Goal: Task Accomplishment & Management: Complete application form

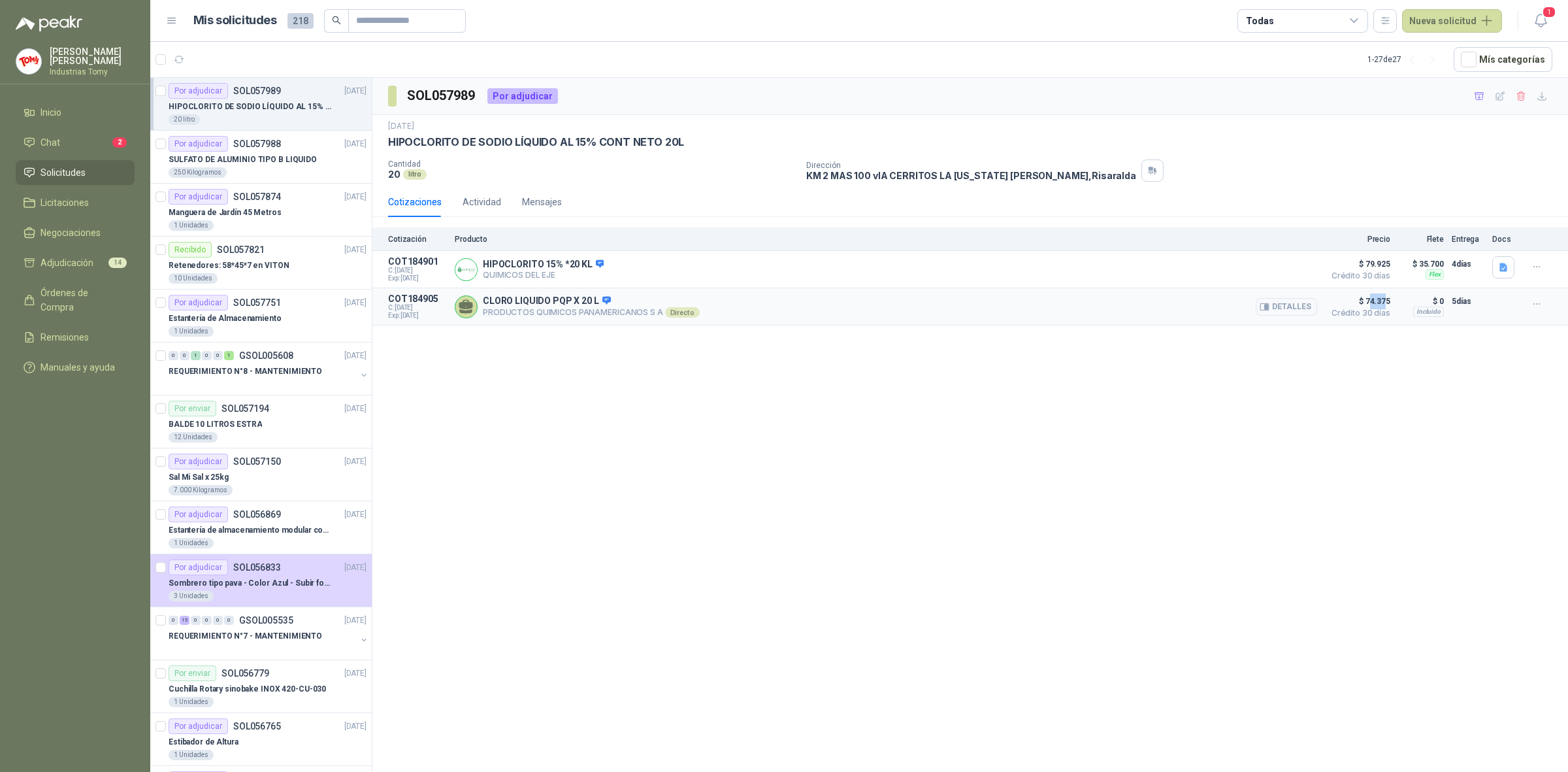
drag, startPoint x: 1386, startPoint y: 303, endPoint x: 1372, endPoint y: 303, distance: 14.0
click at [1372, 303] on span "$ 74.375" at bounding box center [1357, 301] width 65 height 15
click at [294, 162] on p "SULFATO DE ALUMINIO TIPO B LIQUIDO" at bounding box center [243, 159] width 149 height 12
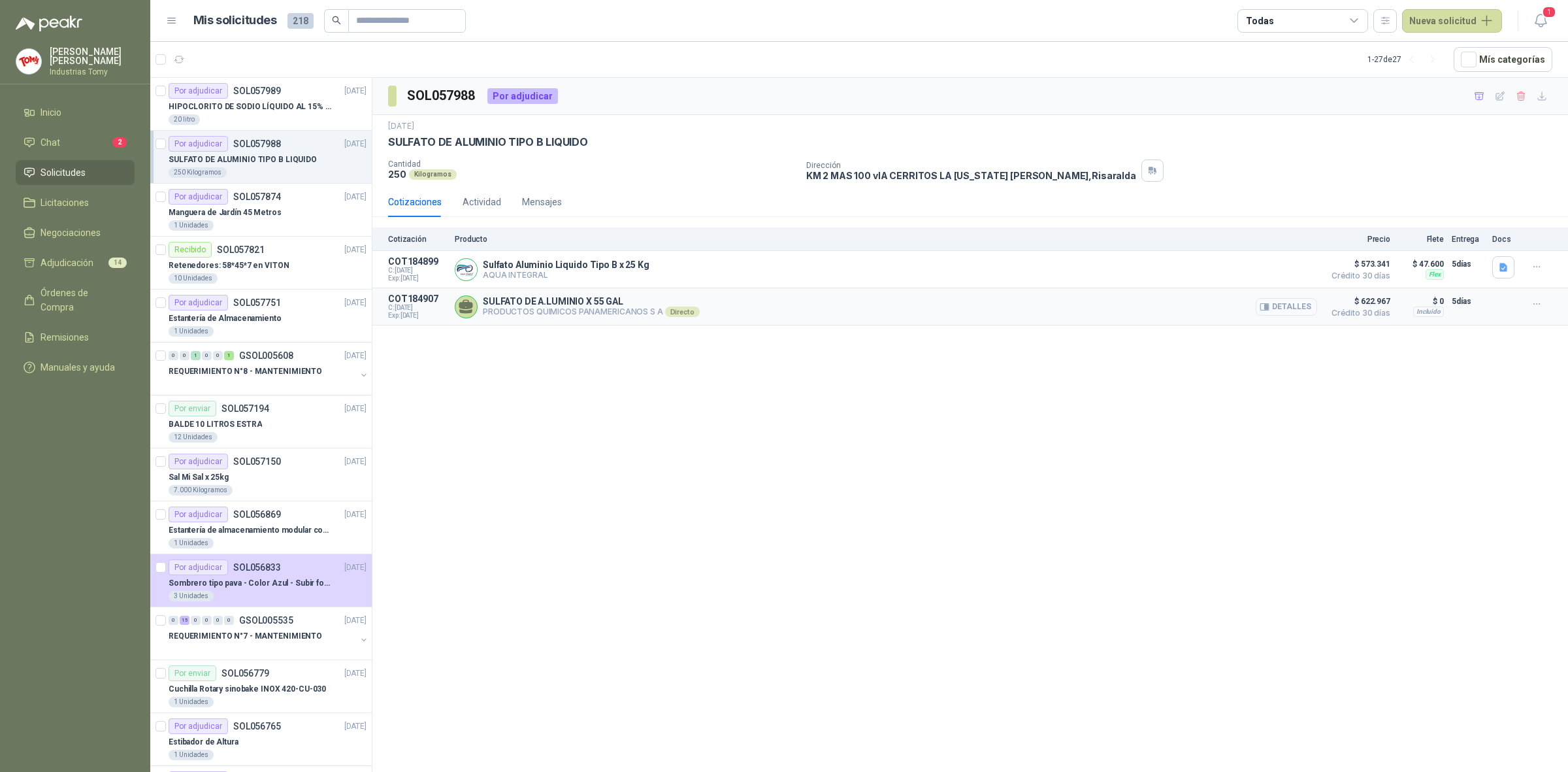
click at [1291, 305] on button "Detalles" at bounding box center [1287, 307] width 61 height 18
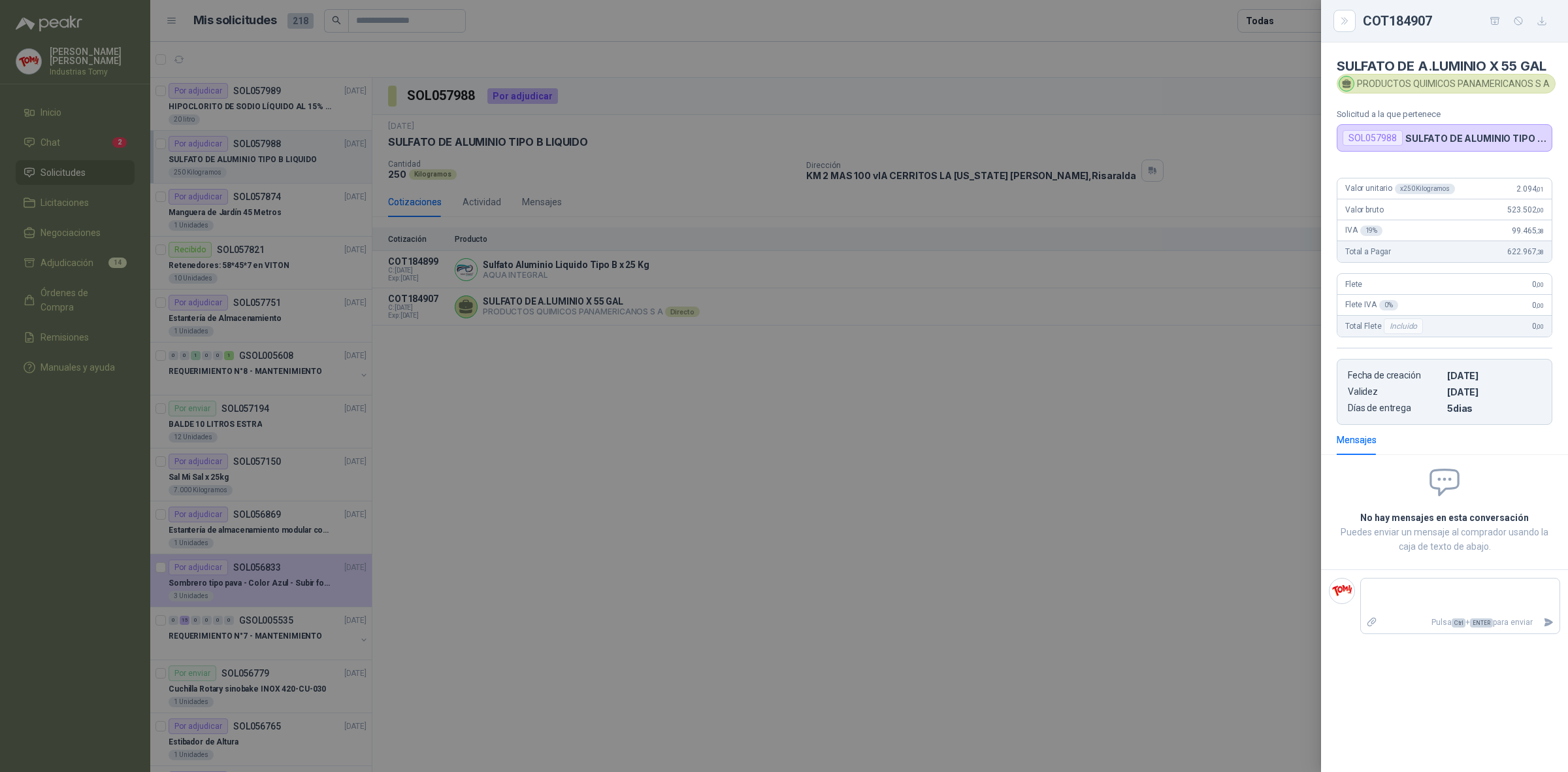
click at [559, 450] on div at bounding box center [784, 386] width 1568 height 772
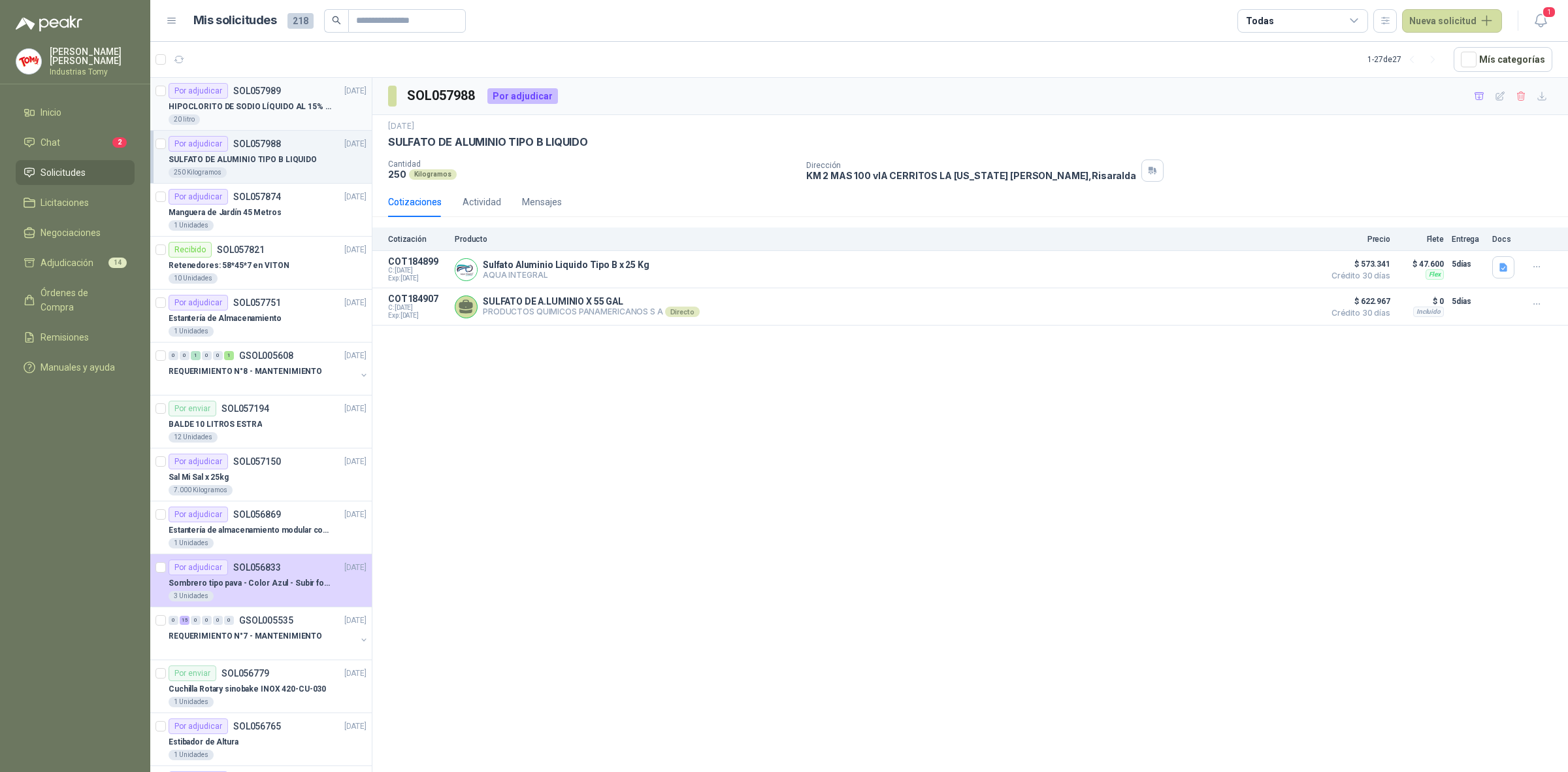
click at [271, 111] on p "HIPOCLORITO DE SODIO LÍQUIDO AL 15% CONT NETO 20L" at bounding box center [250, 107] width 162 height 12
click at [275, 160] on p "SULFATO DE ALUMINIO TIPO B LIQUIDO" at bounding box center [243, 159] width 149 height 12
drag, startPoint x: 433, startPoint y: 143, endPoint x: 478, endPoint y: 144, distance: 45.0
click at [472, 144] on p "SULFATO DE ALUMINIO TIPO B LIQUIDO" at bounding box center [487, 142] width 200 height 14
click at [478, 144] on p "SULFATO DE ALUMINIO TIPO B LIQUIDO" at bounding box center [487, 142] width 200 height 14
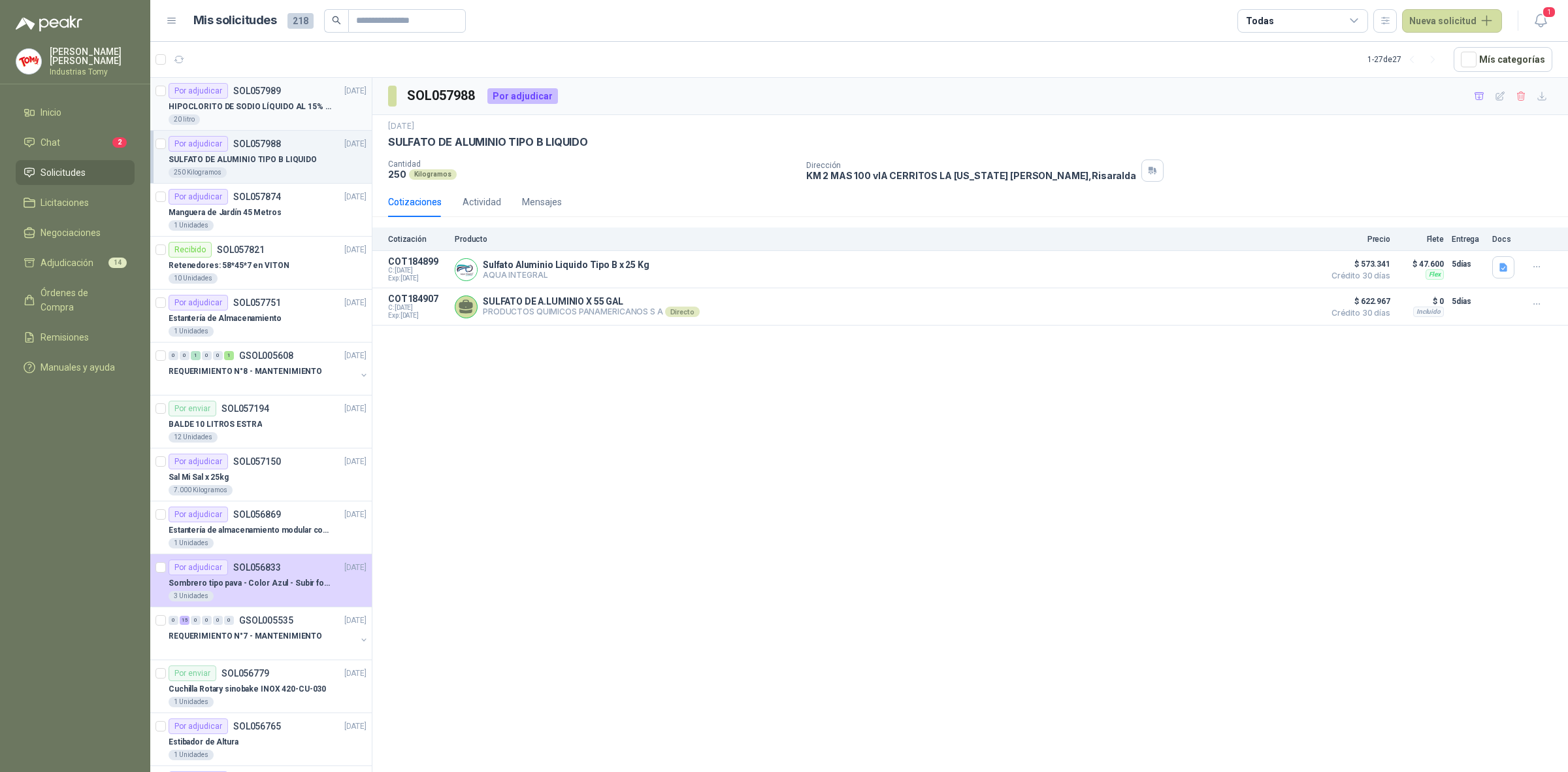
click at [293, 107] on p "HIPOCLORITO DE SODIO LÍQUIDO AL 15% CONT NETO 20L" at bounding box center [250, 107] width 162 height 12
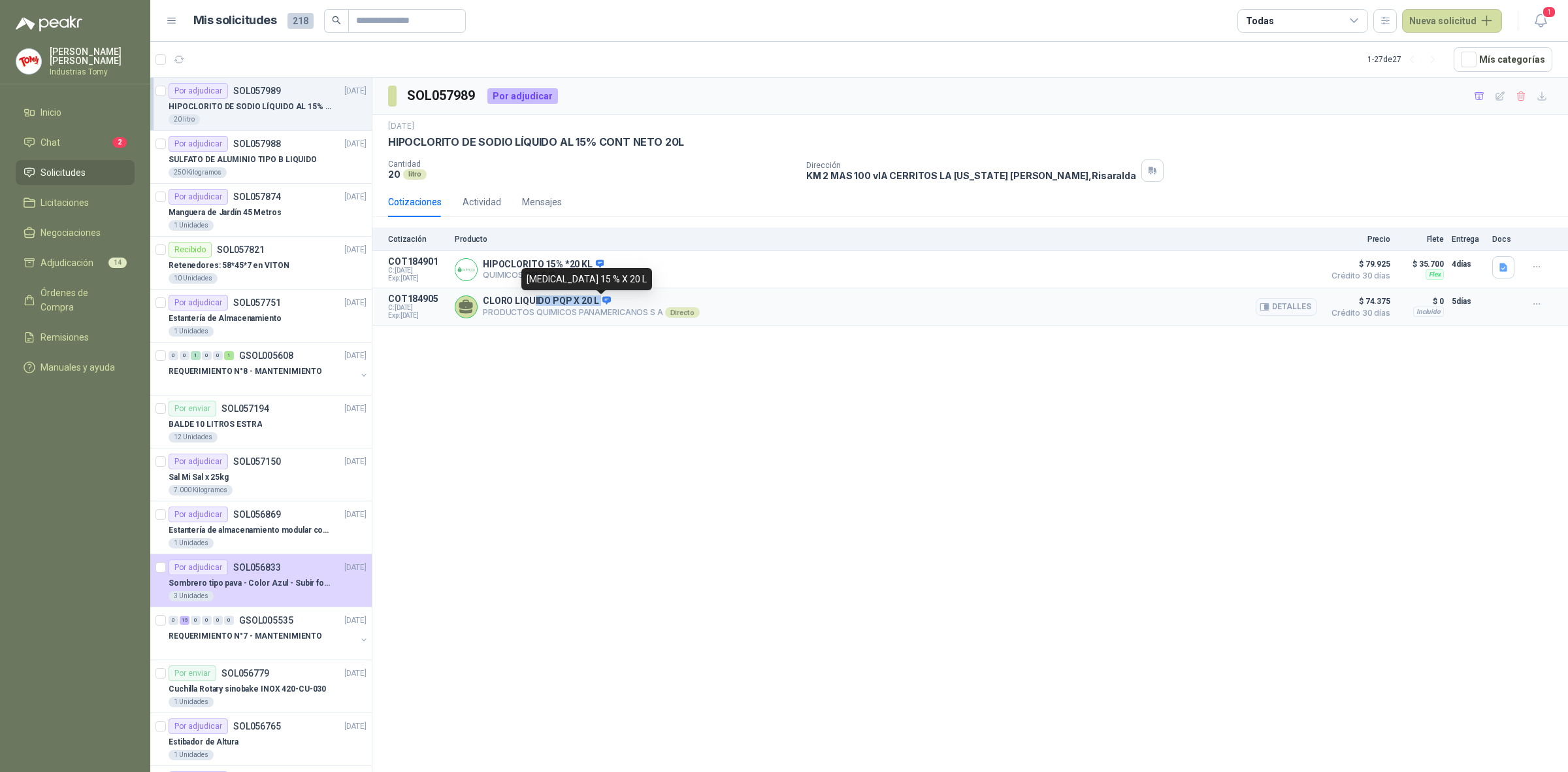
drag, startPoint x: 596, startPoint y: 304, endPoint x: 530, endPoint y: 297, distance: 66.4
click at [530, 297] on p "CLORO LIQUIDO PQP X 20 L" at bounding box center [591, 301] width 217 height 11
click at [626, 389] on div "SOL057989 Por adjudicar [DATE] [MEDICAL_DATA] LÍQUIDO AL 15% CONT NETO 20L Cant…" at bounding box center [970, 426] width 1196 height 698
click at [1480, 99] on icon "button" at bounding box center [1479, 97] width 11 height 11
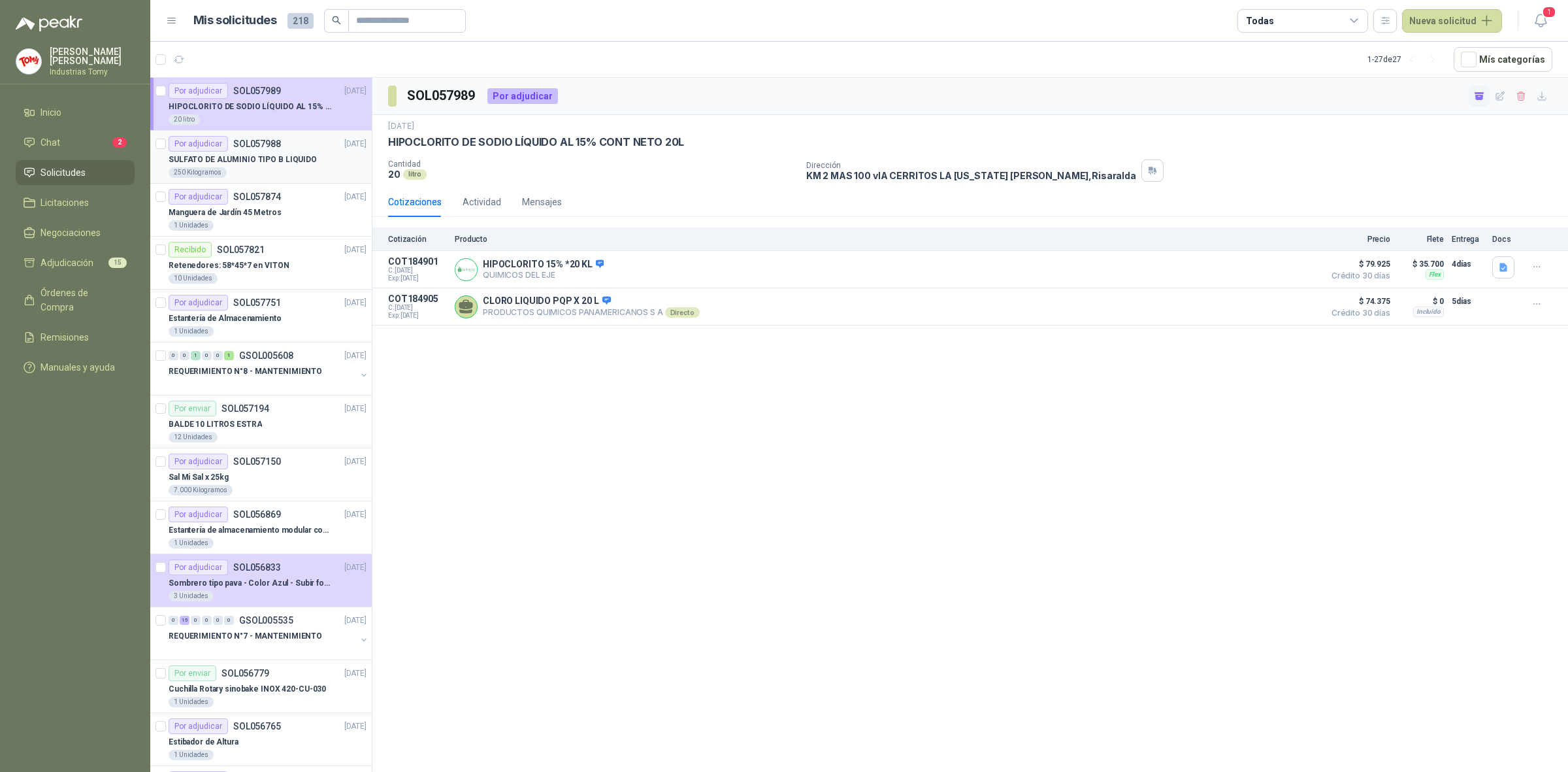
click at [300, 152] on div "SULFATO DE ALUMINIO TIPO B LIQUIDO" at bounding box center [267, 159] width 198 height 15
click at [1480, 99] on icon "button" at bounding box center [1479, 97] width 11 height 11
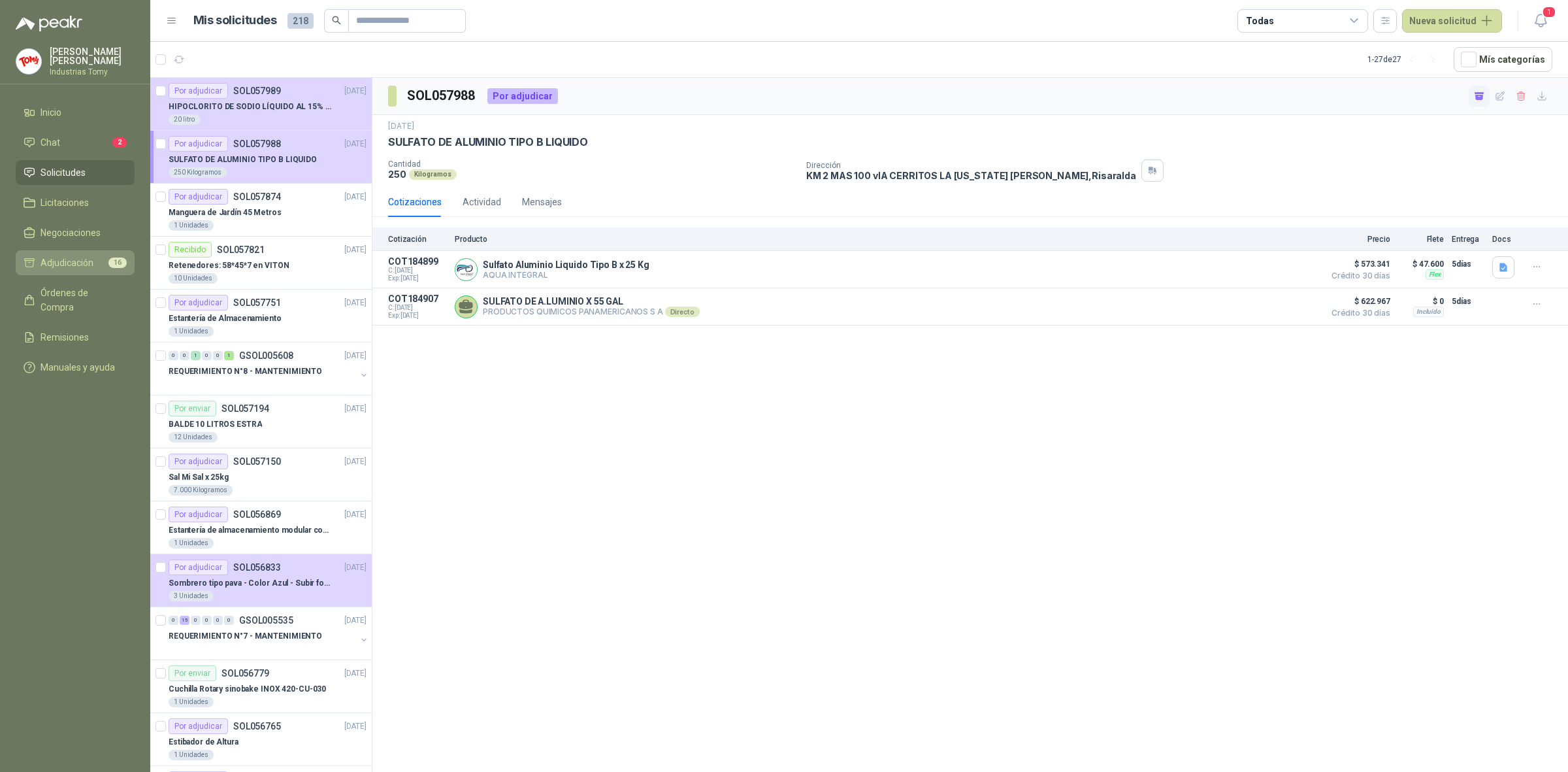
click at [91, 259] on span "Adjudicación" at bounding box center [67, 262] width 53 height 15
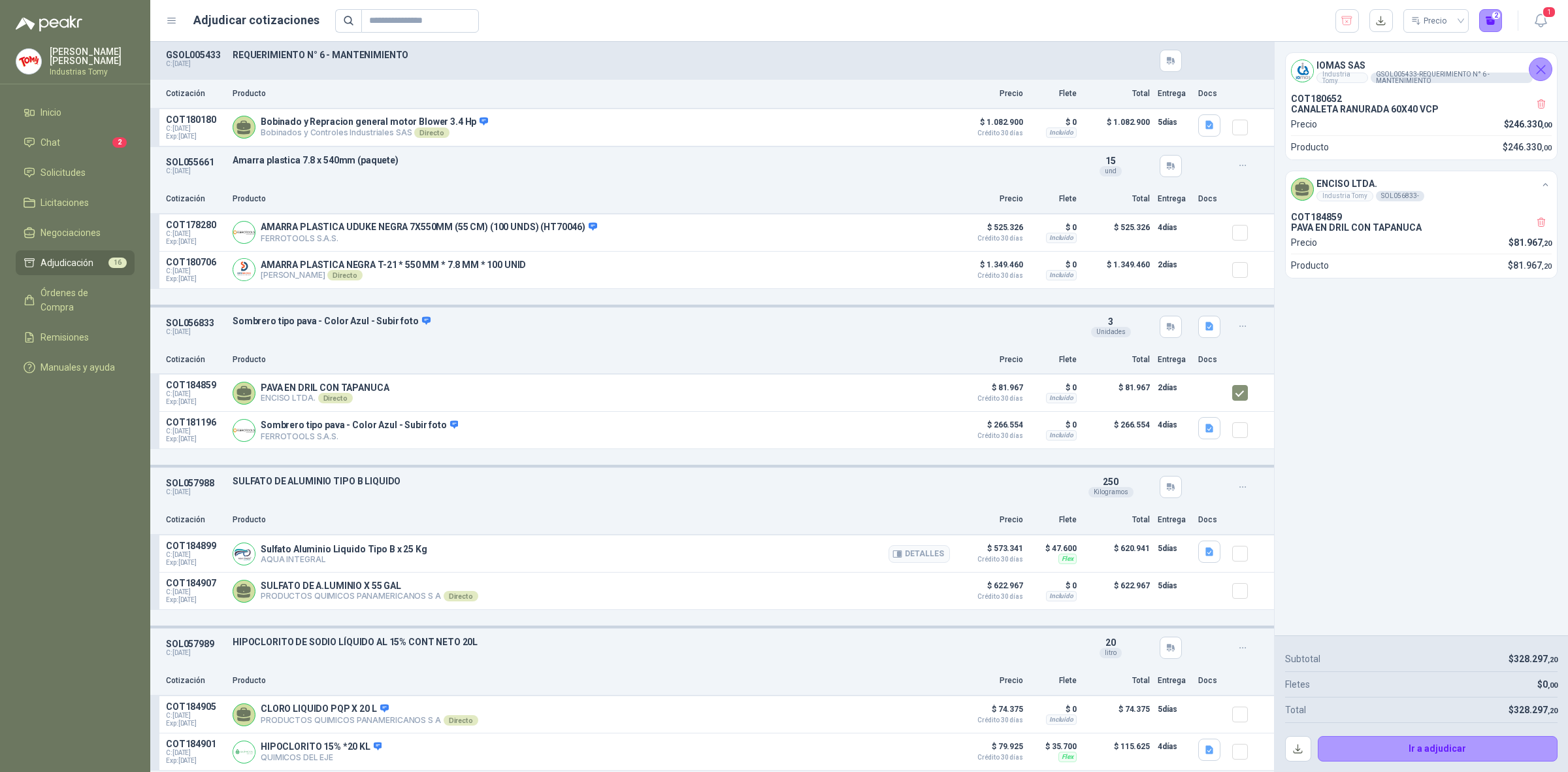
scroll to position [1412, 0]
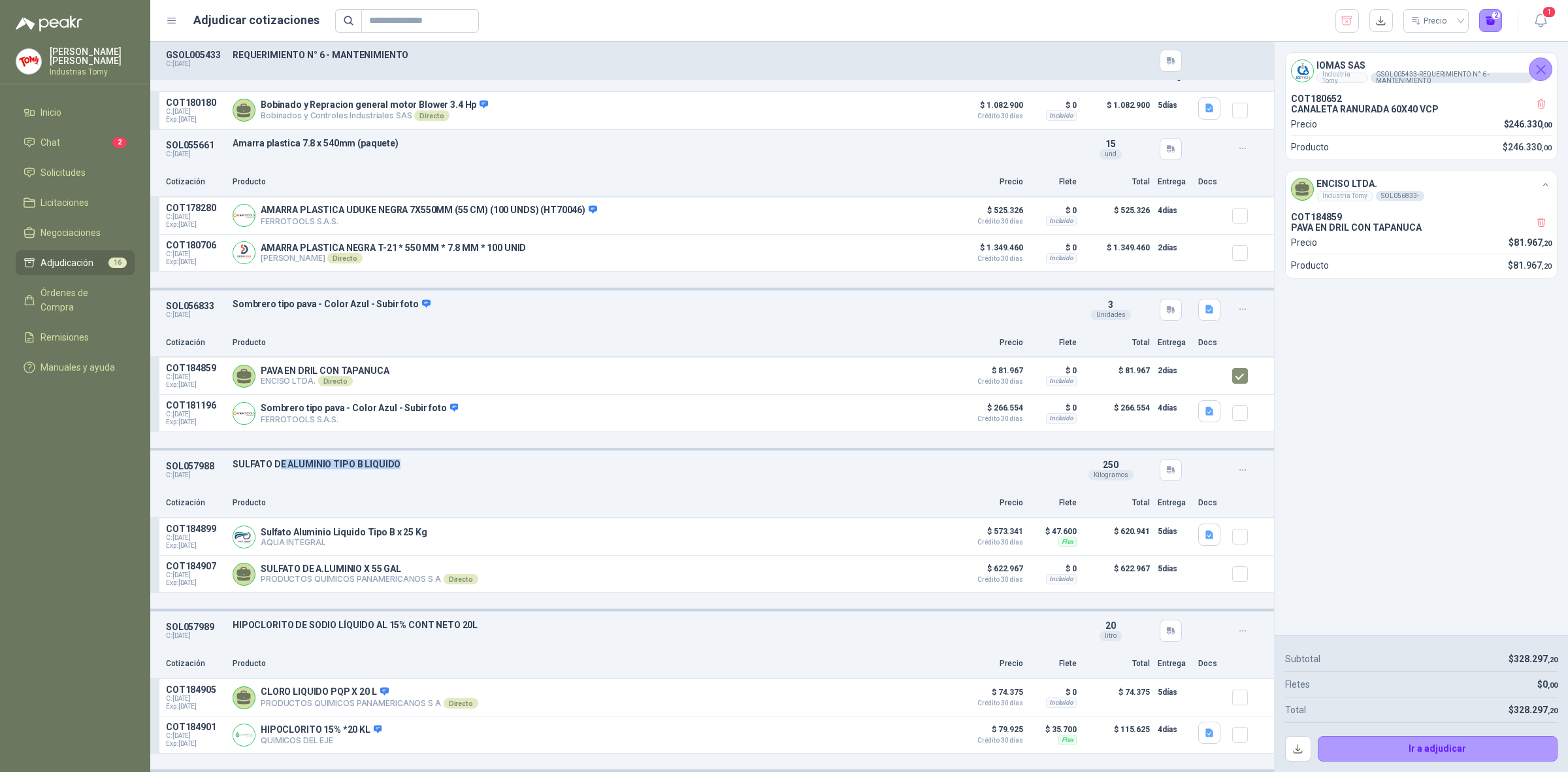
drag, startPoint x: 277, startPoint y: 462, endPoint x: 404, endPoint y: 452, distance: 127.4
click at [404, 452] on div "SOL057988 C: [DATE] SULFATO DE ALUMINIO TIPO B LIQUIDO Detalles 250 Kilogramos" at bounding box center [712, 469] width 1124 height 38
click at [404, 451] on div "SOL057988 C: [DATE] SULFATO DE ALUMINIO TIPO B LIQUIDO Detalles 250 Kilogramos" at bounding box center [712, 469] width 1124 height 38
click at [914, 567] on button "Detalles" at bounding box center [920, 574] width 61 height 18
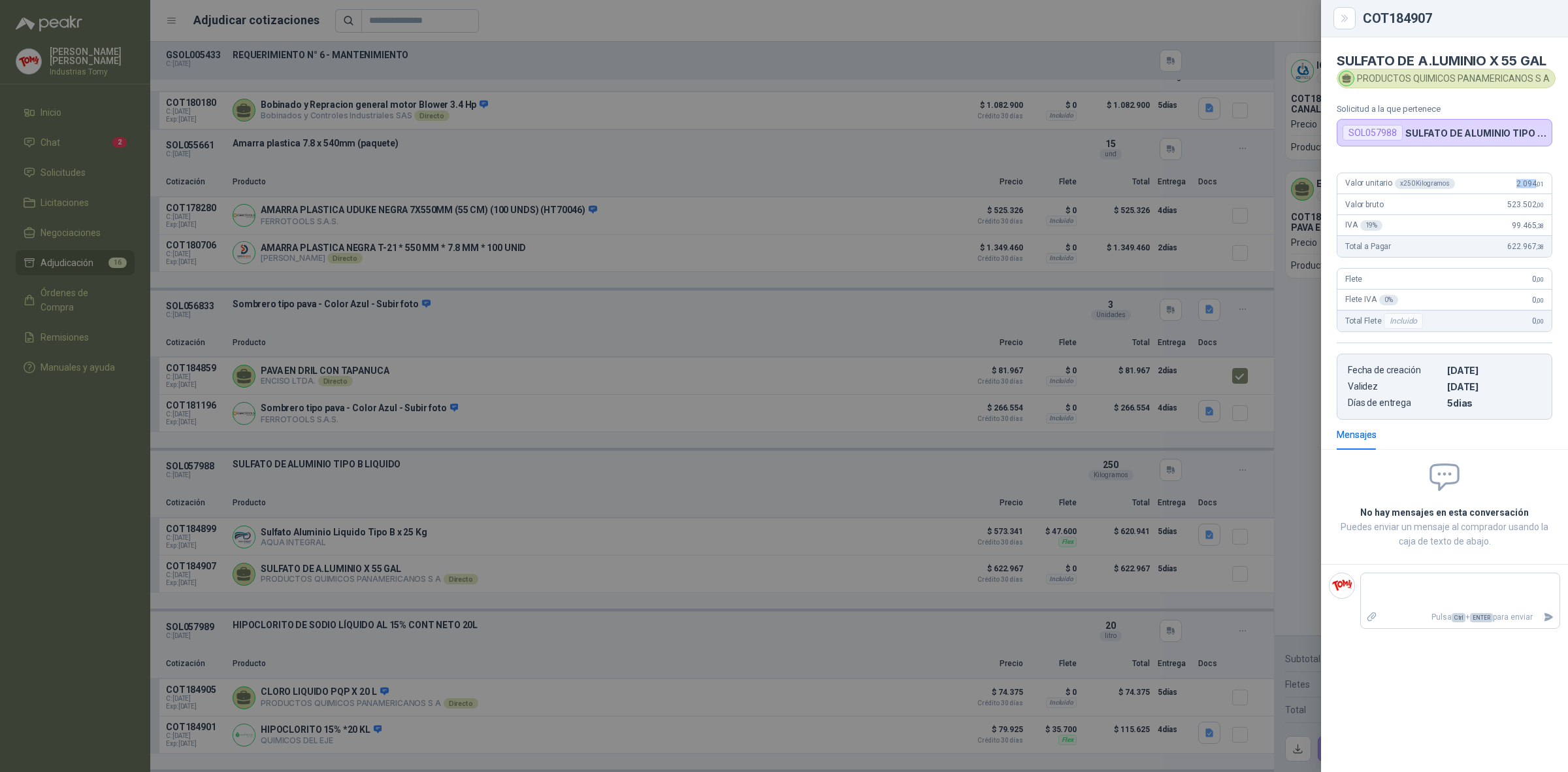
drag, startPoint x: 1536, startPoint y: 185, endPoint x: 1517, endPoint y: 184, distance: 19.0
click at [1517, 184] on span "2.094 ,01" at bounding box center [1530, 184] width 28 height 9
click at [994, 465] on div at bounding box center [784, 386] width 1568 height 772
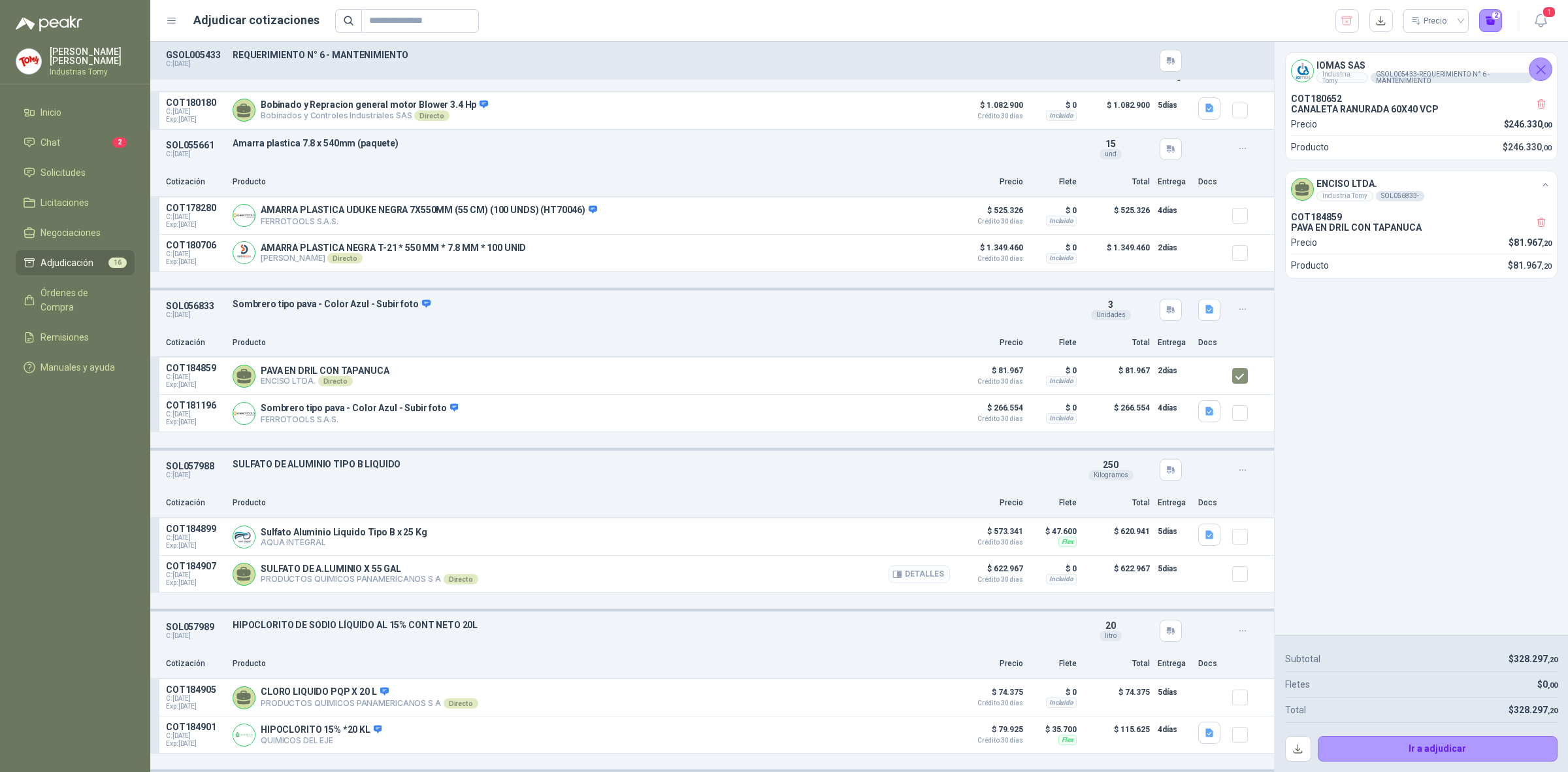
click at [938, 596] on article "SOL057988 C: [DATE] SULFATO DE ALUMINIO TIPO B LIQUIDO Detalles 250 Kilogramos …" at bounding box center [712, 531] width 1124 height 161
click at [909, 569] on button "Detalles" at bounding box center [920, 574] width 61 height 18
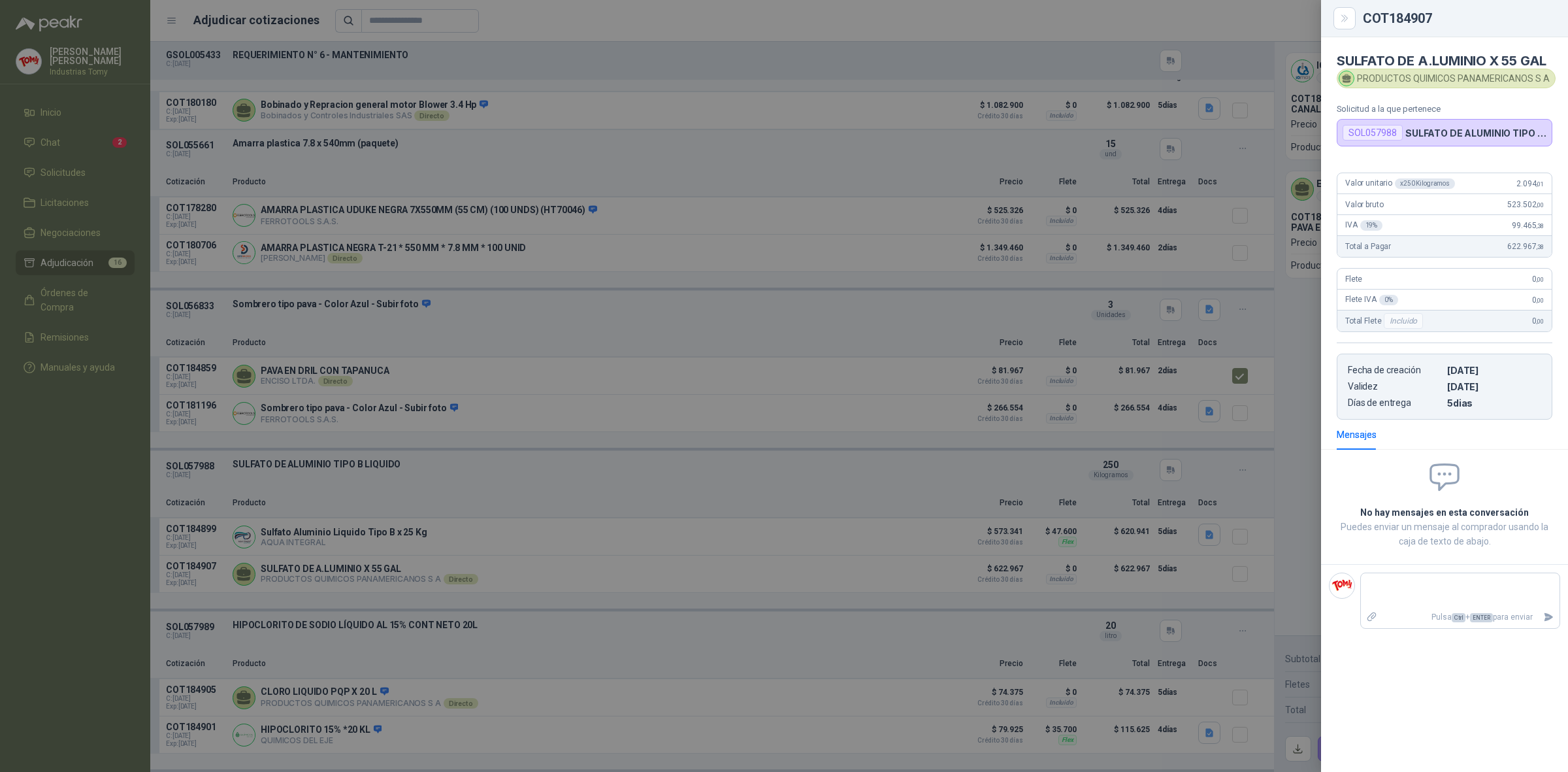
click at [815, 567] on div at bounding box center [784, 386] width 1568 height 772
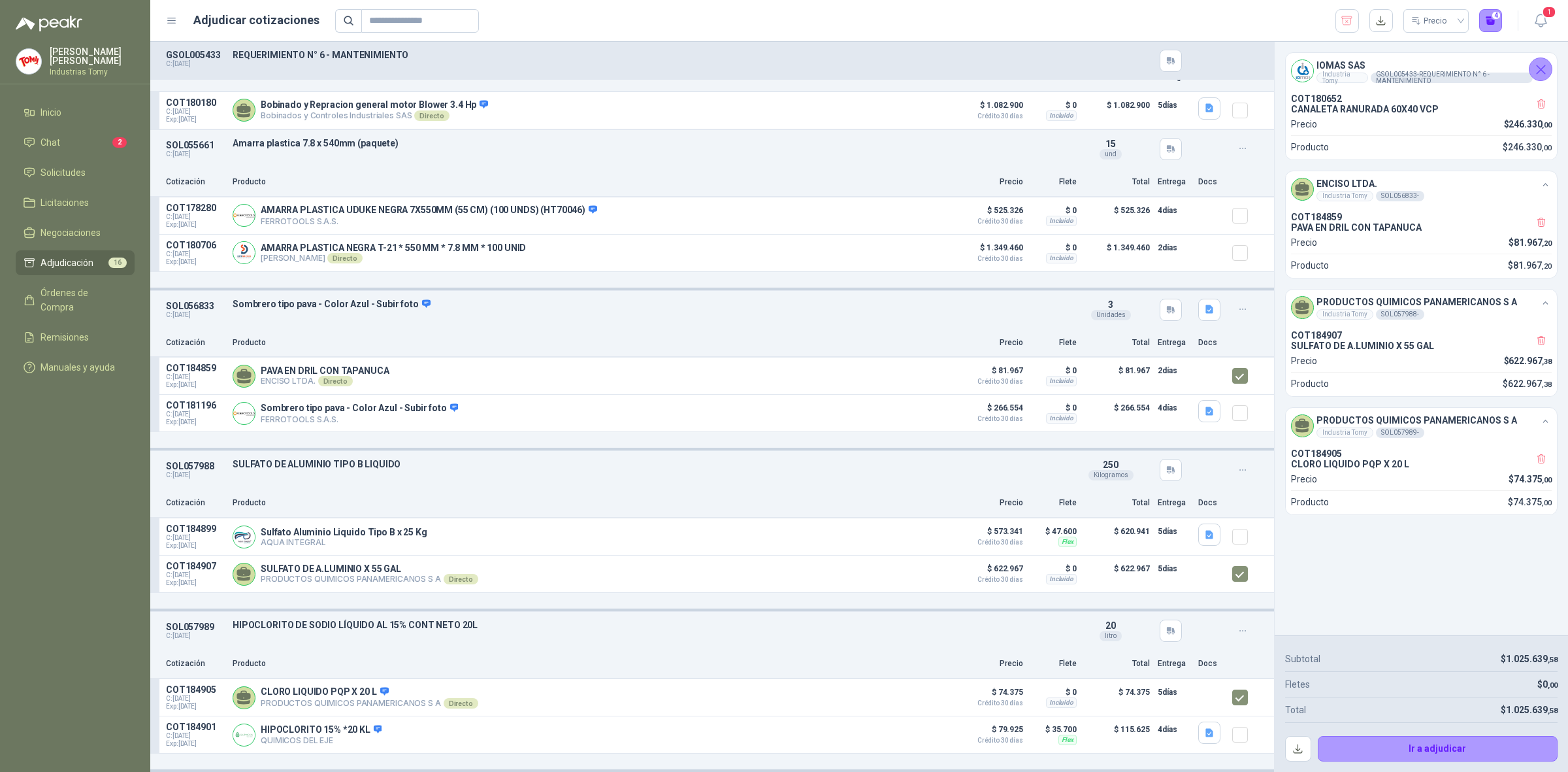
drag, startPoint x: 1445, startPoint y: 600, endPoint x: 1442, endPoint y: 659, distance: 59.1
click at [1445, 596] on div "IOMAS SAS Industria Tomy GSOL005433 - REQUERIMIENTO N° 6 - MANTENIMIENTO COT180…" at bounding box center [1421, 339] width 294 height 593
click at [1456, 747] on button "Ir a adjudicar" at bounding box center [1438, 749] width 241 height 26
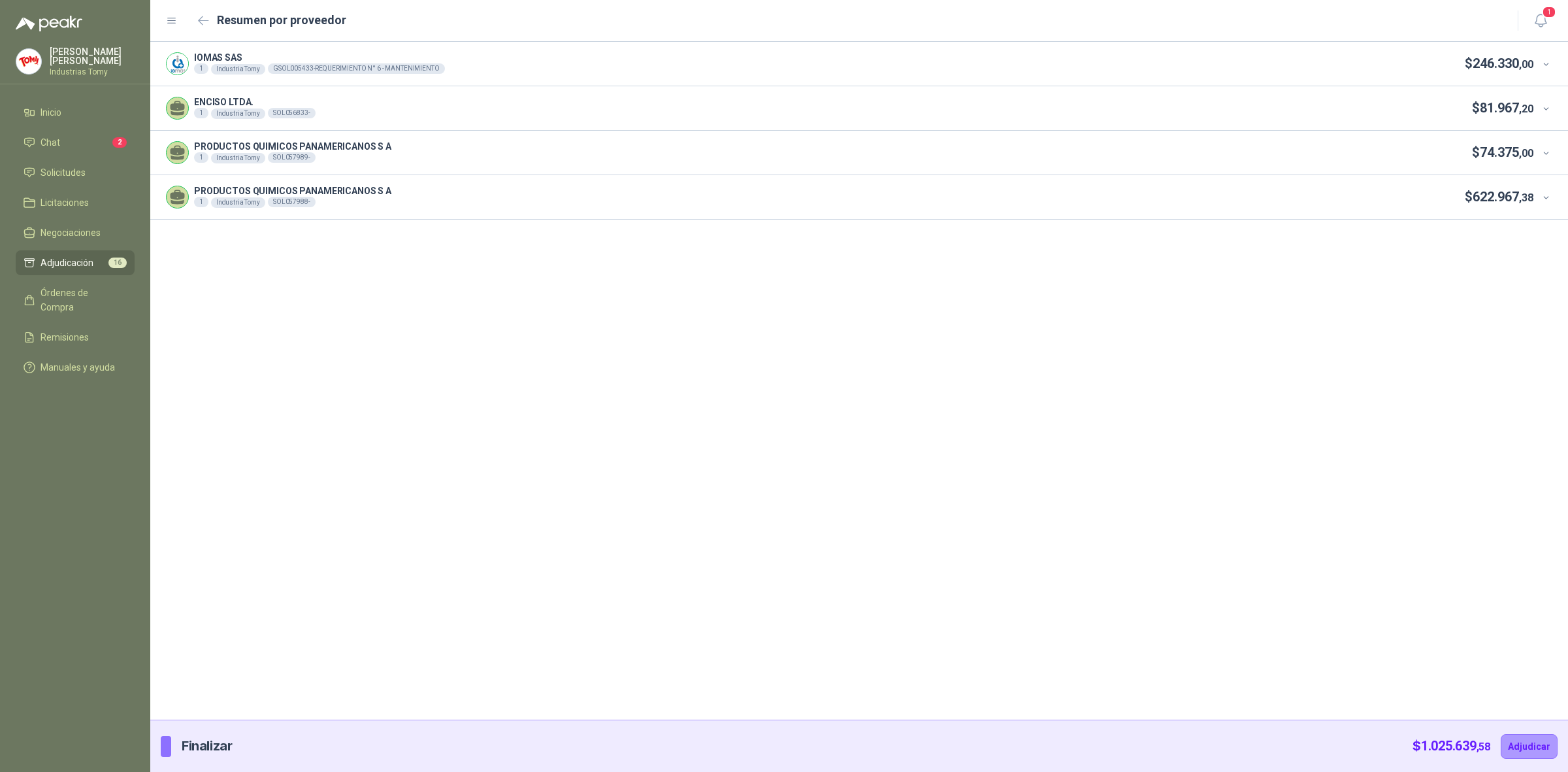
click at [1547, 104] on icon at bounding box center [1546, 109] width 10 height 10
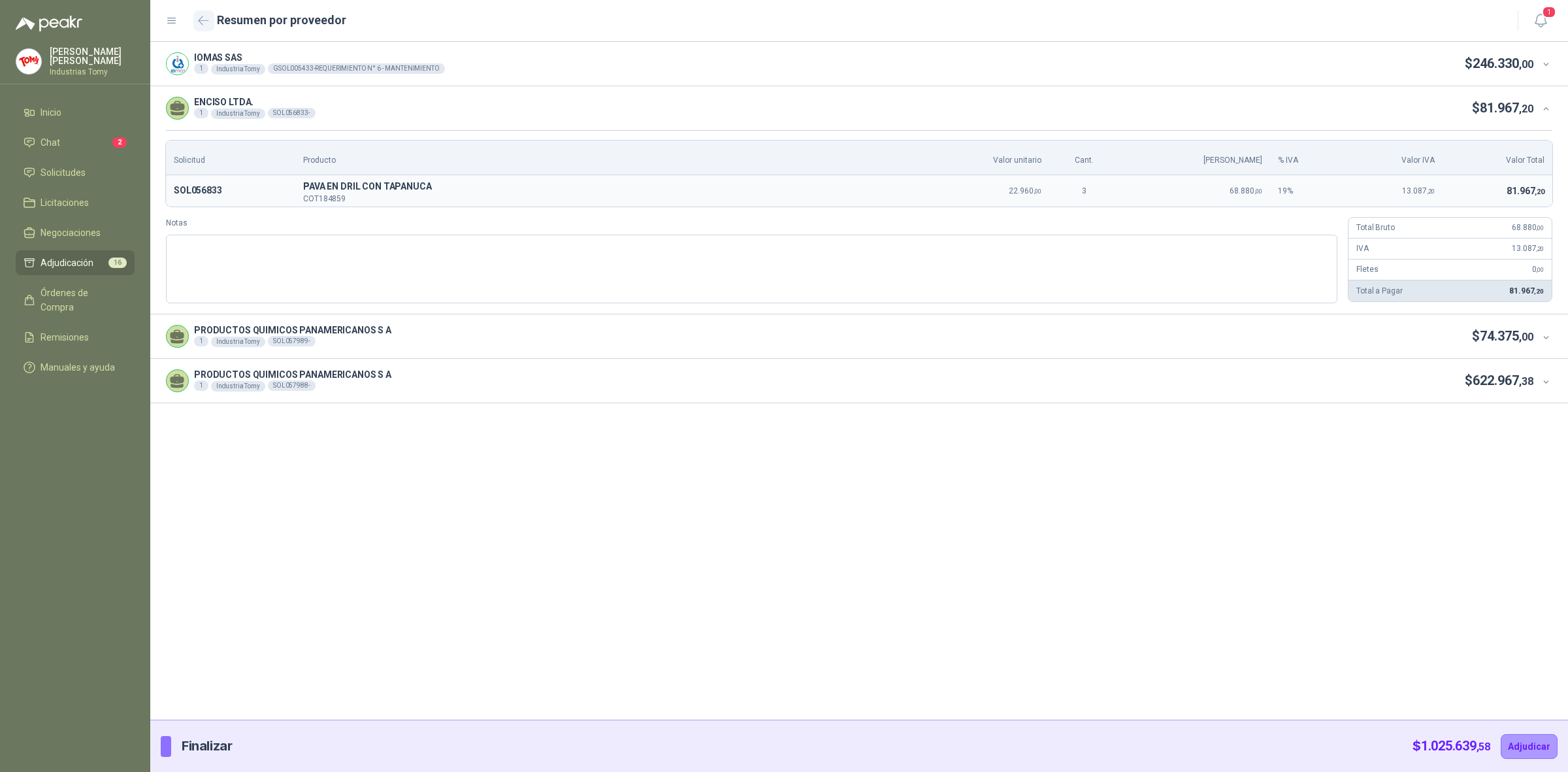
click at [202, 18] on icon "button" at bounding box center [203, 20] width 11 height 10
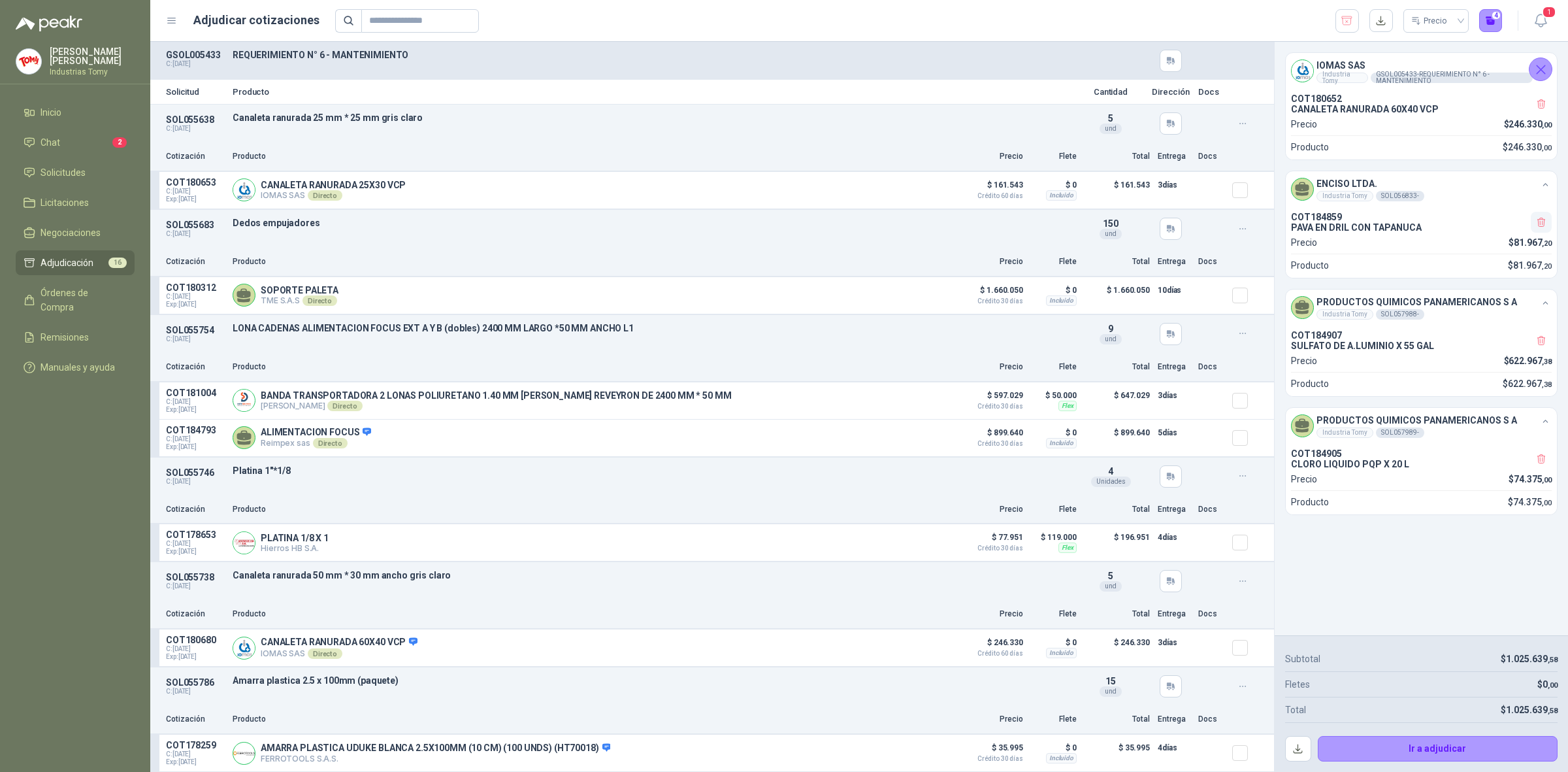
click at [1540, 222] on icon "button" at bounding box center [1541, 222] width 11 height 11
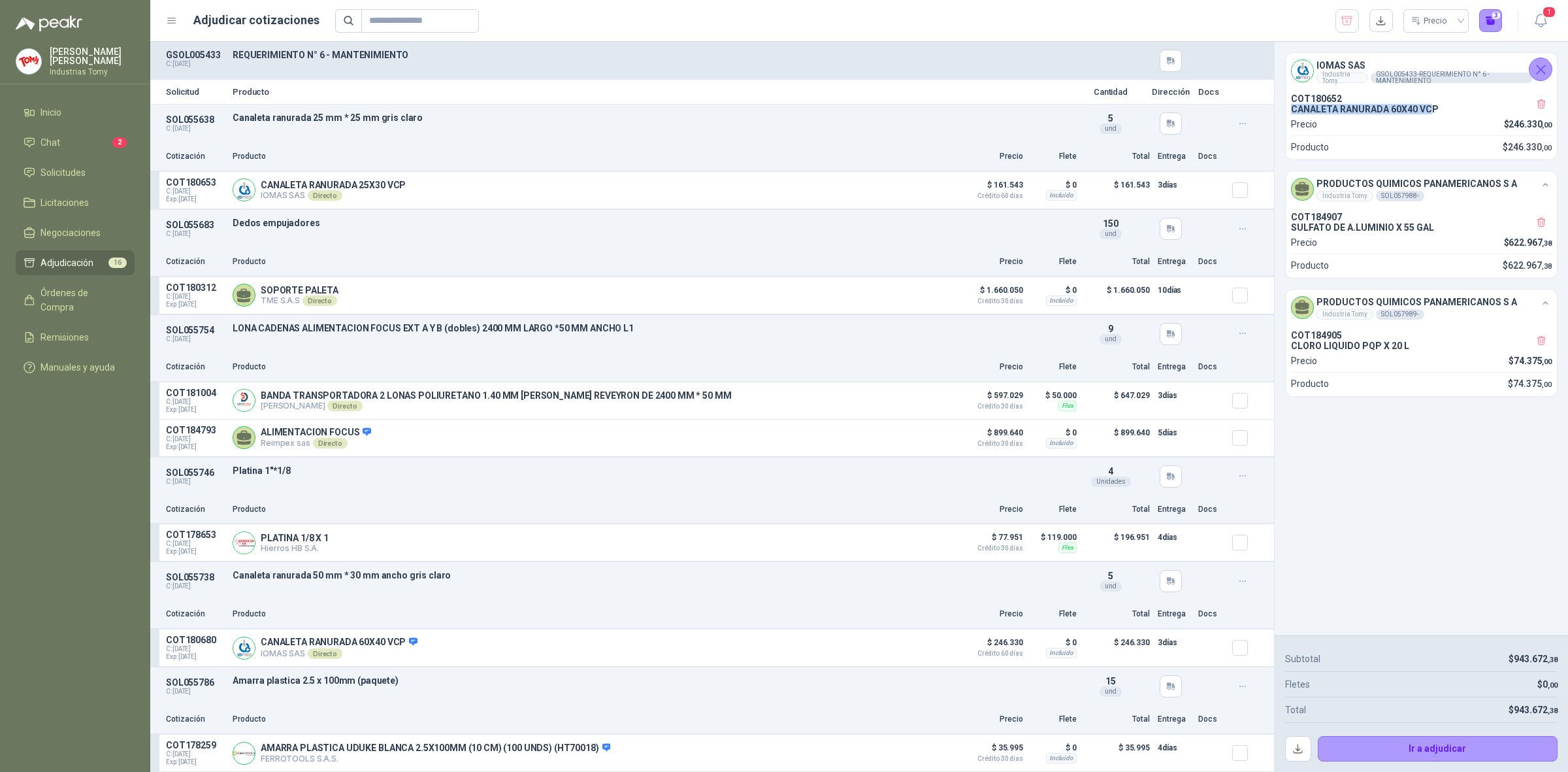
drag, startPoint x: 1430, startPoint y: 108, endPoint x: 1390, endPoint y: 97, distance: 41.5
click at [1390, 97] on div "COT180652 CANALETA RANURADA 60X40 VCP" at bounding box center [1422, 103] width 261 height 21
click at [1462, 526] on div "IOMAS SAS Industria Tomy GSOL005433 - REQUERIMIENTO N° 6 - MANTENIMIENTO COT180…" at bounding box center [1421, 339] width 294 height 593
click at [1478, 750] on button "Ir a adjudicar" at bounding box center [1438, 749] width 241 height 26
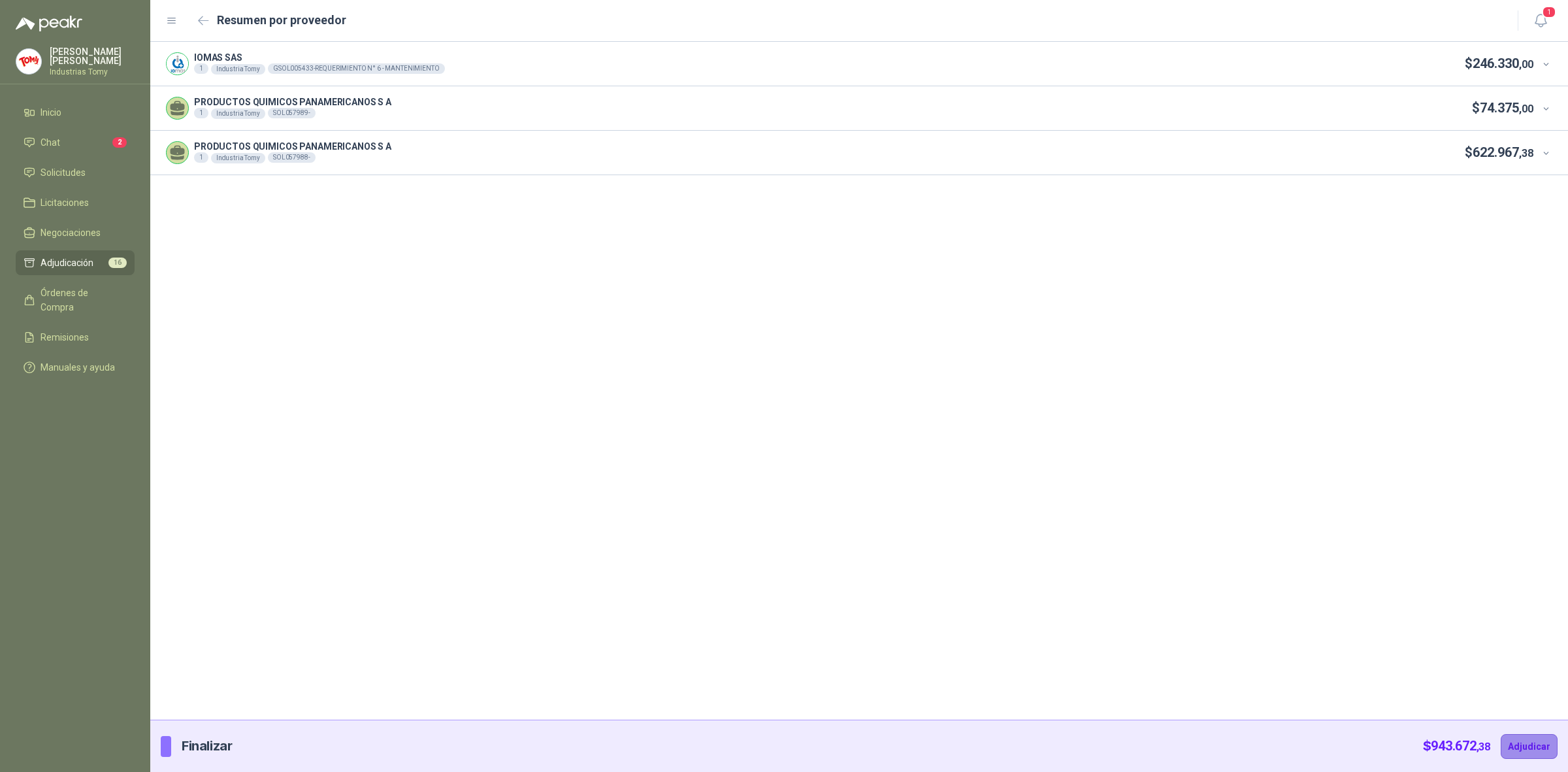
click at [1523, 747] on button "Adjudicar" at bounding box center [1529, 746] width 57 height 25
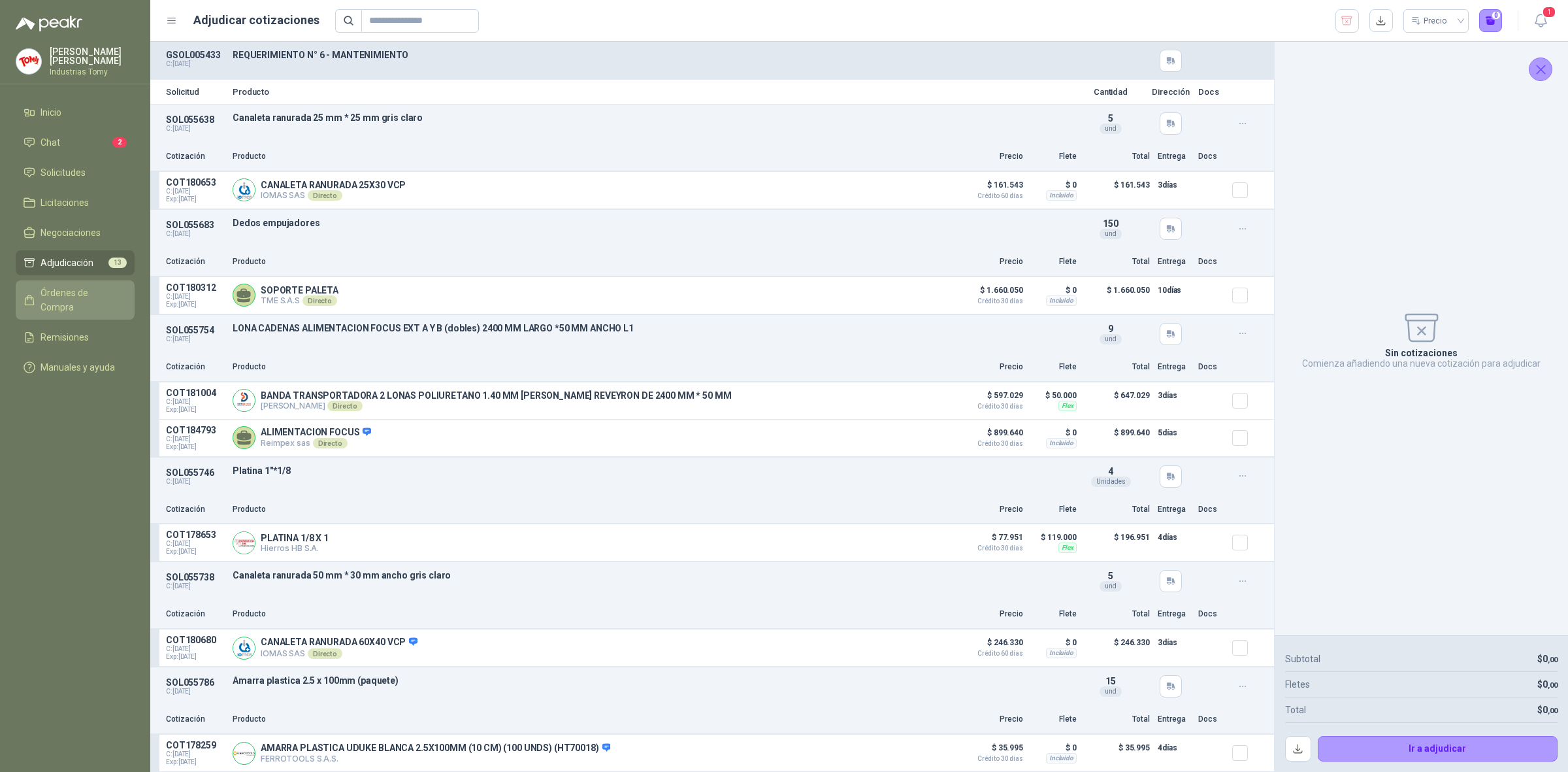
click at [90, 286] on span "Órdenes de Compra" at bounding box center [81, 301] width 82 height 29
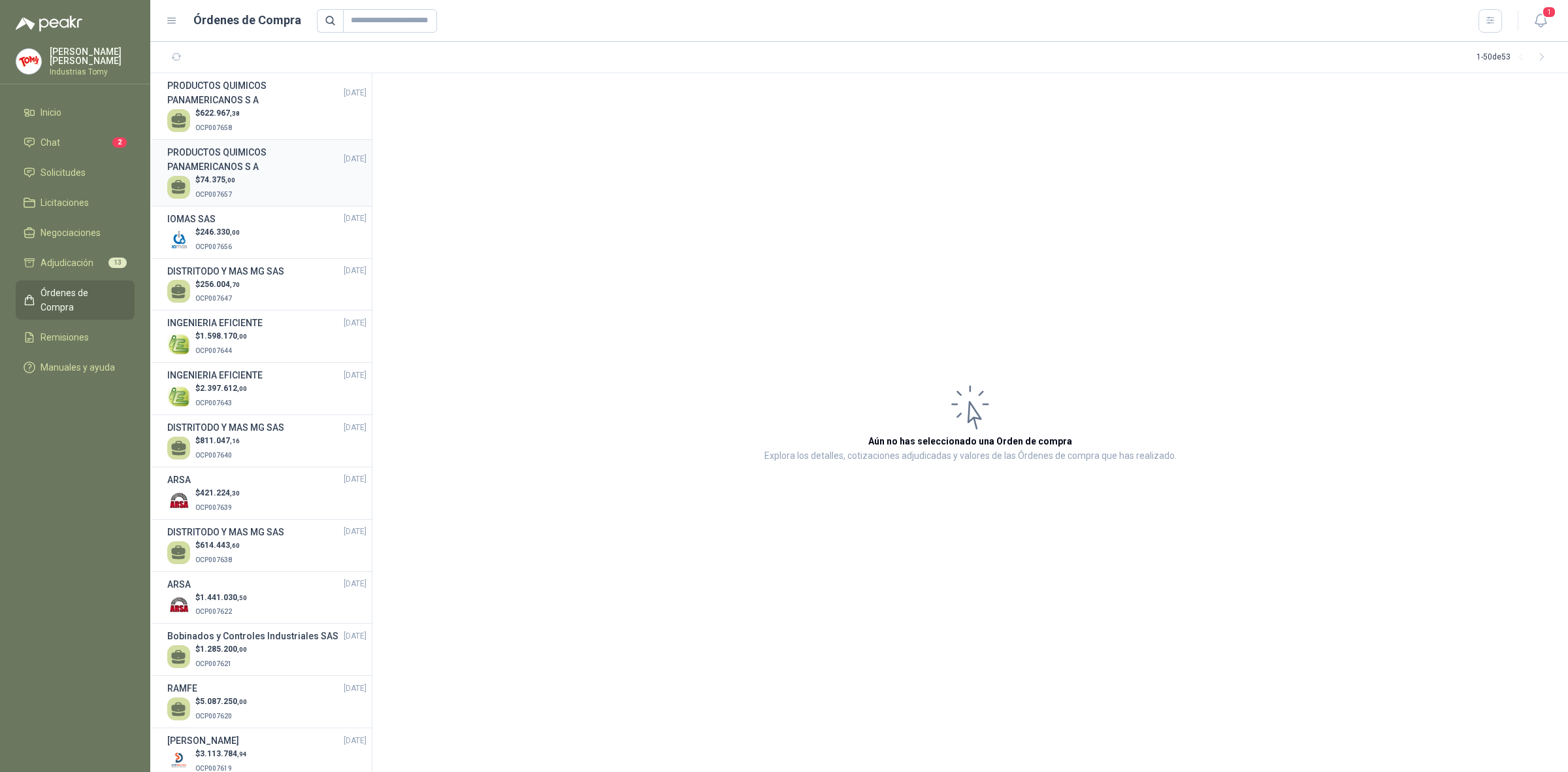
click at [250, 166] on h3 "PRODUCTOS QUIMICOS PANAMERICANOS S A" at bounding box center [255, 159] width 176 height 29
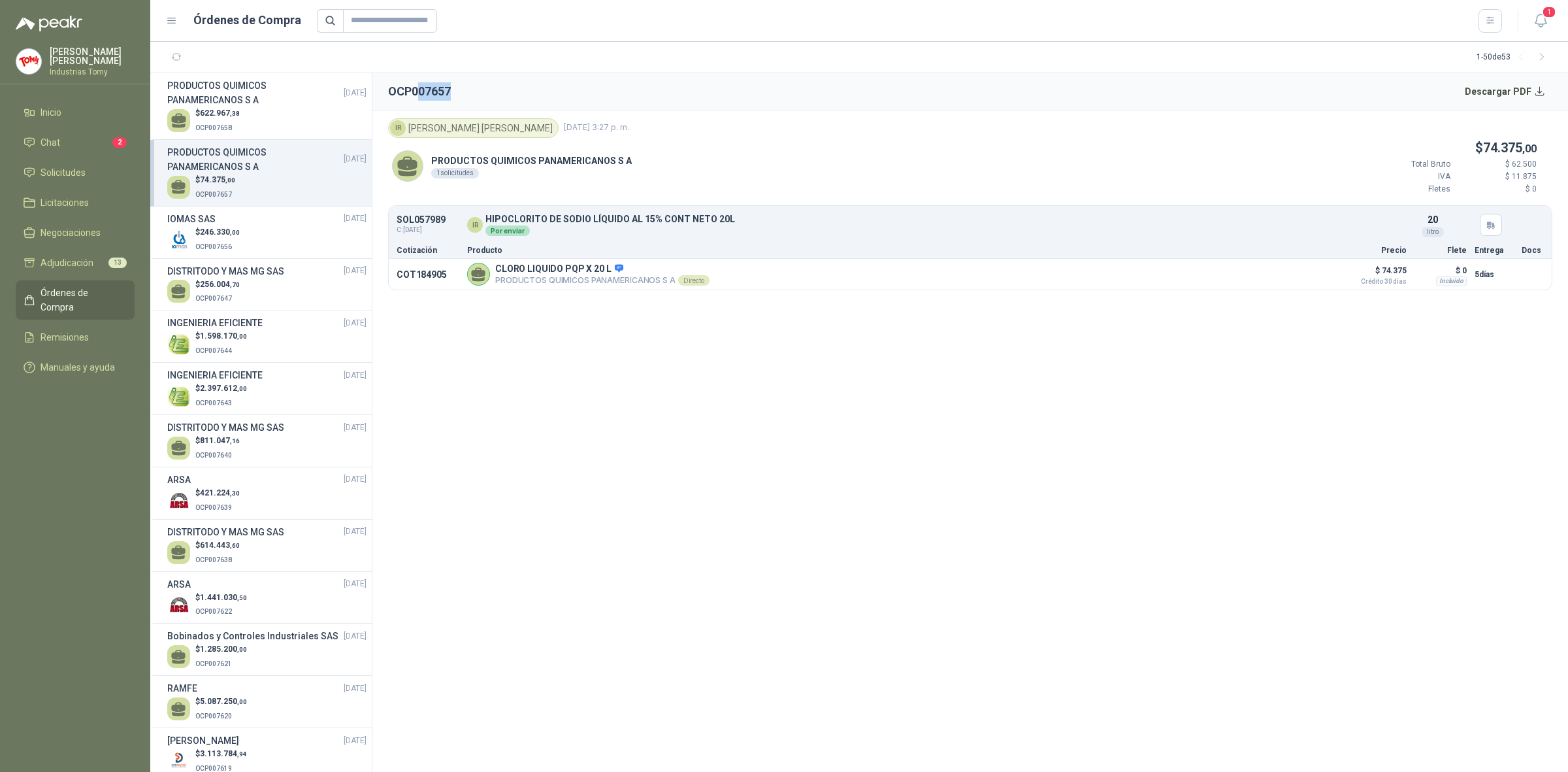
drag, startPoint x: 422, startPoint y: 92, endPoint x: 459, endPoint y: 93, distance: 37.0
click at [459, 93] on header "OCP007657 Descargar PDF" at bounding box center [970, 91] width 1196 height 38
click at [264, 109] on div "$ 622.967 ,38 OCP007658" at bounding box center [267, 120] width 199 height 27
click at [230, 151] on h3 "PRODUCTOS QUIMICOS PANAMERICANOS S A" at bounding box center [255, 159] width 176 height 29
drag, startPoint x: 420, startPoint y: 96, endPoint x: 508, endPoint y: 124, distance: 92.3
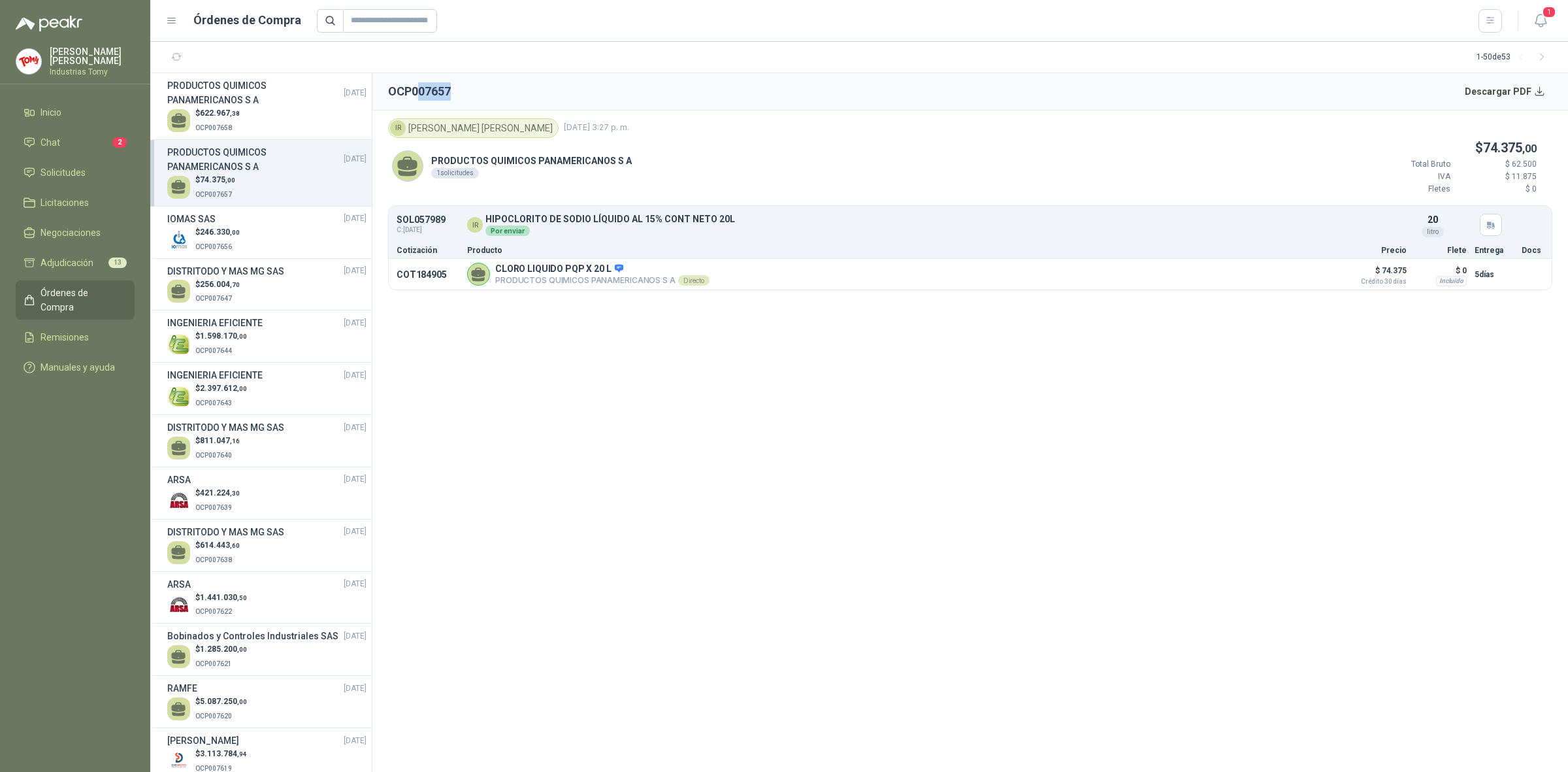
click at [472, 104] on header "OCP007657 Descargar PDF" at bounding box center [970, 91] width 1196 height 38
click at [634, 171] on div "PRODUCTOS QUIMICOS PANAMERICANOS S A 1 solicitudes $ 74.375 ,00 Total Bruto $ 6…" at bounding box center [969, 172] width 1164 height 68
drag, startPoint x: 601, startPoint y: 162, endPoint x: 556, endPoint y: 162, distance: 45.0
click at [556, 162] on p "PRODUCTOS QUIMICOS PANAMERICANOS S A" at bounding box center [532, 160] width 201 height 15
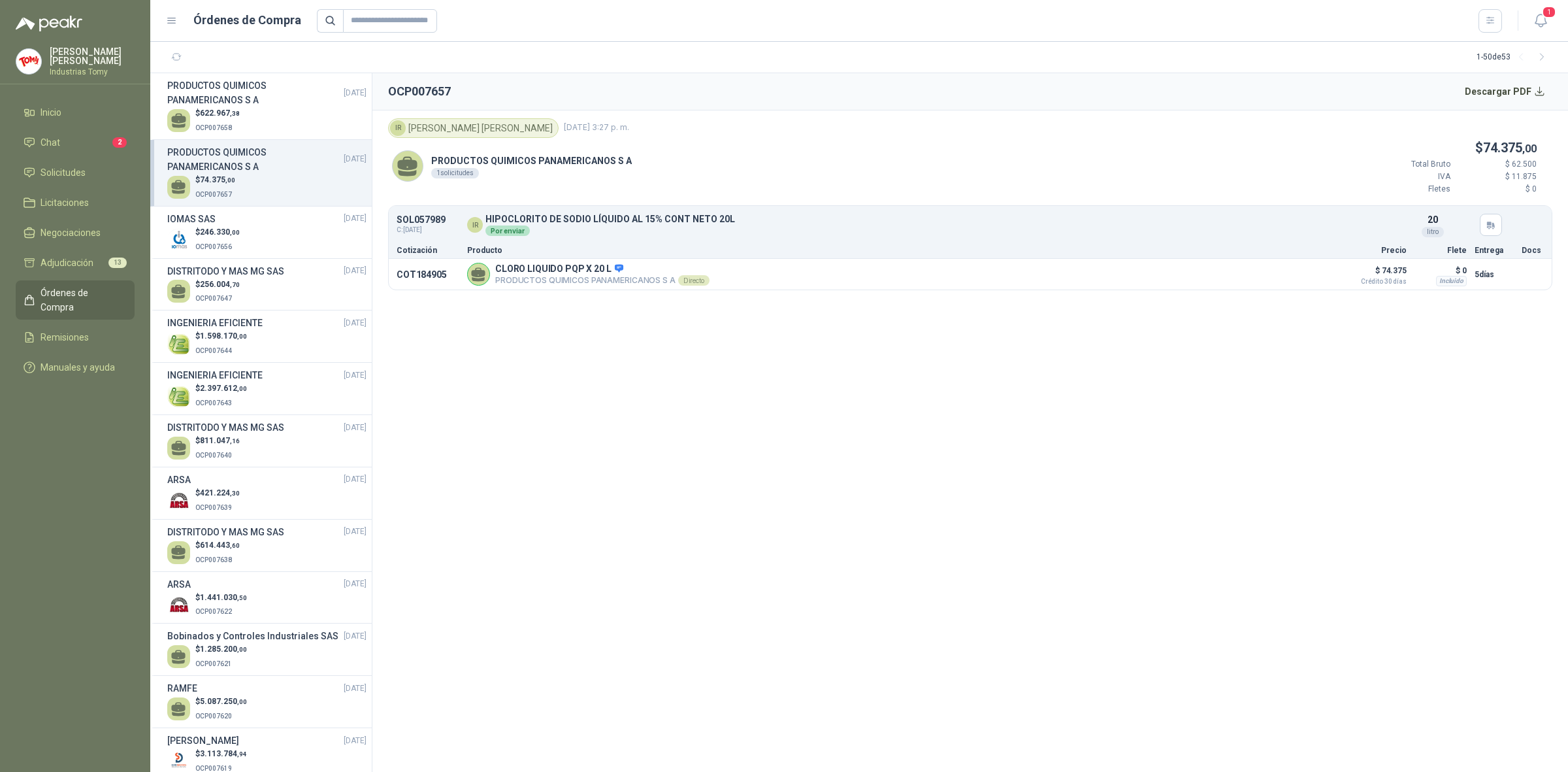
drag, startPoint x: 582, startPoint y: 169, endPoint x: 595, endPoint y: 169, distance: 13.0
click at [595, 169] on div "1 solicitudes" at bounding box center [532, 173] width 201 height 11
drag, startPoint x: 613, startPoint y: 160, endPoint x: 815, endPoint y: 288, distance: 239.1
click at [618, 160] on p "PRODUCTOS QUIMICOS PANAMERICANOS S A" at bounding box center [532, 160] width 201 height 15
click at [289, 110] on div "$ 622.967 ,38 OCP007658" at bounding box center [267, 120] width 199 height 27
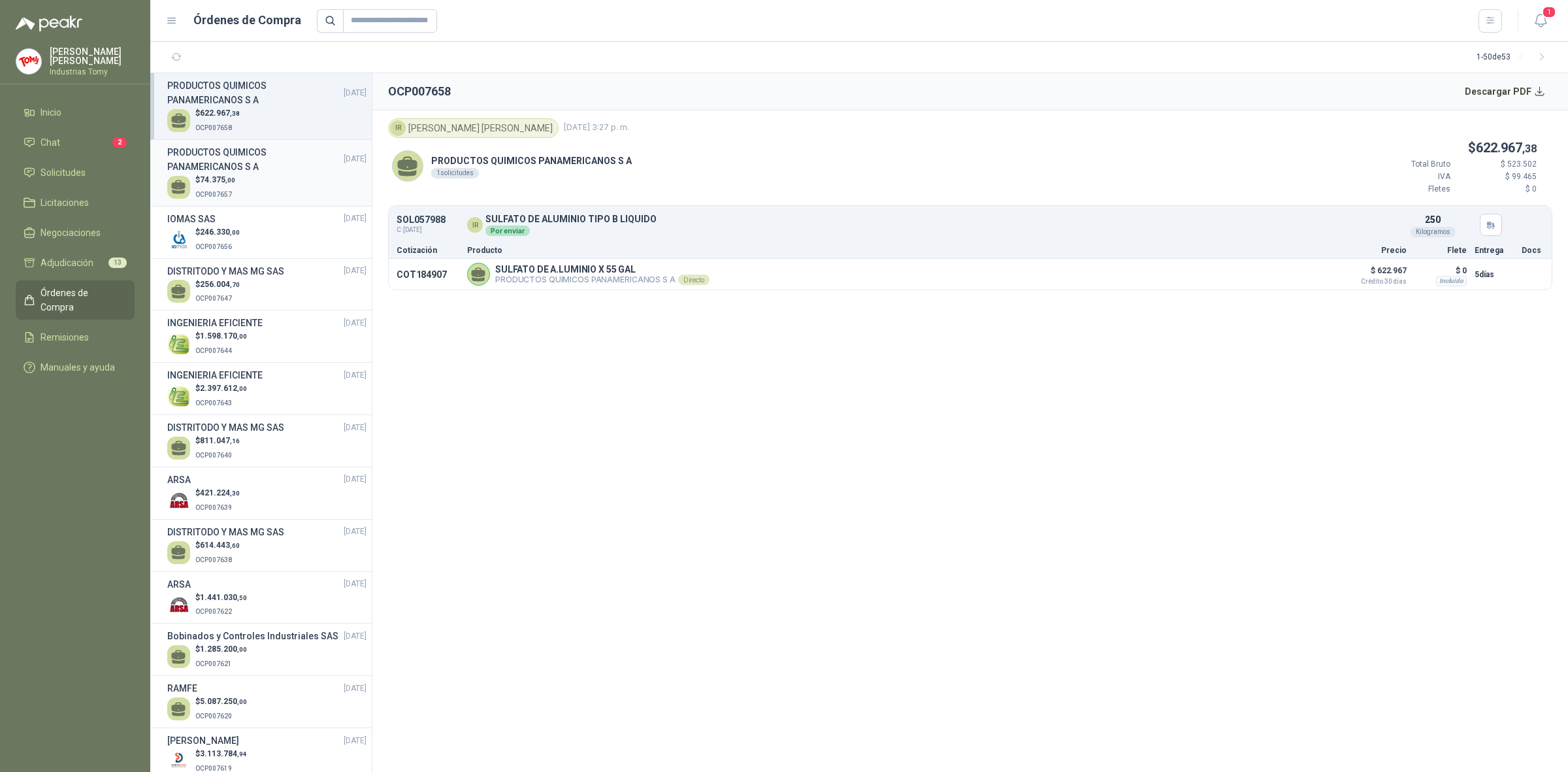
click at [264, 165] on h3 "PRODUCTOS QUIMICOS PANAMERICANOS S A" at bounding box center [255, 159] width 176 height 29
drag, startPoint x: 714, startPoint y: 218, endPoint x: 539, endPoint y: 227, distance: 175.2
click at [539, 227] on div "IR [MEDICAL_DATA] LÍQUIDO AL 15% CONT NETO 20L Por enviar" at bounding box center [927, 225] width 919 height 21
click at [553, 215] on p "HIPOCLORITO DE SODIO LÍQUIDO AL 15% CONT NETO 20L" at bounding box center [610, 219] width 250 height 10
drag, startPoint x: 560, startPoint y: 216, endPoint x: 671, endPoint y: 220, distance: 111.1
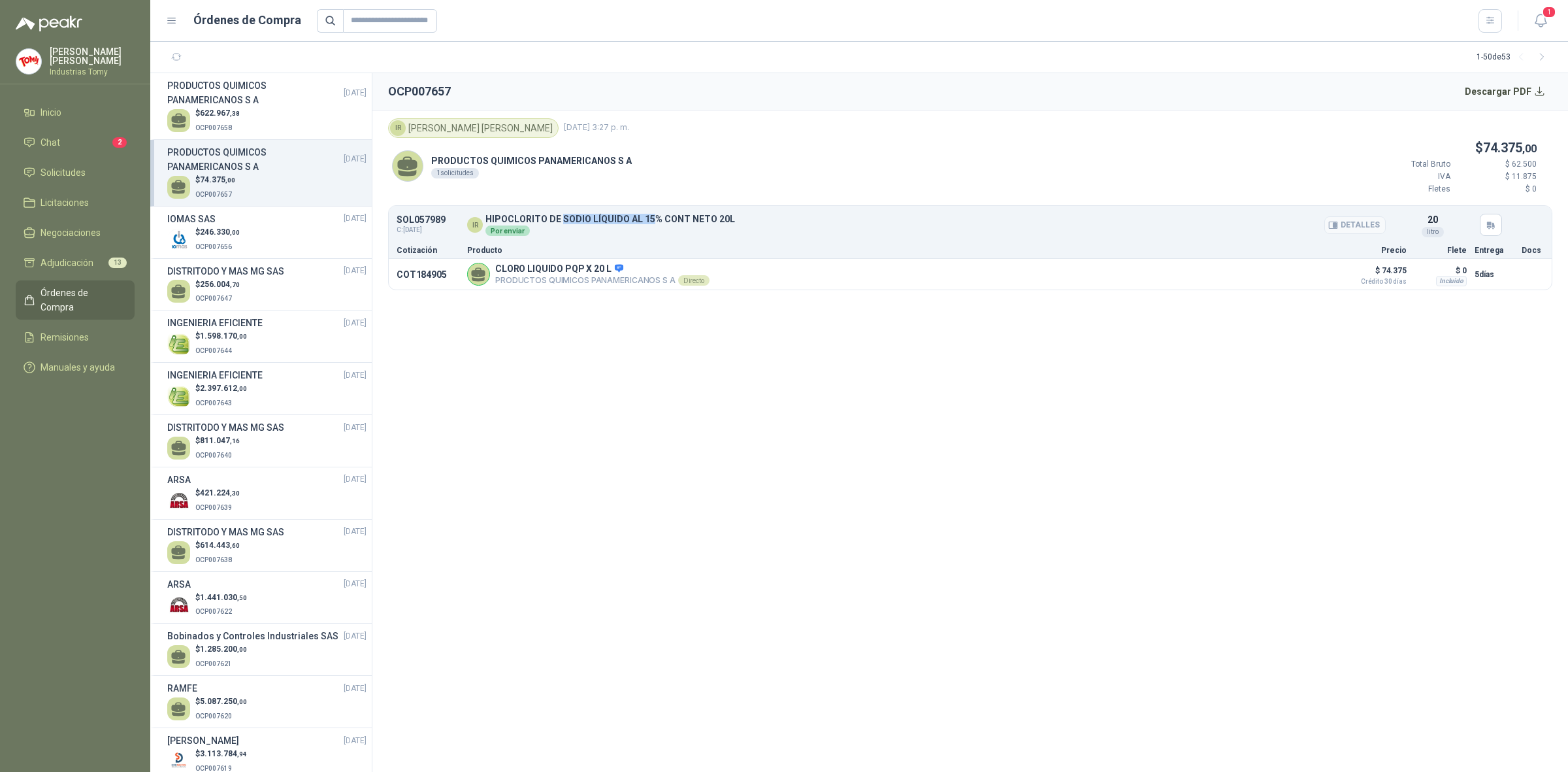
click at [664, 220] on p "HIPOCLORITO DE SODIO LÍQUIDO AL 15% CONT NETO 20L" at bounding box center [610, 219] width 250 height 10
click at [690, 220] on p "HIPOCLORITO DE SODIO LÍQUIDO AL 15% CONT NETO 20L" at bounding box center [610, 219] width 250 height 10
drag, startPoint x: 729, startPoint y: 217, endPoint x: 481, endPoint y: 221, distance: 248.0
click at [481, 221] on div "IR [MEDICAL_DATA] LÍQUIDO AL 15% CONT NETO 20L Por enviar" at bounding box center [927, 225] width 919 height 21
click at [802, 165] on div "PRODUCTOS QUIMICOS PANAMERICANOS S A 1 solicitudes $ 74.375 ,00 Total Bruto $ 6…" at bounding box center [969, 172] width 1164 height 68
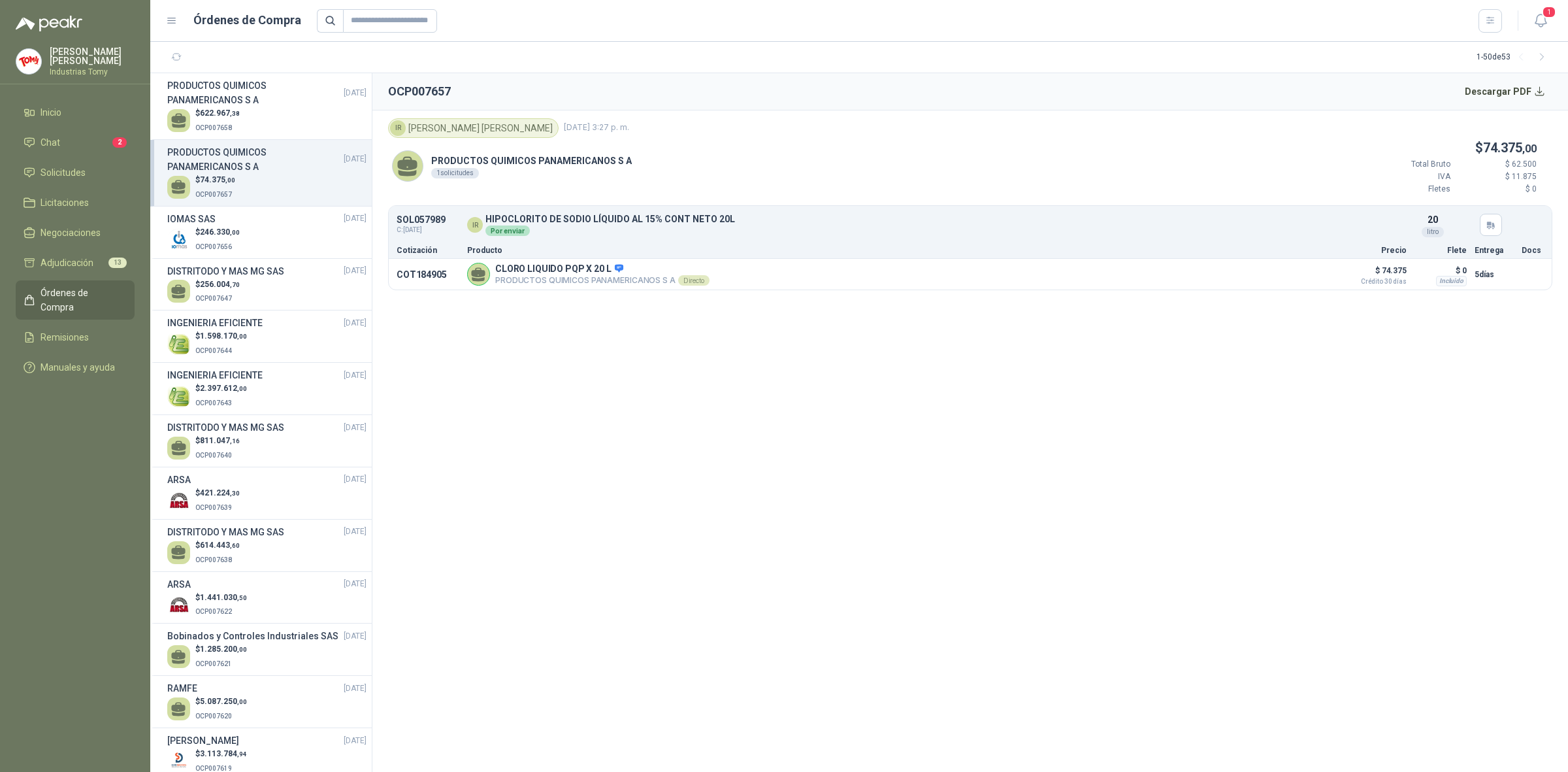
click at [1501, 132] on div "IR [PERSON_NAME] [DATE] 3:27 p. m." at bounding box center [969, 128] width 1164 height 20
click at [670, 179] on div "PRODUCTOS QUIMICOS PANAMERICANOS S A 1 solicitudes $ 74.375 ,00 Total Bruto $ 6…" at bounding box center [969, 172] width 1164 height 68
click at [747, 127] on div "IR [PERSON_NAME] [DATE] 3:27 p. m." at bounding box center [969, 128] width 1164 height 20
click at [671, 218] on p "HIPOCLORITO DE SODIO LÍQUIDO AL 15% CONT NETO 20L" at bounding box center [610, 219] width 250 height 10
drag, startPoint x: 730, startPoint y: 219, endPoint x: 485, endPoint y: 215, distance: 245.0
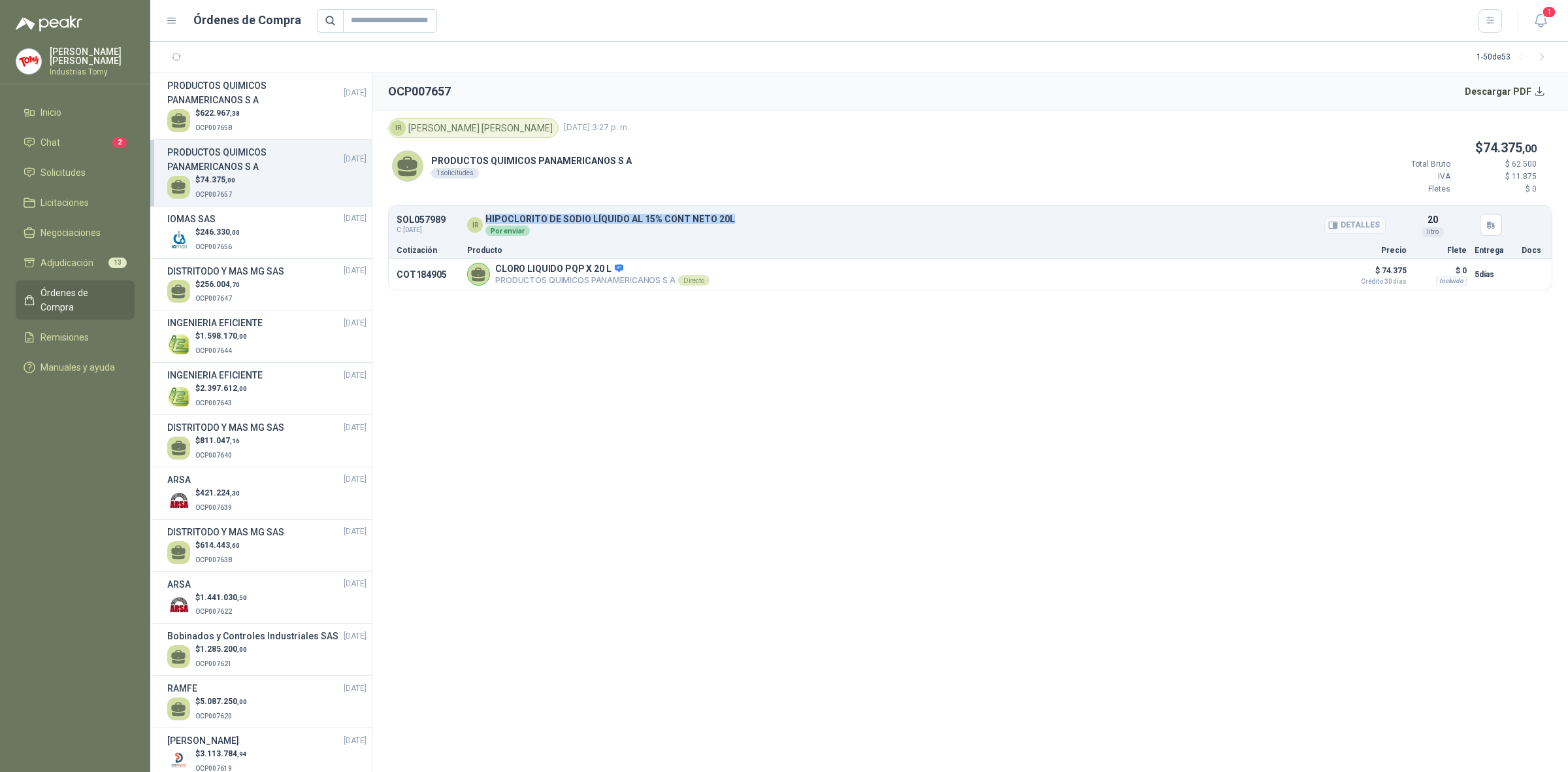
click at [485, 215] on div "IR [MEDICAL_DATA] LÍQUIDO AL 15% CONT NETO 20L Por enviar" at bounding box center [927, 225] width 919 height 21
click at [652, 295] on article "IR [PERSON_NAME] [DATE] 3:27 p. m. PRODUCTOS QUIMICOS PANAMERICANOS S A 1 solic…" at bounding box center [970, 205] width 1196 height 189
click at [572, 220] on p "HIPOCLORITO DE SODIO LÍQUIDO AL 15% CONT NETO 20L" at bounding box center [610, 219] width 250 height 10
click at [623, 218] on p "HIPOCLORITO DE SODIO LÍQUIDO AL 15% CONT NETO 20L" at bounding box center [610, 219] width 250 height 10
drag, startPoint x: 661, startPoint y: 223, endPoint x: 681, endPoint y: 220, distance: 20.2
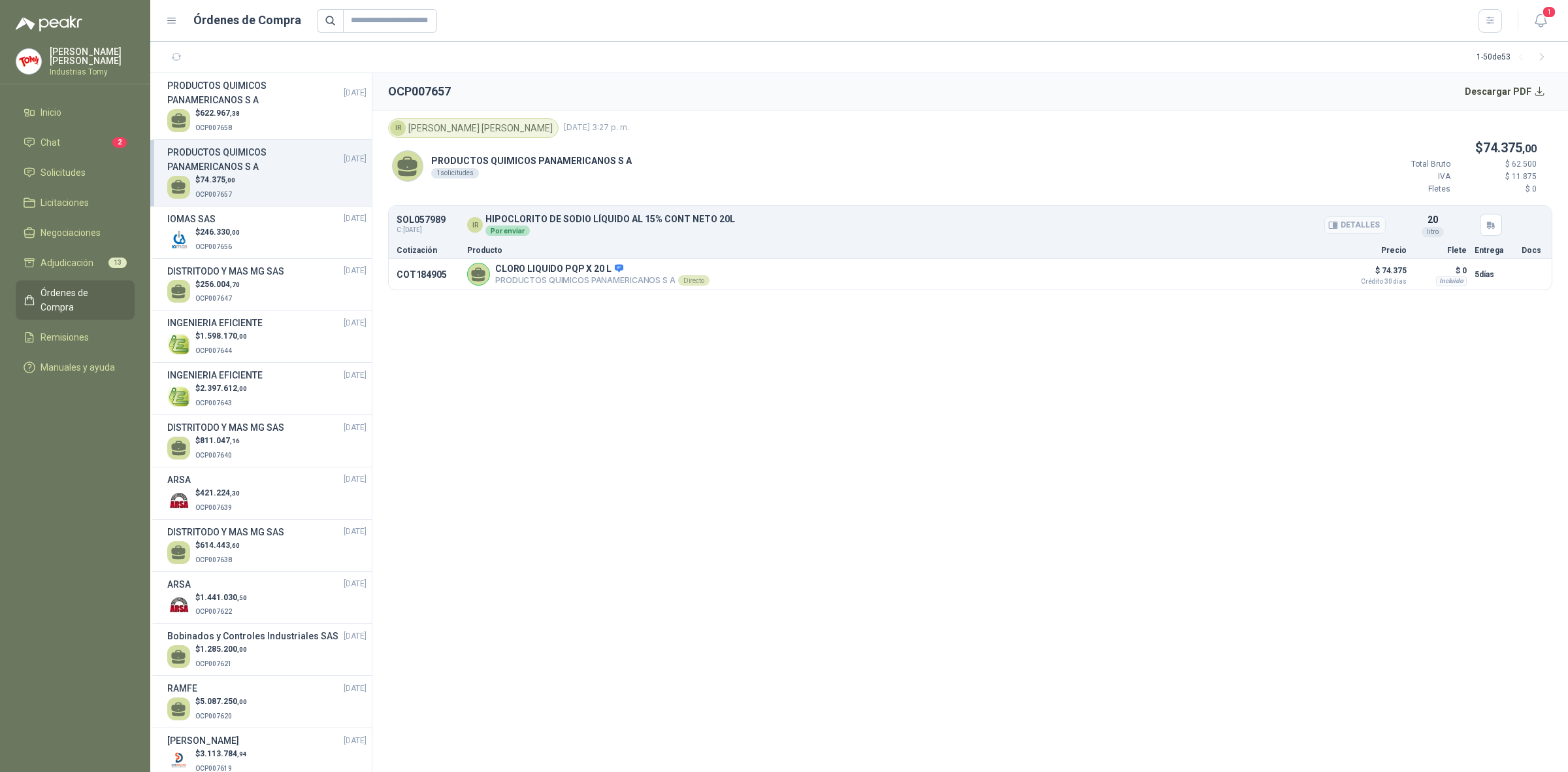
click at [661, 223] on p "HIPOCLORITO DE SODIO LÍQUIDO AL 15% CONT NETO 20L" at bounding box center [610, 219] width 250 height 10
drag, startPoint x: 737, startPoint y: 216, endPoint x: 481, endPoint y: 221, distance: 256.0
click at [481, 221] on div "IR [MEDICAL_DATA] LÍQUIDO AL 15% CONT NETO 20L Por enviar" at bounding box center [927, 225] width 919 height 21
copy div "HIPOCLORITO DE SODIO LÍQUIDO AL 15% CONT NETO 20L"
click at [74, 179] on link "Solicitudes" at bounding box center [74, 172] width 119 height 25
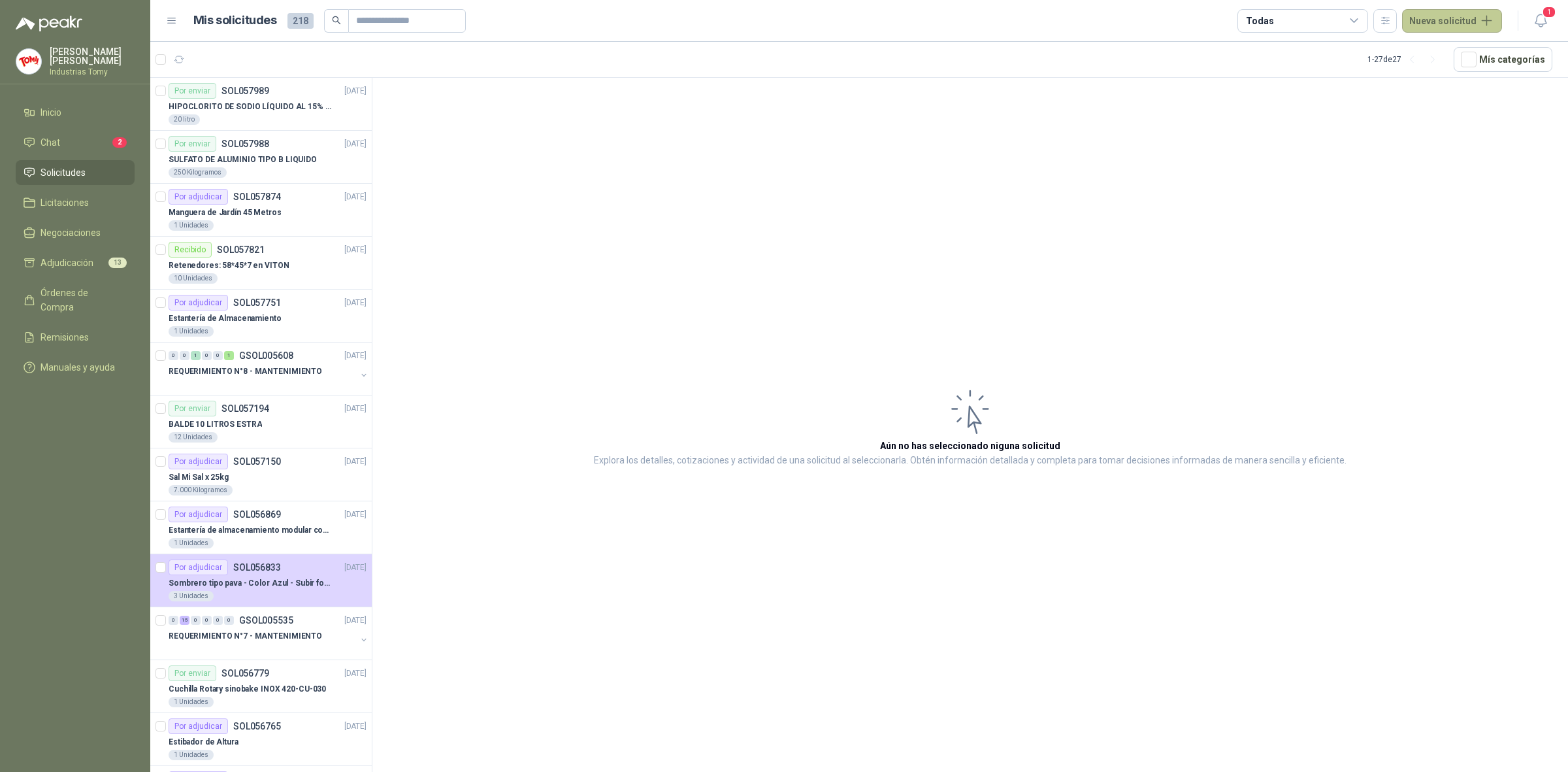
click at [1455, 18] on button "Nueva solicitud" at bounding box center [1452, 21] width 100 height 24
click at [1443, 44] on link "Solicitud" at bounding box center [1467, 52] width 111 height 23
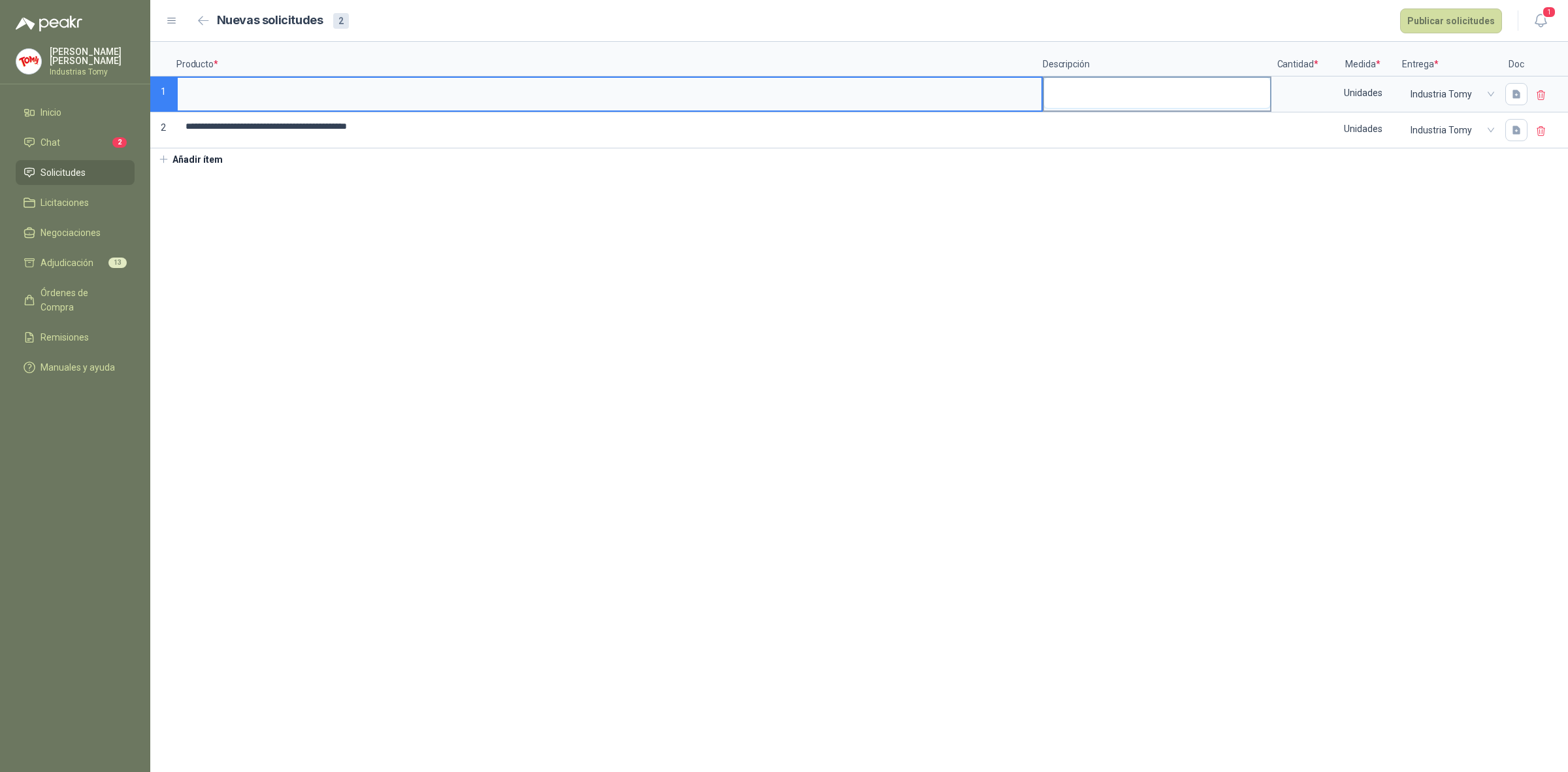
click at [1115, 82] on textarea at bounding box center [1156, 92] width 226 height 30
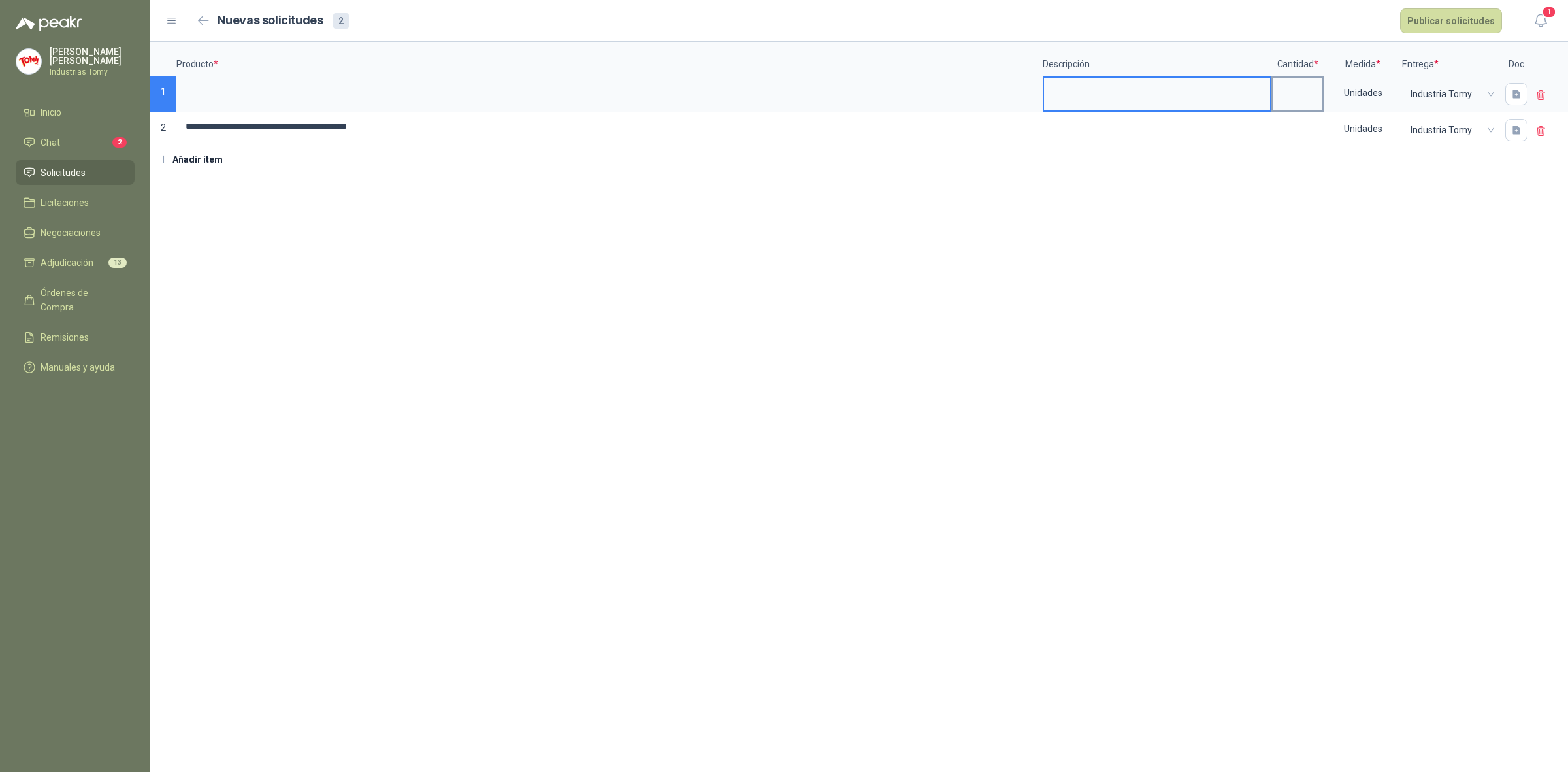
click at [1285, 90] on input at bounding box center [1297, 90] width 50 height 25
type input "*"
click at [1358, 100] on div "Unidades" at bounding box center [1363, 92] width 76 height 30
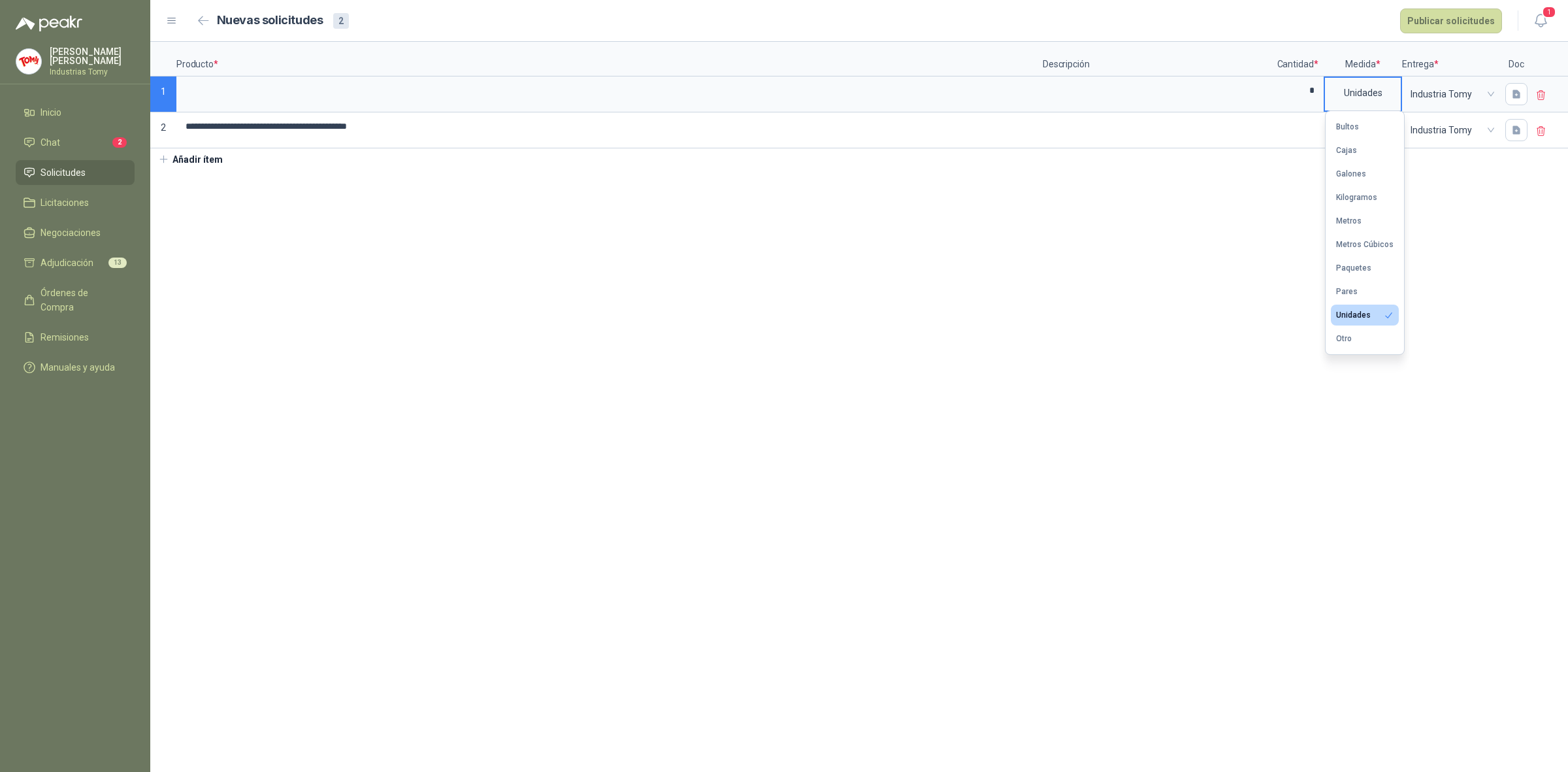
click at [1368, 169] on button "Galones" at bounding box center [1365, 173] width 68 height 21
click at [1108, 100] on textarea at bounding box center [1156, 92] width 226 height 30
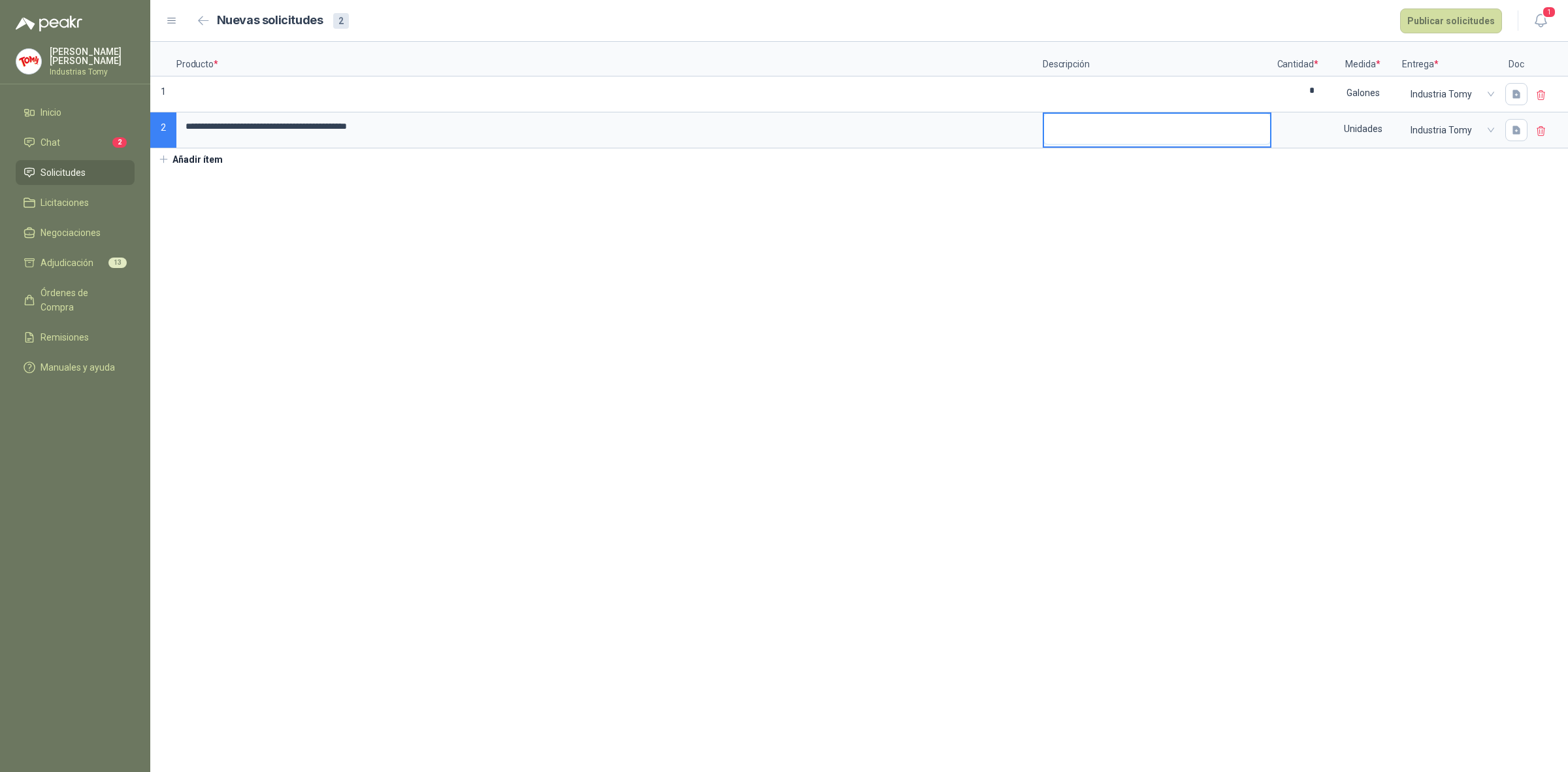
click at [1147, 126] on textarea at bounding box center [1156, 128] width 226 height 30
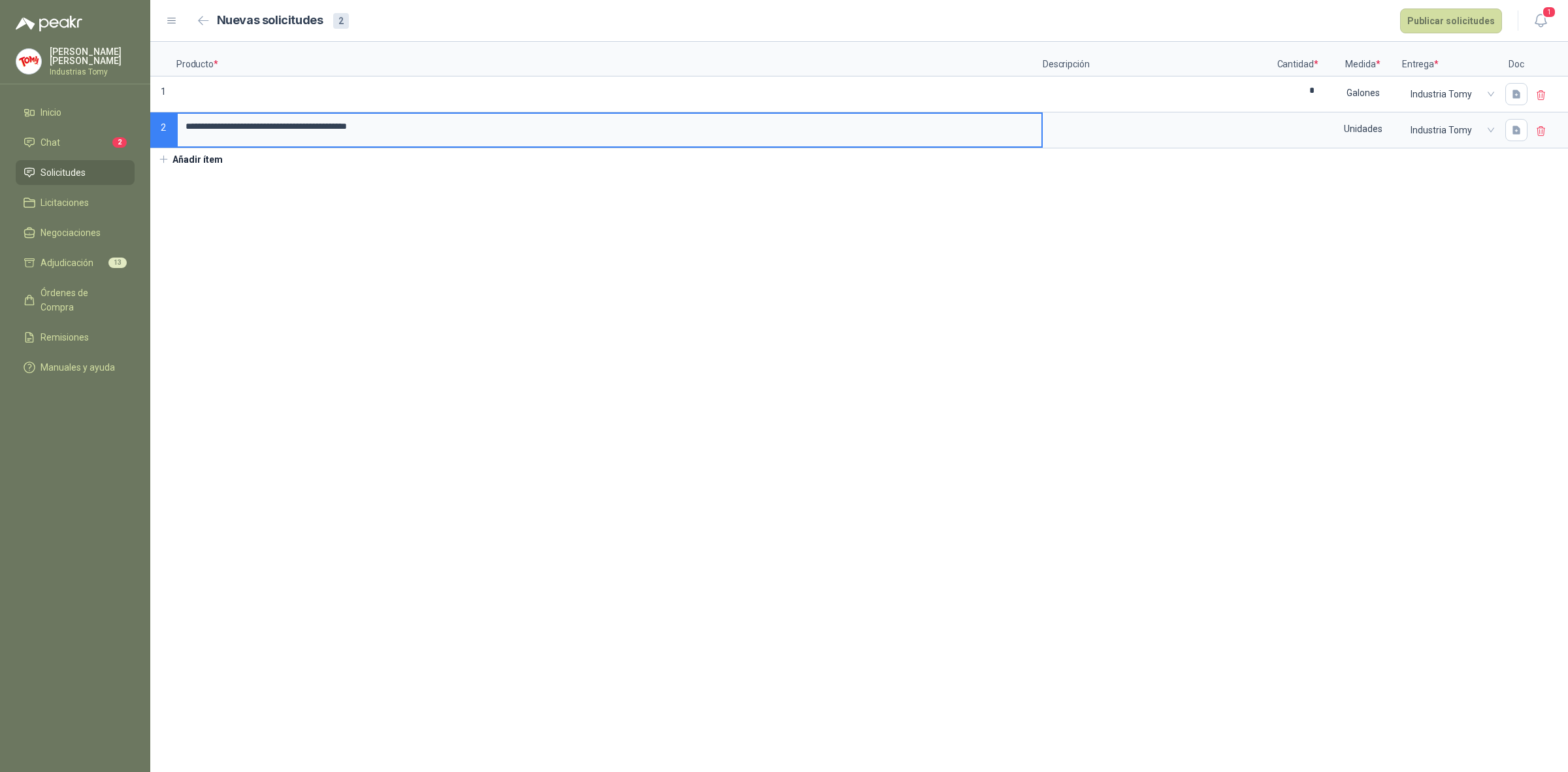
drag, startPoint x: 476, startPoint y: 126, endPoint x: 157, endPoint y: 141, distance: 319.4
click at [157, 141] on div "**********" at bounding box center [859, 95] width 1418 height 107
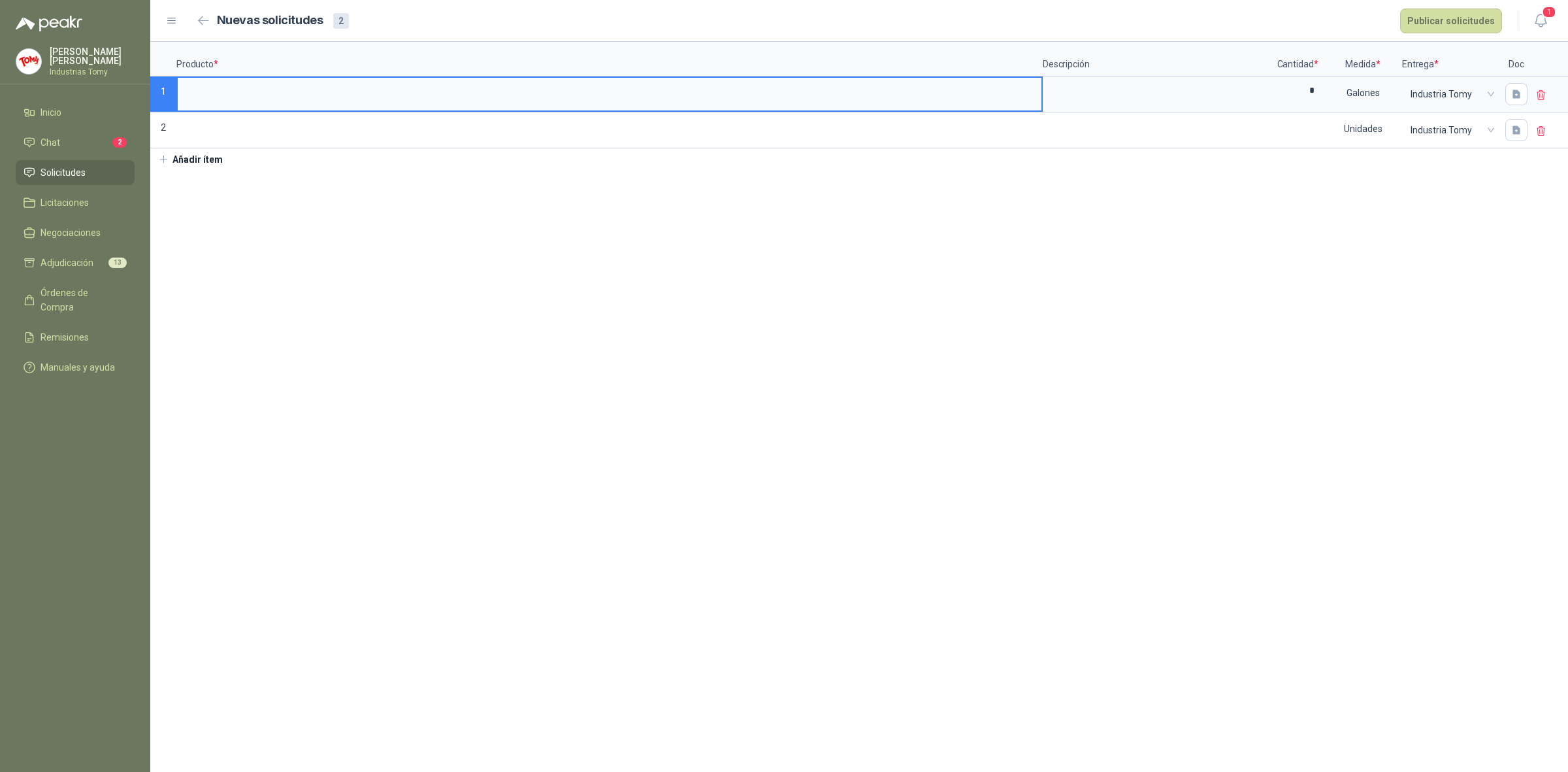
click at [298, 87] on input at bounding box center [609, 90] width 864 height 25
click at [1157, 90] on textarea at bounding box center [1156, 92] width 226 height 30
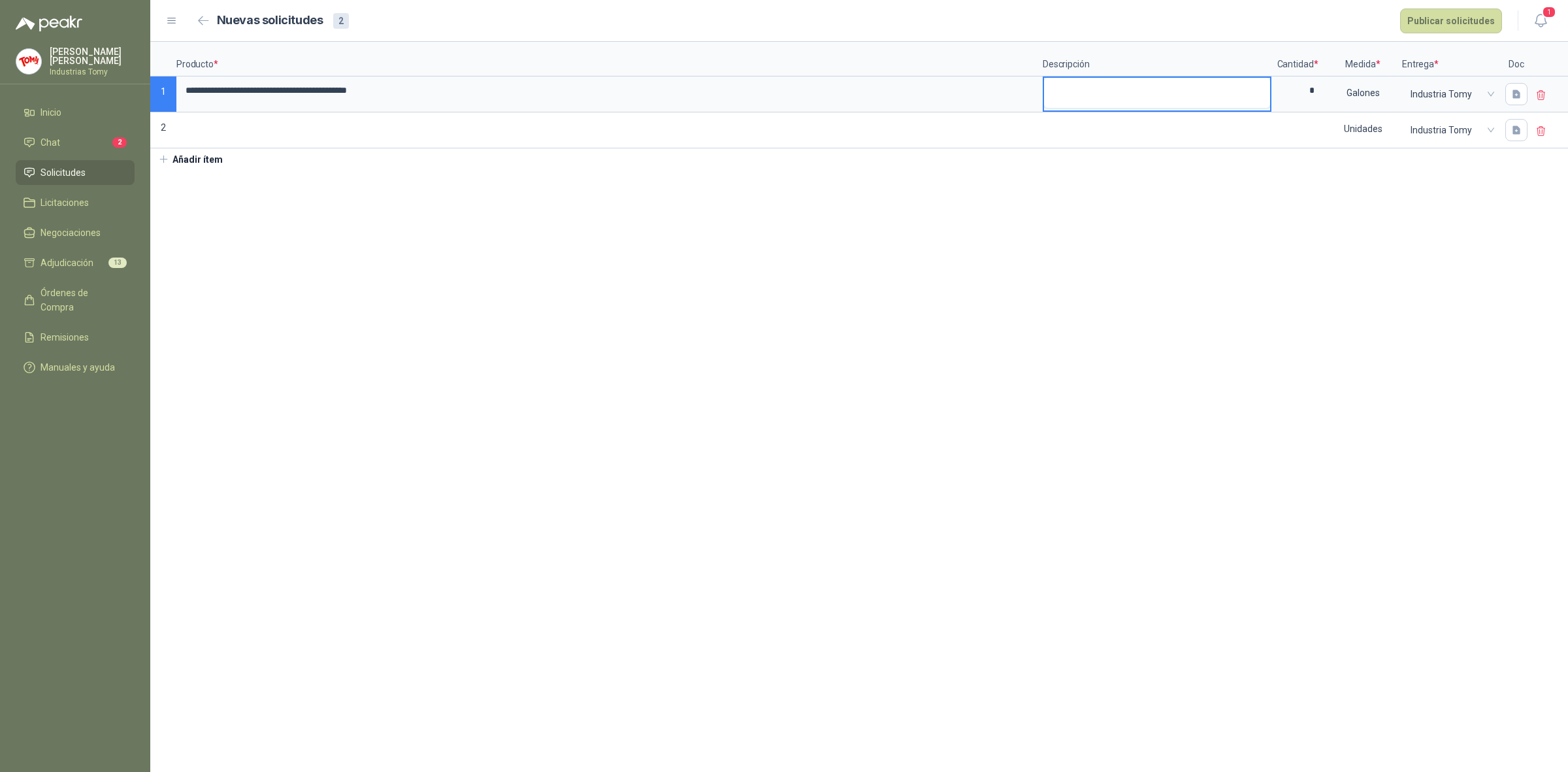
type textarea "*"
type textarea "**"
type textarea "***"
type textarea "****"
type textarea "*****"
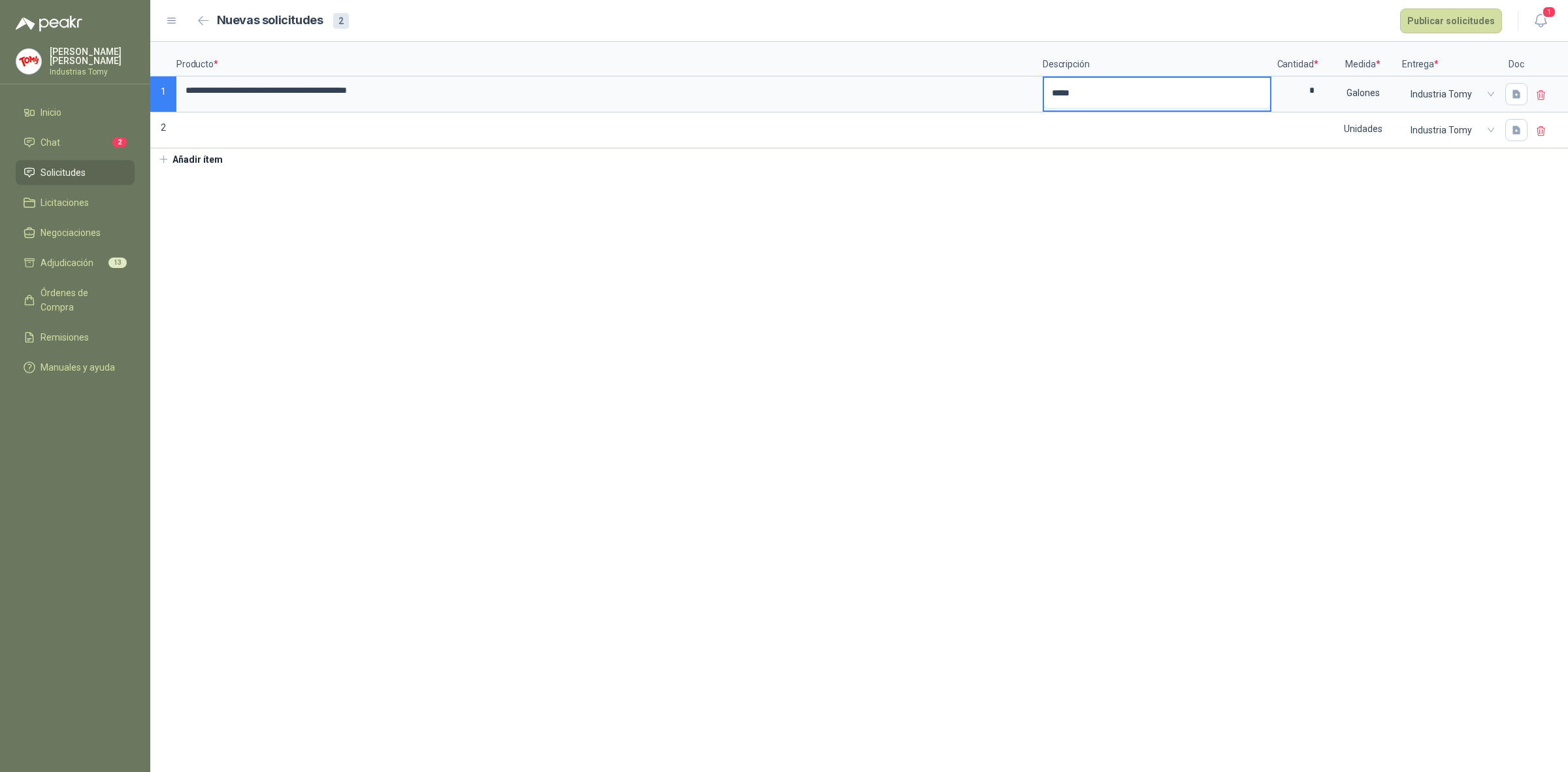
type textarea "******"
type textarea "********"
type textarea "*********"
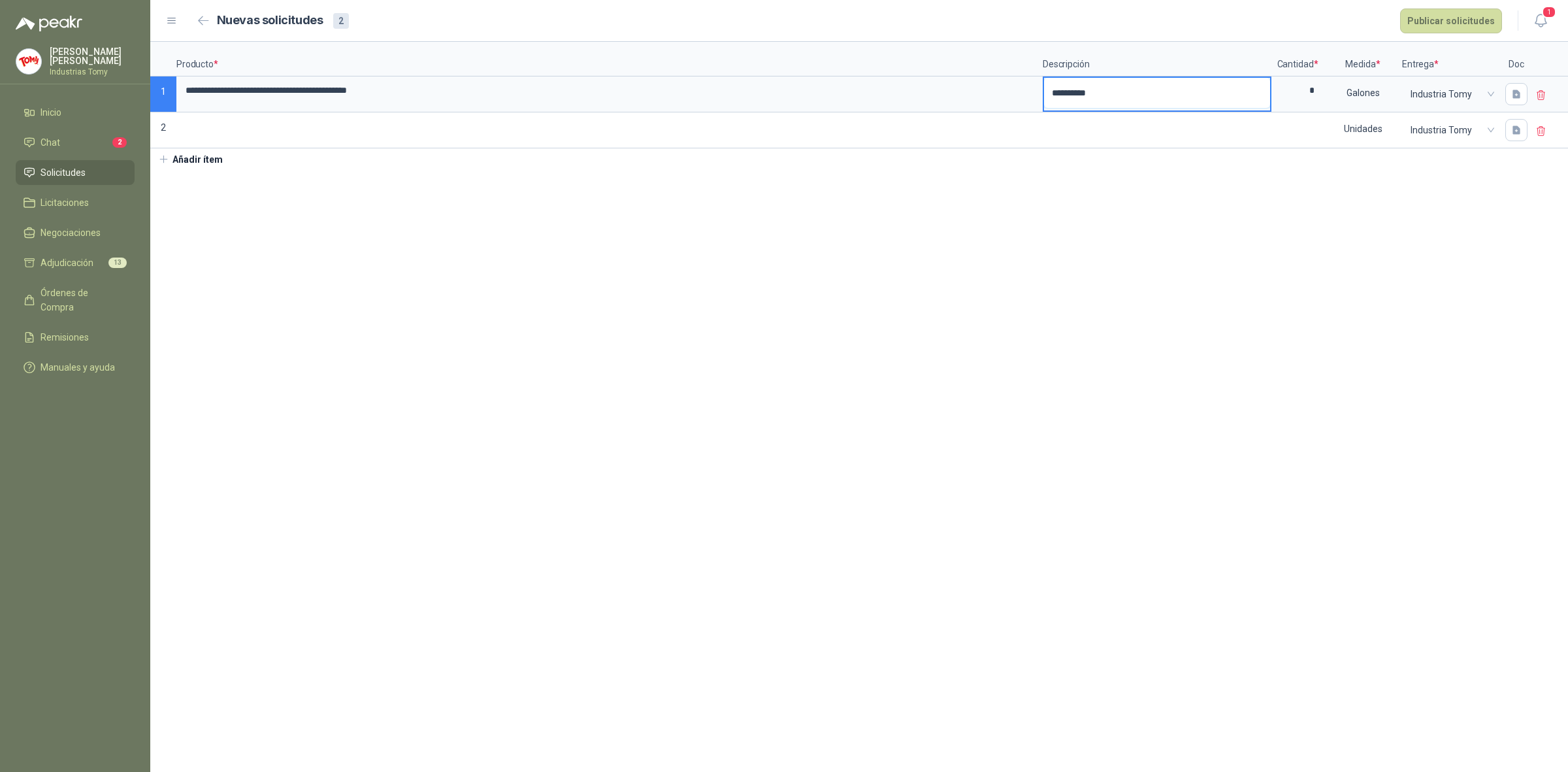
type textarea "*********"
type textarea "********"
type textarea "******"
type textarea "********"
type textarea "*********"
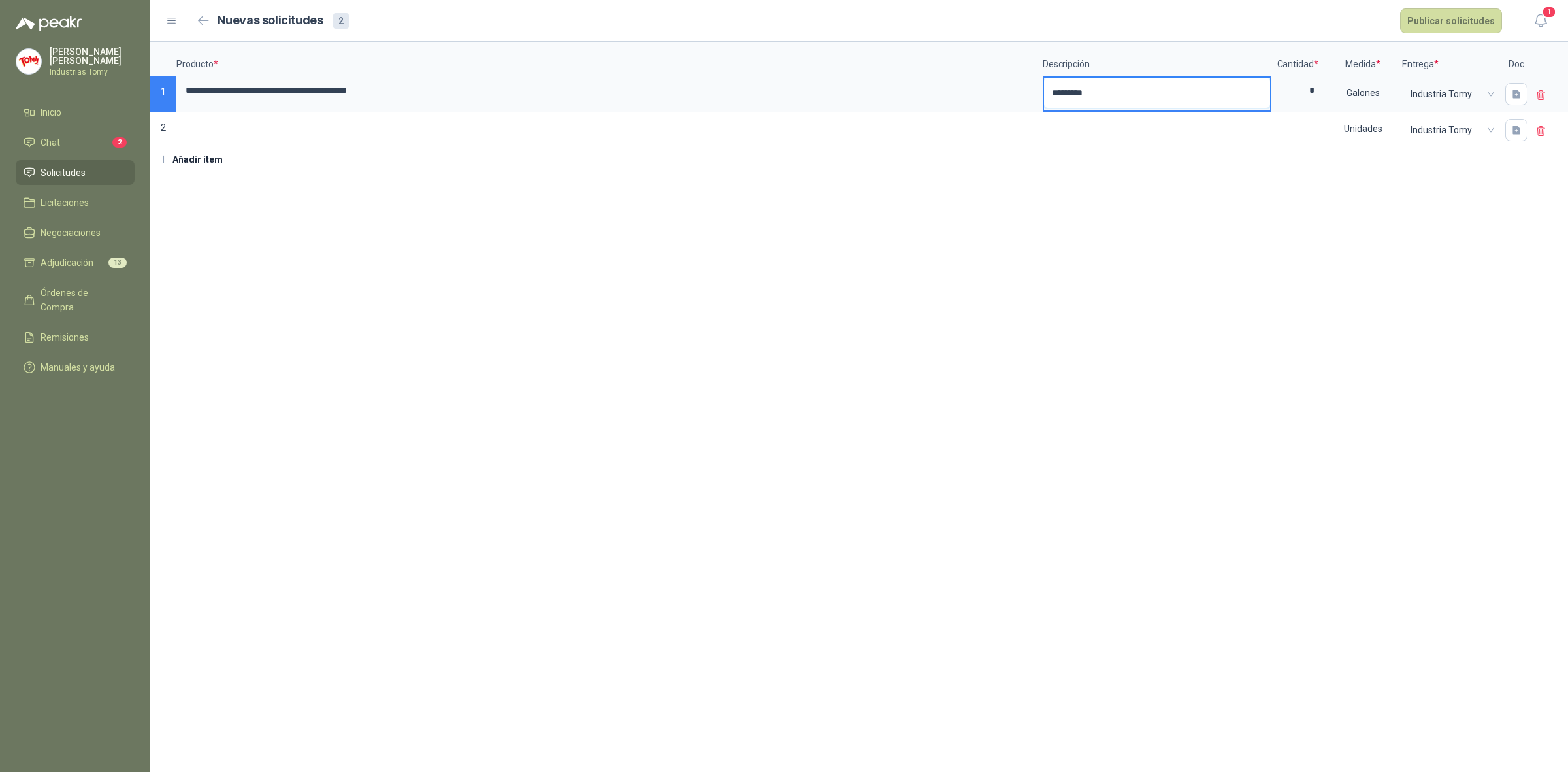
type textarea "**********"
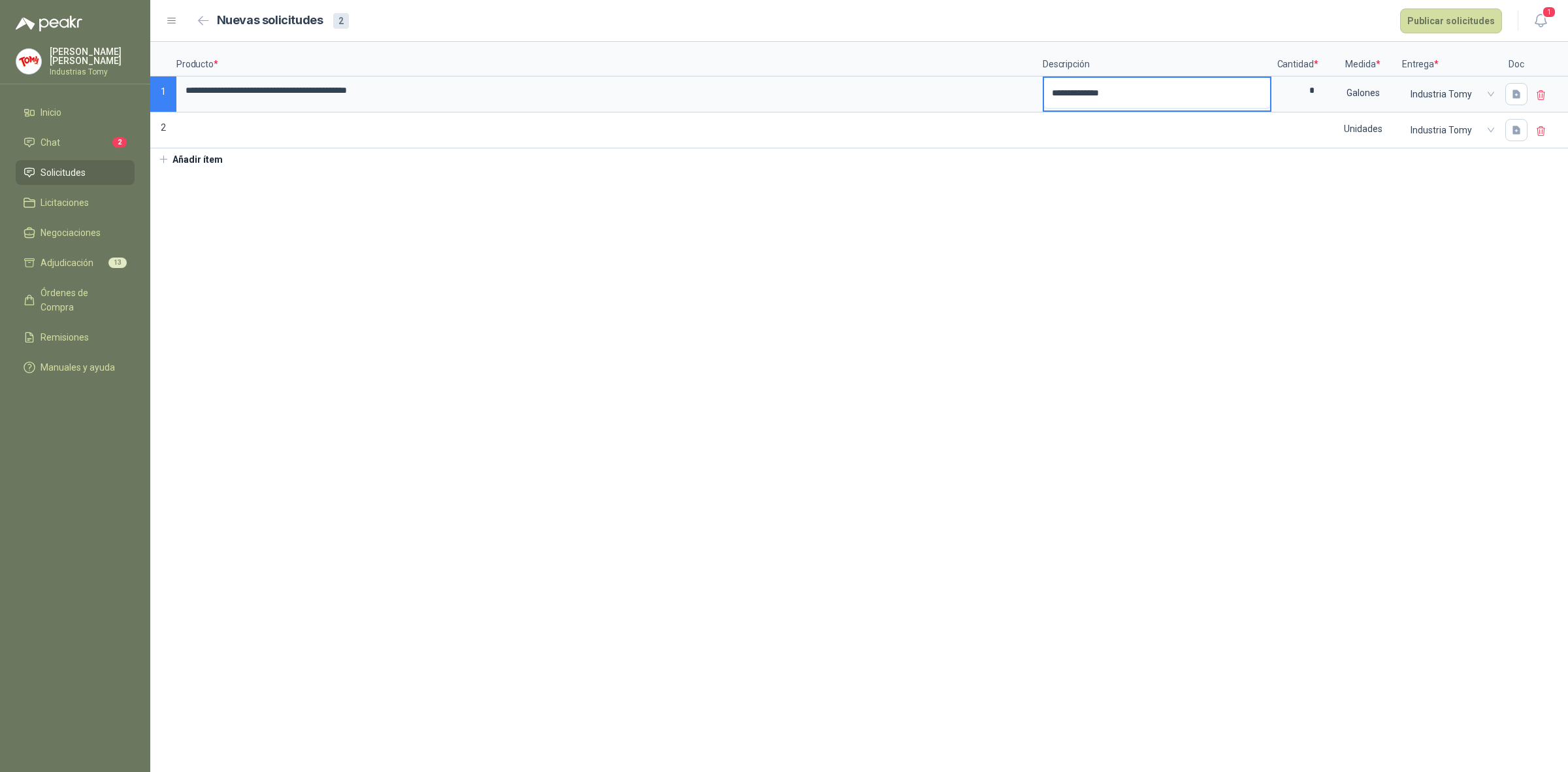
type textarea "**********"
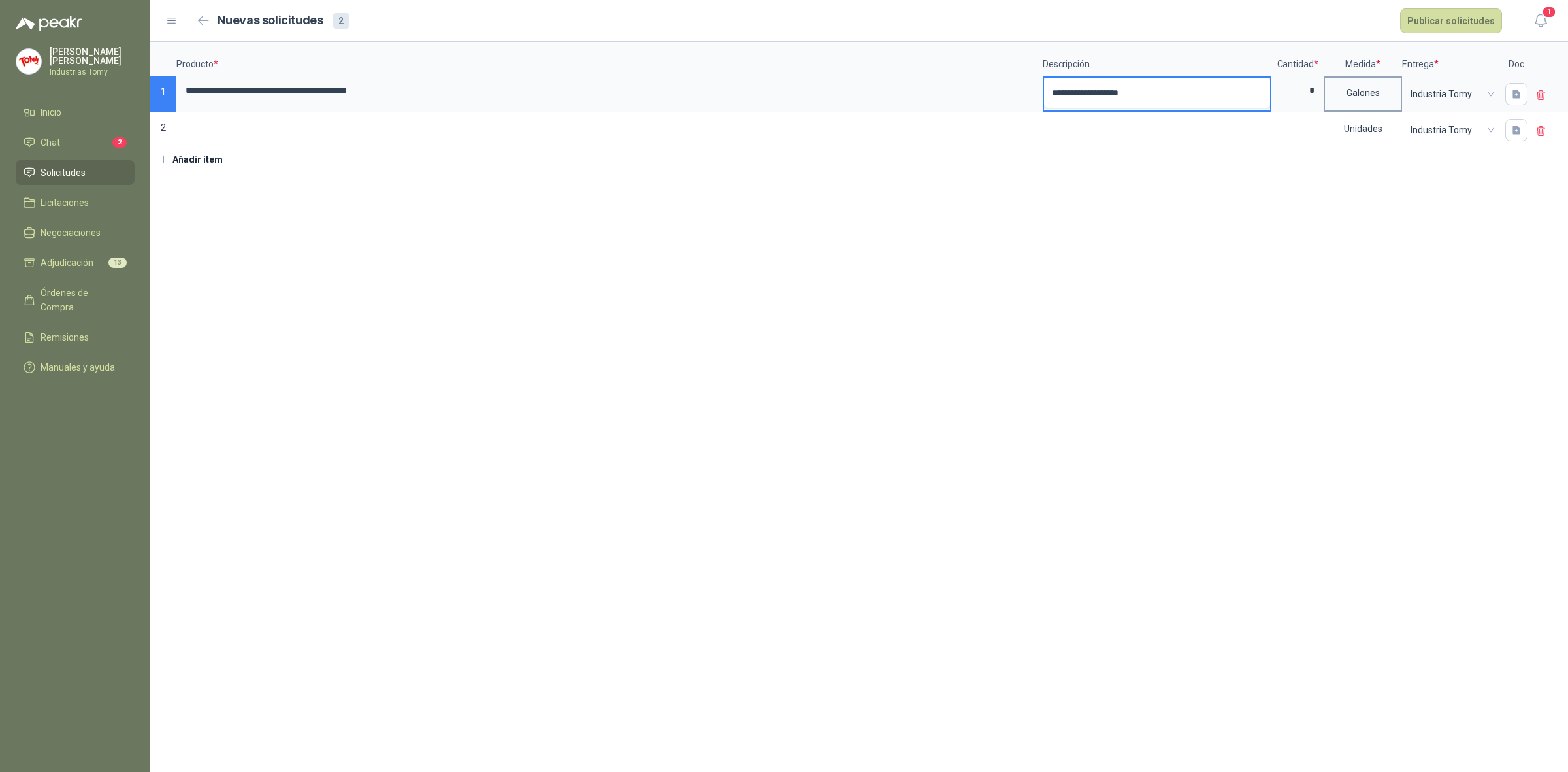
type textarea "**********"
click at [1363, 96] on div "Galones" at bounding box center [1363, 92] width 76 height 30
click at [1360, 335] on button "Otro" at bounding box center [1365, 338] width 68 height 21
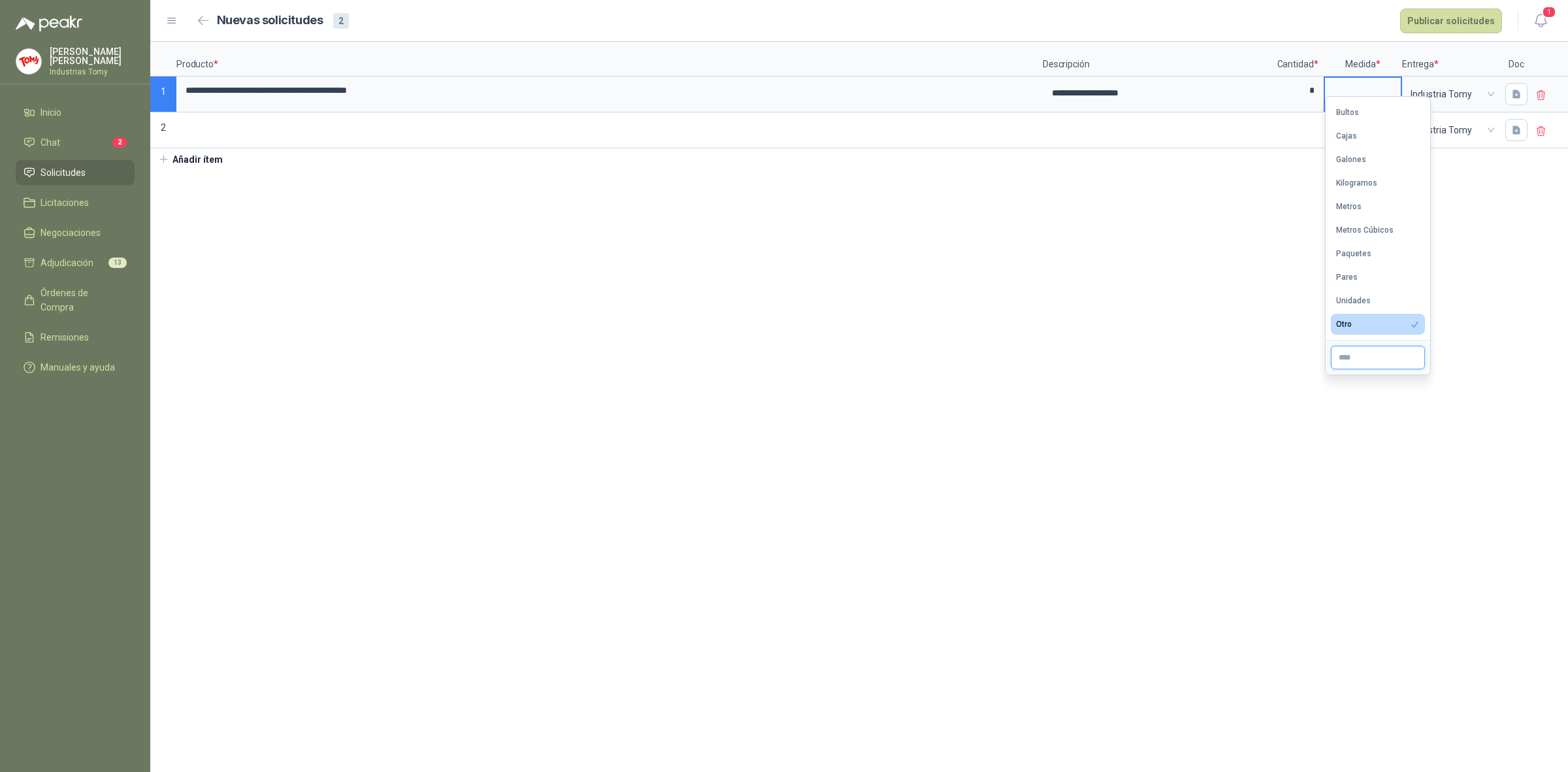
click at [1370, 361] on input "text" at bounding box center [1378, 357] width 94 height 24
type input "*******"
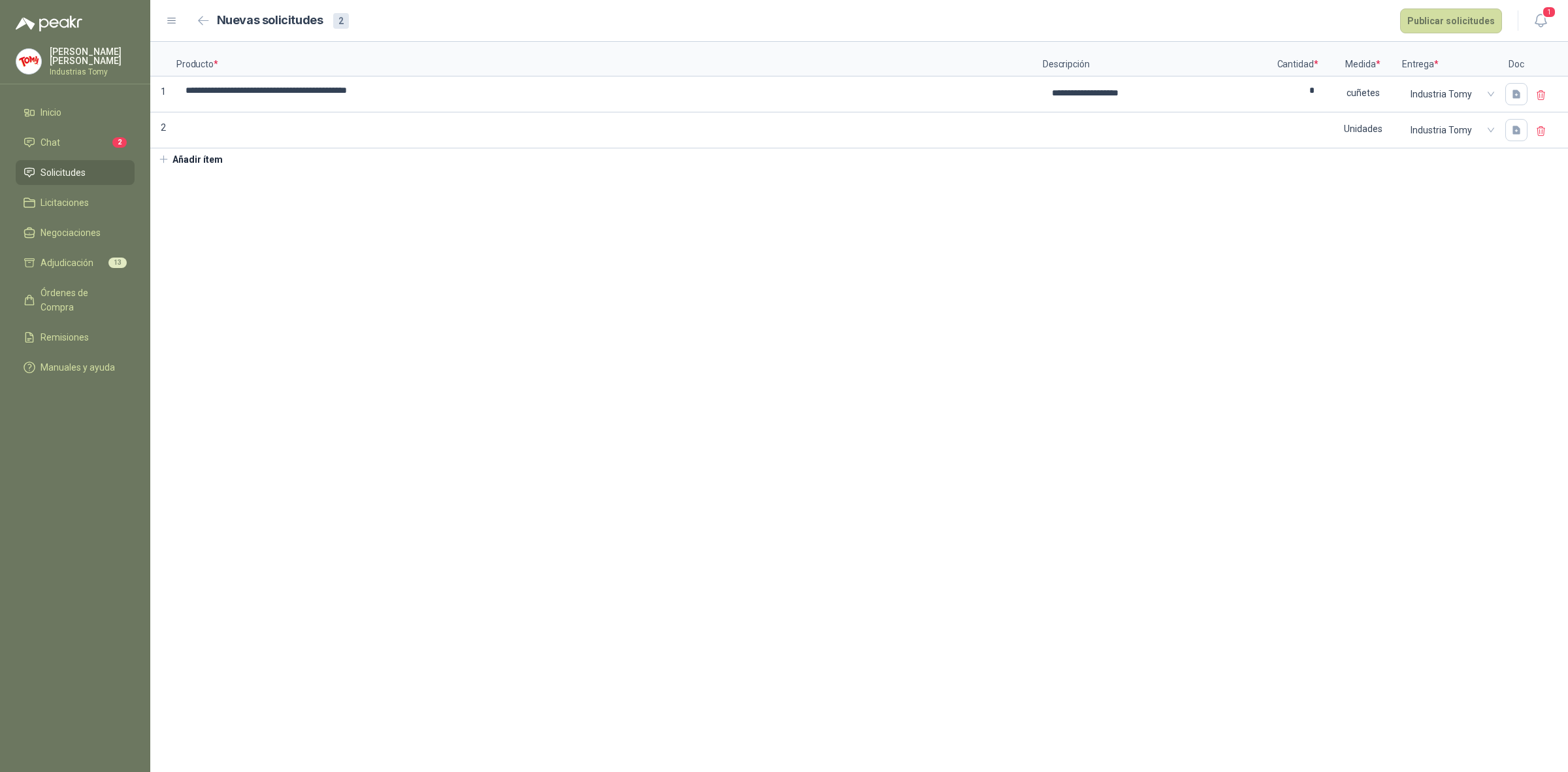
click at [1478, 264] on section "**********" at bounding box center [859, 407] width 1418 height 730
click at [1458, 16] on button "Publicar solicitudes" at bounding box center [1451, 21] width 102 height 25
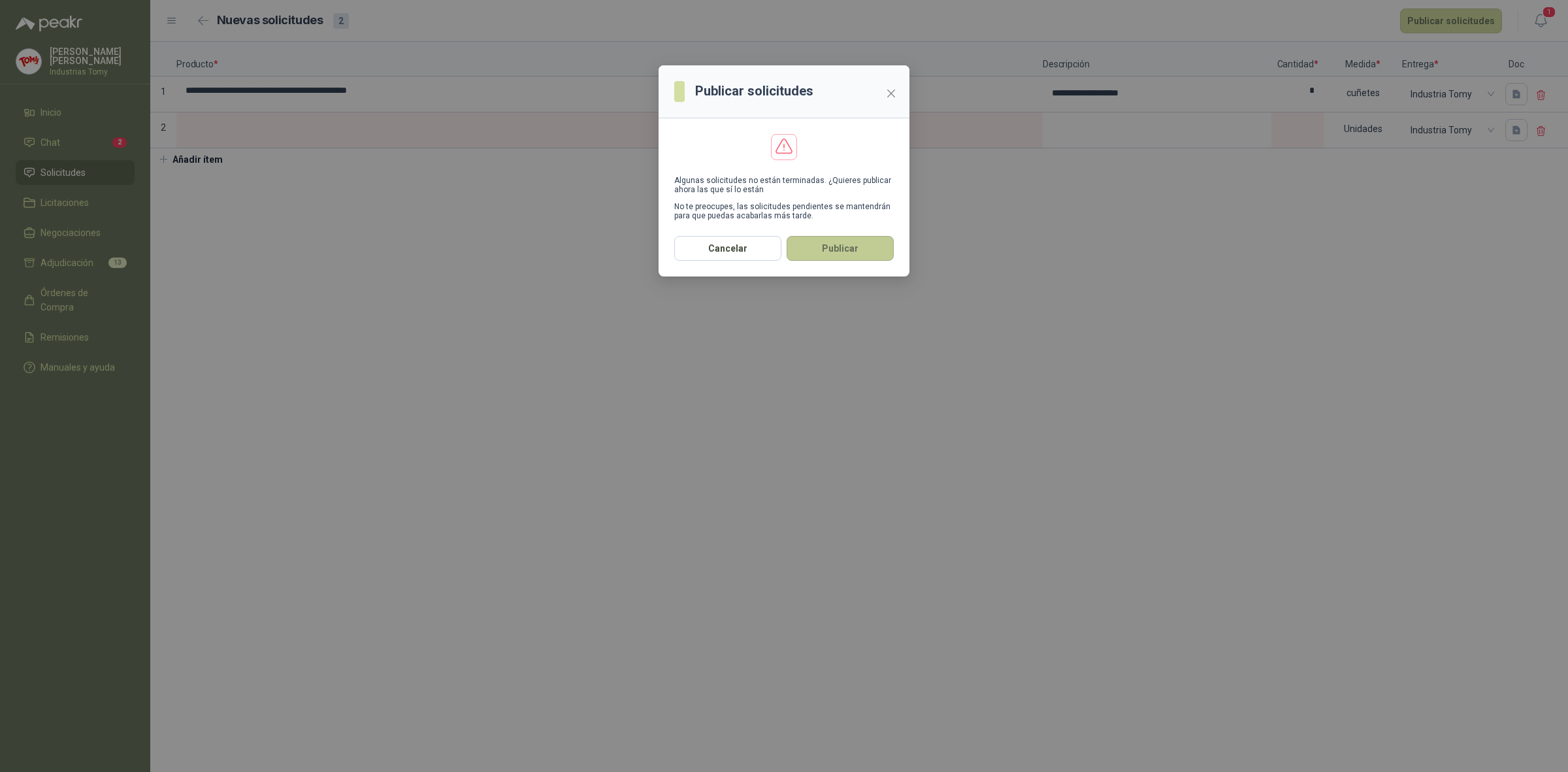
click at [850, 247] on button "Publicar" at bounding box center [841, 248] width 107 height 25
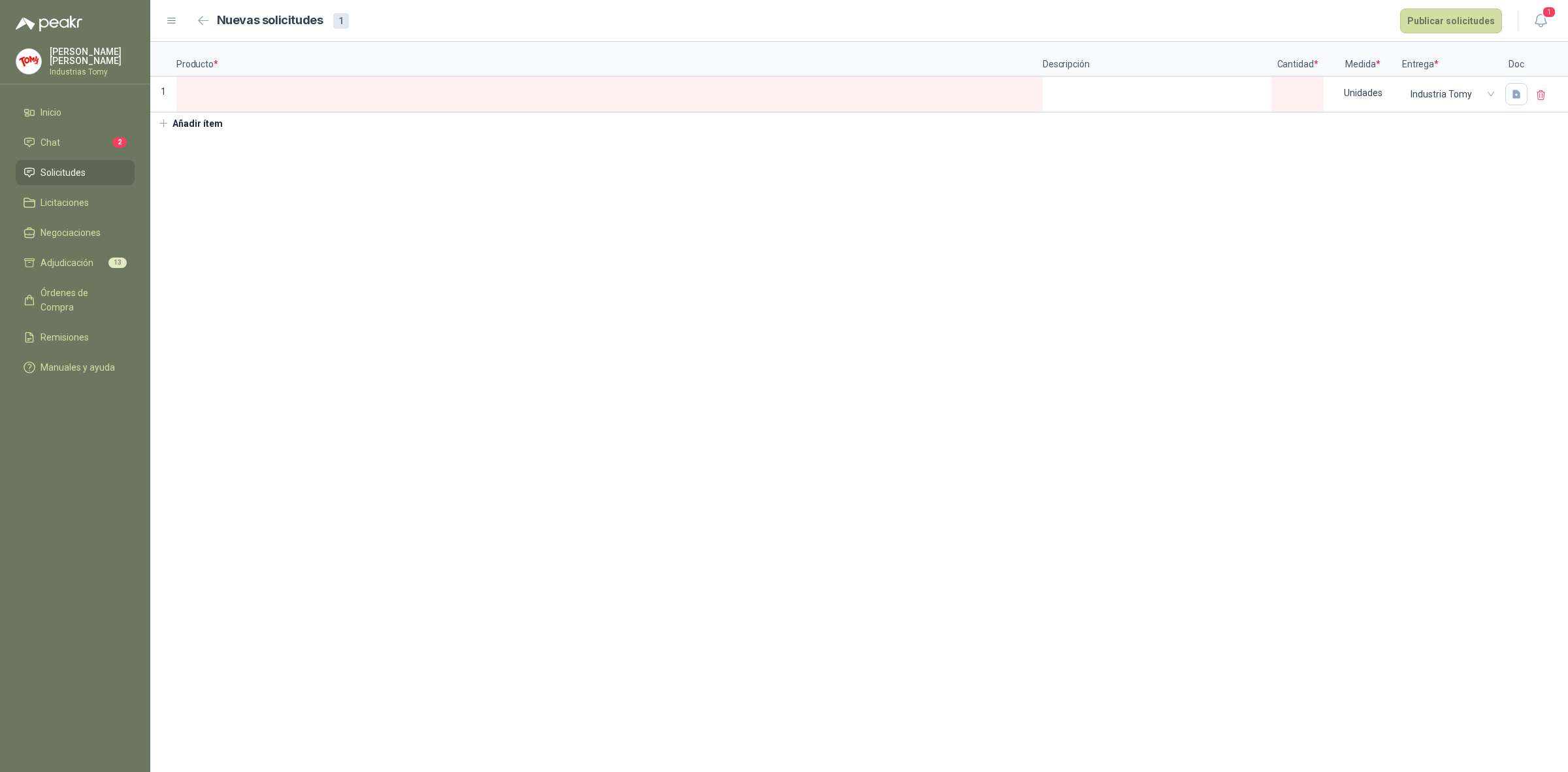
click at [63, 170] on span "Solicitudes" at bounding box center [63, 172] width 45 height 15
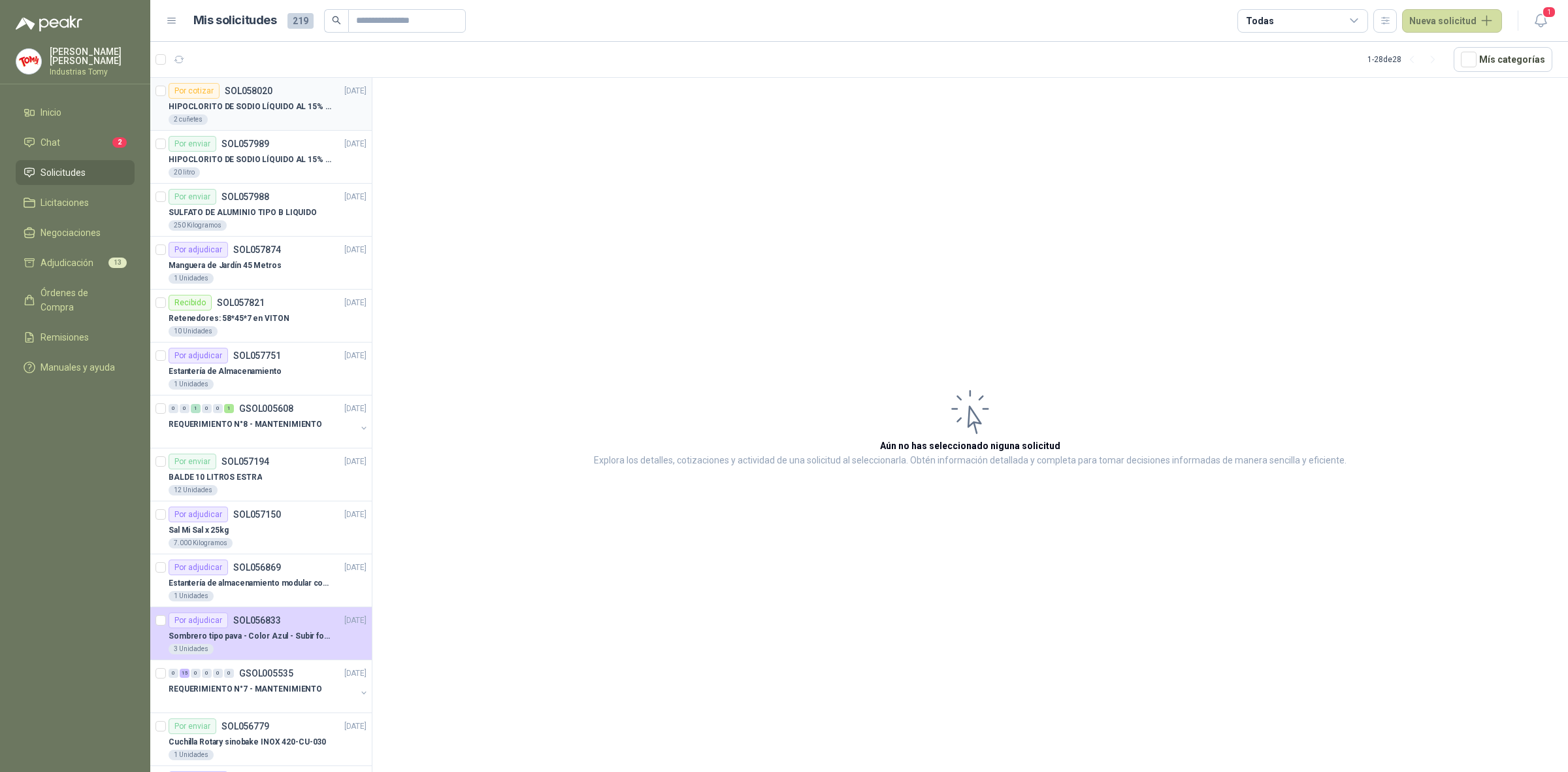
click at [250, 99] on div "HIPOCLORITO DE SODIO LÍQUIDO AL 15% CONT NETO 20L" at bounding box center [267, 107] width 198 height 15
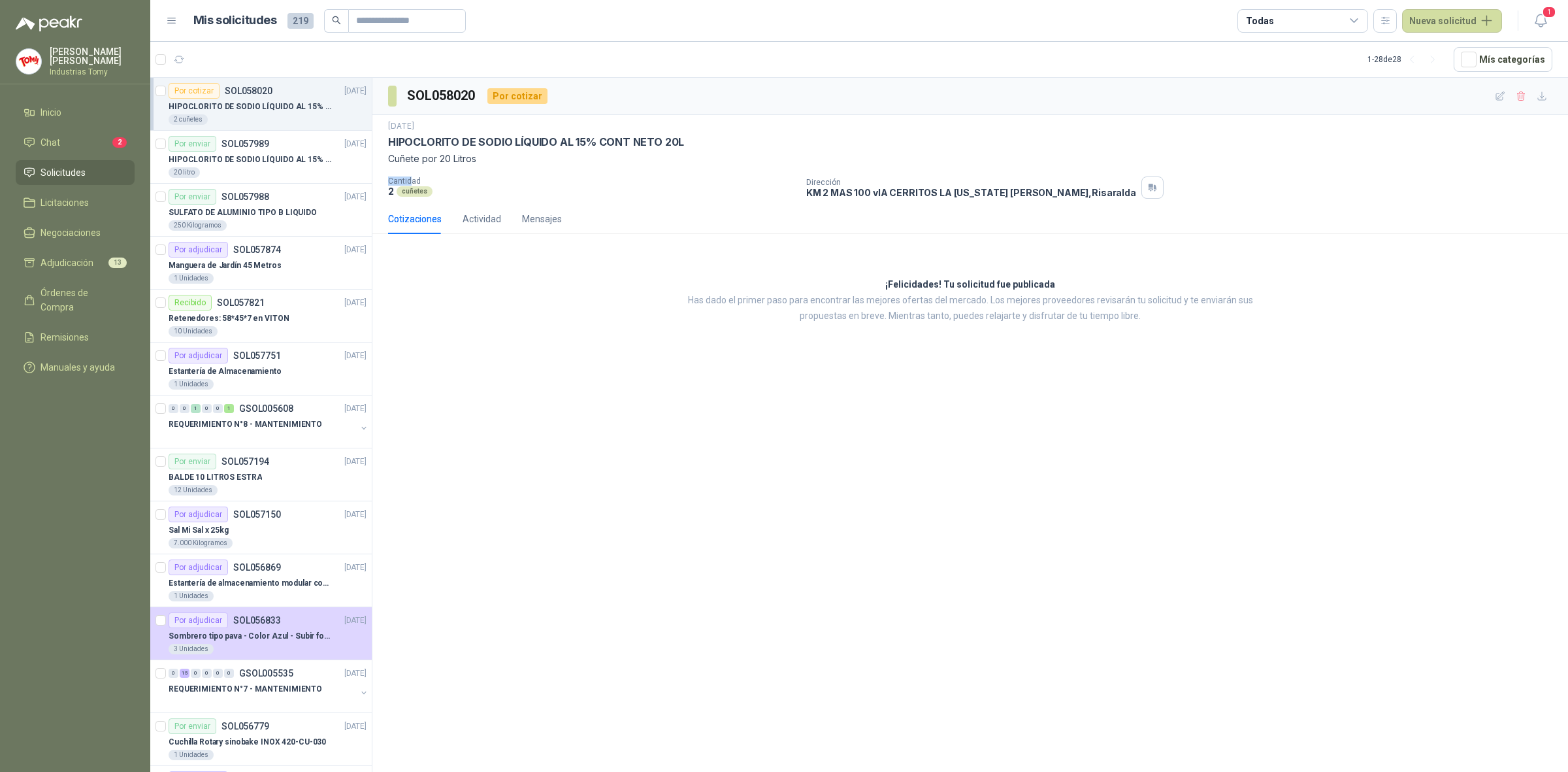
drag, startPoint x: 388, startPoint y: 179, endPoint x: 410, endPoint y: 175, distance: 22.4
click at [410, 175] on div "[DATE] [MEDICAL_DATA] LÍQUIDO AL 15% CONT NETO 20L Cuñete por 20 Litros Cantida…" at bounding box center [969, 159] width 1164 height 78
drag, startPoint x: 438, startPoint y: 95, endPoint x: 477, endPoint y: 103, distance: 39.8
click at [477, 103] on h3 "SOL058020" at bounding box center [441, 96] width 70 height 20
click at [704, 255] on div "¡Felicidades! Tu solicitud fue publicada Has dado el primer paso para encontrar…" at bounding box center [970, 301] width 1196 height 113
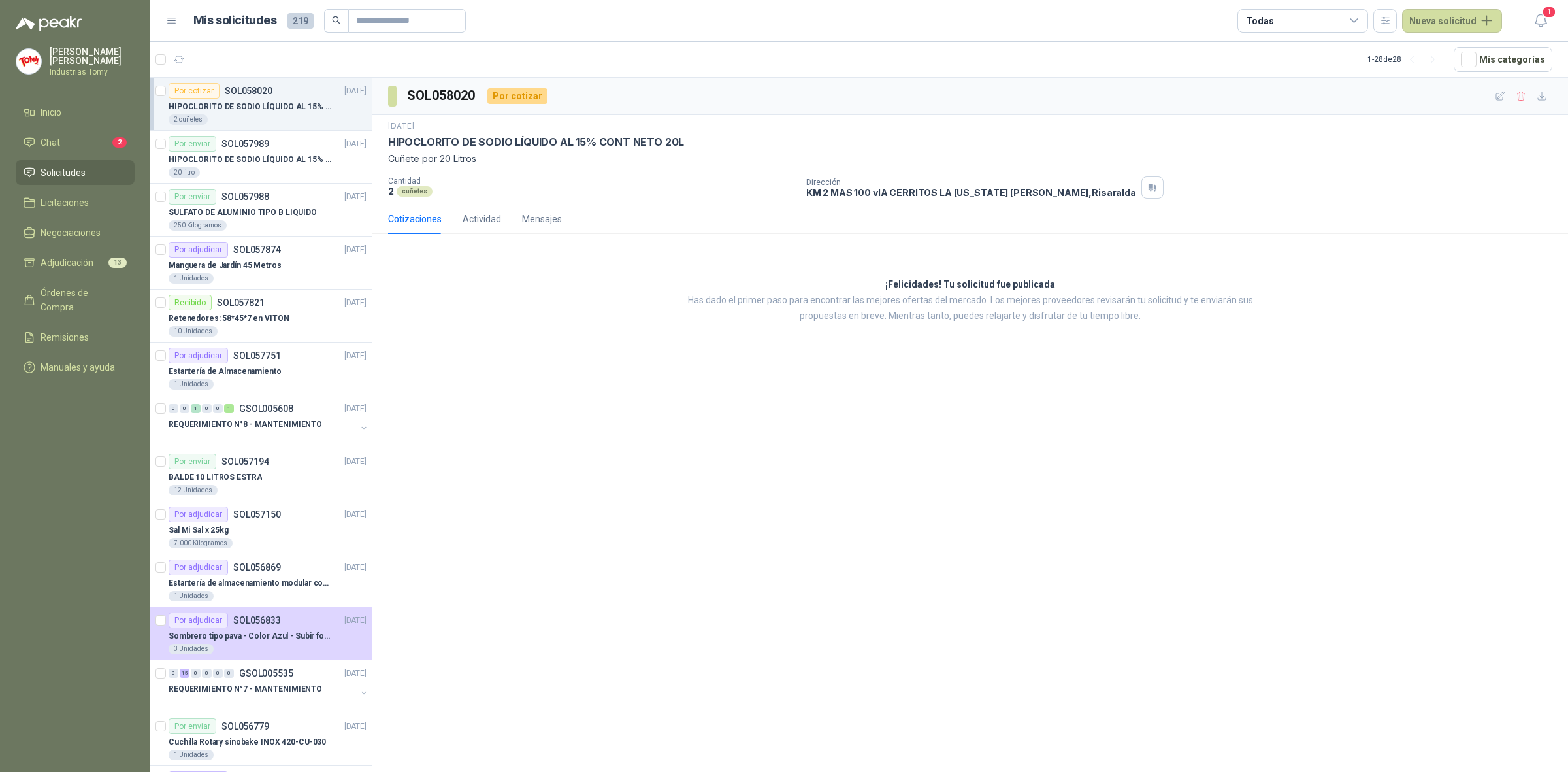
click at [1040, 256] on div "¡Felicidades! Tu solicitud fue publicada Has dado el primer paso para encontrar…" at bounding box center [970, 301] width 1196 height 113
drag, startPoint x: 1051, startPoint y: 286, endPoint x: 973, endPoint y: 278, distance: 78.4
click at [973, 278] on div "¡Felicidades! Tu solicitud fue publicada Has dado el primer paso para encontrar…" at bounding box center [970, 301] width 1196 height 113
click at [973, 278] on h3 "¡Felicidades! Tu solicitud fue publicada" at bounding box center [970, 285] width 170 height 15
click at [252, 175] on div "20 litro" at bounding box center [267, 172] width 198 height 11
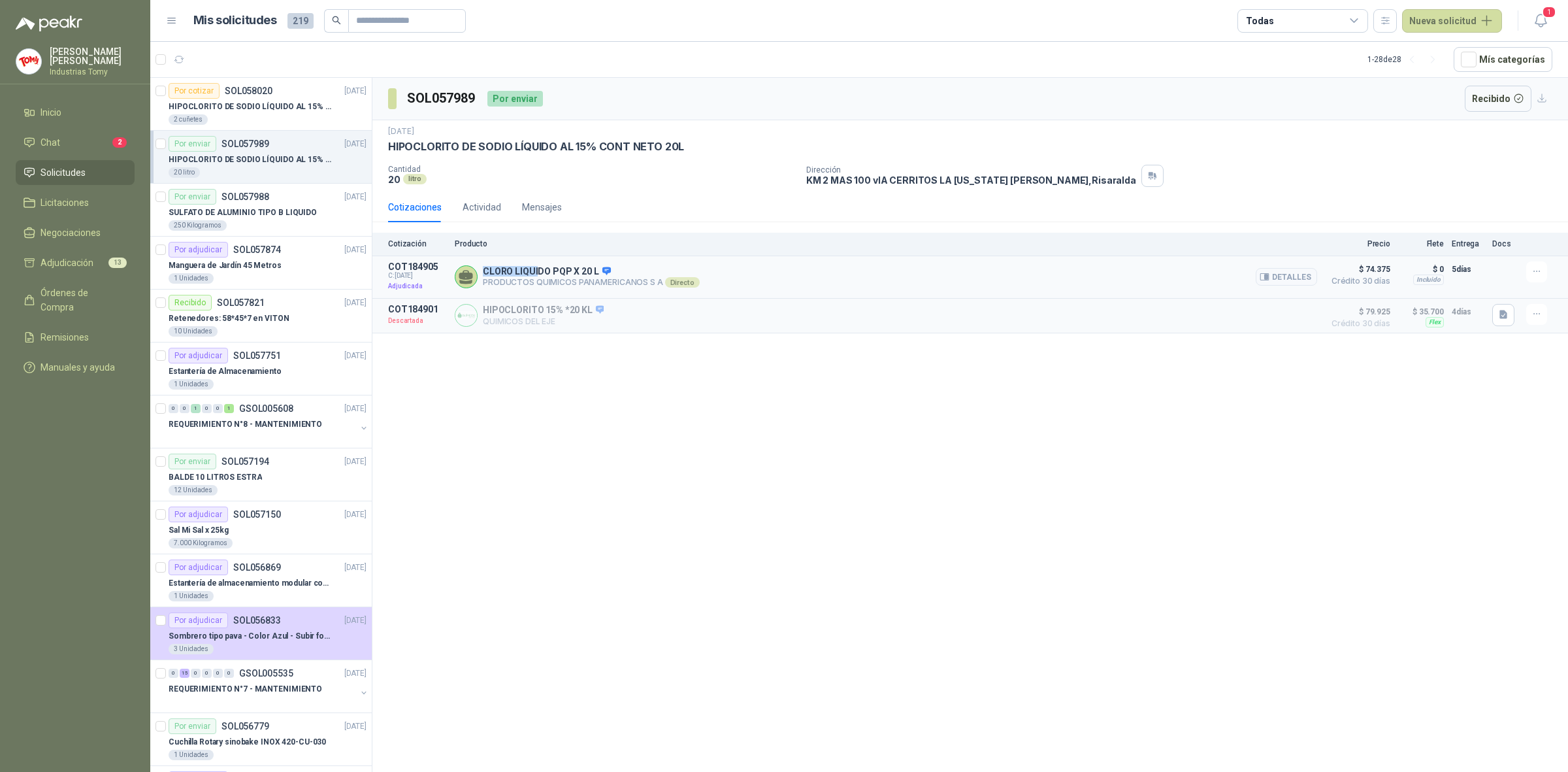
drag, startPoint x: 479, startPoint y: 270, endPoint x: 536, endPoint y: 268, distance: 57.0
click at [536, 268] on div "CLORO LIQUIDO PQP X 20 L PRODUCTOS QUIMICOS PANAMERICANOS S A Directo Detalles" at bounding box center [885, 277] width 862 height 31
click at [1279, 276] on button "Detalles" at bounding box center [1287, 277] width 61 height 18
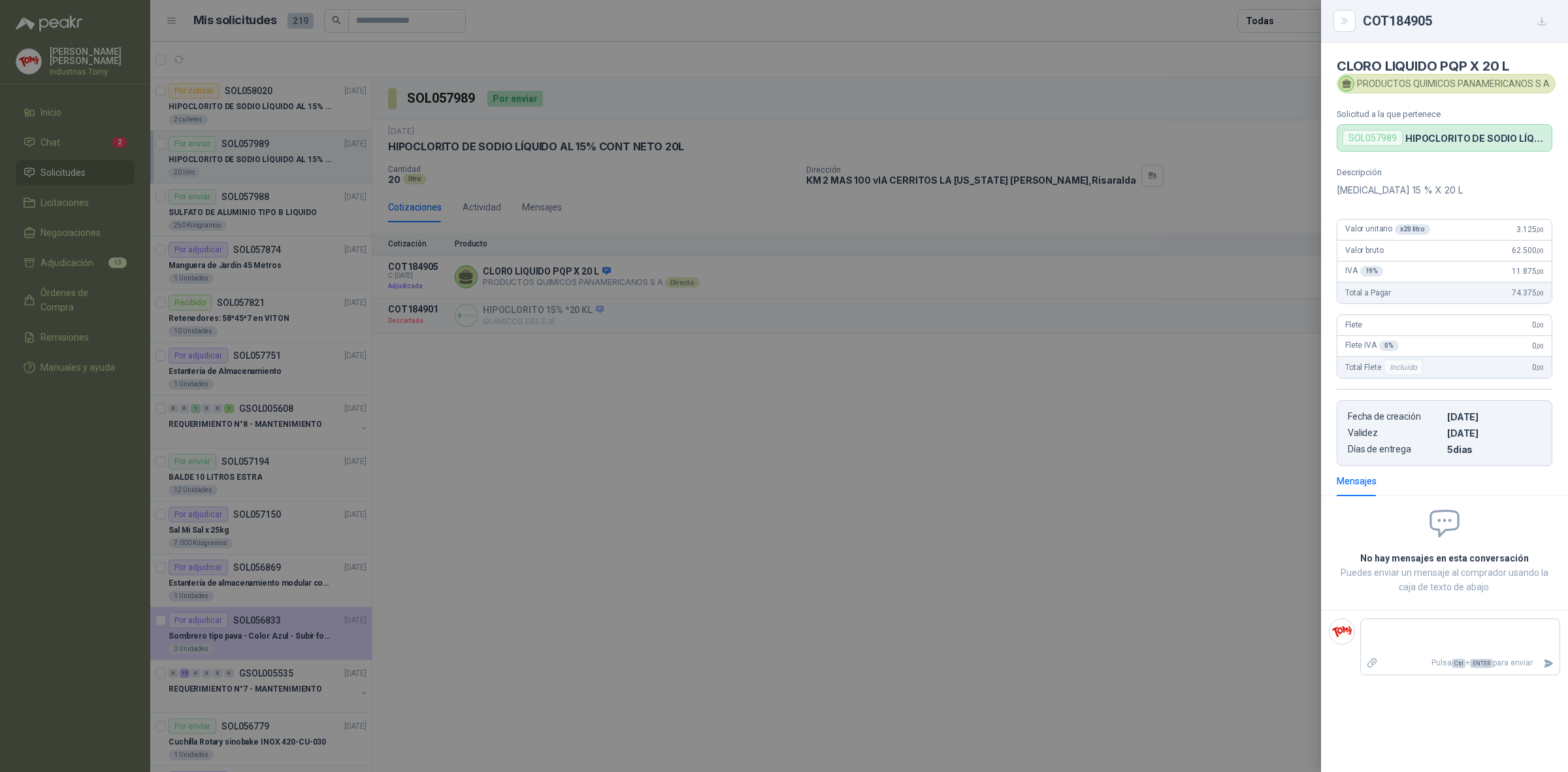
click at [822, 469] on div at bounding box center [784, 386] width 1568 height 772
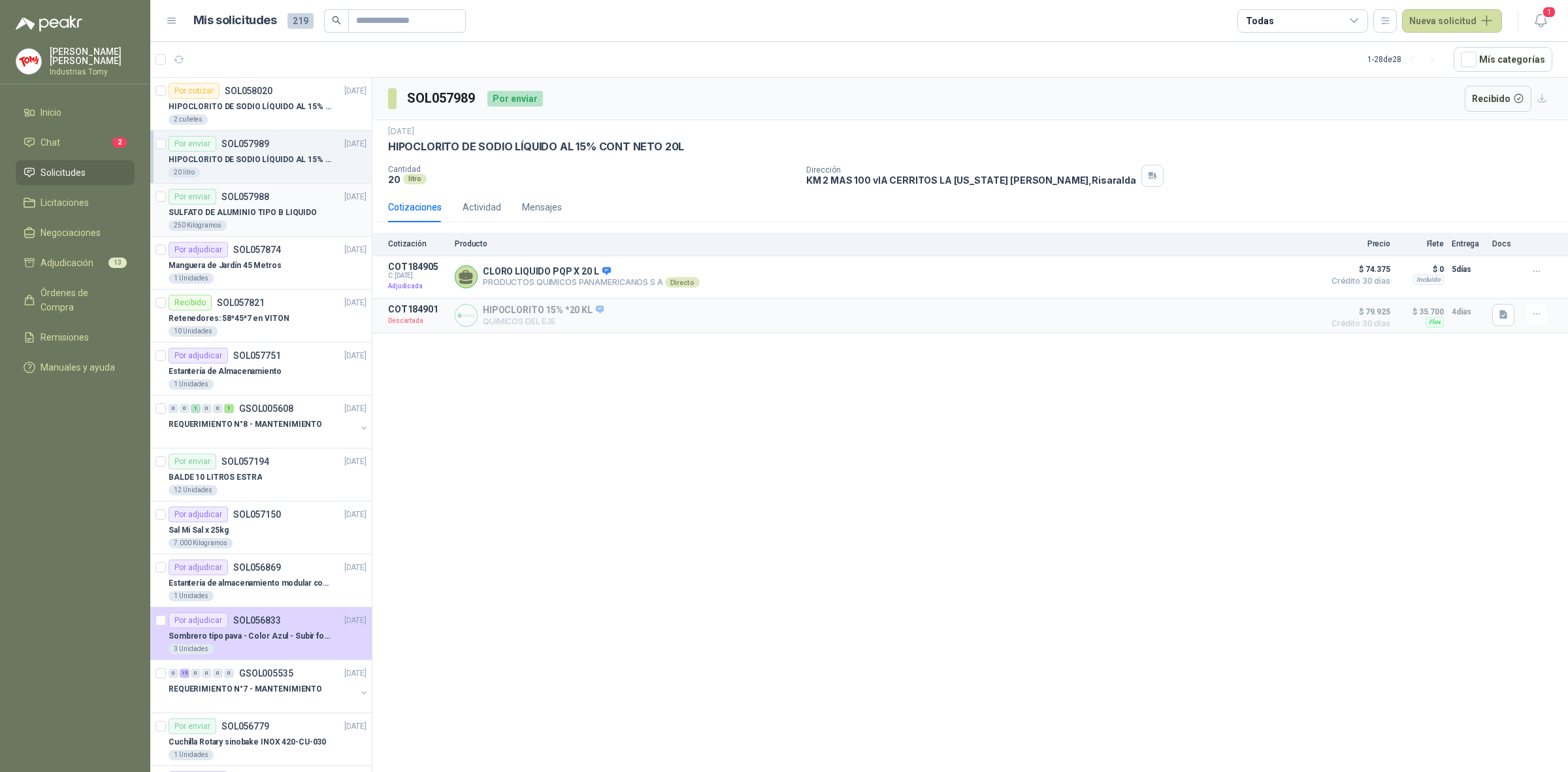
click at [251, 209] on p "SULFATO DE ALUMINIO TIPO B LIQUIDO" at bounding box center [243, 212] width 149 height 12
click at [266, 165] on p "HIPOCLORITO DE SODIO LÍQUIDO AL 15% CONT NETO 20L" at bounding box center [250, 159] width 162 height 12
click at [270, 91] on p "SOL058020" at bounding box center [248, 91] width 48 height 9
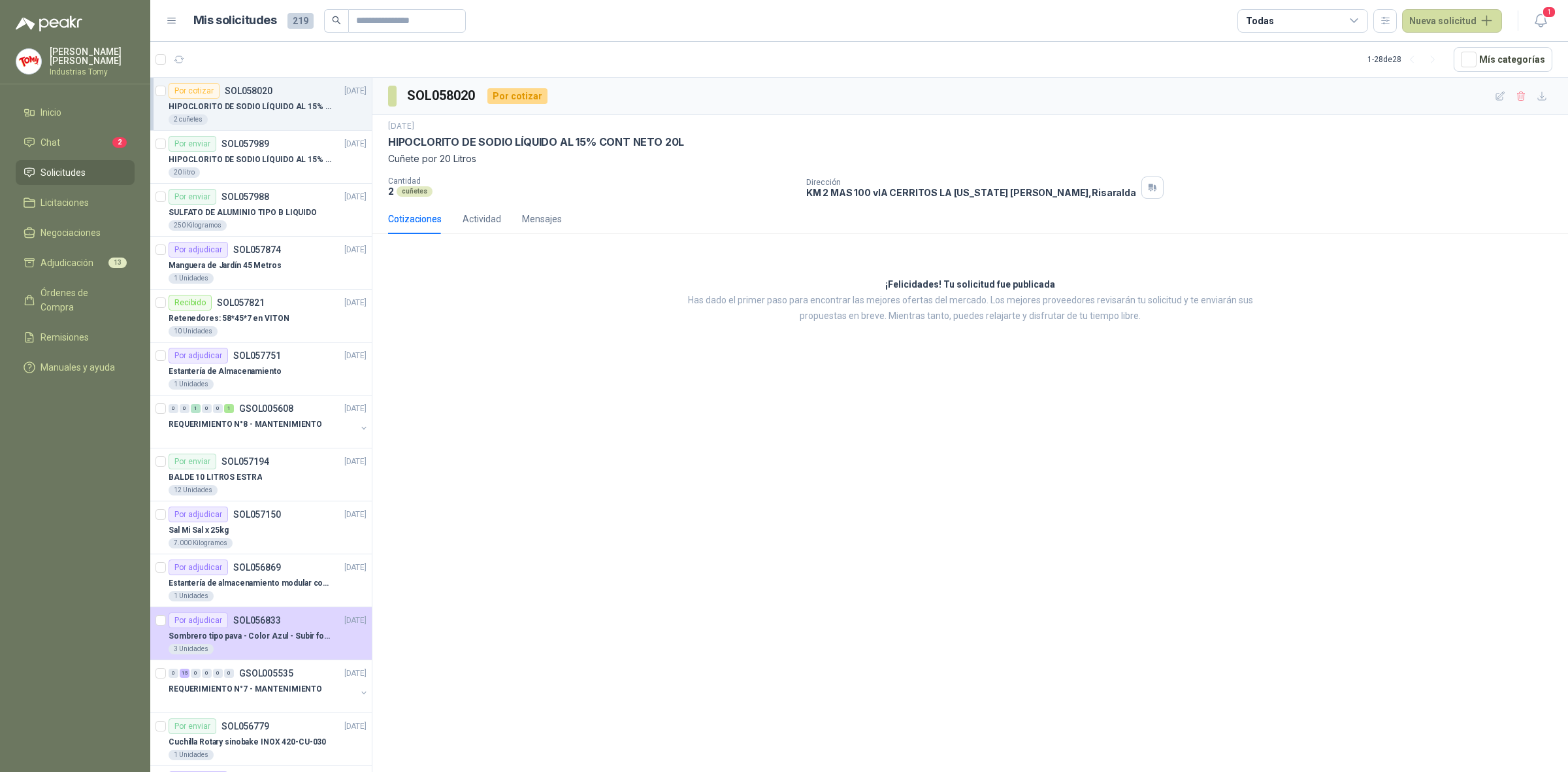
click at [590, 308] on div "¡Felicidades! Tu solicitud fue publicada Has dado el primer paso para encontrar…" at bounding box center [970, 301] width 1196 height 113
drag, startPoint x: 392, startPoint y: 180, endPoint x: 423, endPoint y: 179, distance: 31.0
click at [419, 179] on p "Cantidad" at bounding box center [592, 181] width 408 height 9
click at [423, 179] on p "Cantidad" at bounding box center [592, 181] width 408 height 9
drag, startPoint x: 425, startPoint y: 181, endPoint x: 405, endPoint y: 184, distance: 20.2
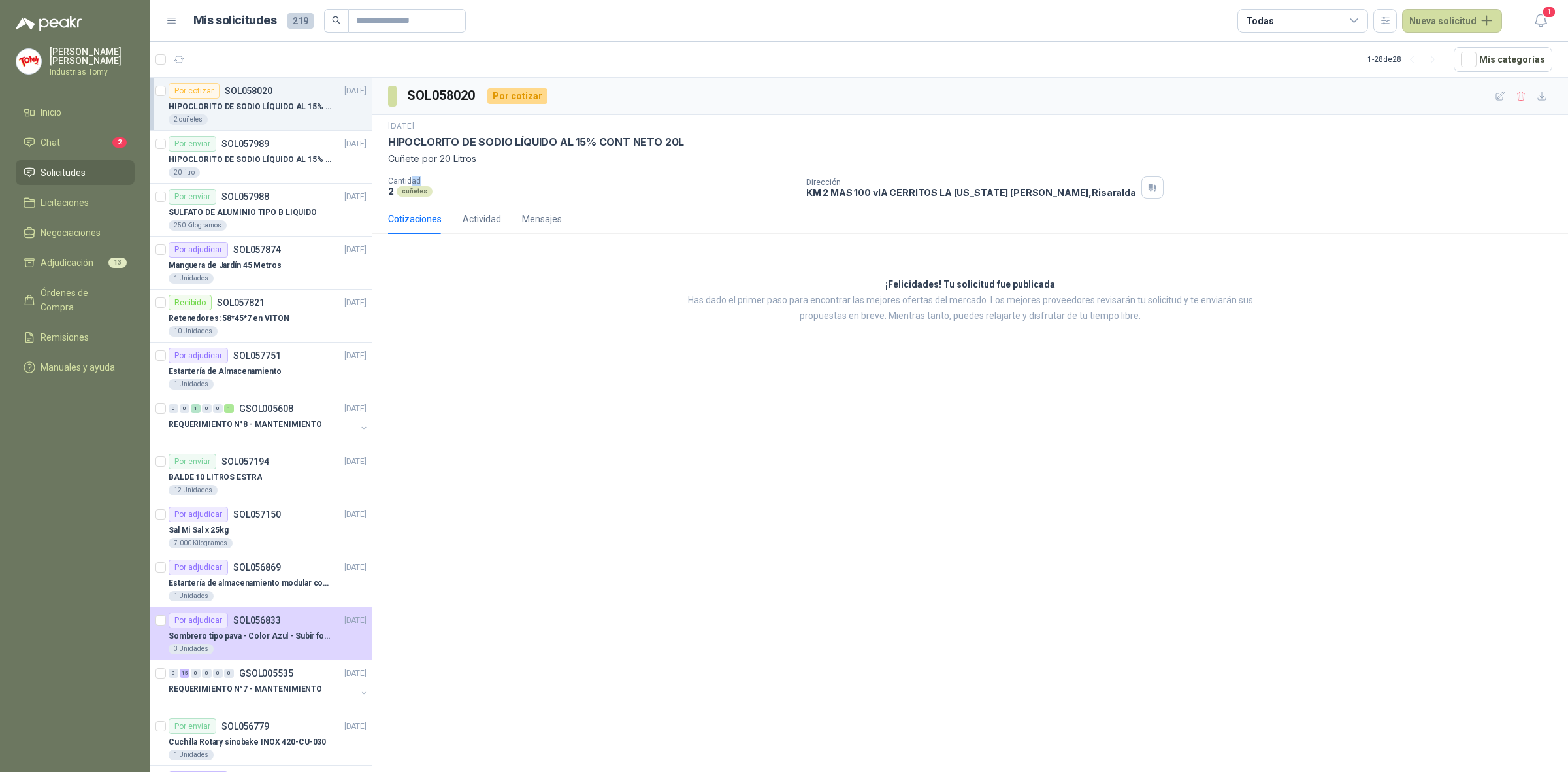
click at [408, 179] on p "Cantidad" at bounding box center [592, 181] width 408 height 9
drag, startPoint x: 389, startPoint y: 192, endPoint x: 427, endPoint y: 189, distance: 38.1
click at [427, 189] on div "2 cuñetes" at bounding box center [592, 191] width 408 height 11
click at [462, 172] on div "[DATE] [MEDICAL_DATA] LÍQUIDO AL 15% CONT NETO 20L Cuñete por 20 Litros Cantida…" at bounding box center [969, 159] width 1164 height 78
click at [507, 295] on div "¡Felicidades! Tu solicitud fue publicada Has dado el primer paso para encontrar…" at bounding box center [970, 301] width 1196 height 113
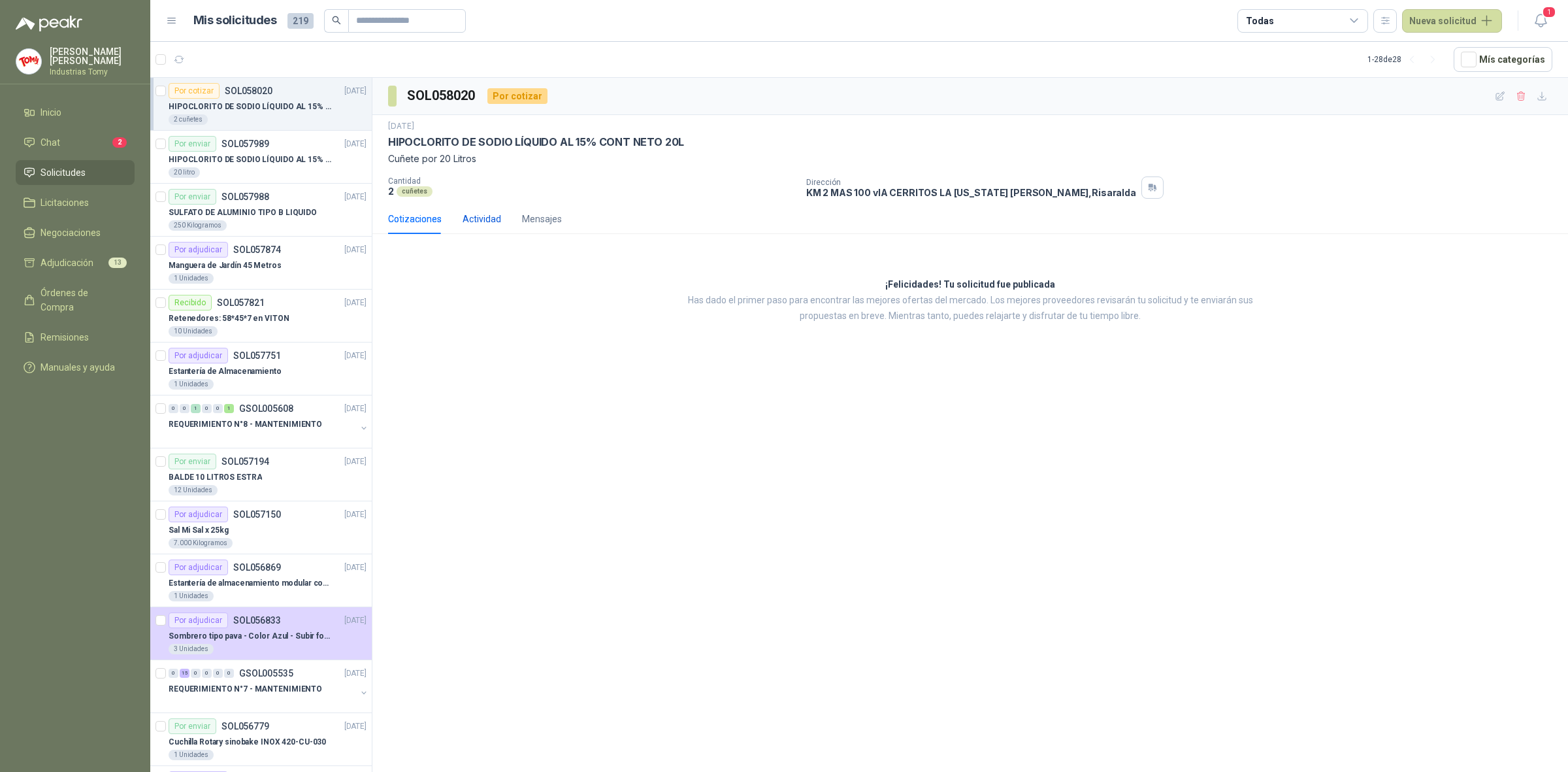
click at [490, 220] on div "Actividad" at bounding box center [482, 218] width 38 height 15
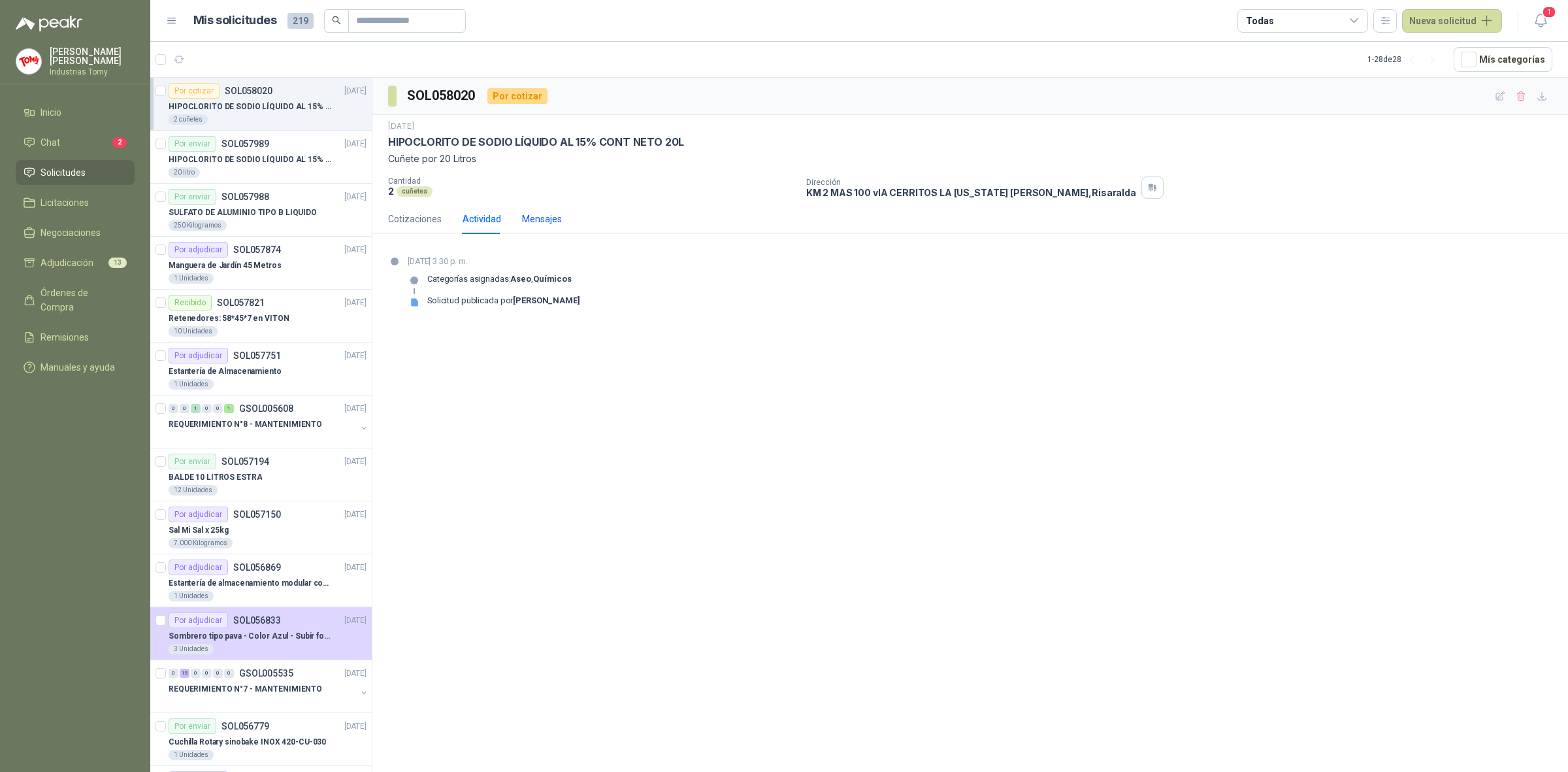
click at [530, 222] on div "Mensajes" at bounding box center [542, 218] width 40 height 15
click at [431, 218] on div "Cotizaciones" at bounding box center [415, 218] width 54 height 15
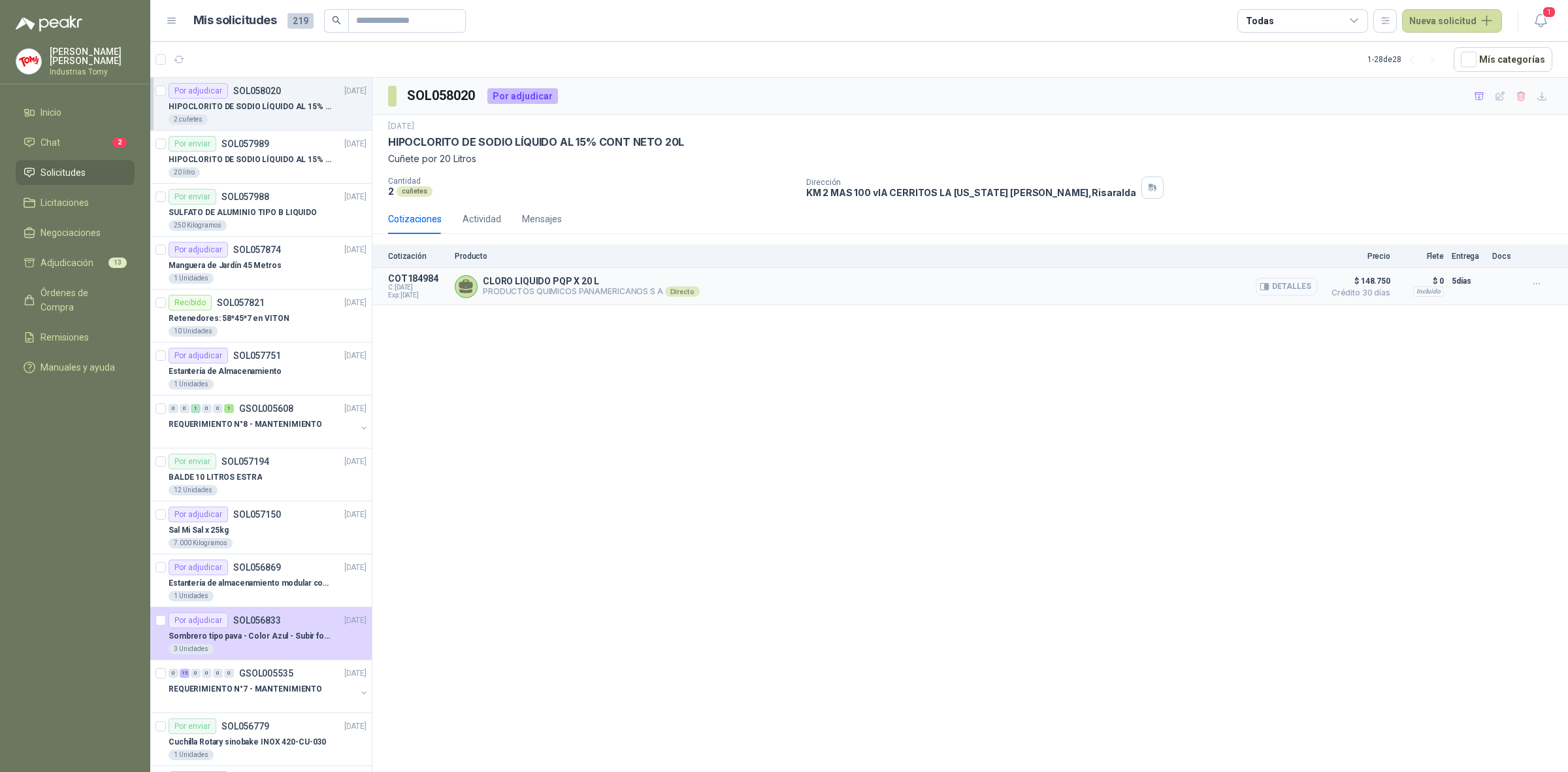
click at [1297, 289] on button "Detalles" at bounding box center [1287, 286] width 61 height 18
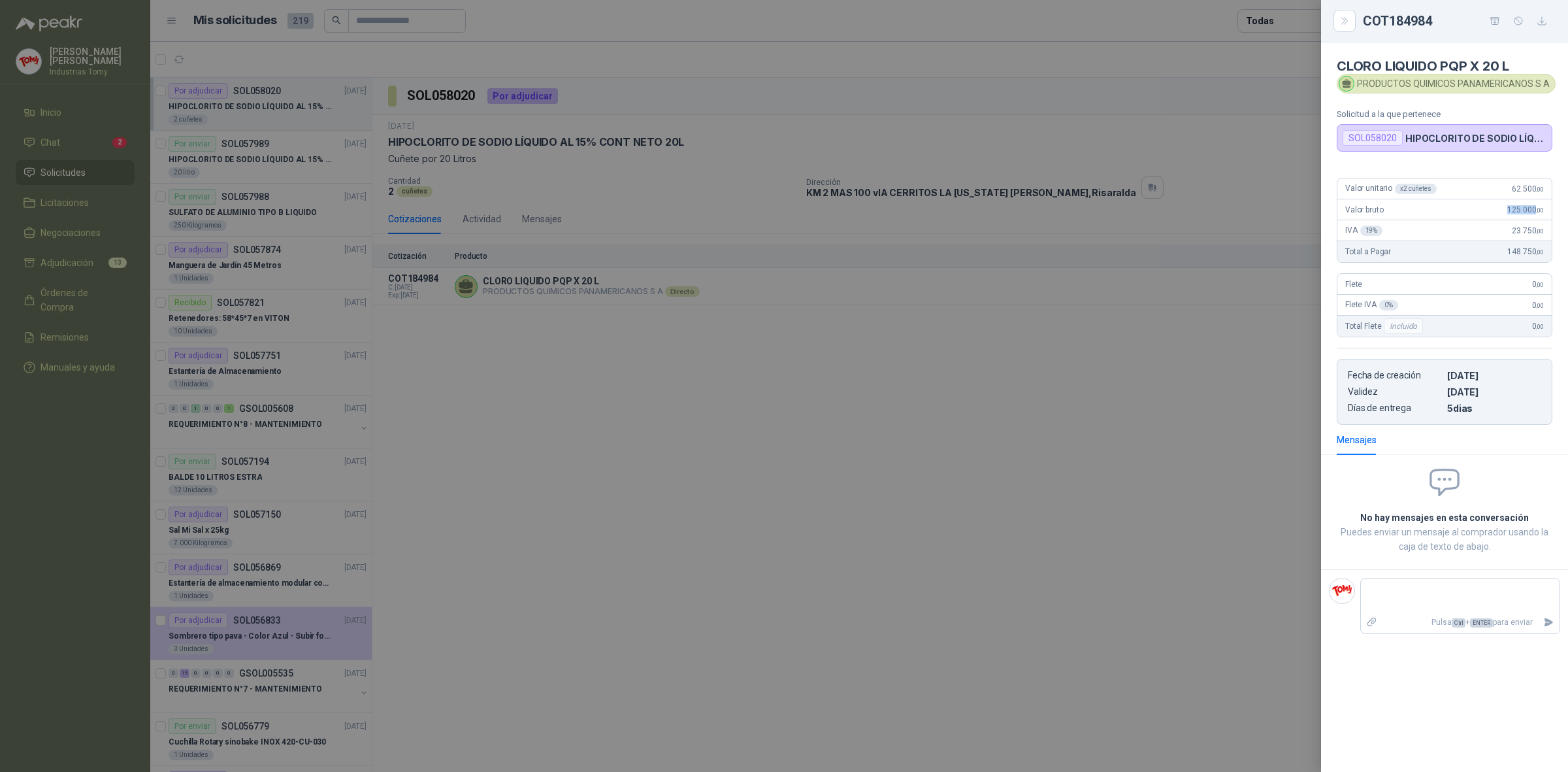
drag, startPoint x: 1508, startPoint y: 202, endPoint x: 1534, endPoint y: 214, distance: 28.6
click at [1536, 202] on div "Valor bruto 125.000 ,00" at bounding box center [1445, 209] width 215 height 21
drag, startPoint x: 1510, startPoint y: 249, endPoint x: 1547, endPoint y: 254, distance: 37.3
click at [1547, 254] on div "Total a Pagar 148.750 ,00" at bounding box center [1445, 251] width 215 height 21
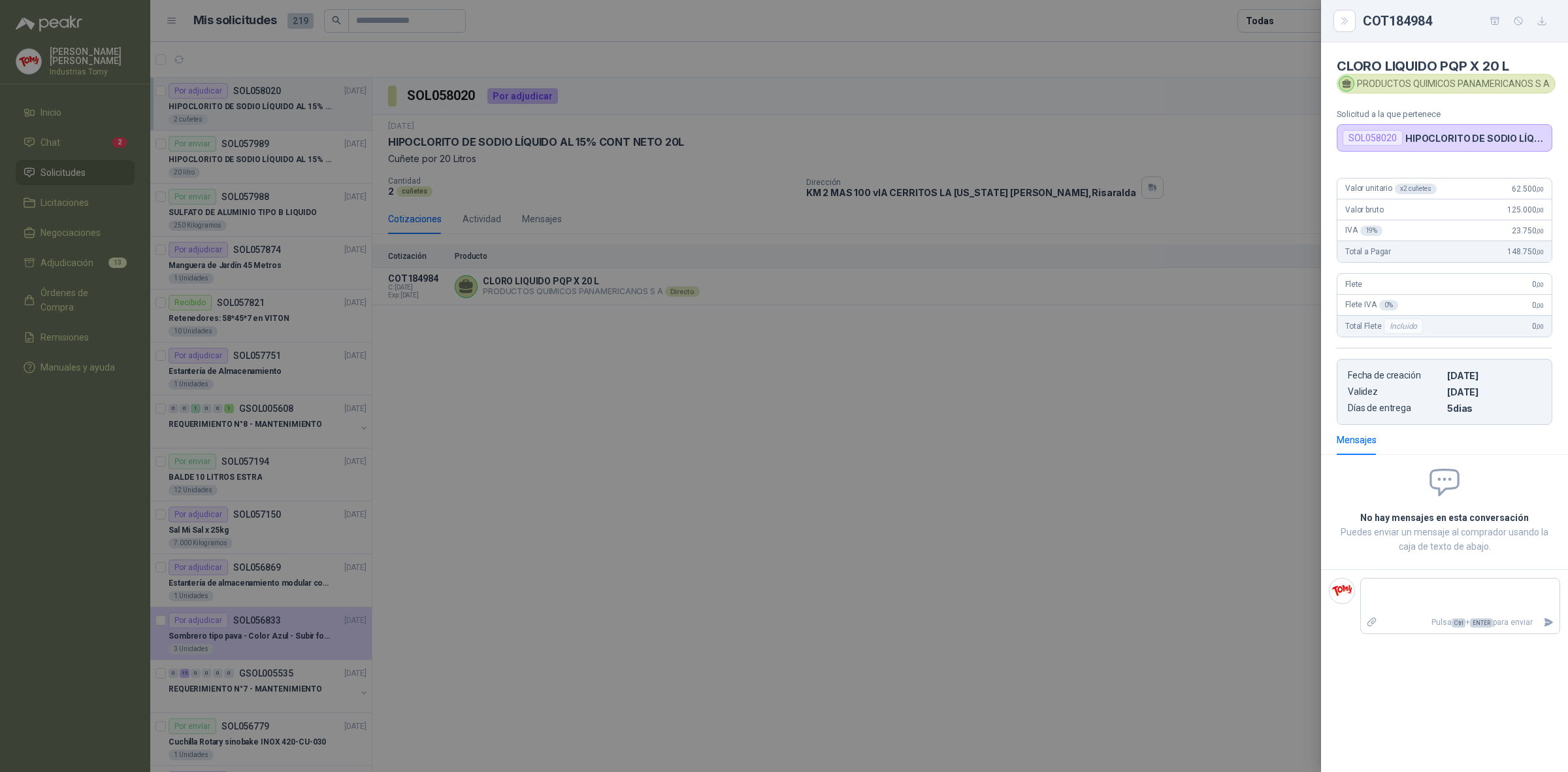
click at [1235, 393] on div at bounding box center [784, 386] width 1568 height 772
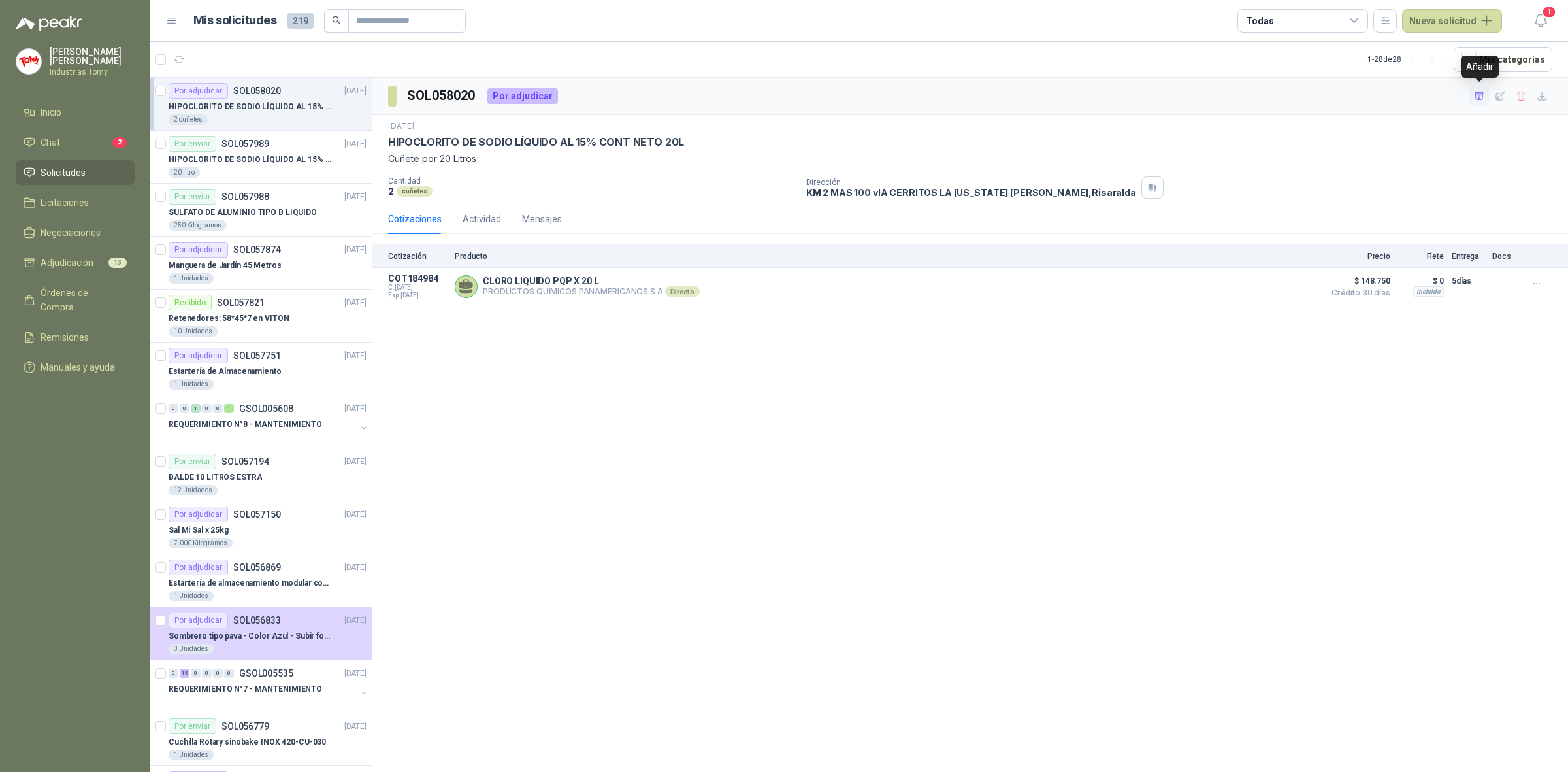
click at [1478, 96] on icon "button" at bounding box center [1479, 95] width 9 height 7
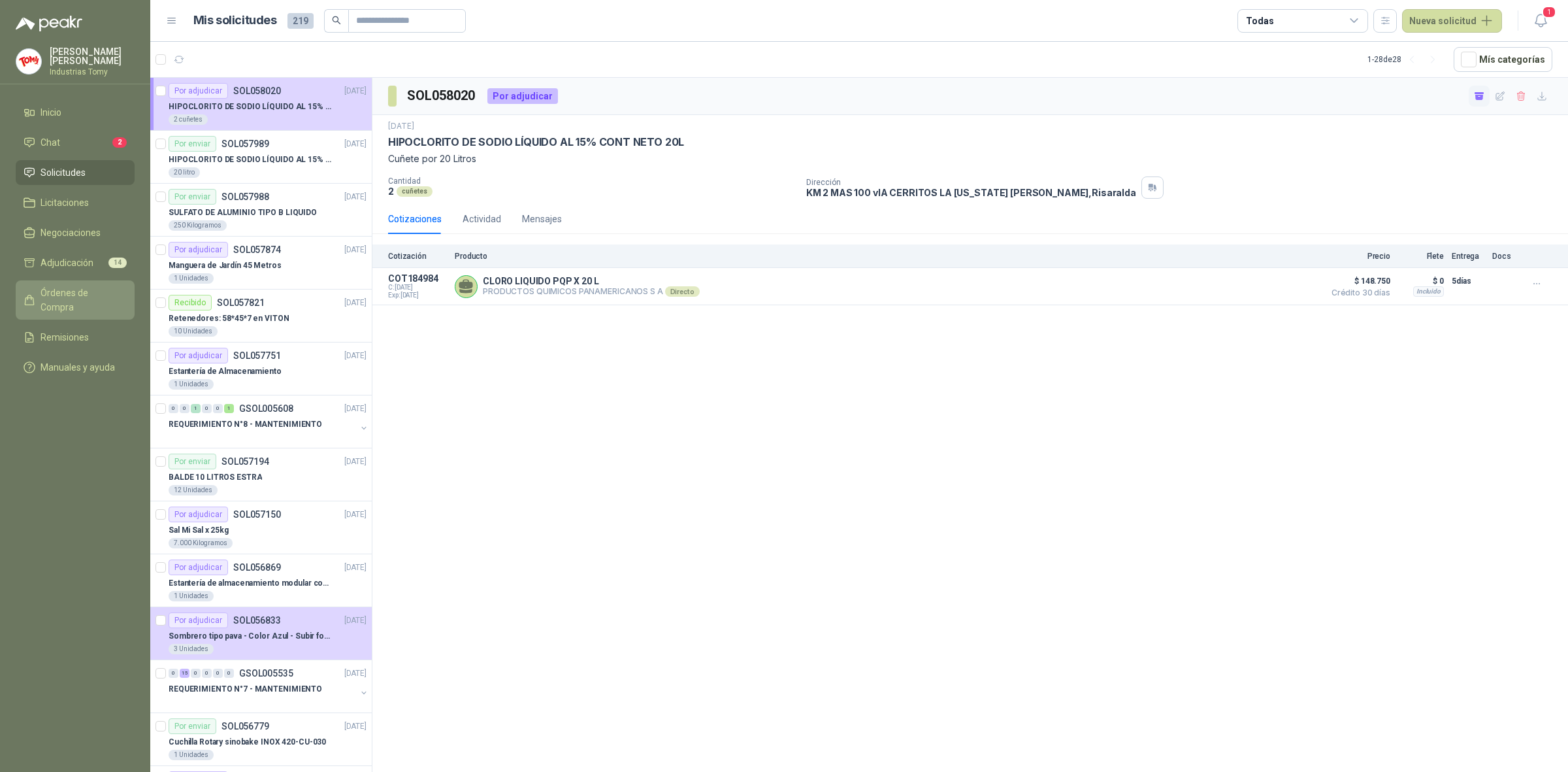
click at [84, 291] on span "Órdenes de Compra" at bounding box center [81, 301] width 82 height 29
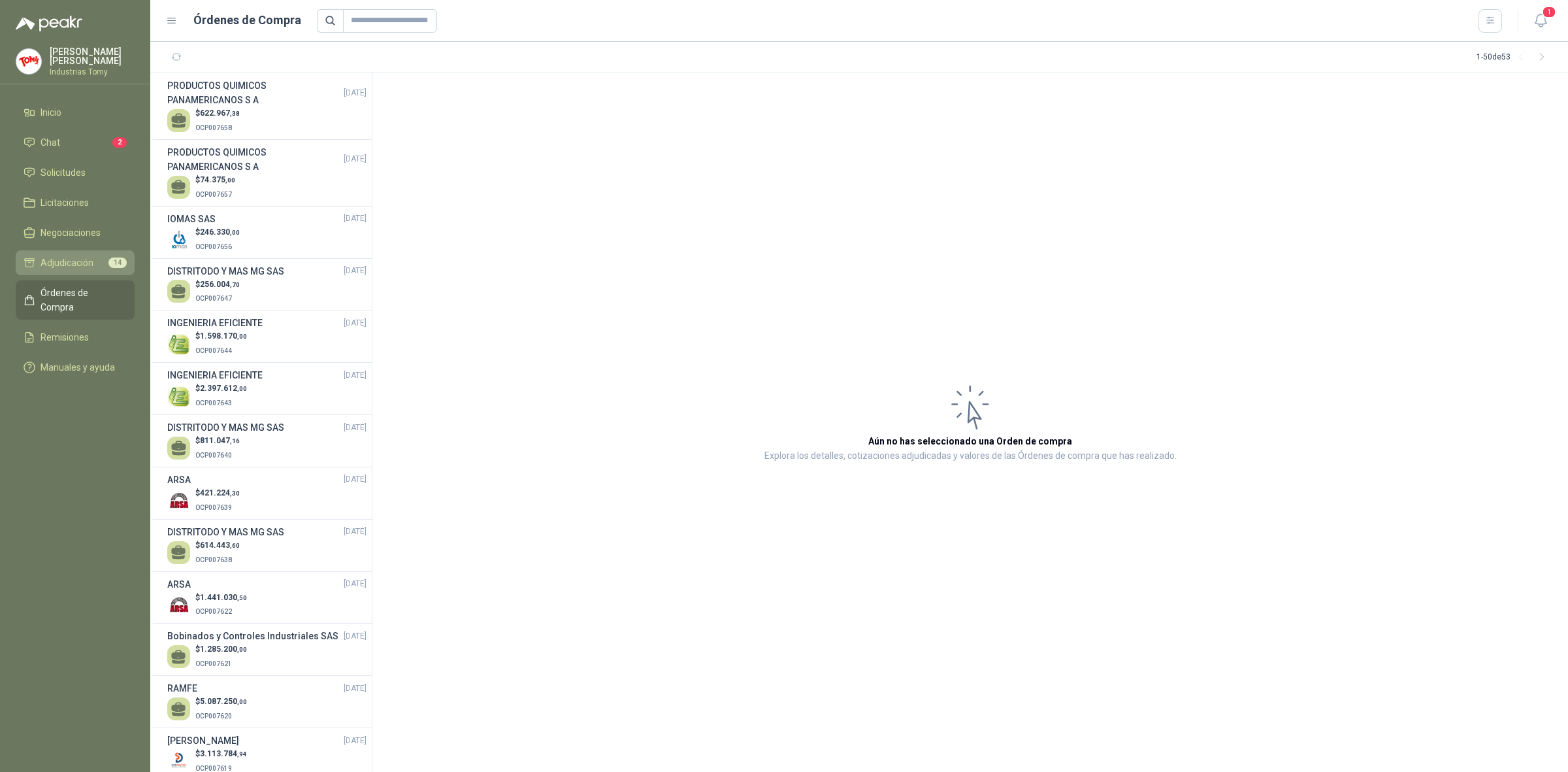
click at [73, 264] on span "Adjudicación" at bounding box center [67, 262] width 53 height 15
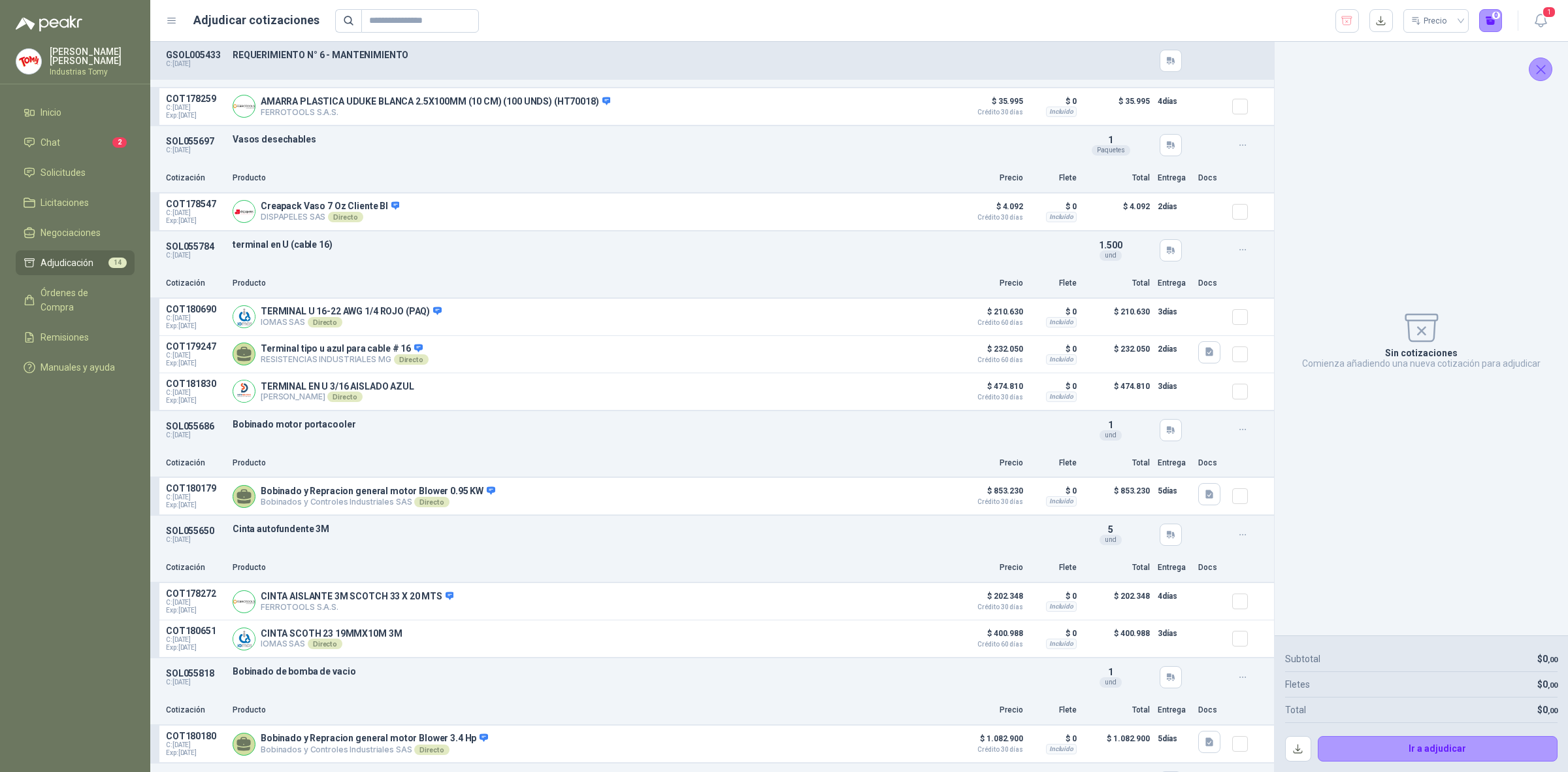
scroll to position [1105, 0]
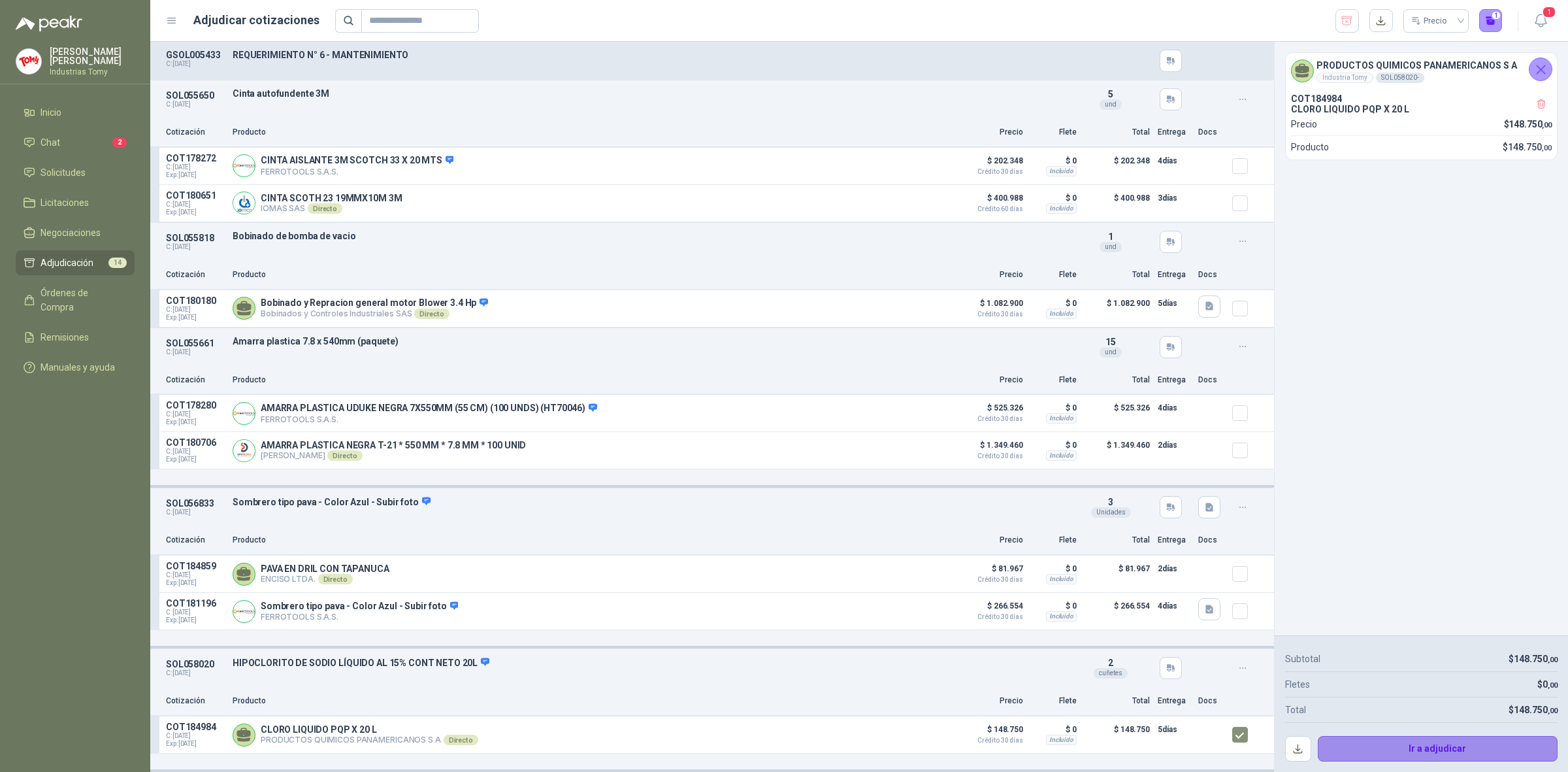
click at [1438, 747] on button "Ir a adjudicar" at bounding box center [1438, 749] width 241 height 26
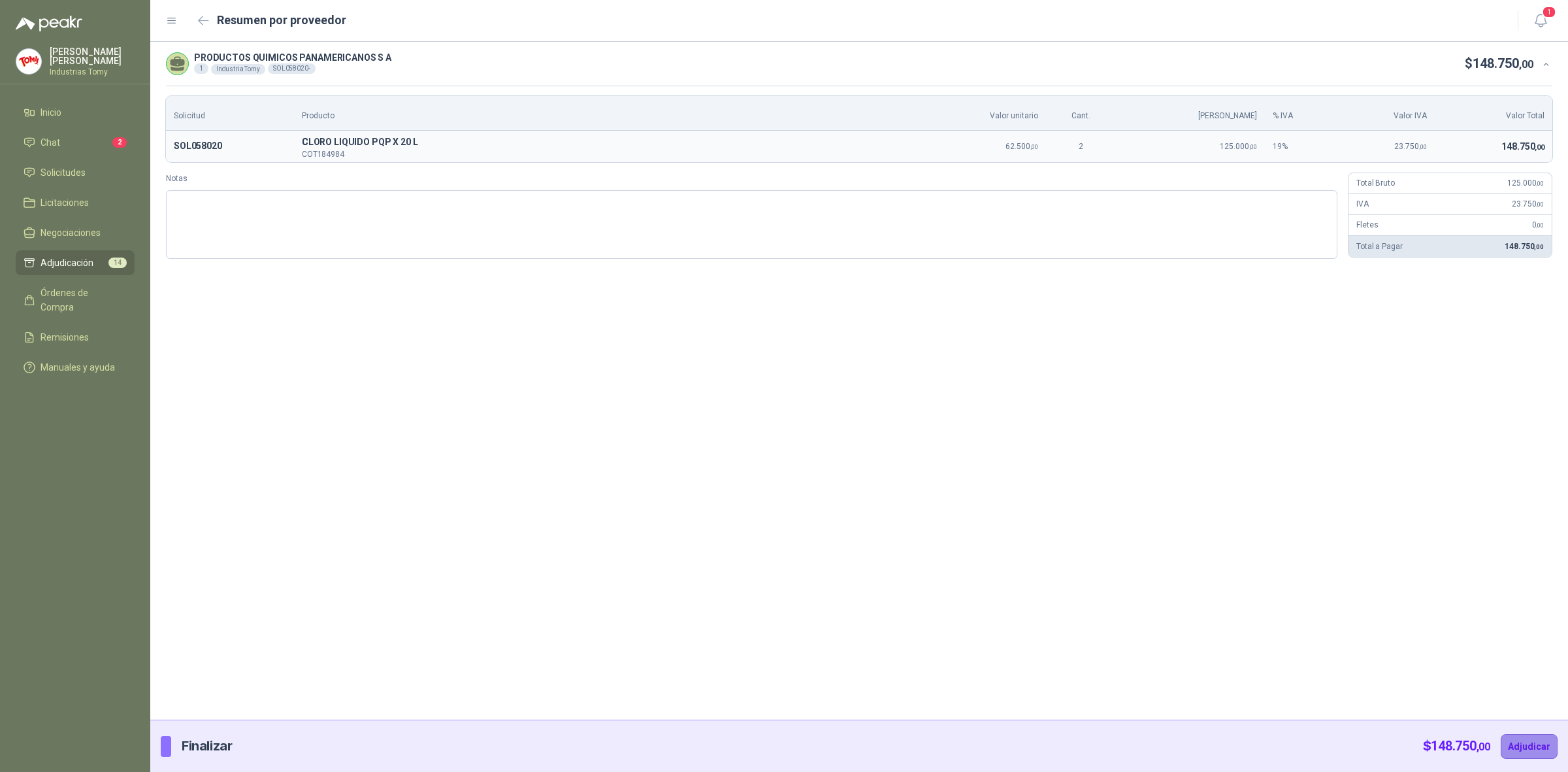
click at [1540, 745] on button "Adjudicar" at bounding box center [1529, 746] width 57 height 25
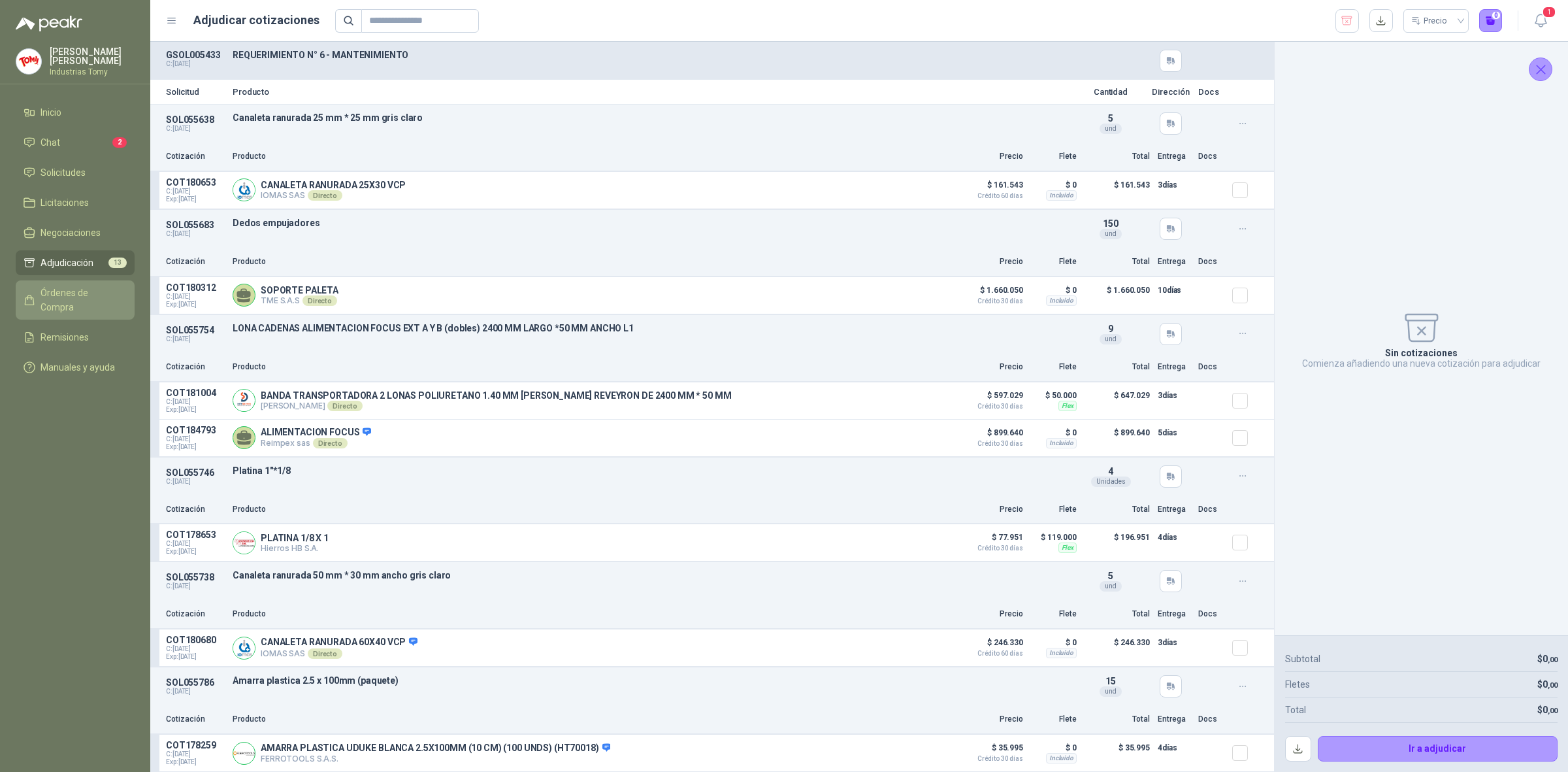
click at [104, 286] on span "Órdenes de Compra" at bounding box center [81, 301] width 82 height 29
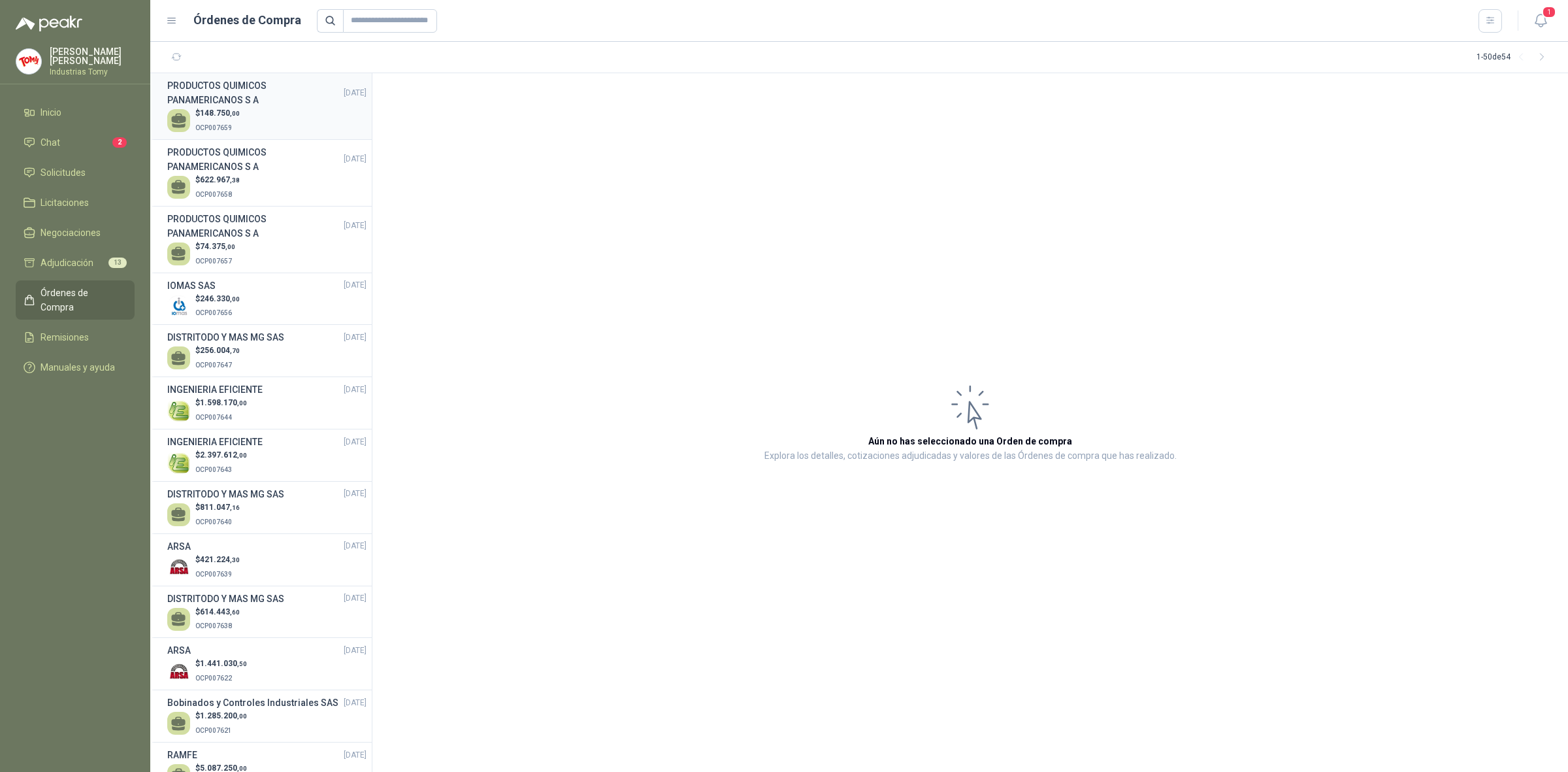
click at [296, 123] on div "$ 148.750 ,00 OCP007659" at bounding box center [267, 120] width 199 height 27
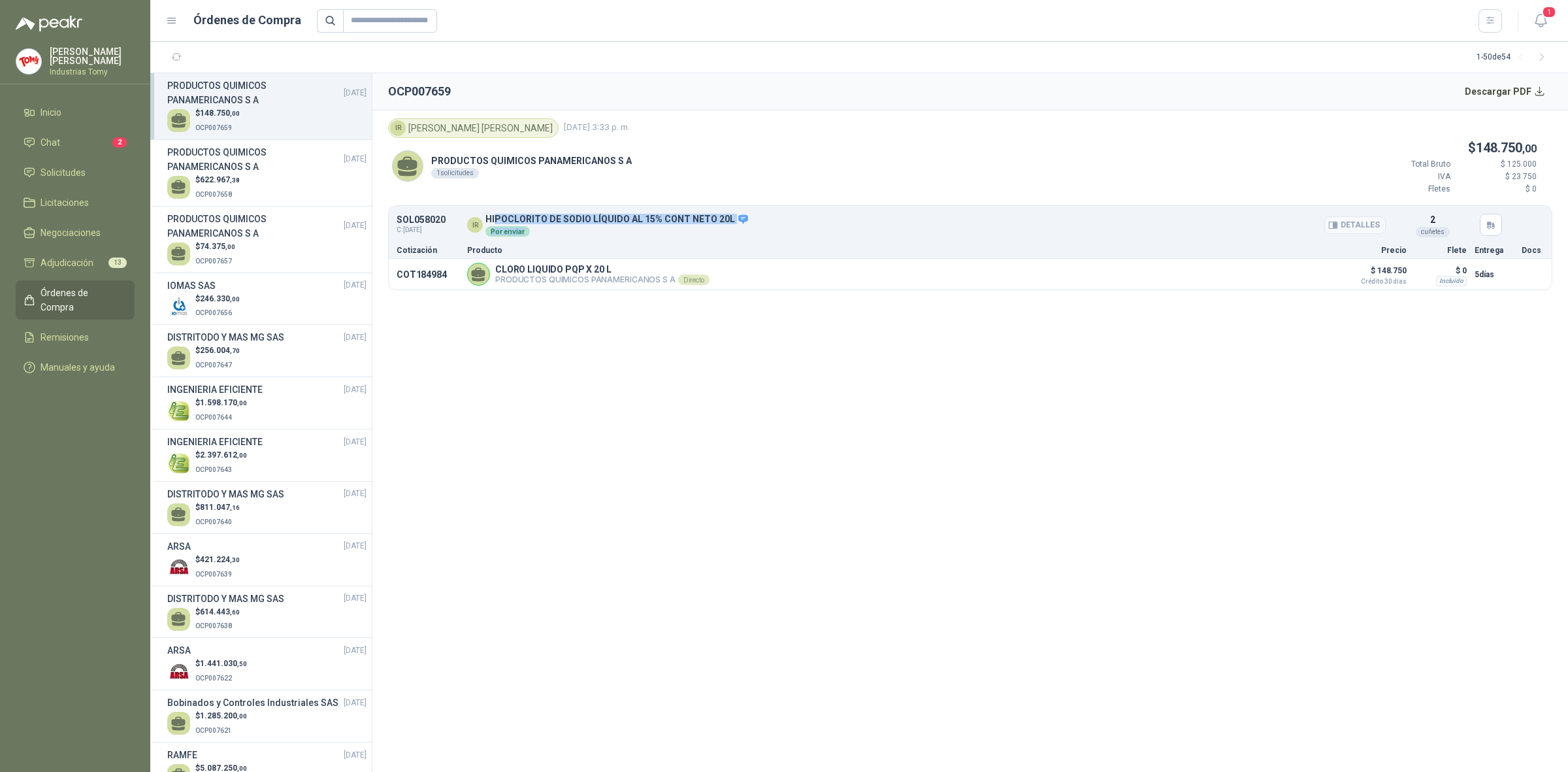
drag, startPoint x: 494, startPoint y: 224, endPoint x: 636, endPoint y: 229, distance: 142.1
click at [626, 233] on div "HIPOCLORITO DE SODIO LÍQUIDO AL 15% CONT NETO 20L Por enviar" at bounding box center [617, 225] width 264 height 24
drag, startPoint x: 651, startPoint y: 219, endPoint x: 668, endPoint y: 257, distance: 41.6
click at [652, 219] on p "HIPOCLORITO DE SODIO LÍQUIDO AL 15% CONT NETO 20L" at bounding box center [617, 219] width 264 height 11
click at [699, 453] on section "OCP007659 Descargar PDF IR Isabel Ríos 29 de septiembre de 2025, 3:33 p. m. PRO…" at bounding box center [970, 422] width 1196 height 698
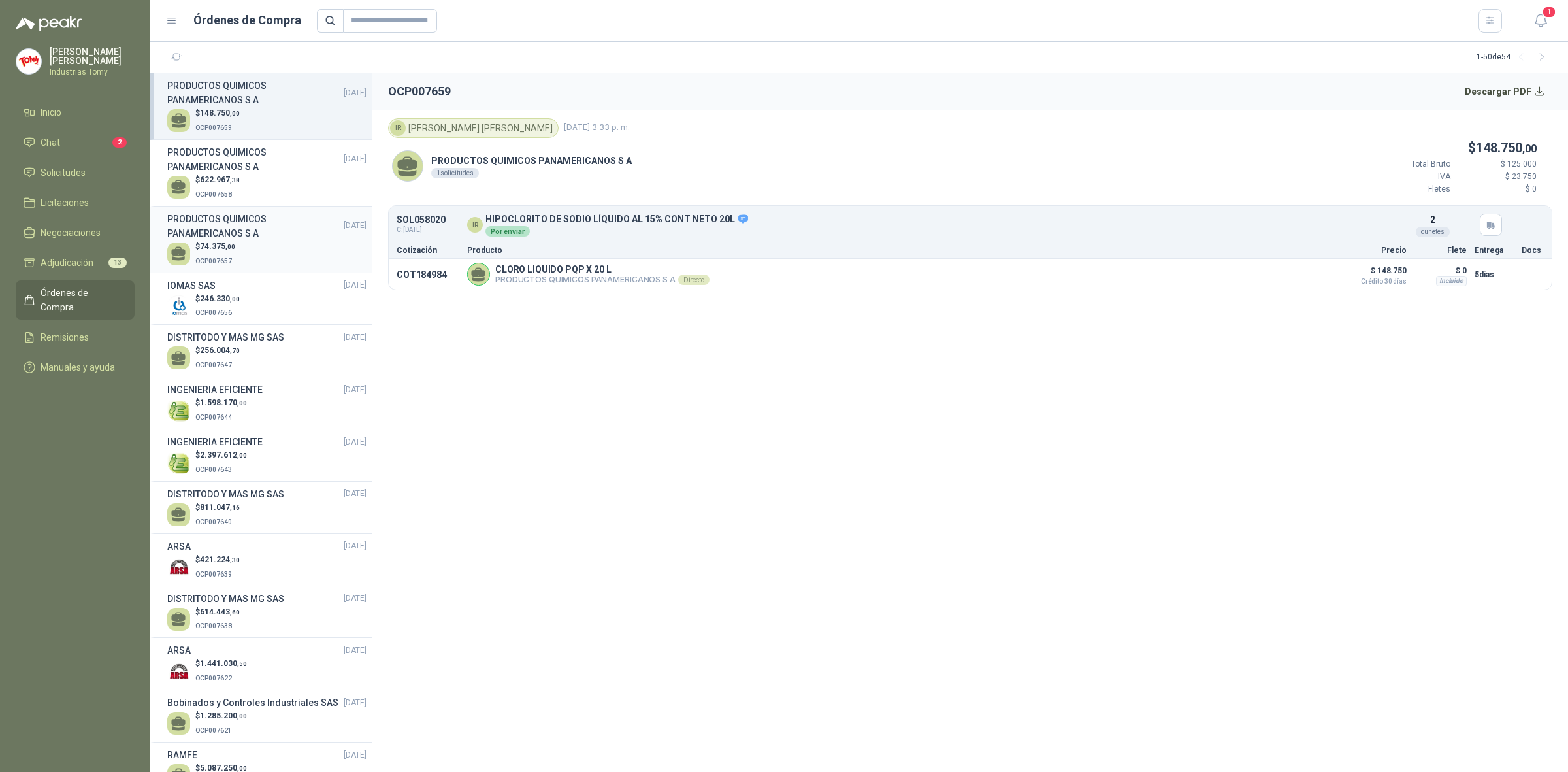
click at [309, 239] on h3 "PRODUCTOS QUIMICOS PANAMERICANOS S A" at bounding box center [255, 226] width 176 height 29
drag, startPoint x: 569, startPoint y: 273, endPoint x: 616, endPoint y: 274, distance: 47.0
click at [616, 274] on p "CLORO LIQUIDO PQP X 20 L" at bounding box center [602, 269] width 215 height 11
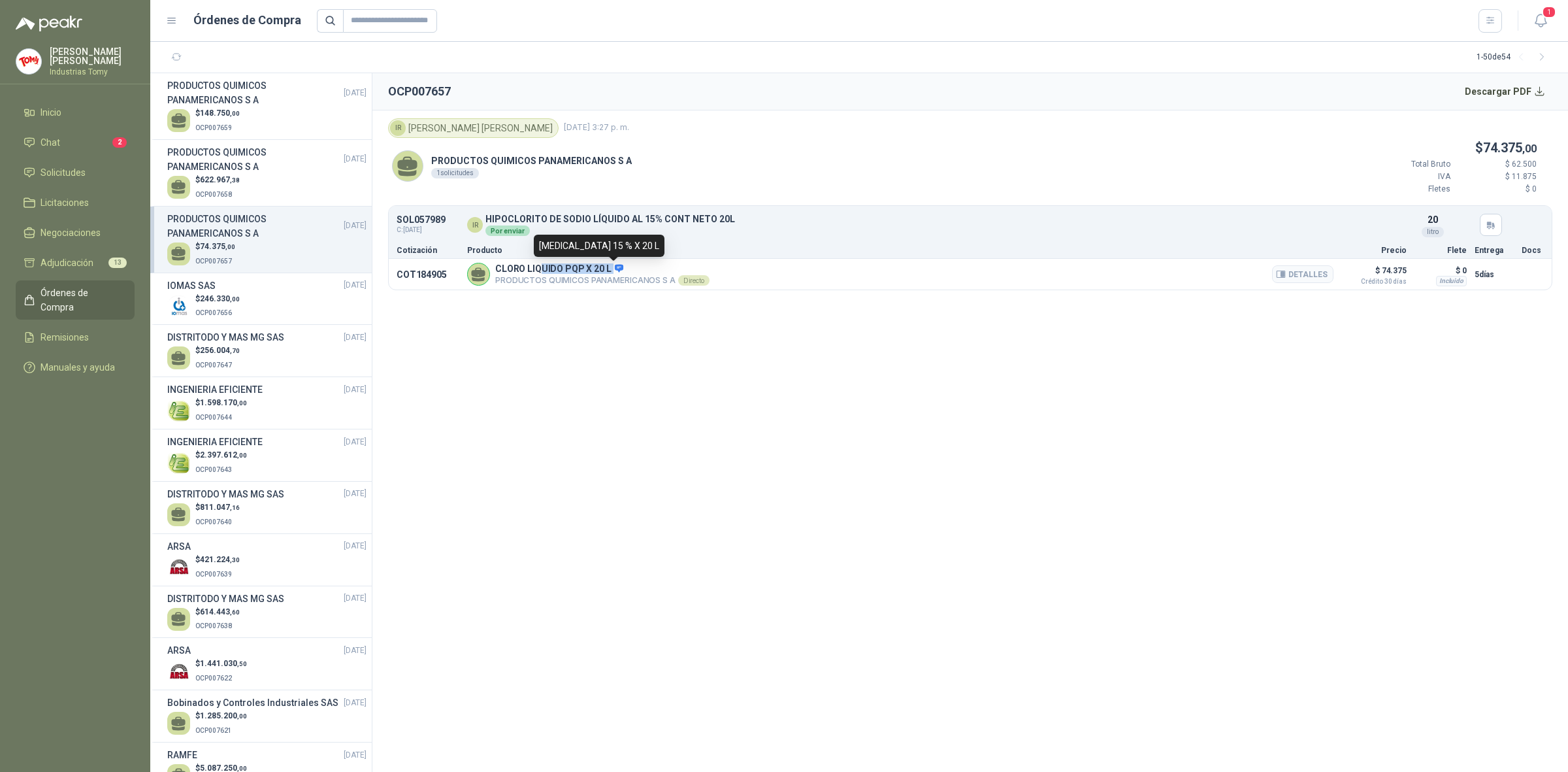
click at [616, 274] on span at bounding box center [617, 269] width 11 height 11
drag, startPoint x: 651, startPoint y: 397, endPoint x: 576, endPoint y: 340, distance: 94.2
click at [648, 396] on section "OCP007657 Descargar PDF IR Isabel Ríos 29 de septiembre de 2025, 3:27 p. m. PRO…" at bounding box center [970, 422] width 1196 height 698
click at [221, 176] on span "622.967 ,38" at bounding box center [220, 179] width 40 height 9
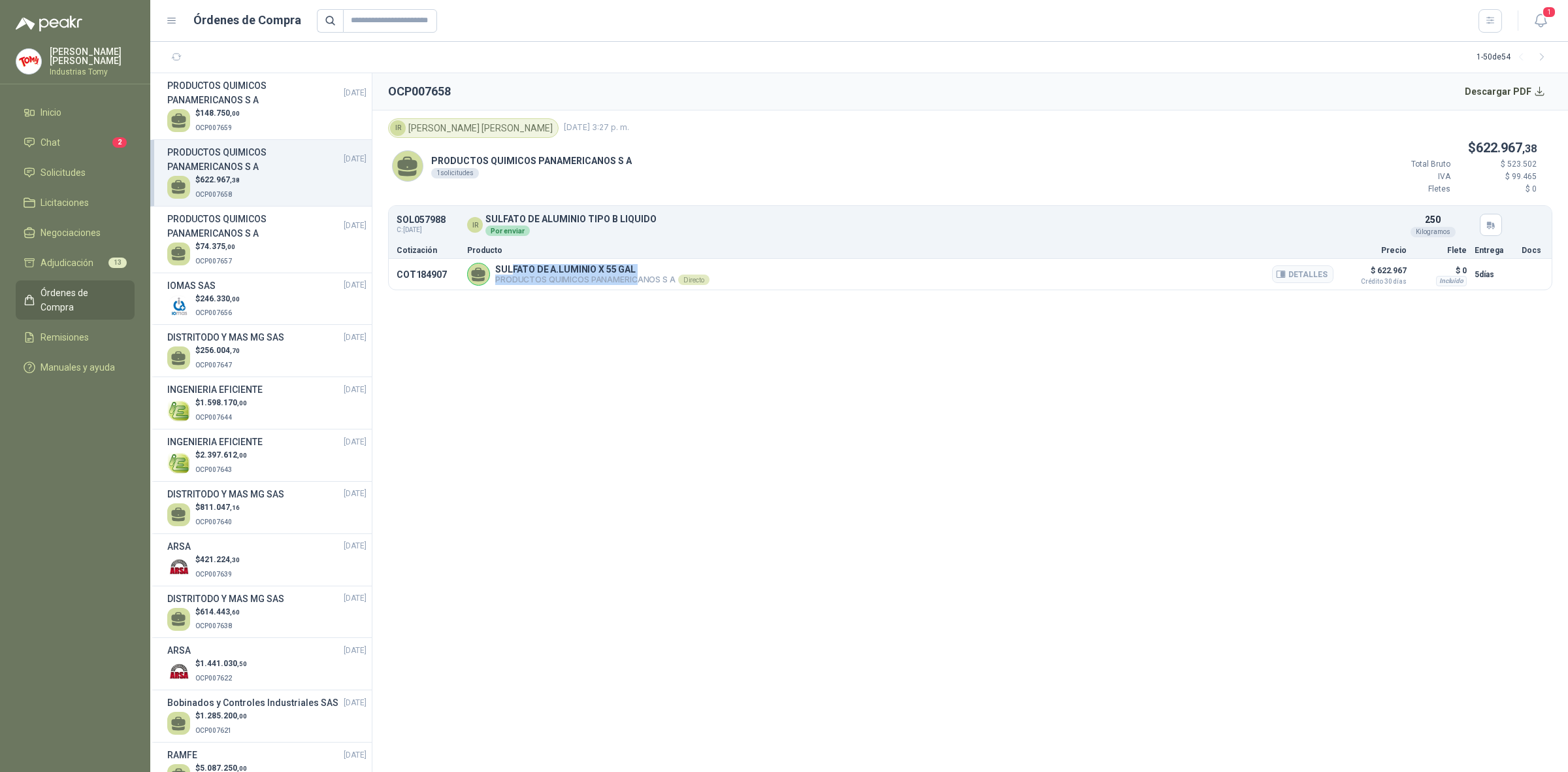
drag, startPoint x: 510, startPoint y: 273, endPoint x: 636, endPoint y: 279, distance: 126.1
click at [635, 279] on div "SULFATO DE A.LUMINIO X 55 GAL PRODUCTOS QUIMICOS PANAMERICANOS S A Directo Deta…" at bounding box center [602, 274] width 215 height 21
drag, startPoint x: 637, startPoint y: 279, endPoint x: 652, endPoint y: 301, distance: 26.6
click at [638, 281] on p "PRODUCTOS QUIMICOS PANAMERICANOS S A Directo" at bounding box center [602, 280] width 215 height 11
click at [249, 116] on div "$ 148.750 ,00 OCP007659" at bounding box center [267, 120] width 199 height 27
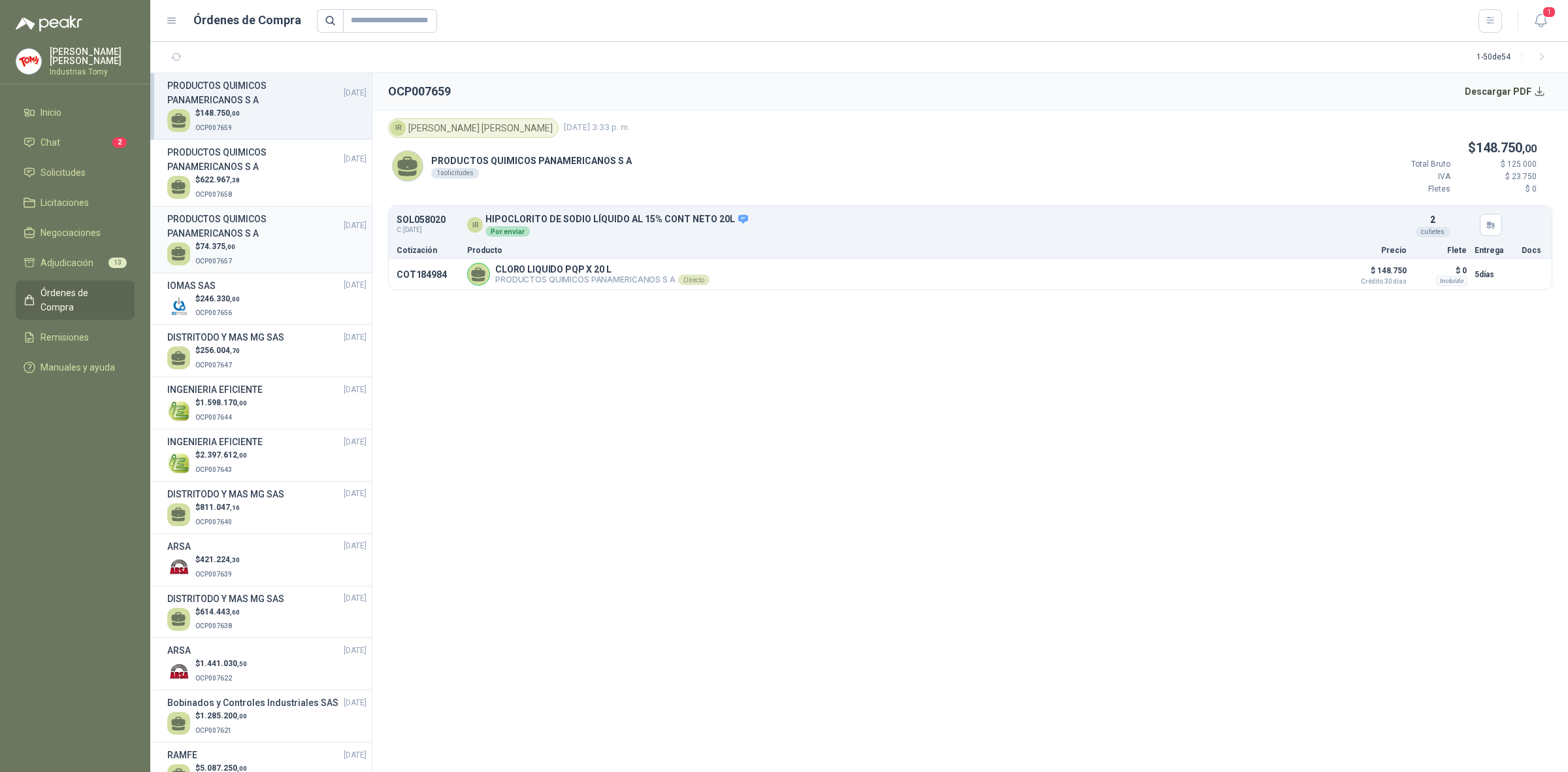
click at [277, 233] on h3 "PRODUCTOS QUIMICOS PANAMERICANOS S A" at bounding box center [255, 226] width 176 height 29
click at [286, 166] on h3 "PRODUCTOS QUIMICOS PANAMERICANOS S A" at bounding box center [255, 159] width 176 height 29
click at [295, 115] on div "$ 148.750 ,00 OCP007659" at bounding box center [267, 120] width 199 height 27
click at [252, 243] on div "$ 74.375 ,00 OCP007657" at bounding box center [267, 254] width 199 height 27
click at [229, 251] on p "$ 74.375 ,00" at bounding box center [215, 247] width 40 height 12
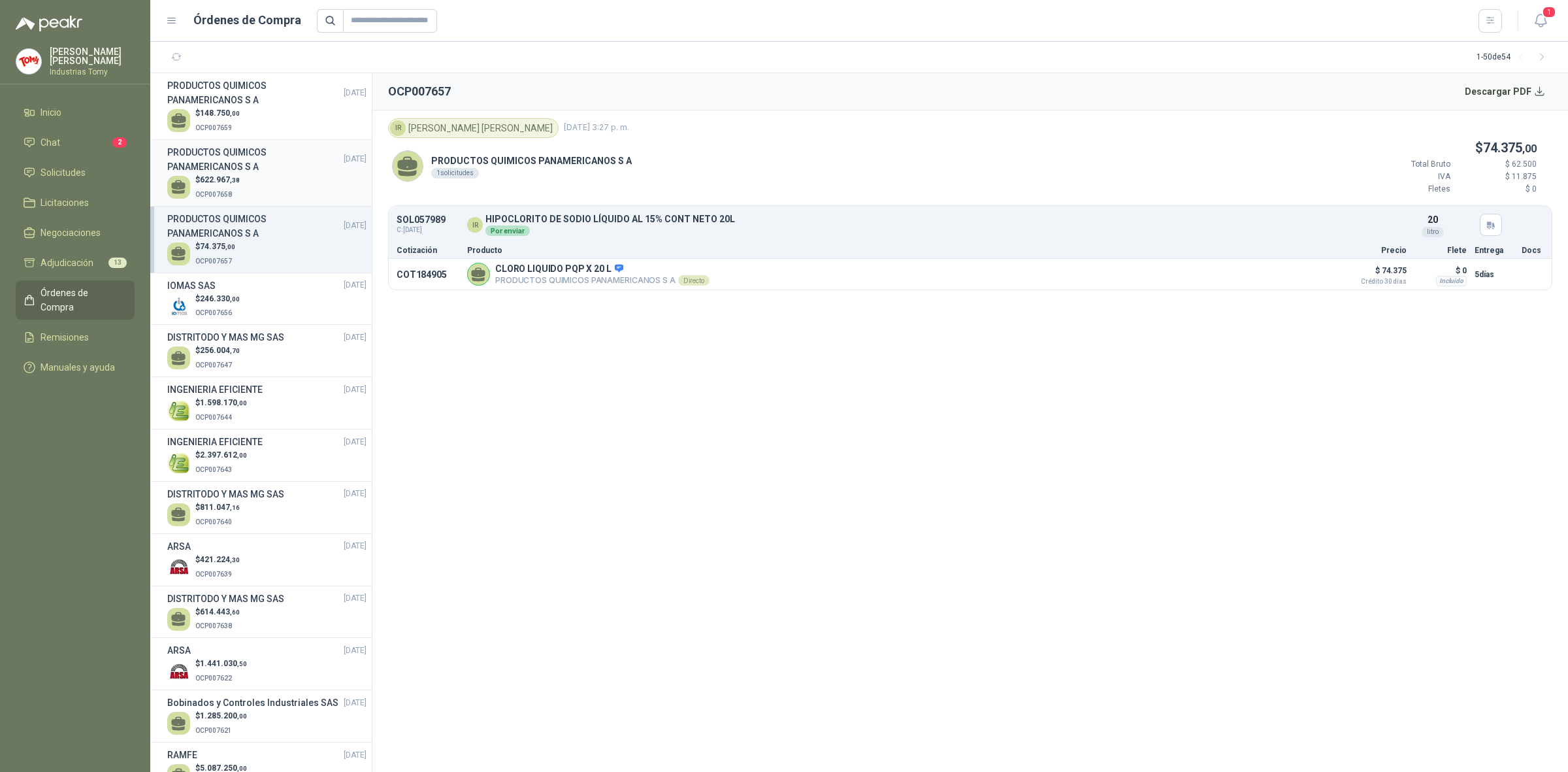
click at [255, 188] on div "$ 622.967 ,38 OCP007658" at bounding box center [267, 187] width 199 height 27
click at [499, 271] on p "SULFATO DE A.LUMINIO X 55 GAL" at bounding box center [602, 269] width 215 height 11
drag, startPoint x: 494, startPoint y: 269, endPoint x: 658, endPoint y: 268, distance: 164.0
click at [658, 268] on p "SULFATO DE A.LUMINIO X 55 GAL" at bounding box center [602, 269] width 215 height 11
copy p "SULFATO DE A.LUMINIO X 55 GAL"
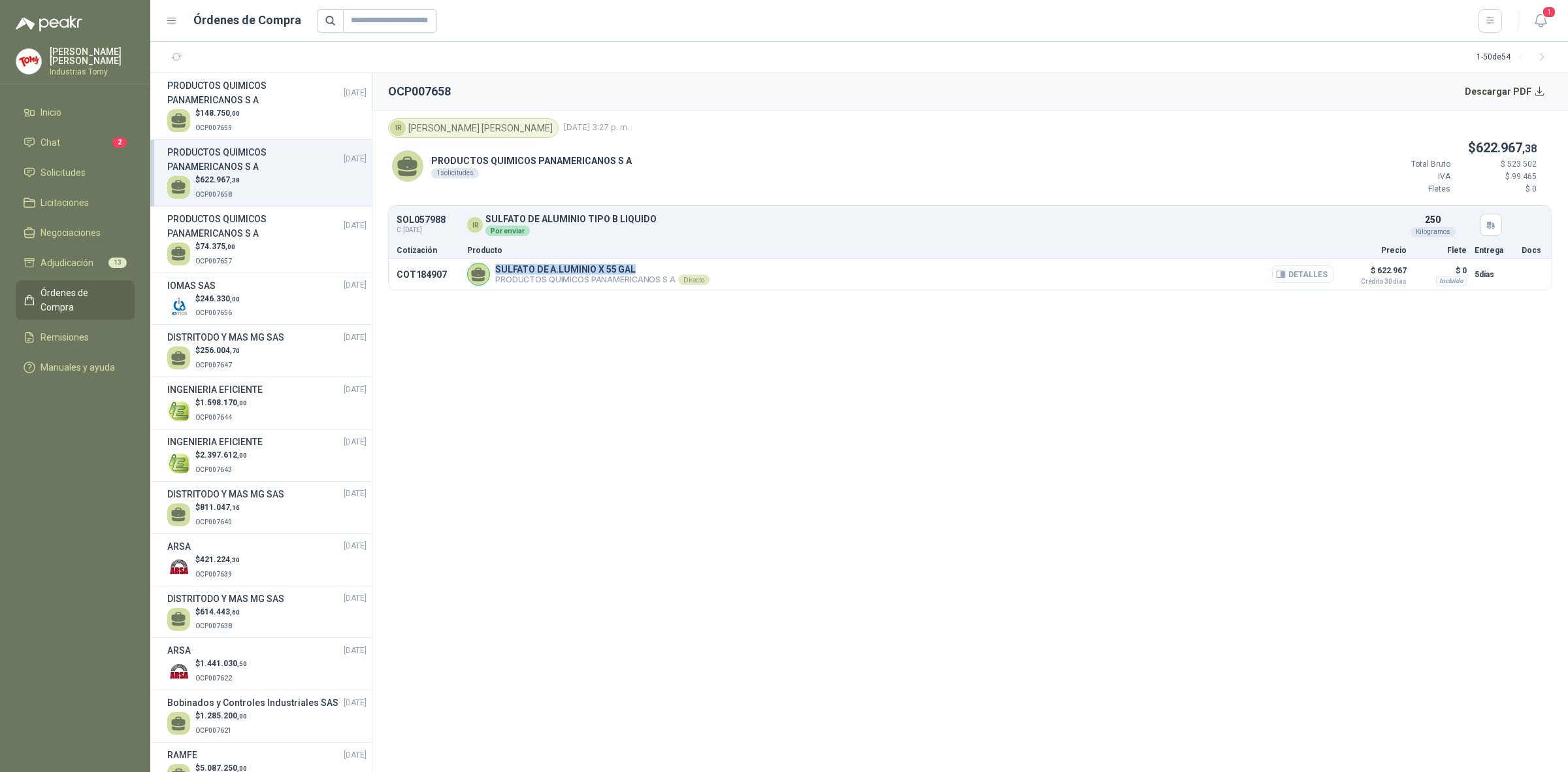
click at [1318, 271] on button "Detalles" at bounding box center [1303, 274] width 61 height 18
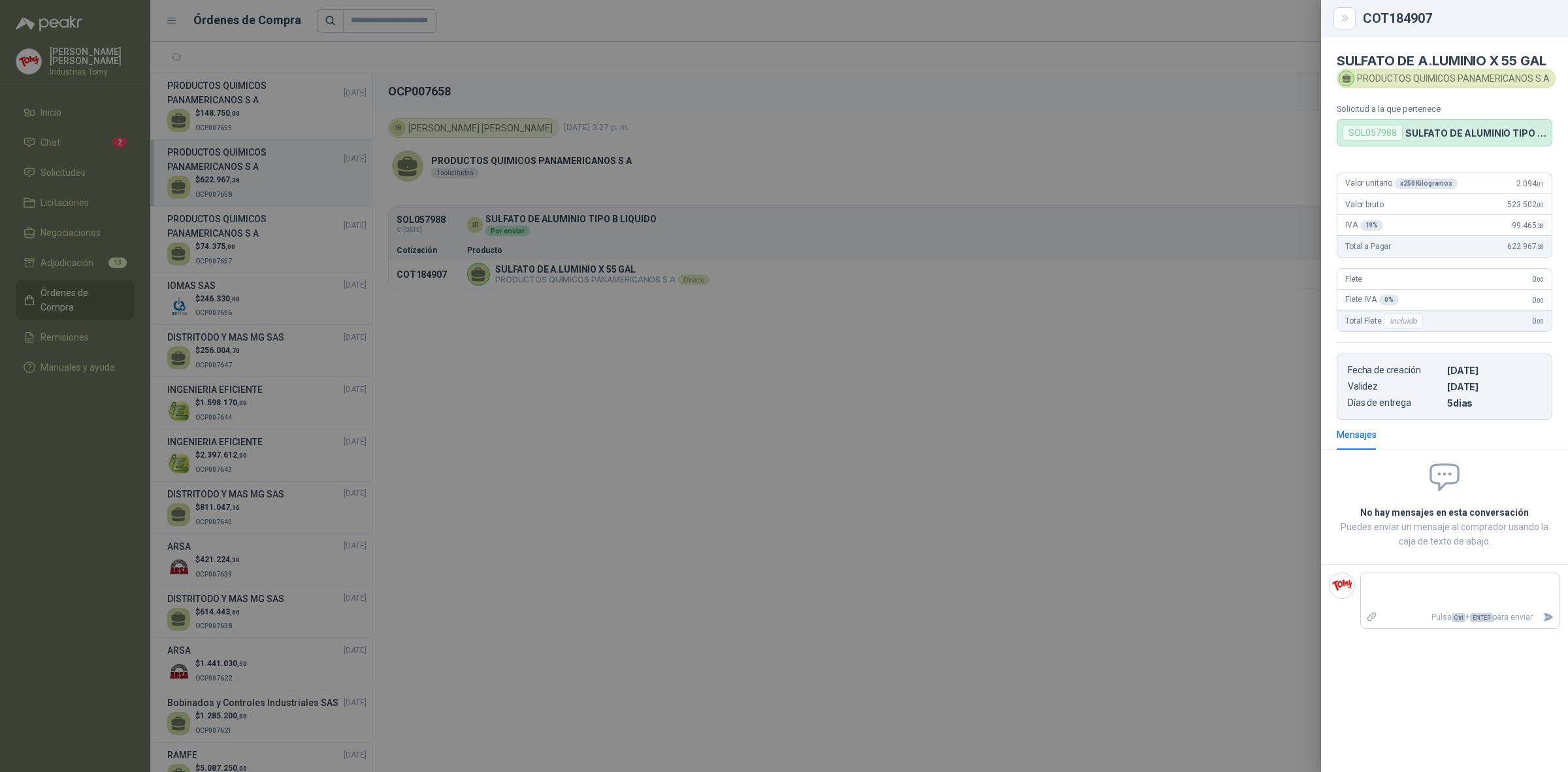
click at [552, 301] on div at bounding box center [784, 386] width 1568 height 772
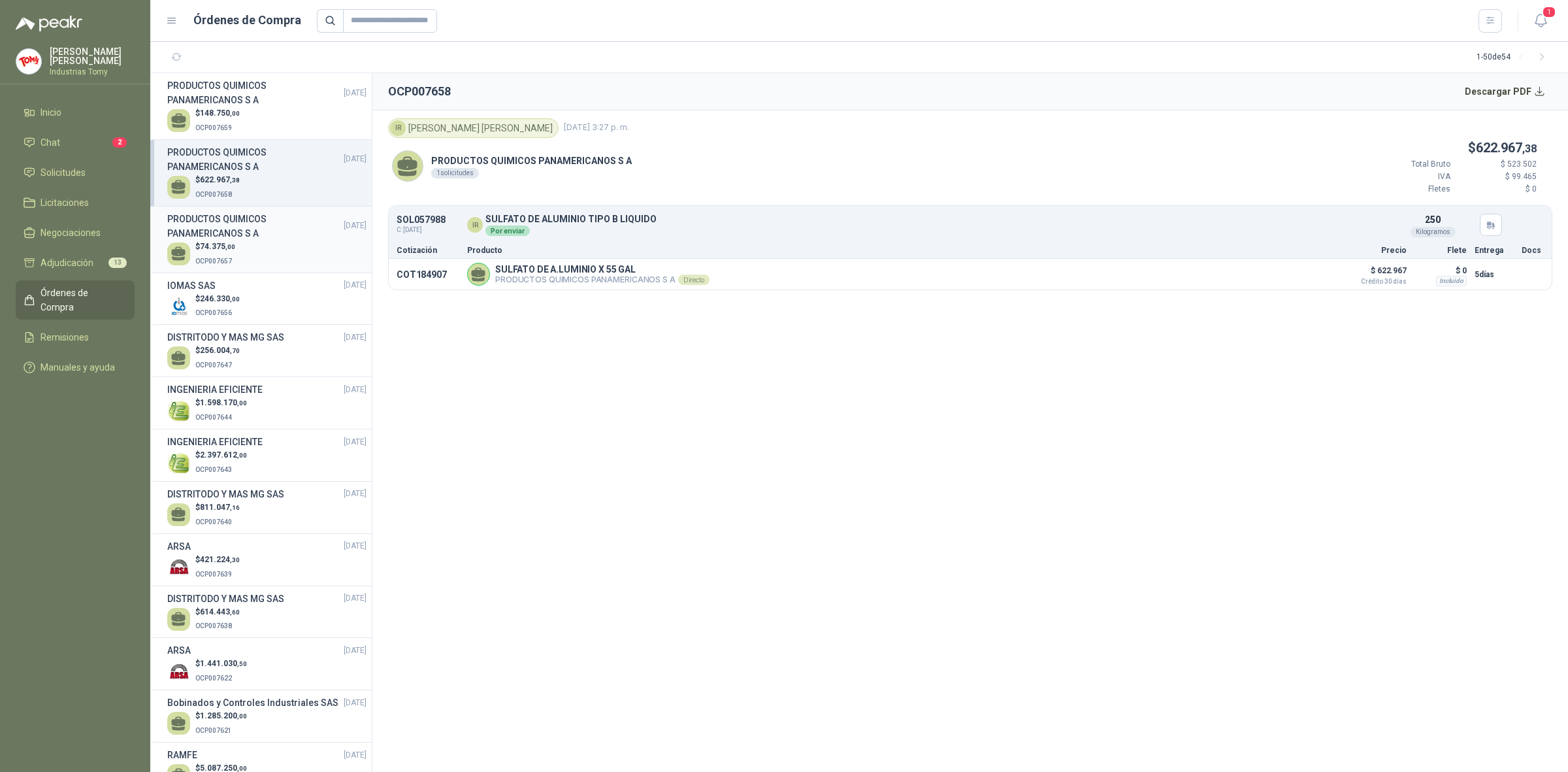
click at [253, 235] on h3 "PRODUCTOS QUIMICOS PANAMERICANOS S A" at bounding box center [255, 226] width 176 height 29
click at [1317, 278] on button "Detalles" at bounding box center [1303, 274] width 61 height 18
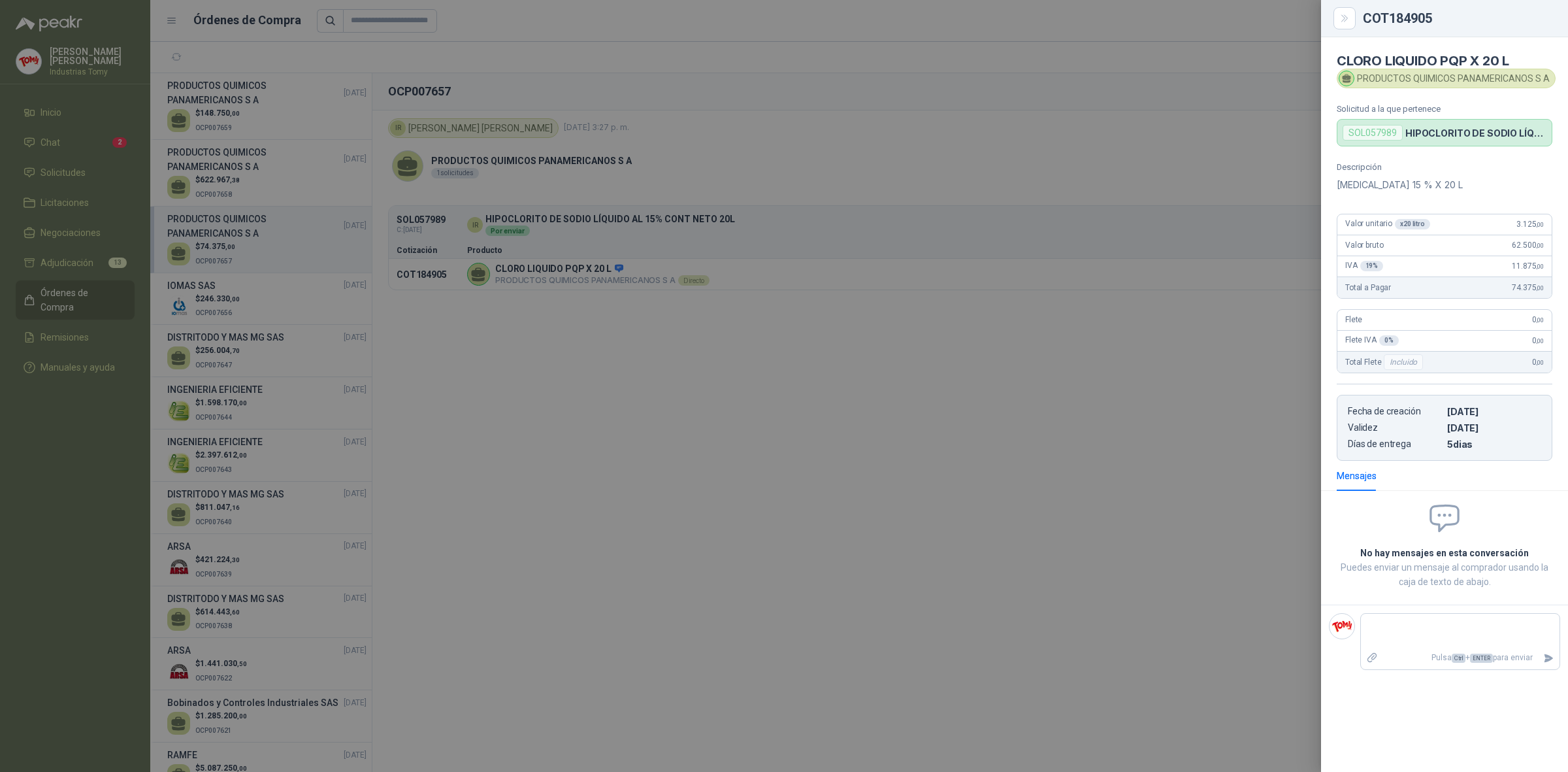
drag, startPoint x: 652, startPoint y: 367, endPoint x: 585, endPoint y: 328, distance: 77.5
click at [651, 367] on div at bounding box center [784, 386] width 1568 height 772
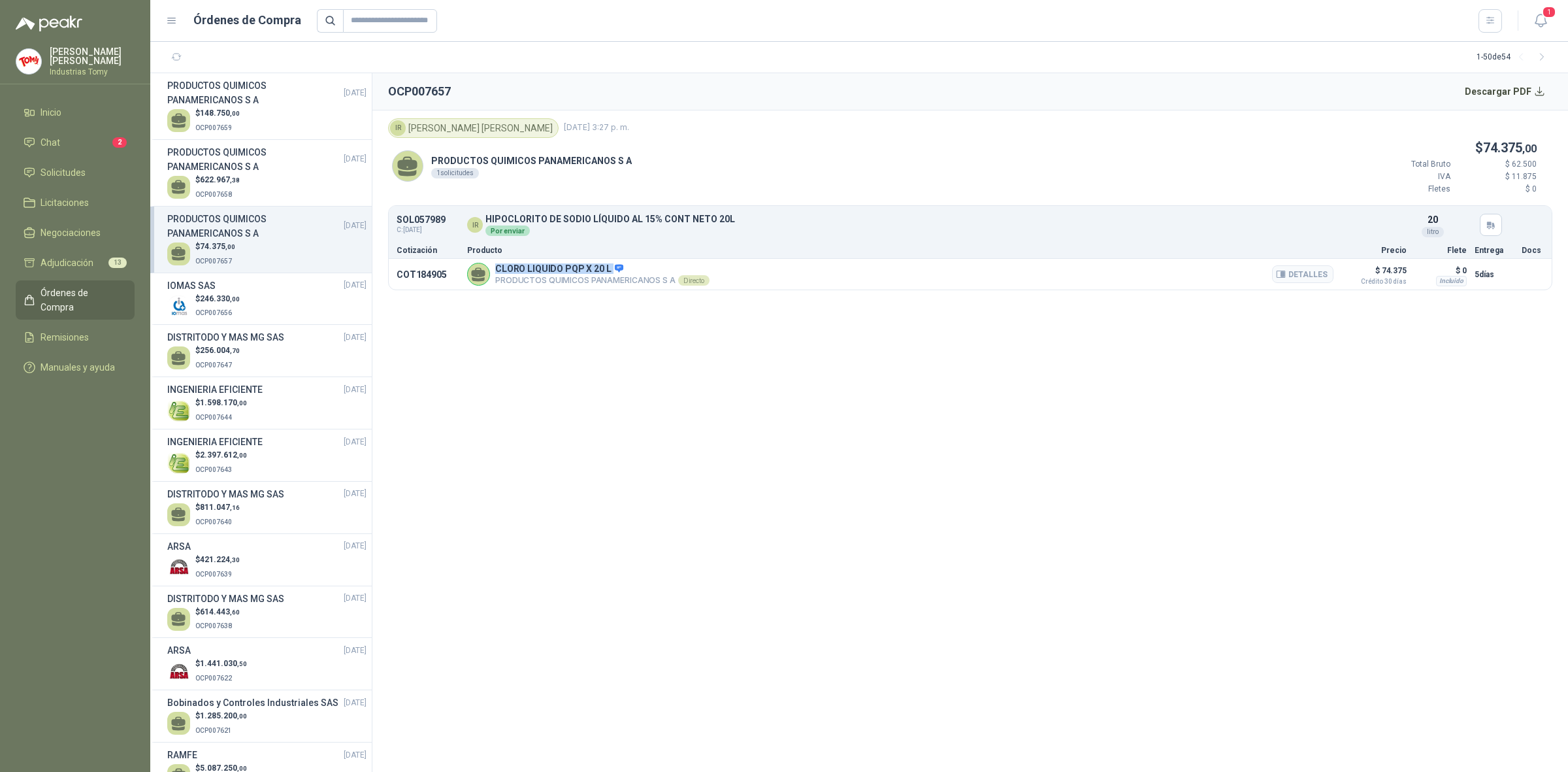
drag, startPoint x: 494, startPoint y: 272, endPoint x: 609, endPoint y: 273, distance: 115.0
click at [609, 273] on div "CLORO LIQUIDO PQP X 20 L PRODUCTOS QUIMICOS PANAMERICANOS S A Directo Detalles" at bounding box center [900, 274] width 867 height 23
copy p "CLORO LIQUIDO PQP X 20 L"
drag, startPoint x: 899, startPoint y: 425, endPoint x: 622, endPoint y: 254, distance: 325.5
click at [899, 425] on section "OCP007657 Descargar PDF IR Isabel Ríos 29 de septiembre de 2025, 3:27 p. m. PRO…" at bounding box center [970, 422] width 1196 height 698
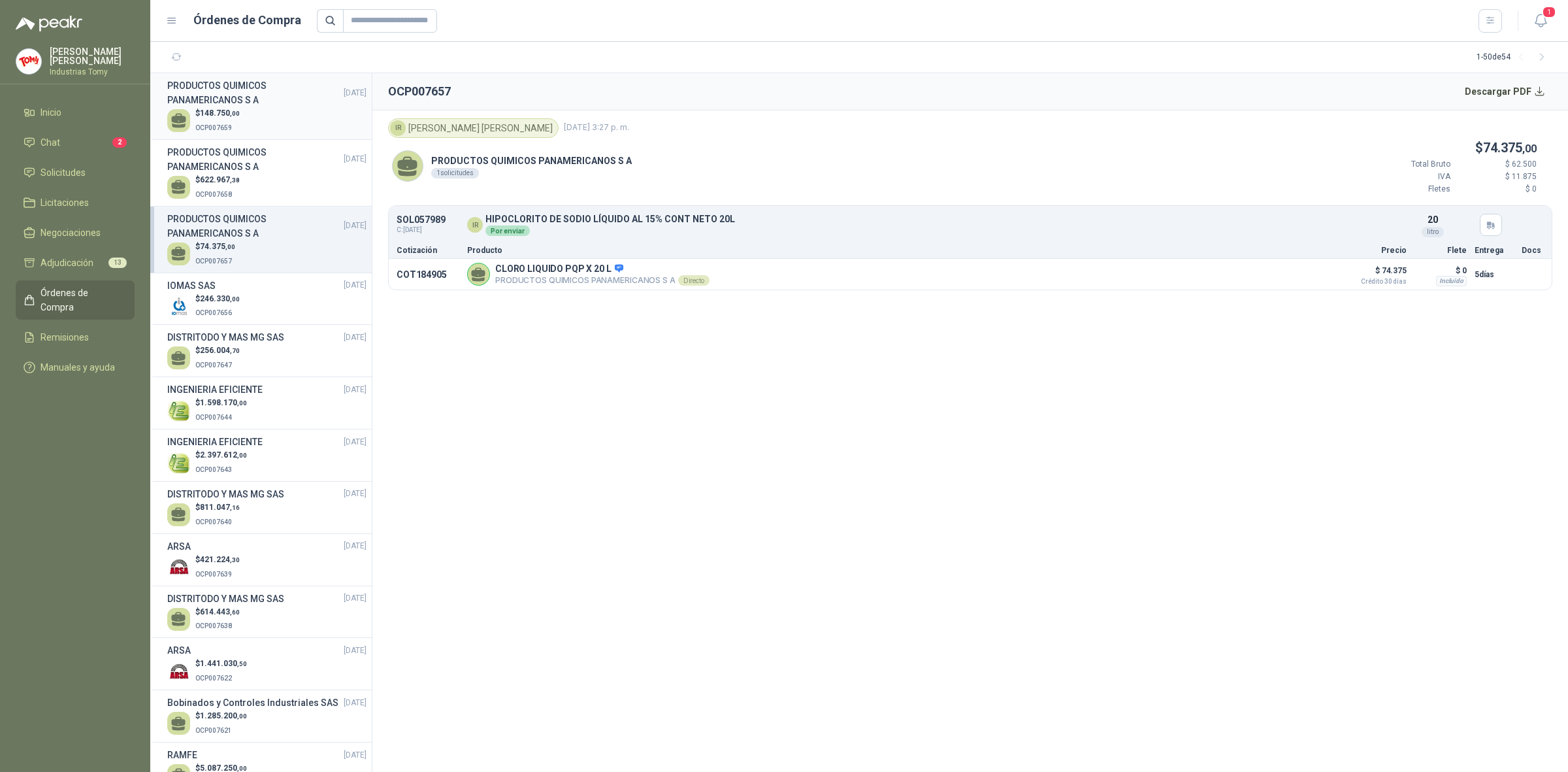
click at [267, 119] on div "$ 148.750 ,00 OCP007659" at bounding box center [267, 120] width 199 height 27
drag, startPoint x: 507, startPoint y: 167, endPoint x: 618, endPoint y: 158, distance: 111.4
click at [618, 158] on p "PRODUCTOS QUIMICOS PANAMERICANOS S A" at bounding box center [532, 160] width 201 height 15
click at [1317, 277] on button "Detalles" at bounding box center [1303, 274] width 61 height 18
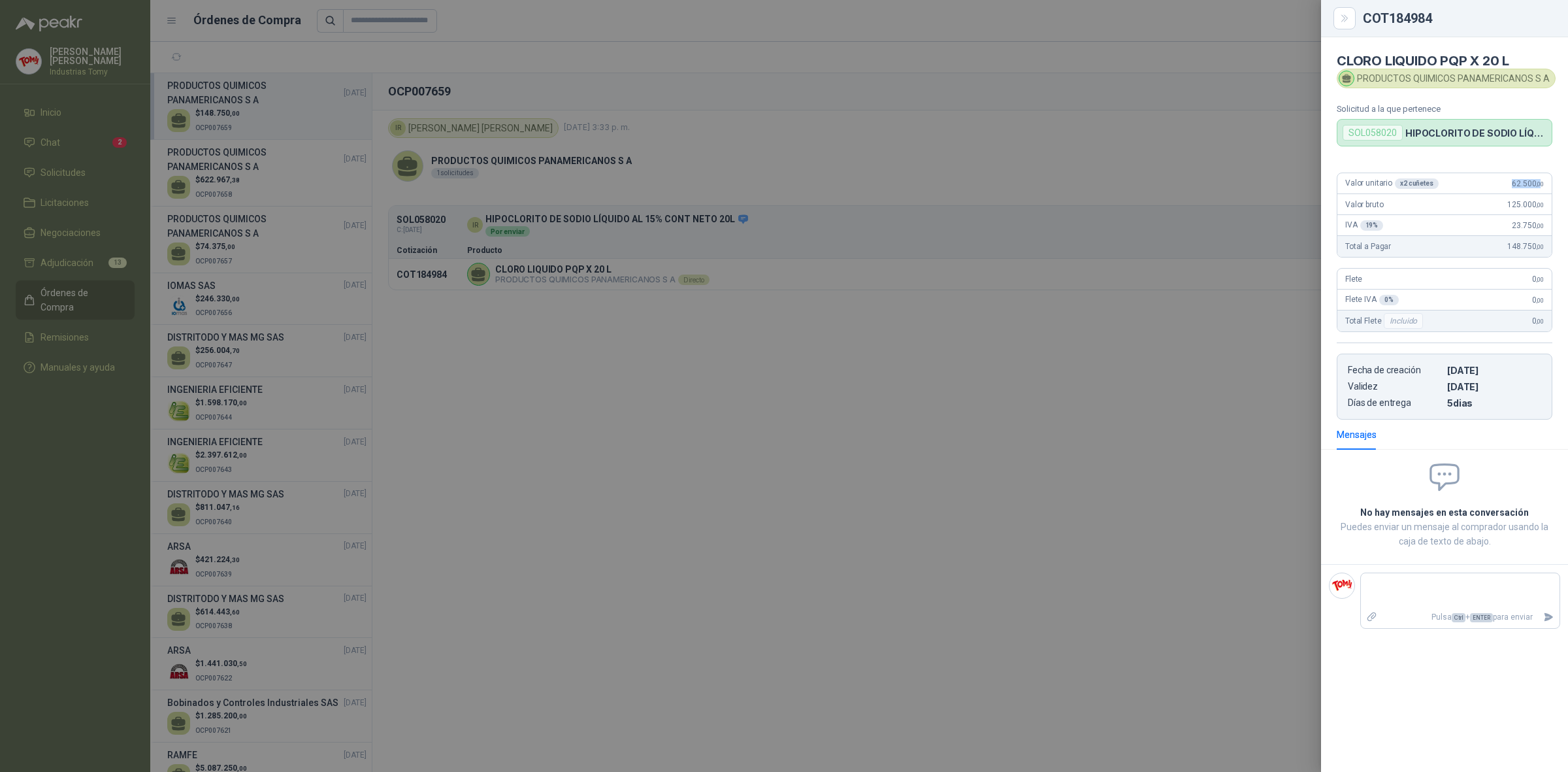
drag, startPoint x: 1507, startPoint y: 184, endPoint x: 1542, endPoint y: 181, distance: 35.1
click at [1542, 181] on div "Valor unitario x 2 cuñetes 62.500 ,00" at bounding box center [1445, 183] width 215 height 21
click at [281, 231] on div at bounding box center [784, 386] width 1568 height 772
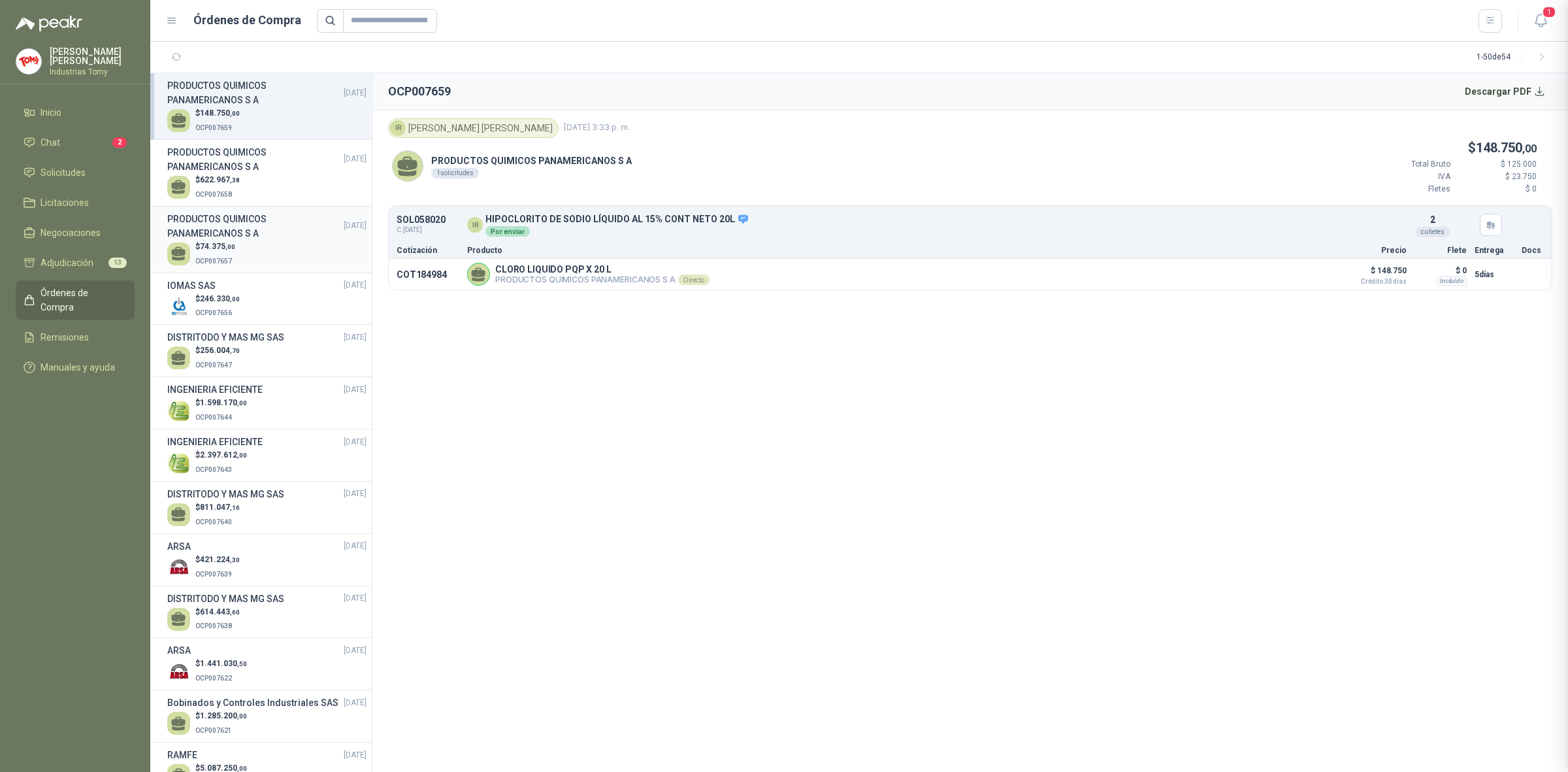
click at [255, 243] on div "$ 74.375 ,00 OCP007657" at bounding box center [267, 254] width 199 height 27
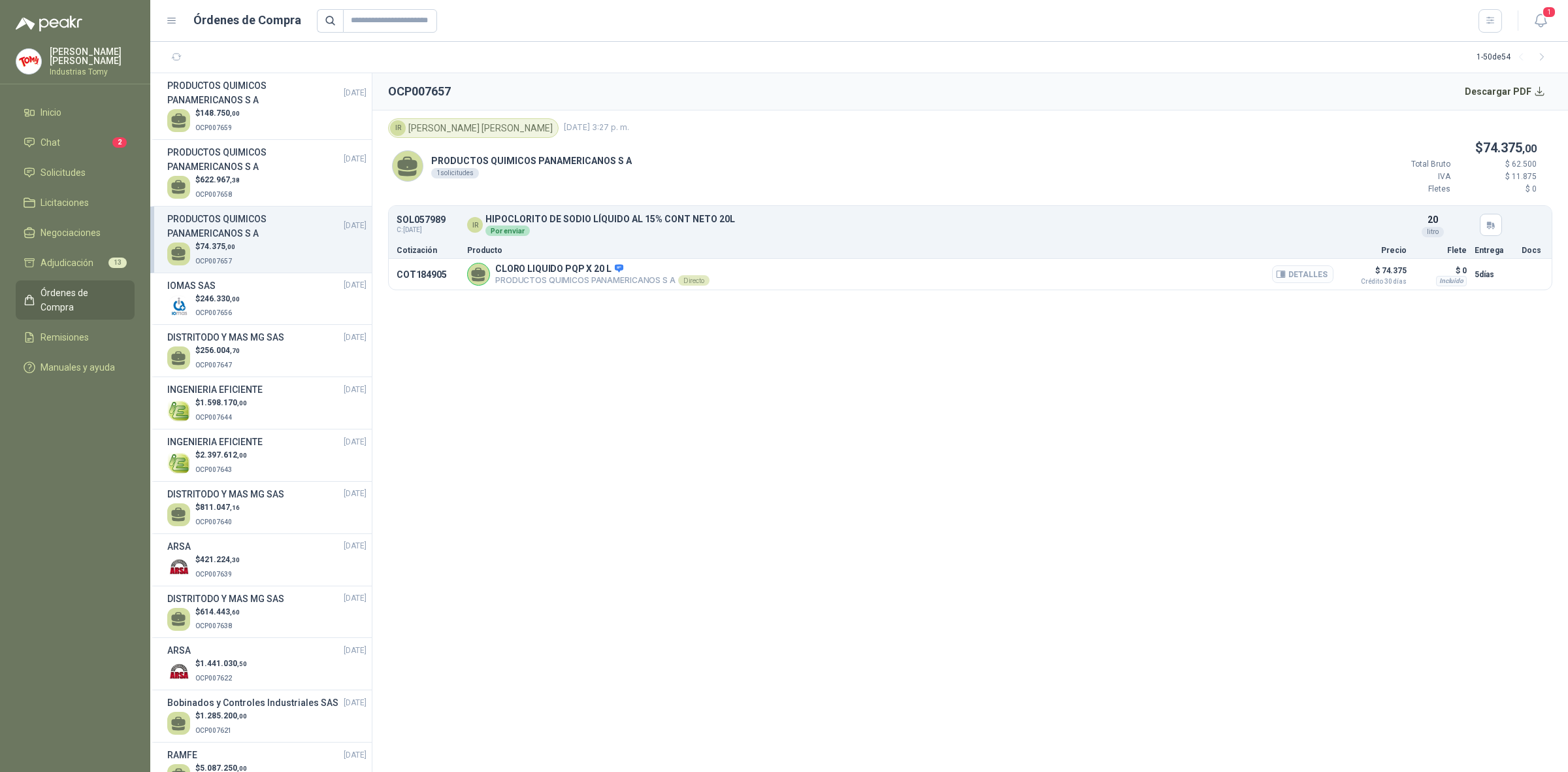
click at [1307, 278] on button "Detalles" at bounding box center [1303, 274] width 61 height 18
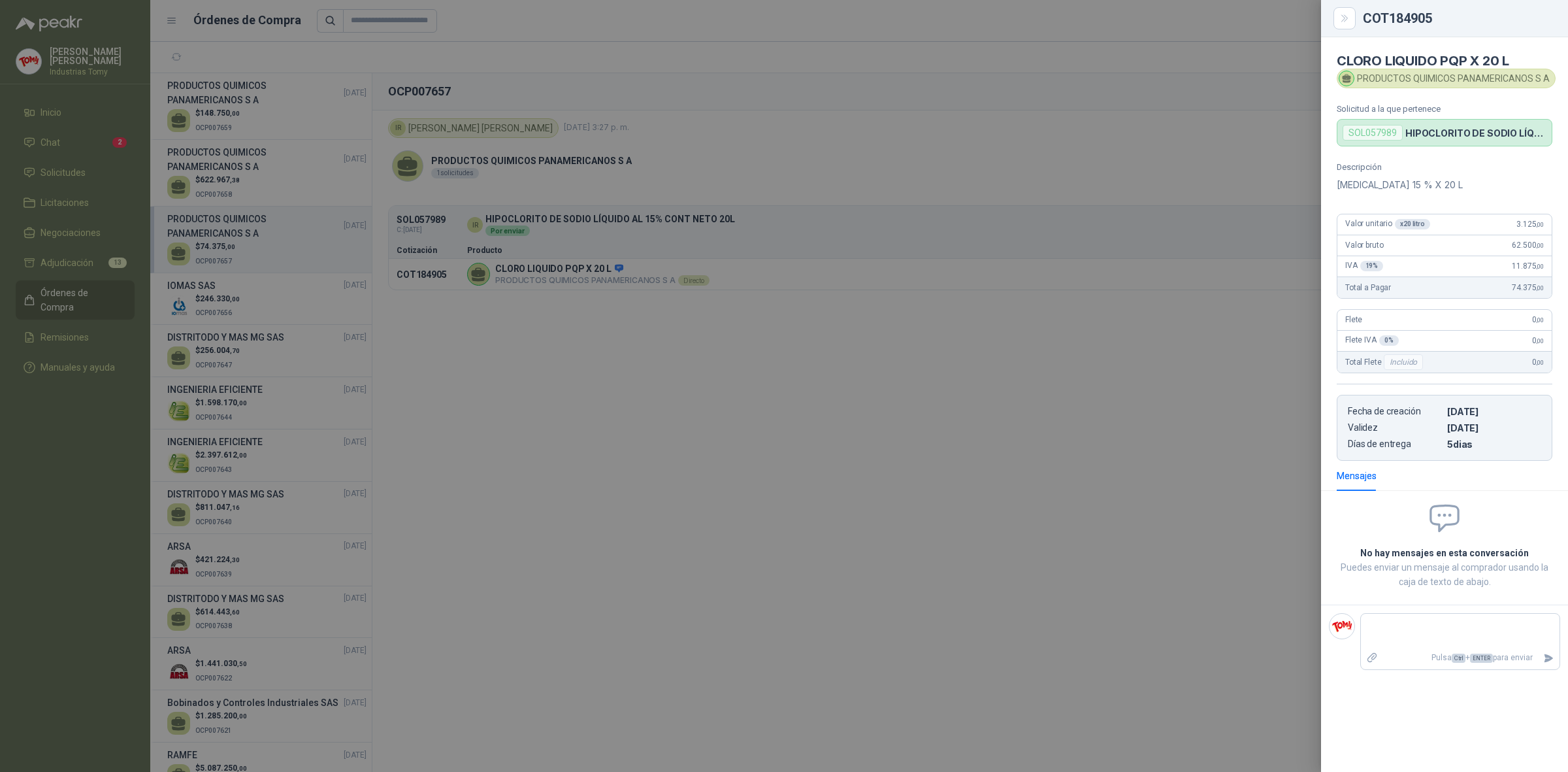
click at [1537, 249] on span ",00" at bounding box center [1540, 245] width 8 height 7
drag, startPoint x: 1001, startPoint y: 402, endPoint x: 982, endPoint y: 430, distance: 33.8
click at [1001, 406] on div at bounding box center [784, 386] width 1568 height 772
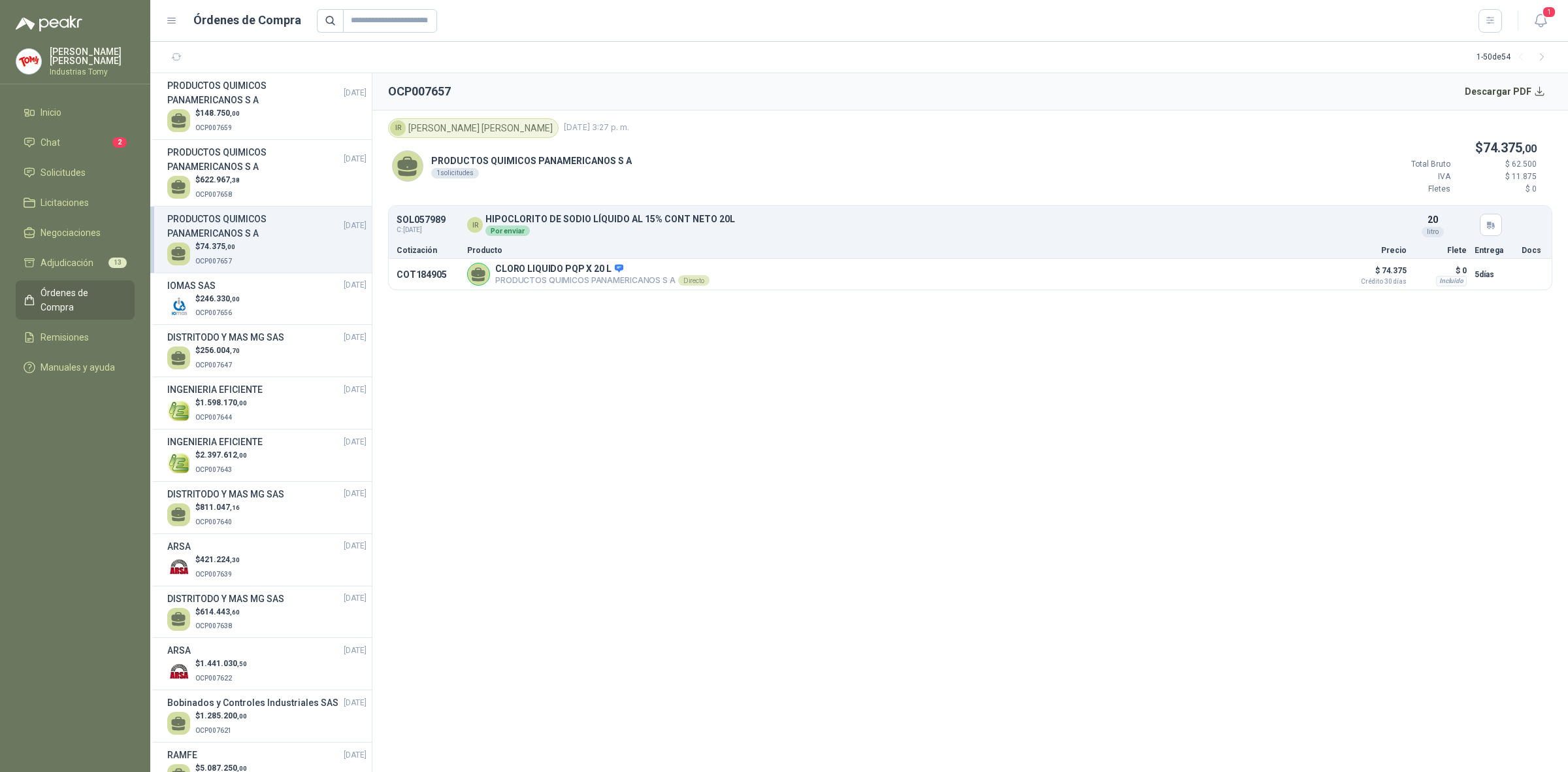
click at [93, 289] on span "Órdenes de Compra" at bounding box center [81, 301] width 82 height 29
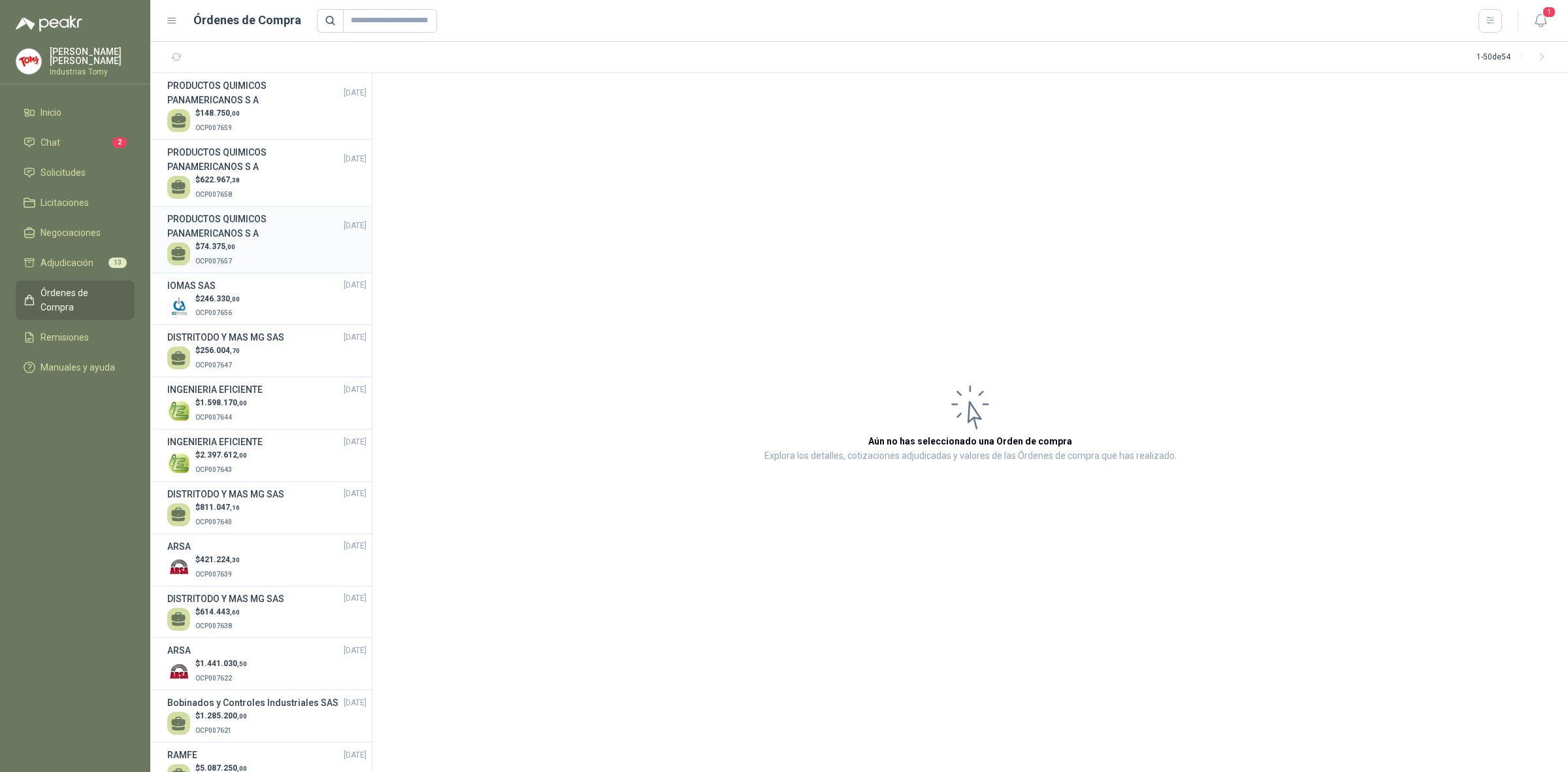
click at [211, 253] on p "OCP007657" at bounding box center [215, 260] width 40 height 15
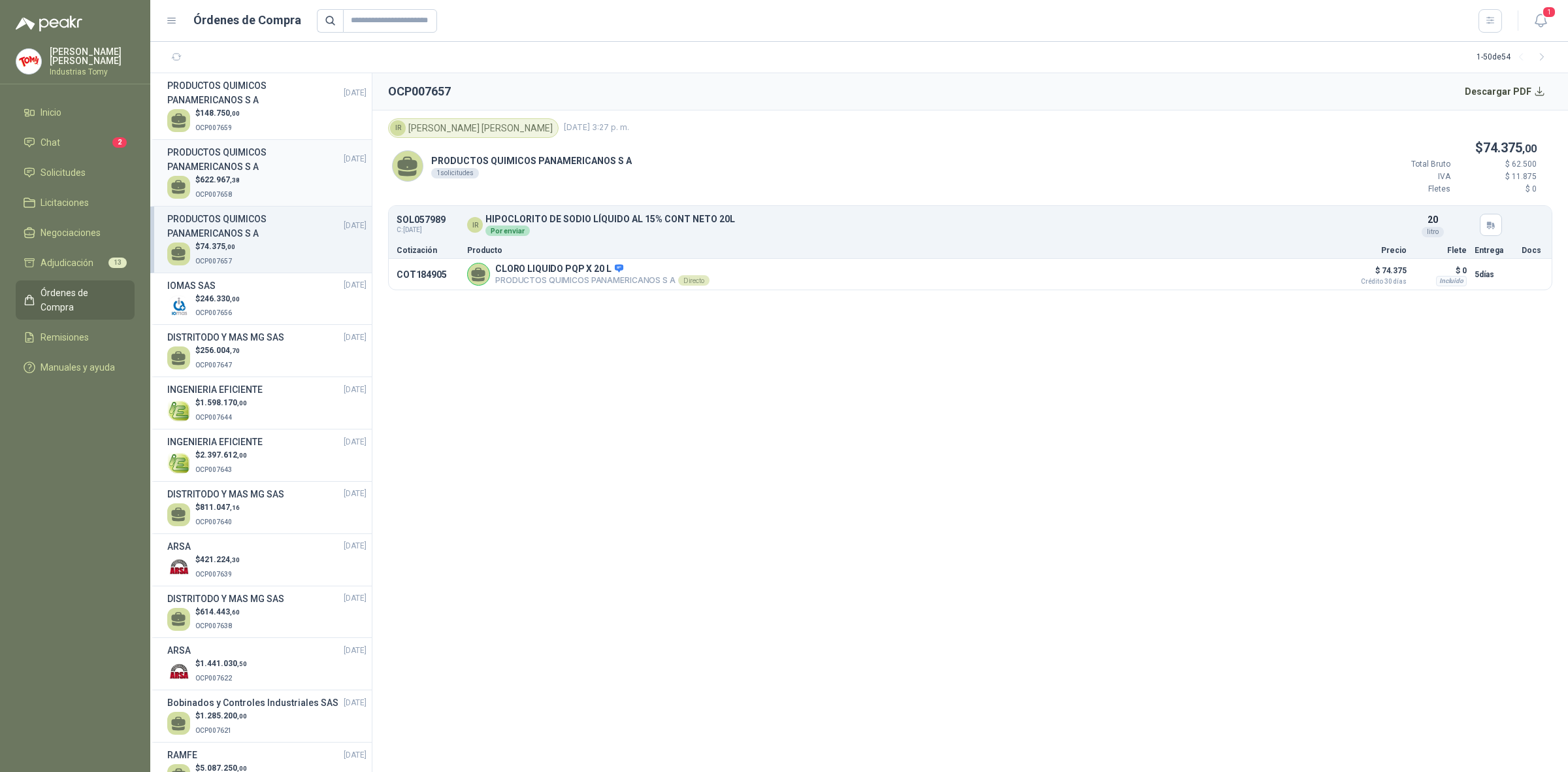
click at [256, 171] on h3 "PRODUCTOS QUIMICOS PANAMERICANOS S A" at bounding box center [255, 159] width 176 height 29
click at [246, 87] on h3 "PRODUCTOS QUIMICOS PANAMERICANOS S A" at bounding box center [255, 93] width 176 height 29
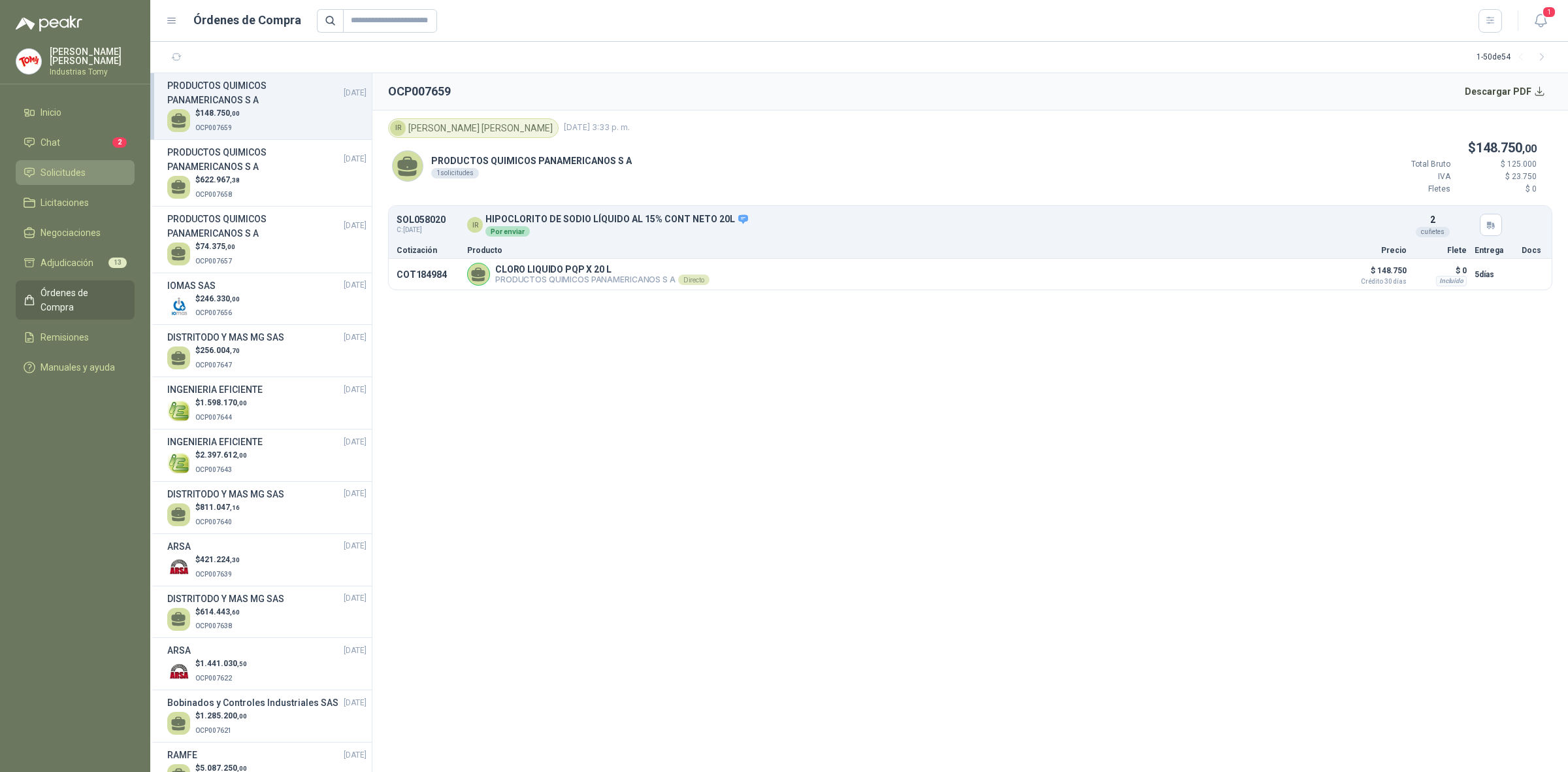
click at [89, 173] on li "Solicitudes" at bounding box center [75, 172] width 103 height 15
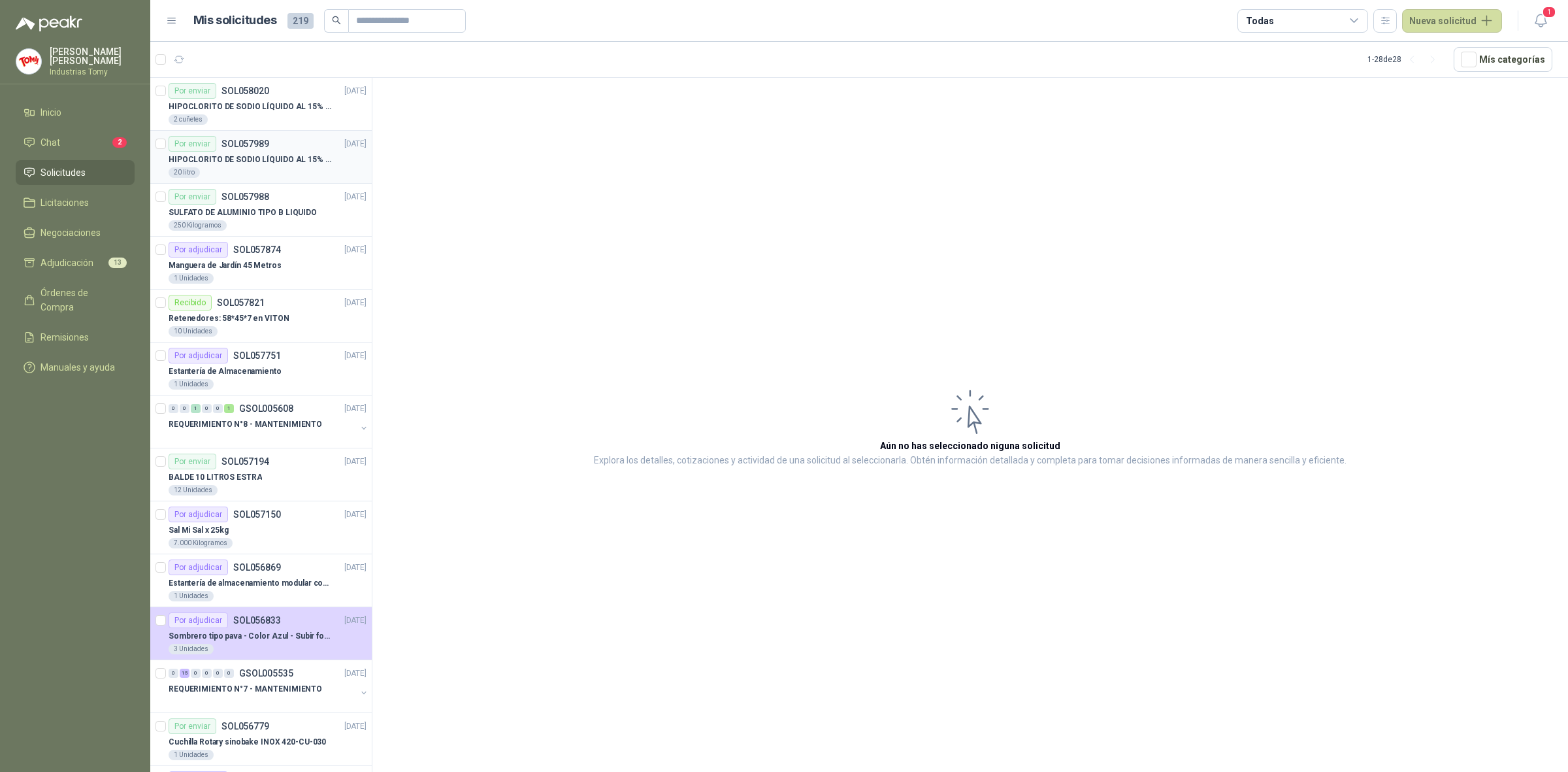
click at [258, 159] on p "HIPOCLORITO DE SODIO LÍQUIDO AL 15% CONT NETO 20L" at bounding box center [250, 159] width 162 height 12
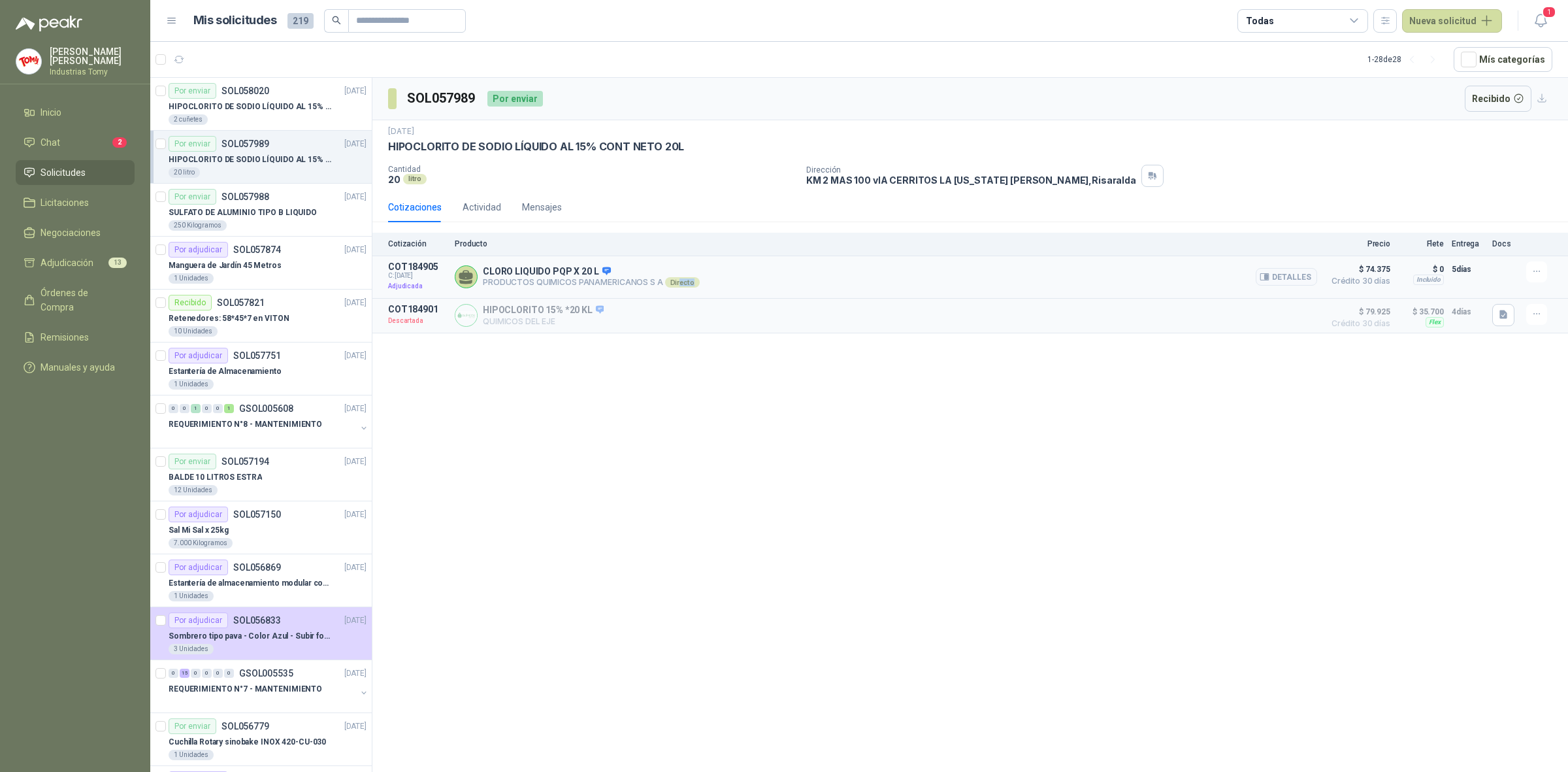
drag, startPoint x: 671, startPoint y: 282, endPoint x: 687, endPoint y: 284, distance: 16.1
click at [687, 284] on div "Directo" at bounding box center [682, 283] width 34 height 11
click at [683, 310] on div "HIPOCLORITO 15% *20 KL QUIMICOS DEL EJE Detalles" at bounding box center [885, 315] width 862 height 24
drag, startPoint x: 664, startPoint y: 282, endPoint x: 696, endPoint y: 286, distance: 32.2
click at [696, 286] on div "CLORO LIQUIDO PQP X 20 L PRODUCTOS QUIMICOS PANAMERICANOS S A Directo Detalles" at bounding box center [885, 277] width 862 height 31
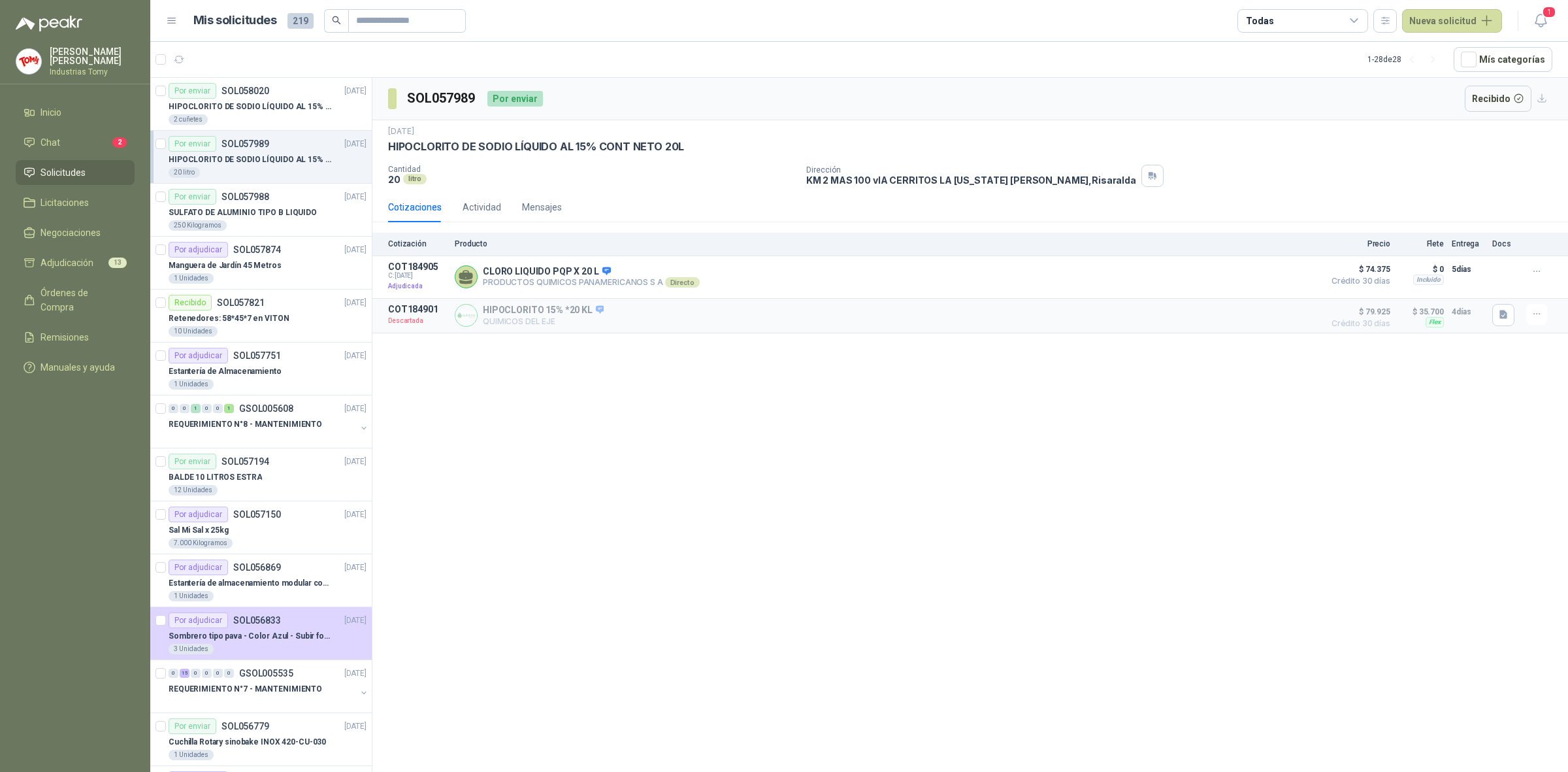
click at [681, 357] on div "SOL057989 Por enviar Recibido 29 sept, 2025 HIPOCLORITO DE SODIO LÍQUIDO AL 15%…" at bounding box center [970, 426] width 1196 height 698
click at [100, 291] on span "Órdenes de Compra" at bounding box center [81, 301] width 82 height 29
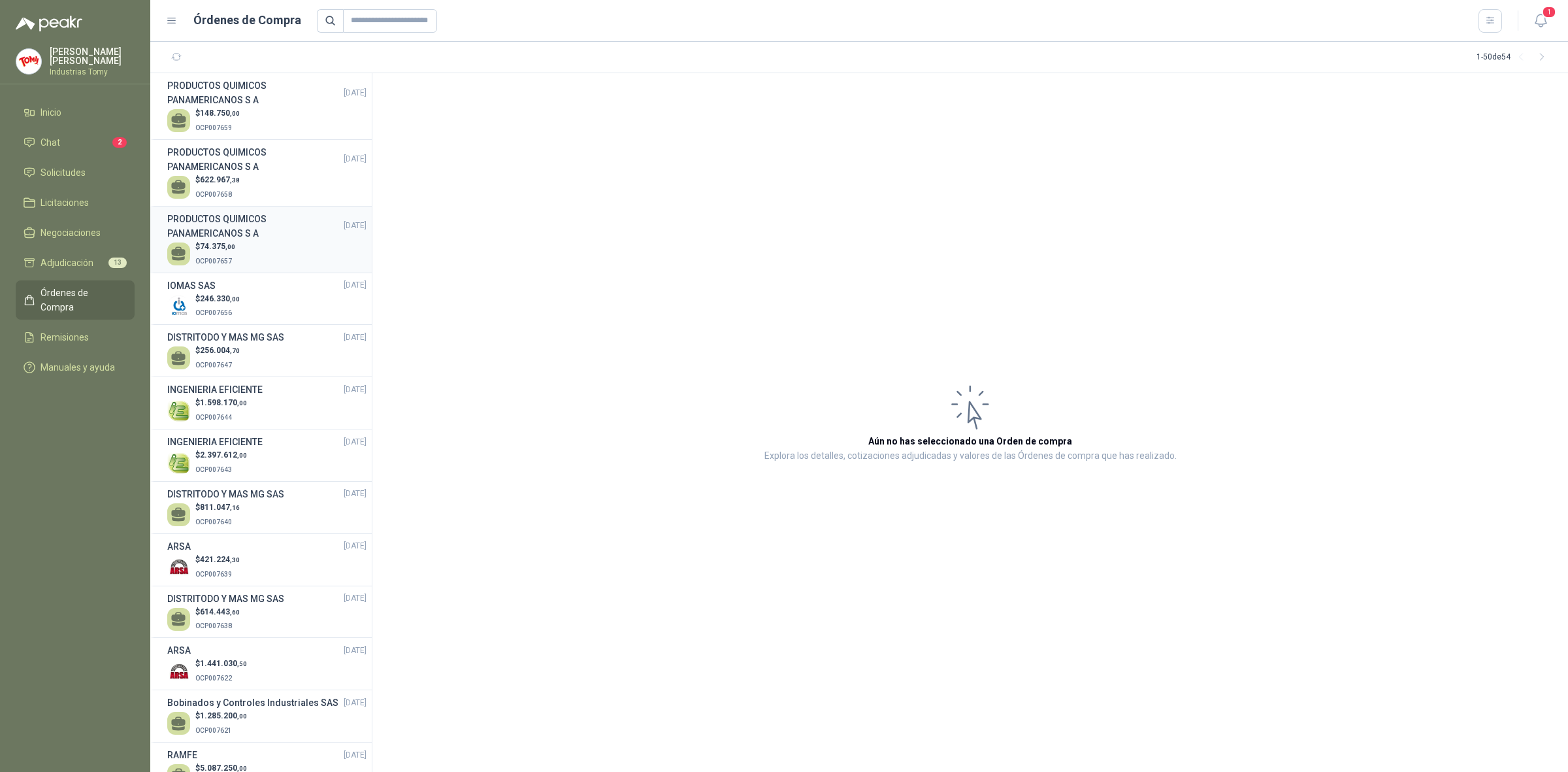
click at [266, 225] on h3 "PRODUCTOS QUIMICOS PANAMERICANOS S A" at bounding box center [255, 226] width 176 height 29
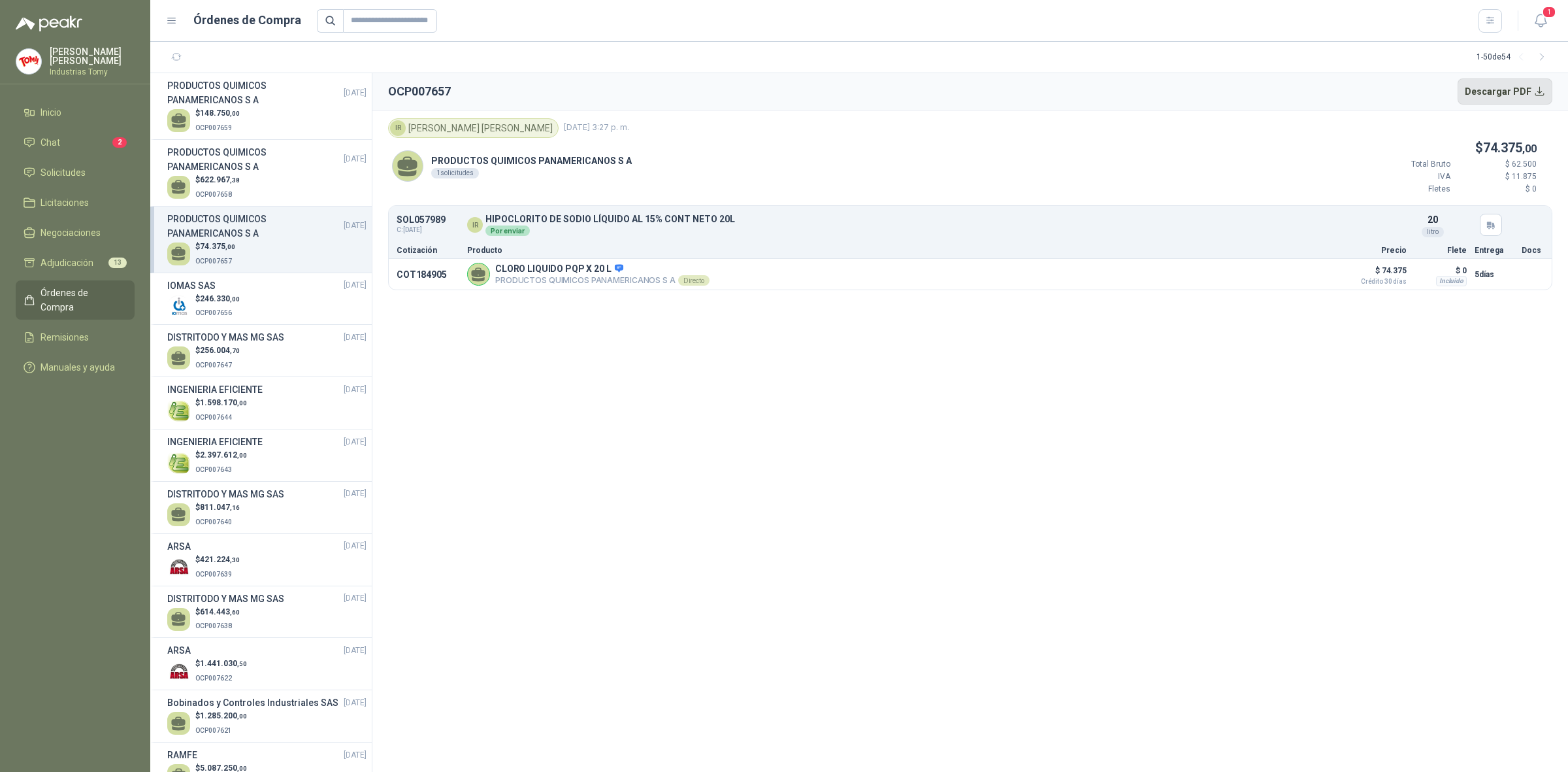
click at [1517, 95] on button "Descargar PDF" at bounding box center [1505, 91] width 95 height 26
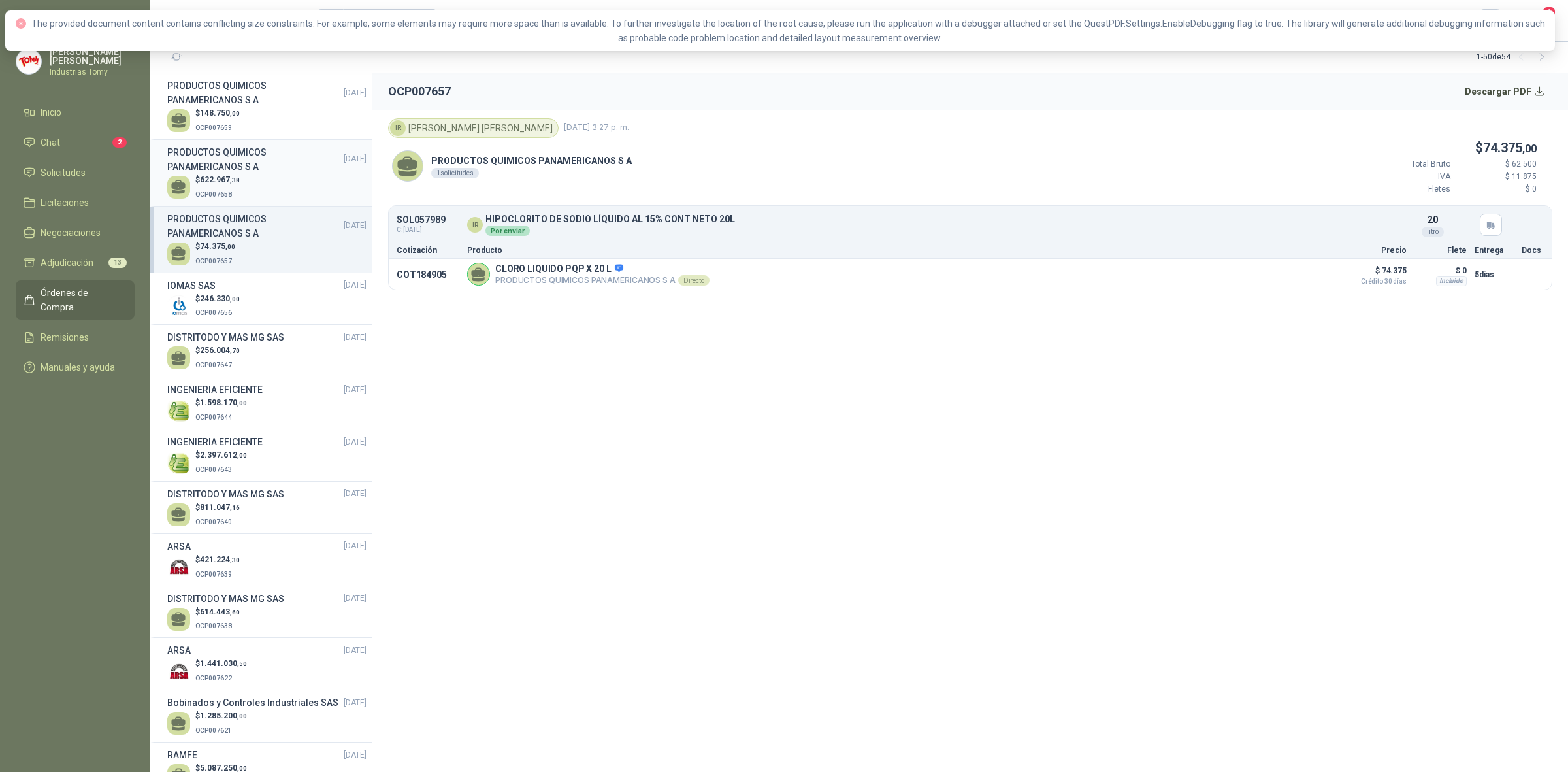
click at [260, 163] on h3 "PRODUCTOS QUIMICOS PANAMERICANOS S A" at bounding box center [255, 159] width 176 height 29
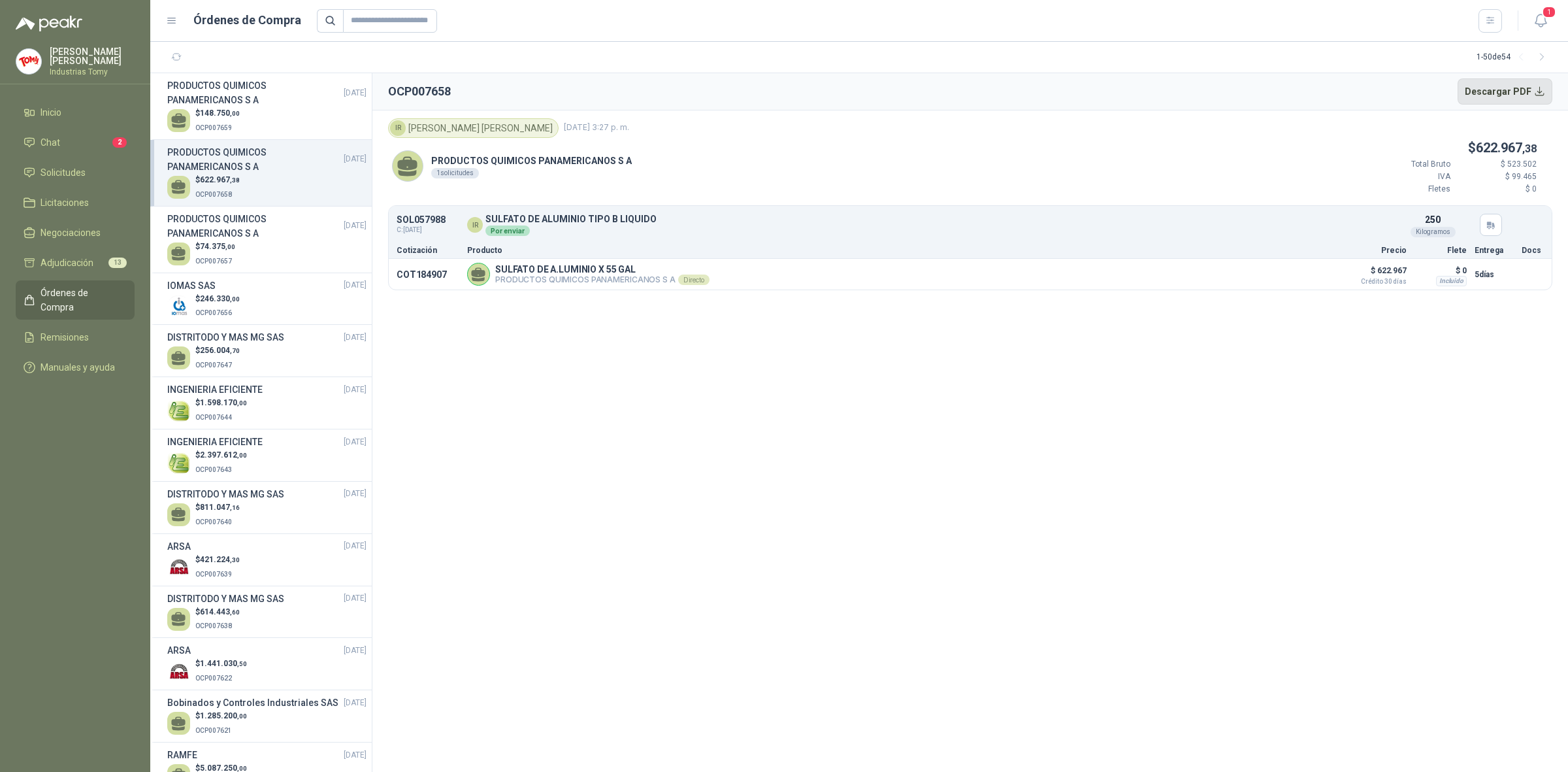
click at [1501, 82] on button "Descargar PDF" at bounding box center [1505, 91] width 95 height 26
click at [251, 242] on div "$ 74.375 ,00 OCP007657" at bounding box center [267, 254] width 199 height 27
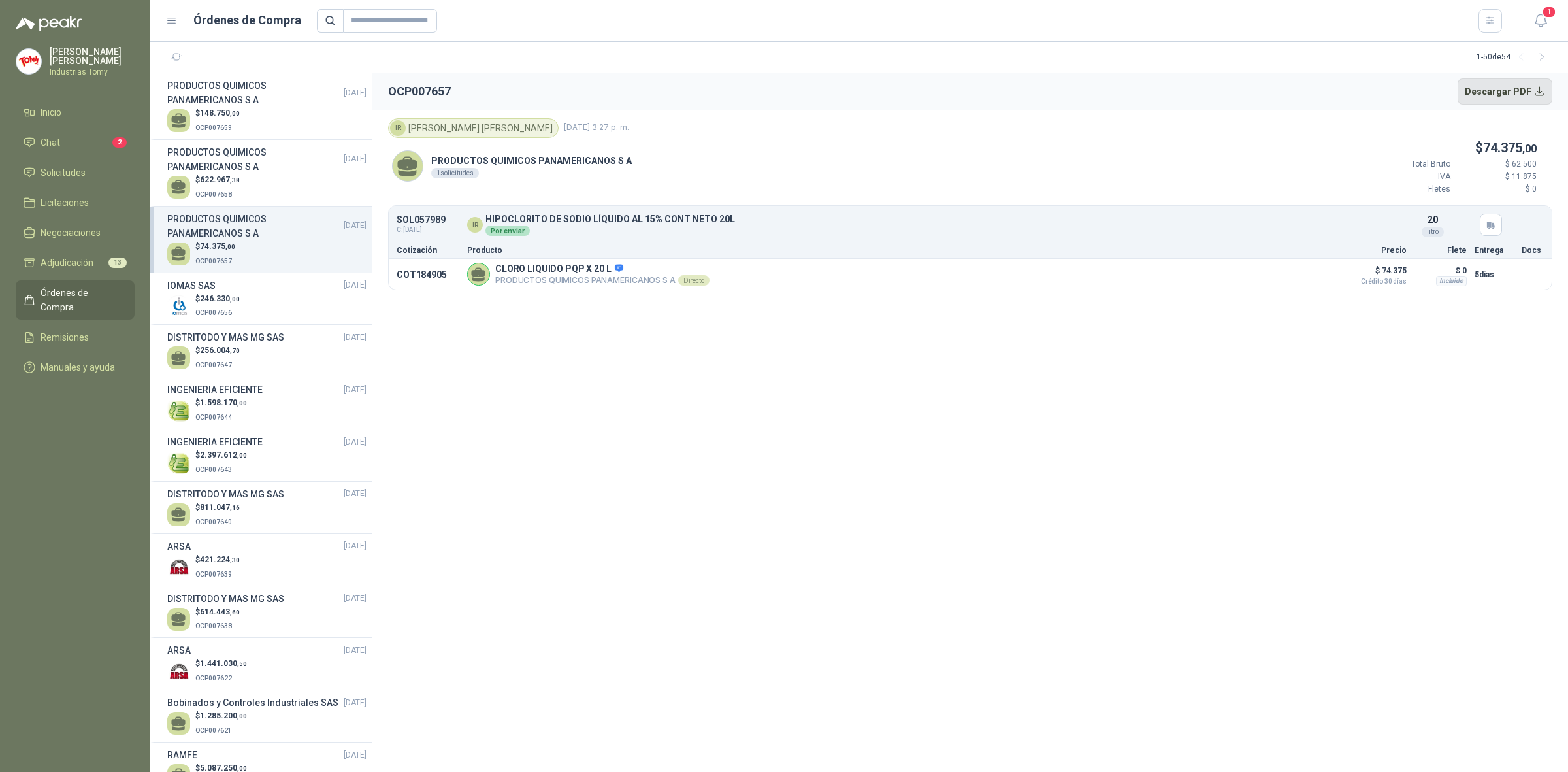
click at [1491, 82] on button "Descargar PDF" at bounding box center [1505, 91] width 95 height 26
click at [1501, 88] on button "Descargar PDF" at bounding box center [1505, 91] width 95 height 26
click at [228, 310] on span "OCP007656" at bounding box center [214, 312] width 37 height 7
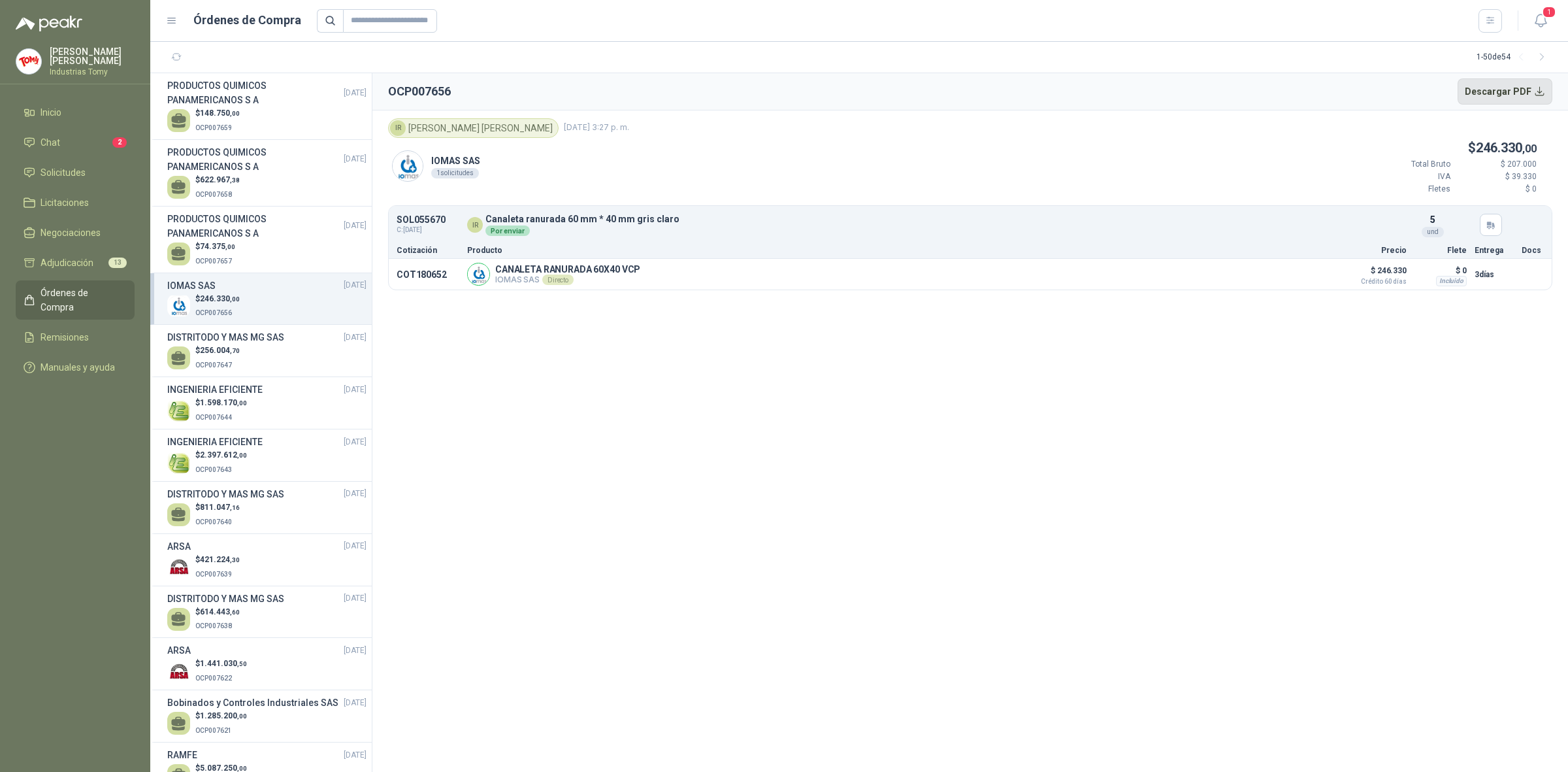
click at [1501, 97] on button "Descargar PDF" at bounding box center [1505, 91] width 95 height 26
click at [64, 166] on span "Solicitudes" at bounding box center [63, 172] width 45 height 15
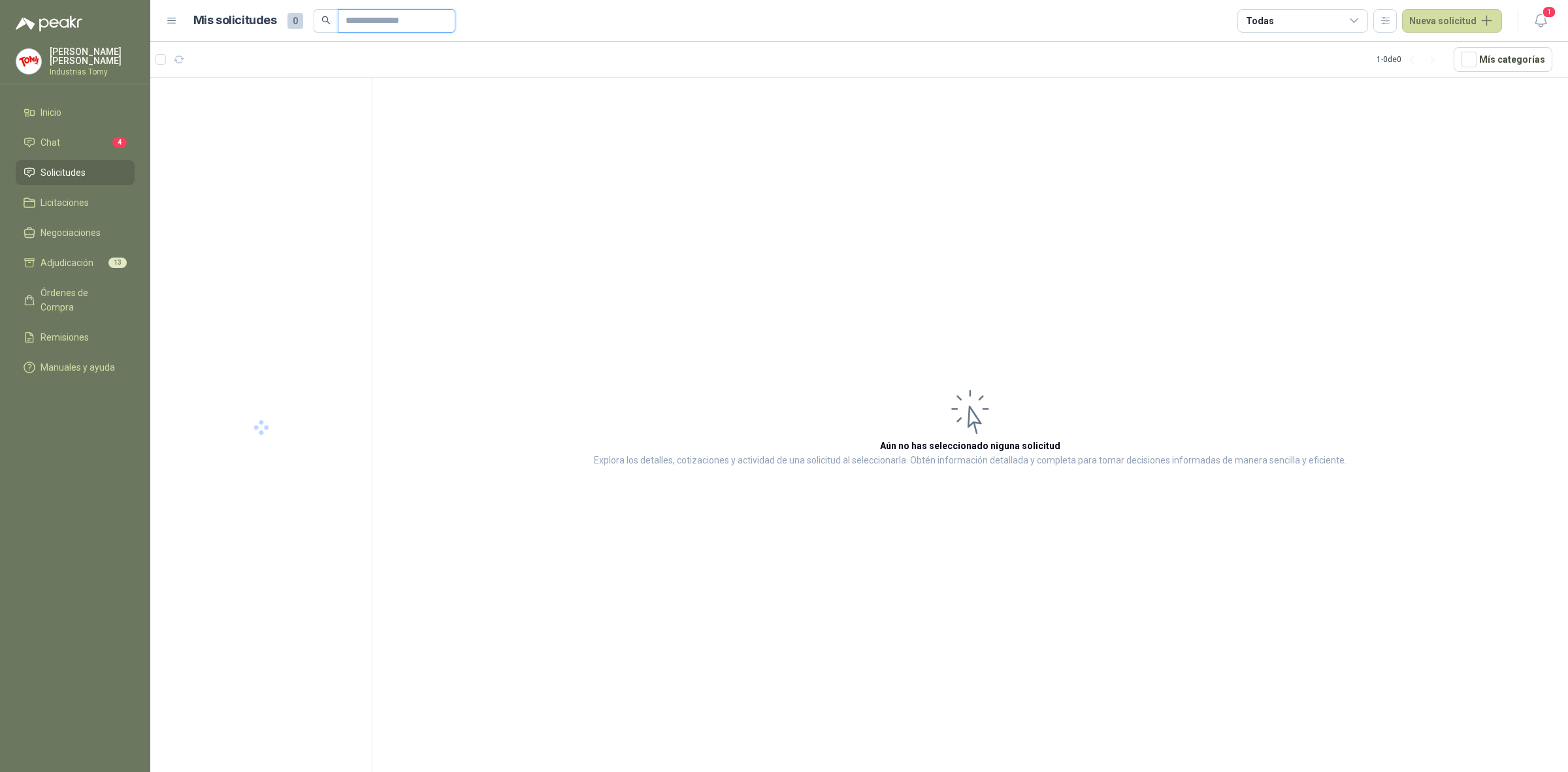
click at [417, 21] on input "text" at bounding box center [391, 21] width 91 height 22
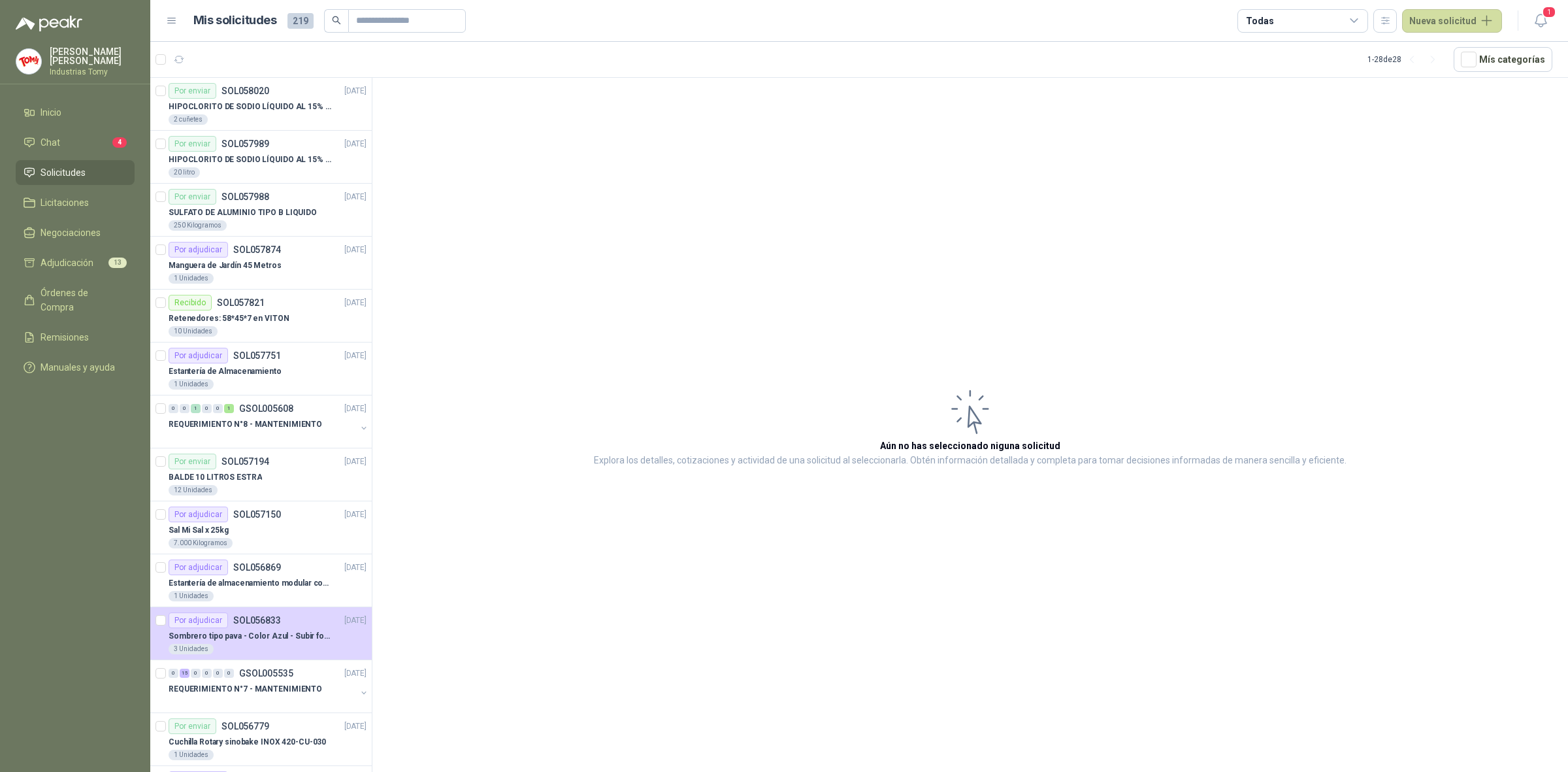
drag, startPoint x: 556, startPoint y: 291, endPoint x: 517, endPoint y: 293, distance: 39.1
click at [556, 290] on article "Aún no has seleccionado niguna solicitud Explora los detalles, cotizaciones y a…" at bounding box center [970, 426] width 1196 height 698
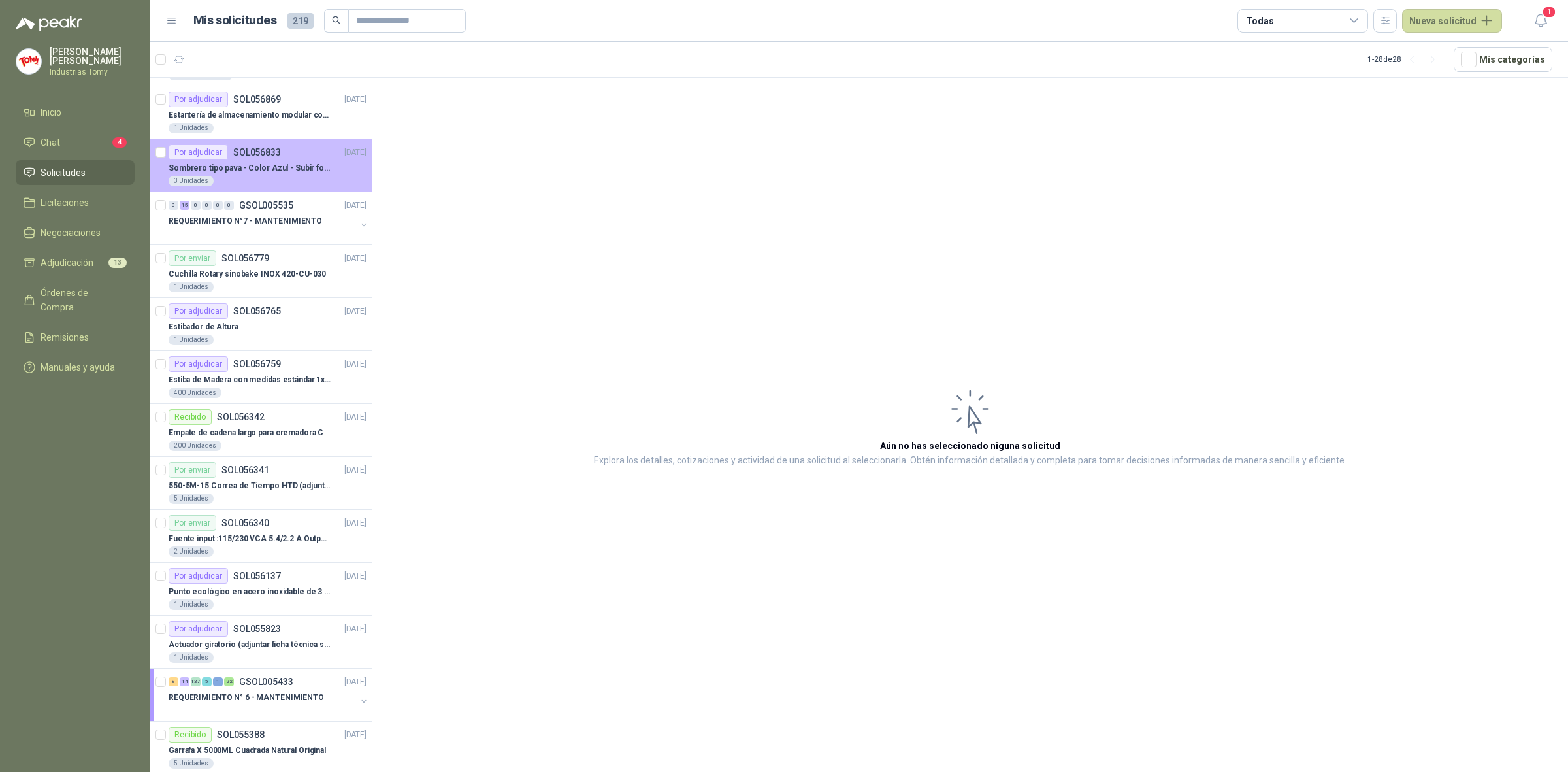
scroll to position [490, 0]
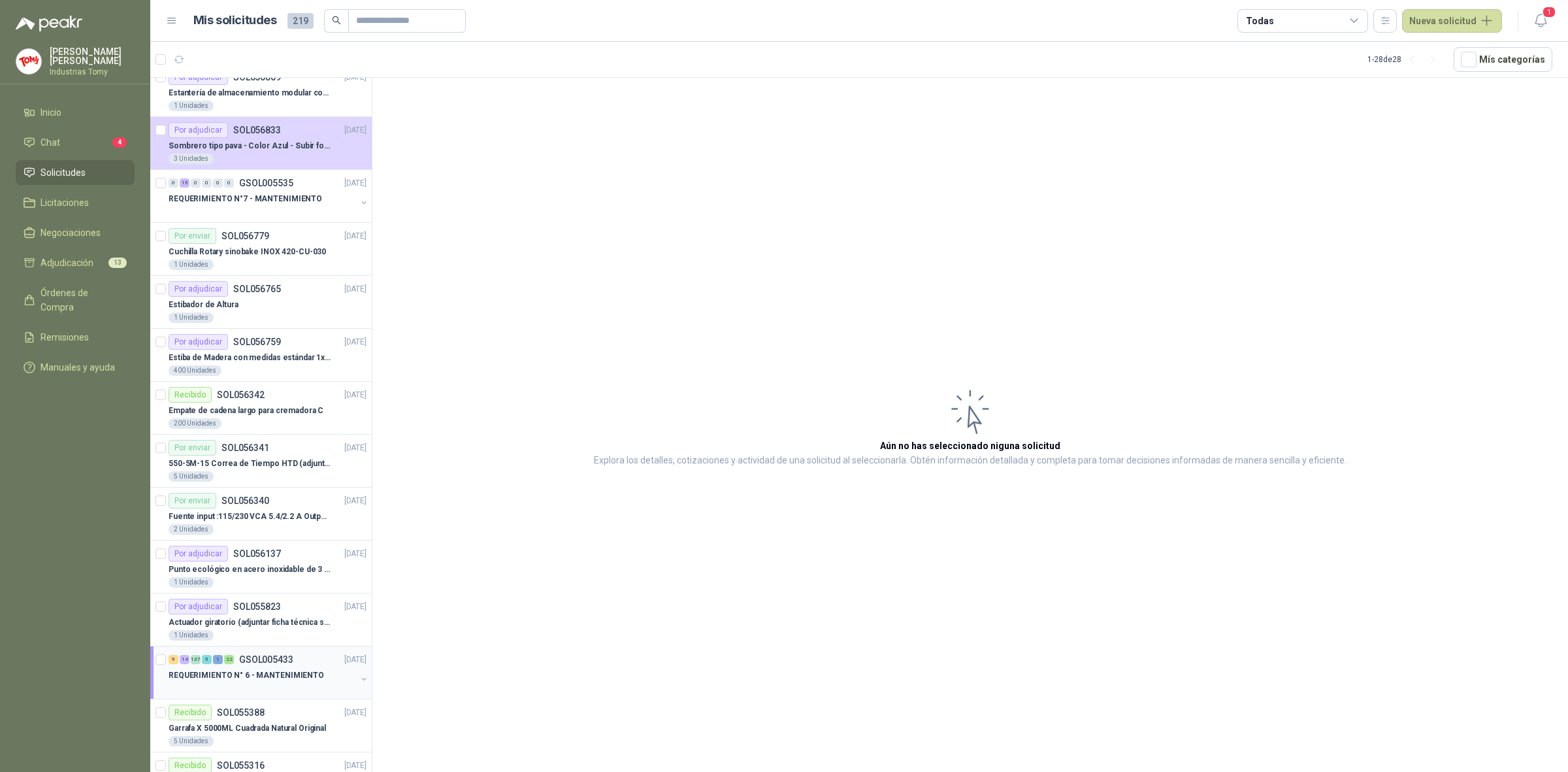
click at [326, 675] on div "REQUERIMIENTO N° 6 - MANTENIMIENTO" at bounding box center [262, 675] width 188 height 15
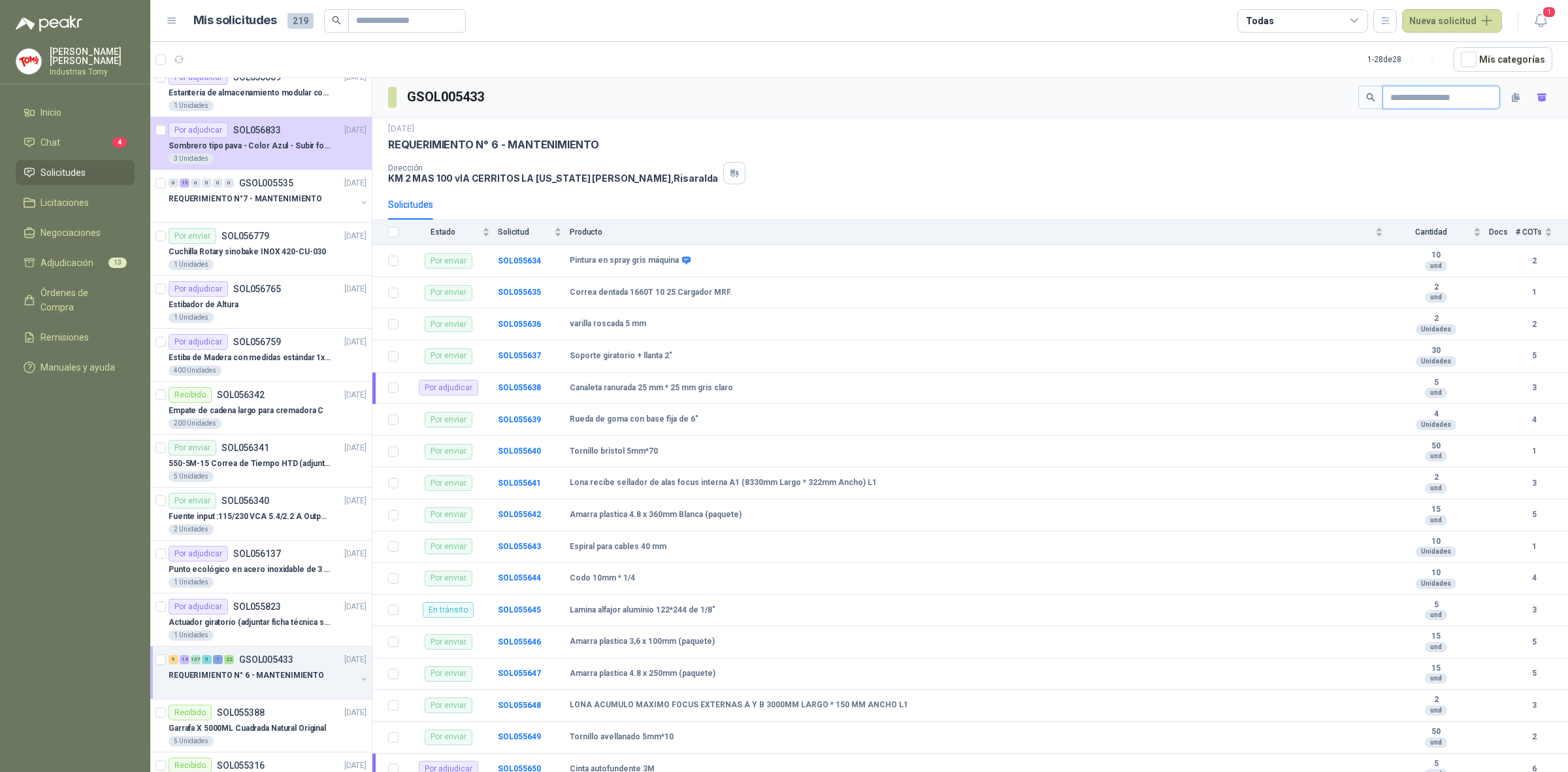
click at [1412, 95] on input "text" at bounding box center [1435, 97] width 91 height 22
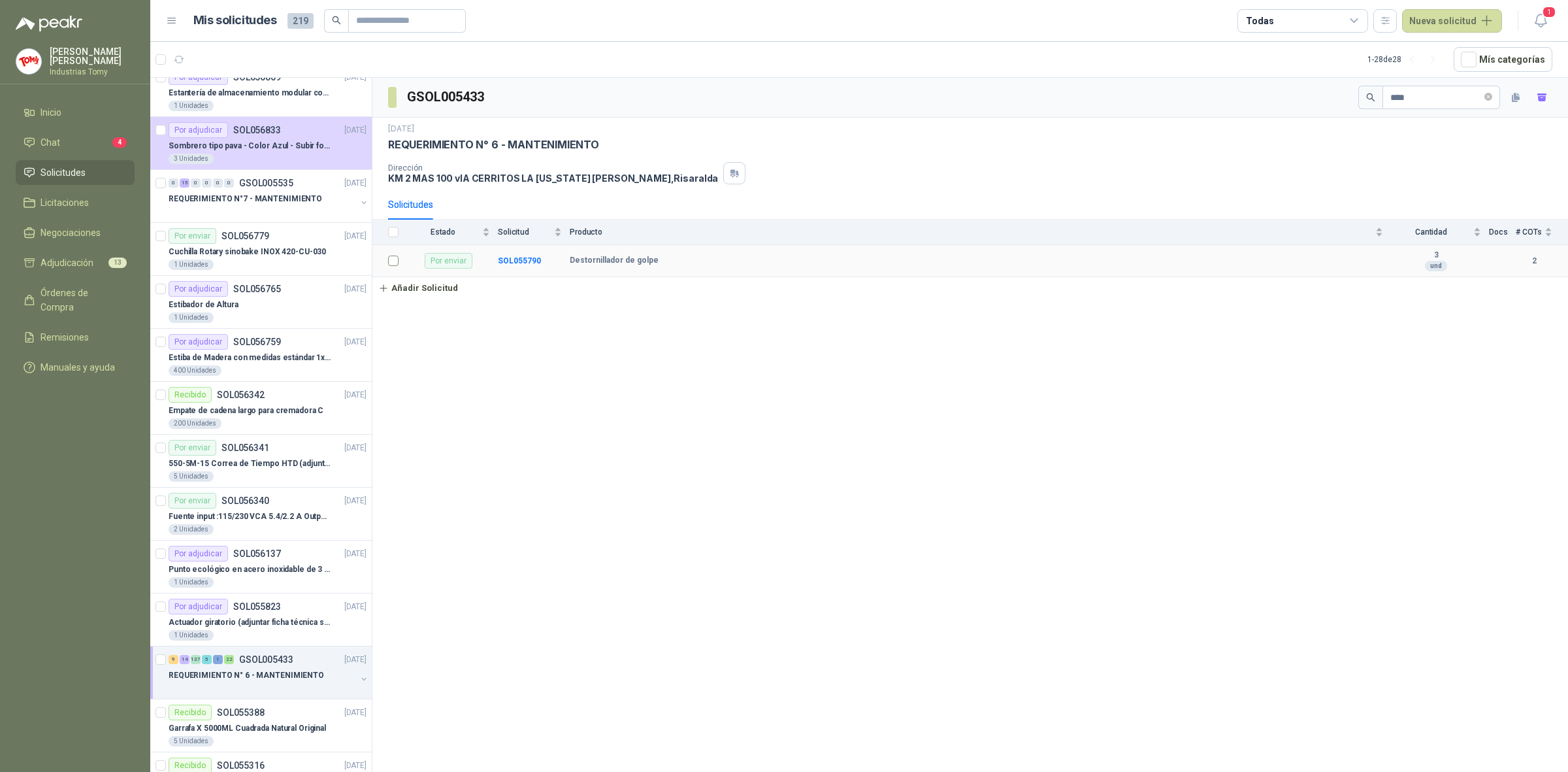
click at [399, 265] on td at bounding box center [389, 261] width 34 height 32
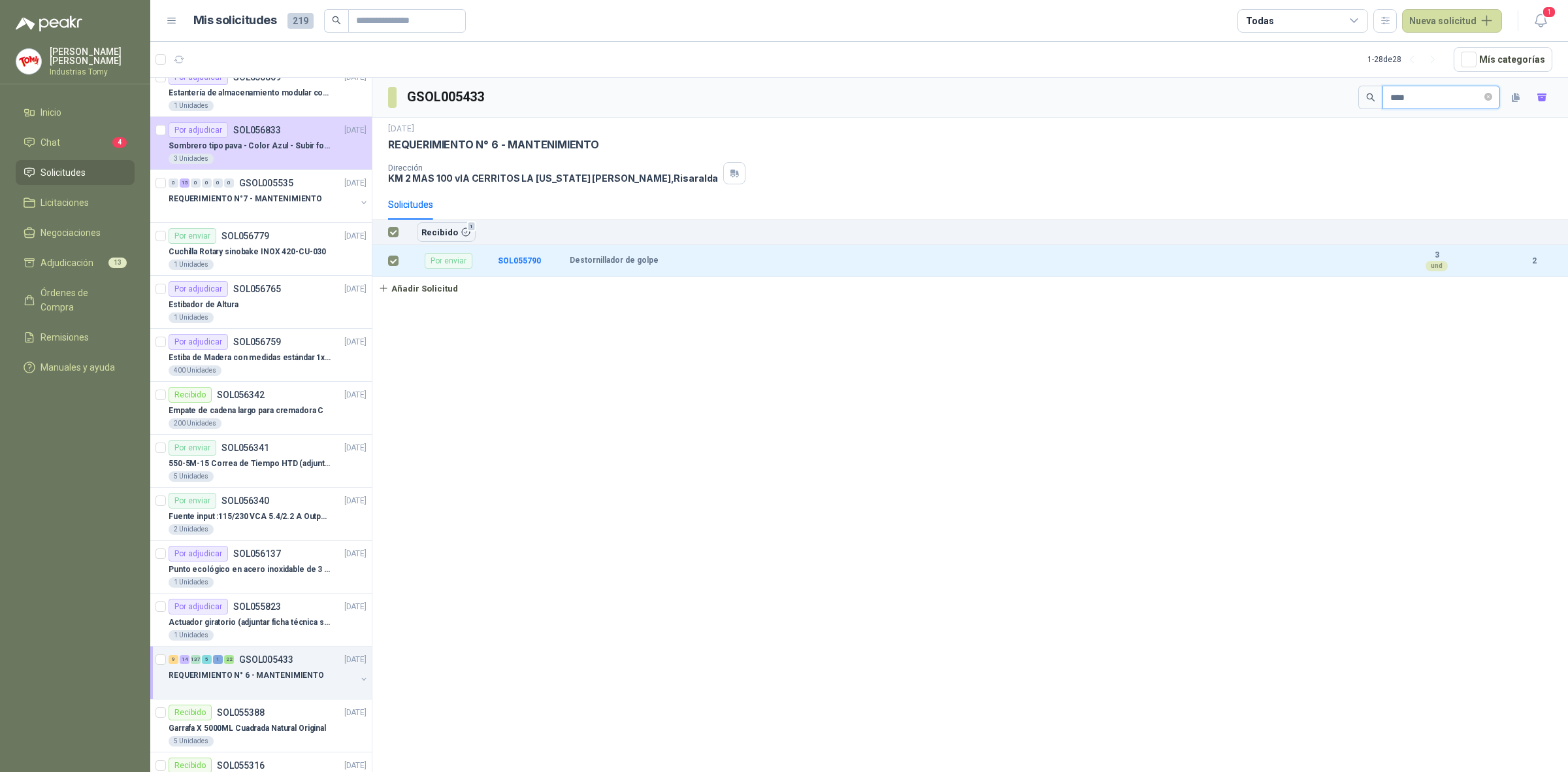
drag, startPoint x: 1412, startPoint y: 87, endPoint x: 1403, endPoint y: 91, distance: 9.8
click at [1403, 90] on input "****" at bounding box center [1435, 97] width 91 height 22
drag, startPoint x: 1368, startPoint y: 102, endPoint x: 1242, endPoint y: 95, distance: 126.2
click at [1242, 95] on div "GSOL005433 ****" at bounding box center [970, 97] width 1196 height 40
drag, startPoint x: 1361, startPoint y: 89, endPoint x: 1320, endPoint y: 76, distance: 43.0
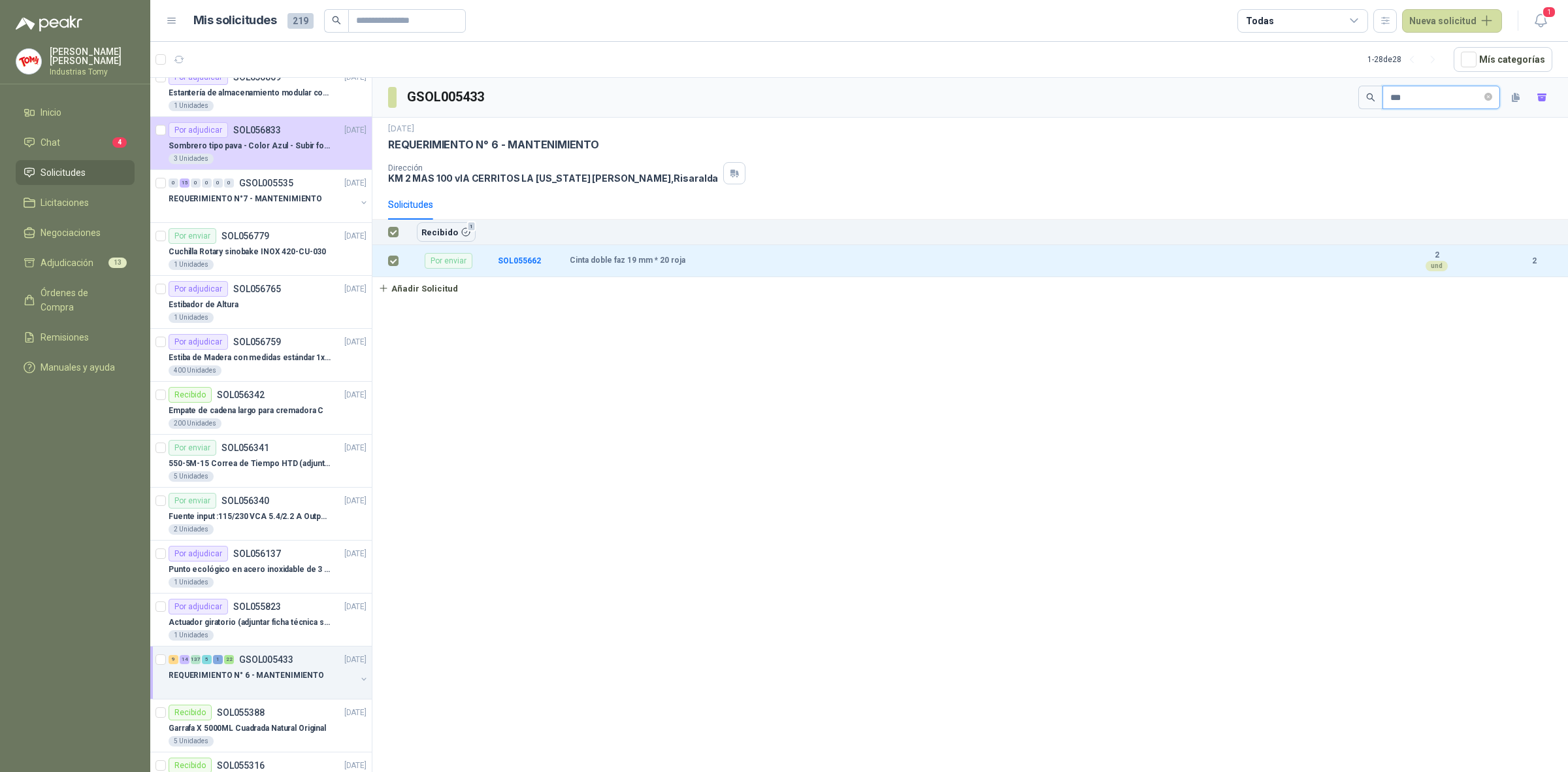
click at [1320, 76] on section "1 - 28 de 28 Mís categorías Por enviar SOL058020 29/09/25 HIPOCLORITO DE SODIO …" at bounding box center [859, 407] width 1418 height 730
drag, startPoint x: 1364, startPoint y: 111, endPoint x: 1331, endPoint y: 95, distance: 36.7
click at [1331, 95] on div "GSOL005433 ****" at bounding box center [970, 97] width 1196 height 40
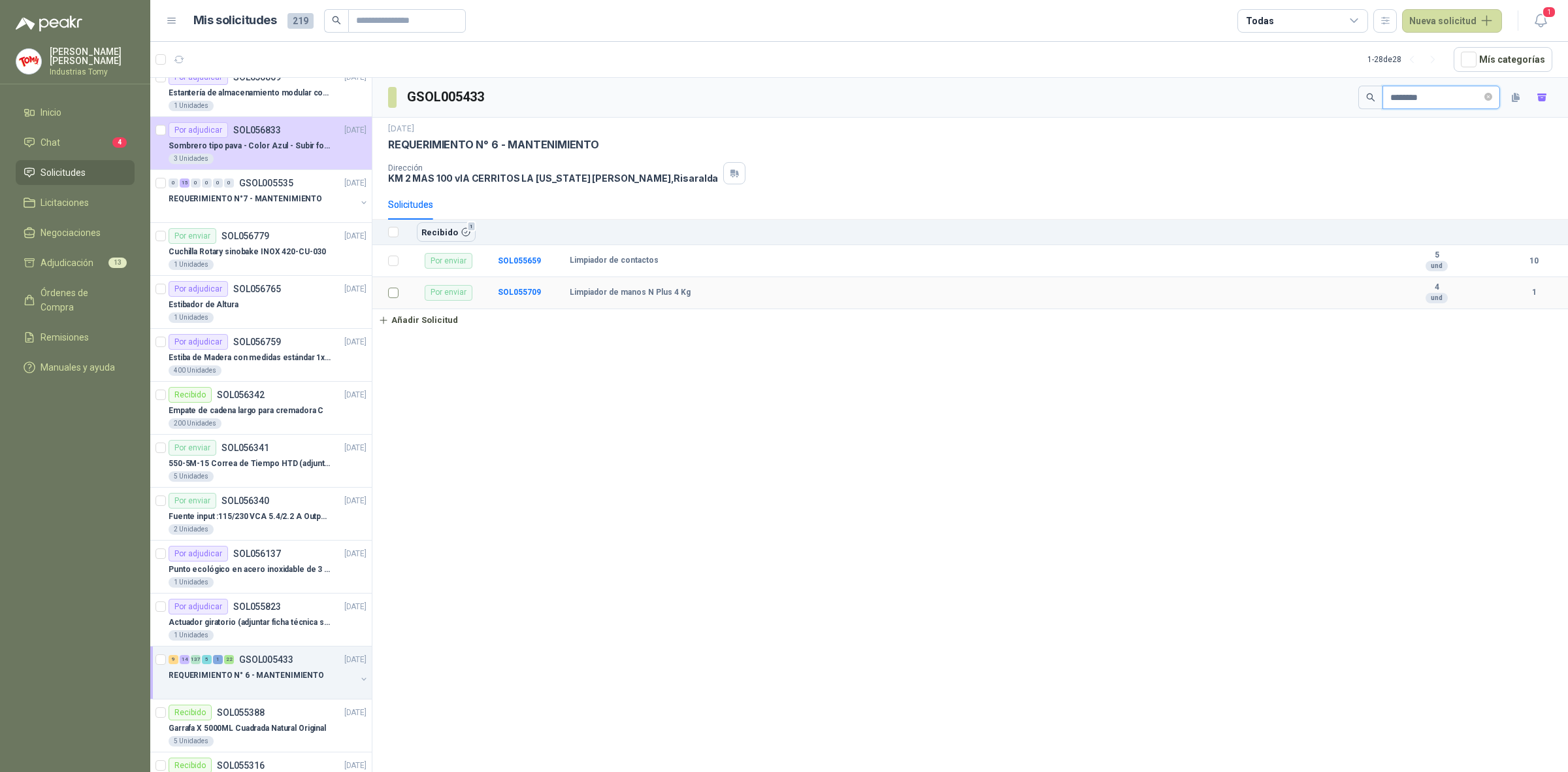
type input "********"
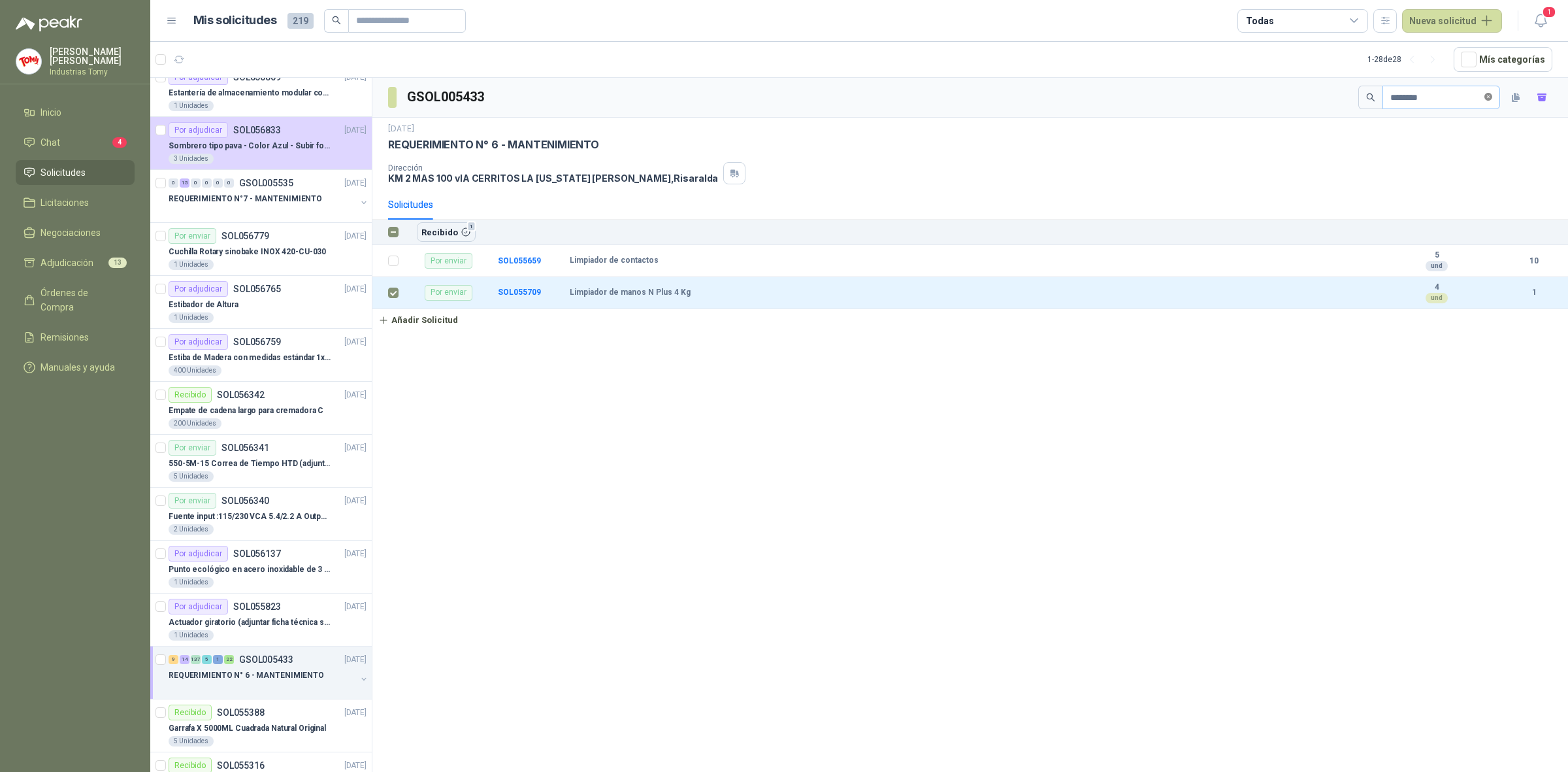
click at [1485, 99] on icon "close-circle" at bounding box center [1488, 97] width 8 height 8
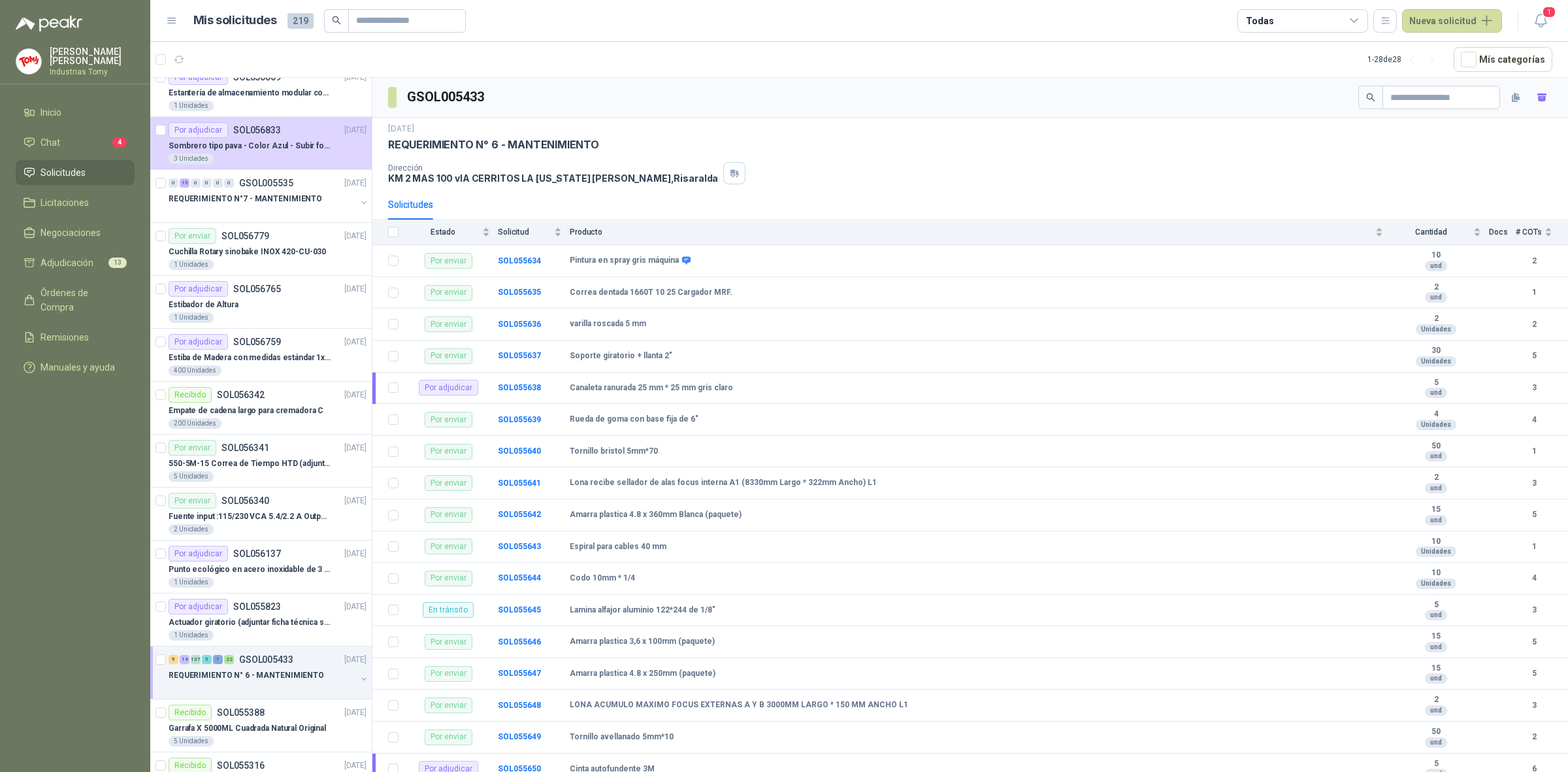
click at [828, 184] on div "Dirección KM 2 MAS 100 vIA CERRITOS LA VIRGINIA Pereira , Risaralda" at bounding box center [969, 172] width 1164 height 22
click at [1408, 95] on input "text" at bounding box center [1435, 97] width 91 height 22
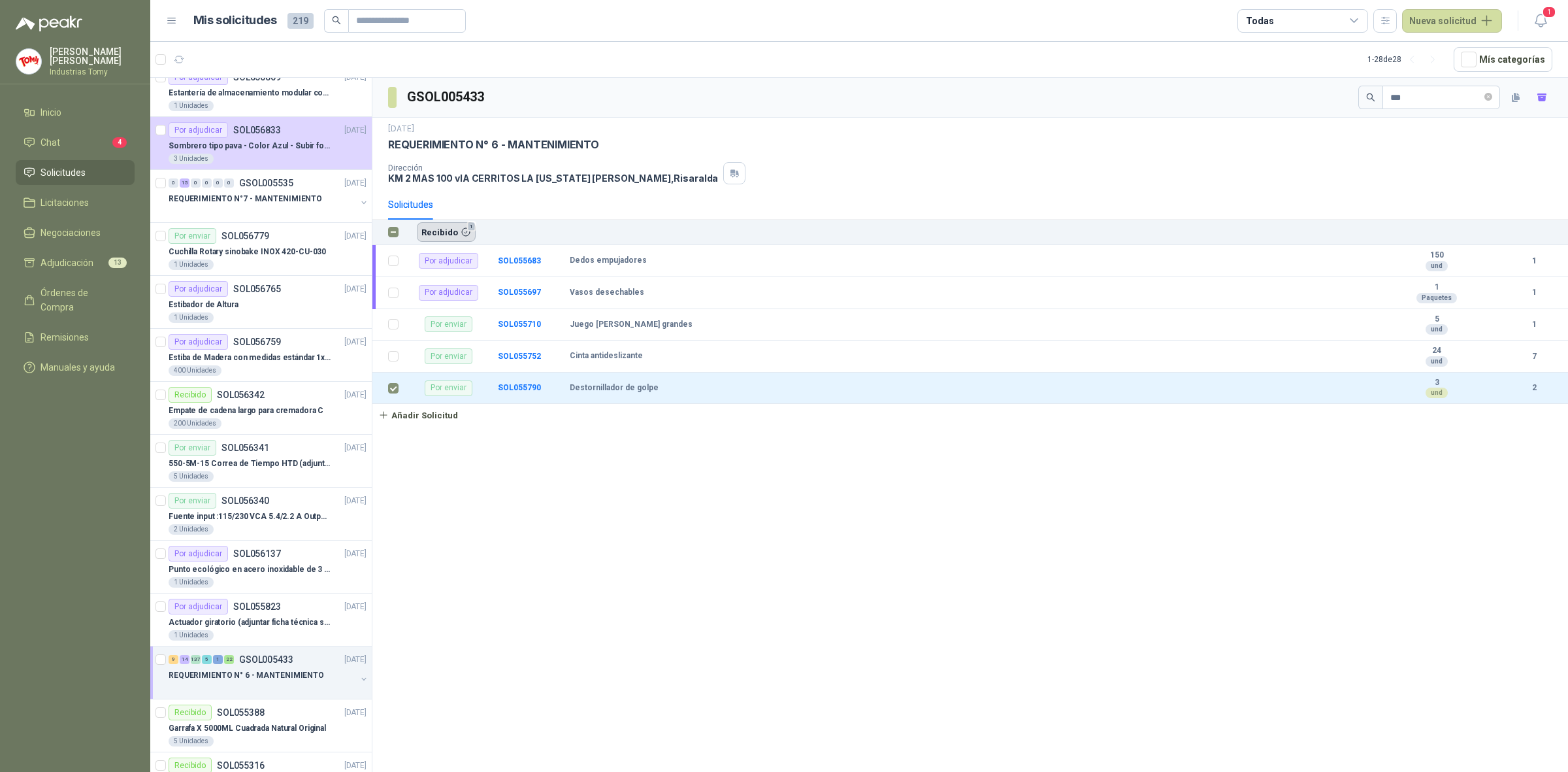
click at [445, 228] on button "Recibido 1" at bounding box center [446, 232] width 59 height 20
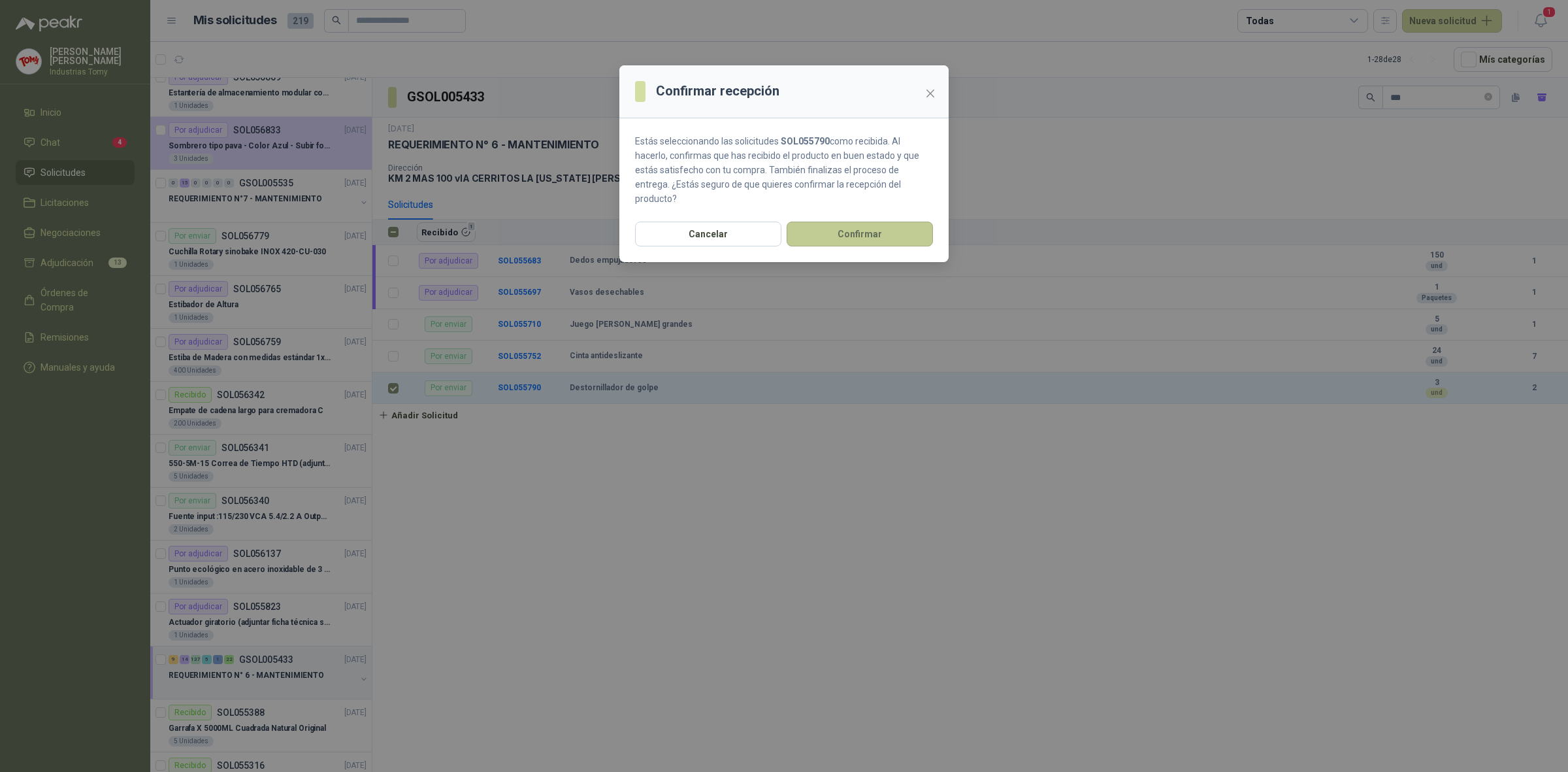
click at [838, 222] on button "Confirmar" at bounding box center [860, 234] width 146 height 25
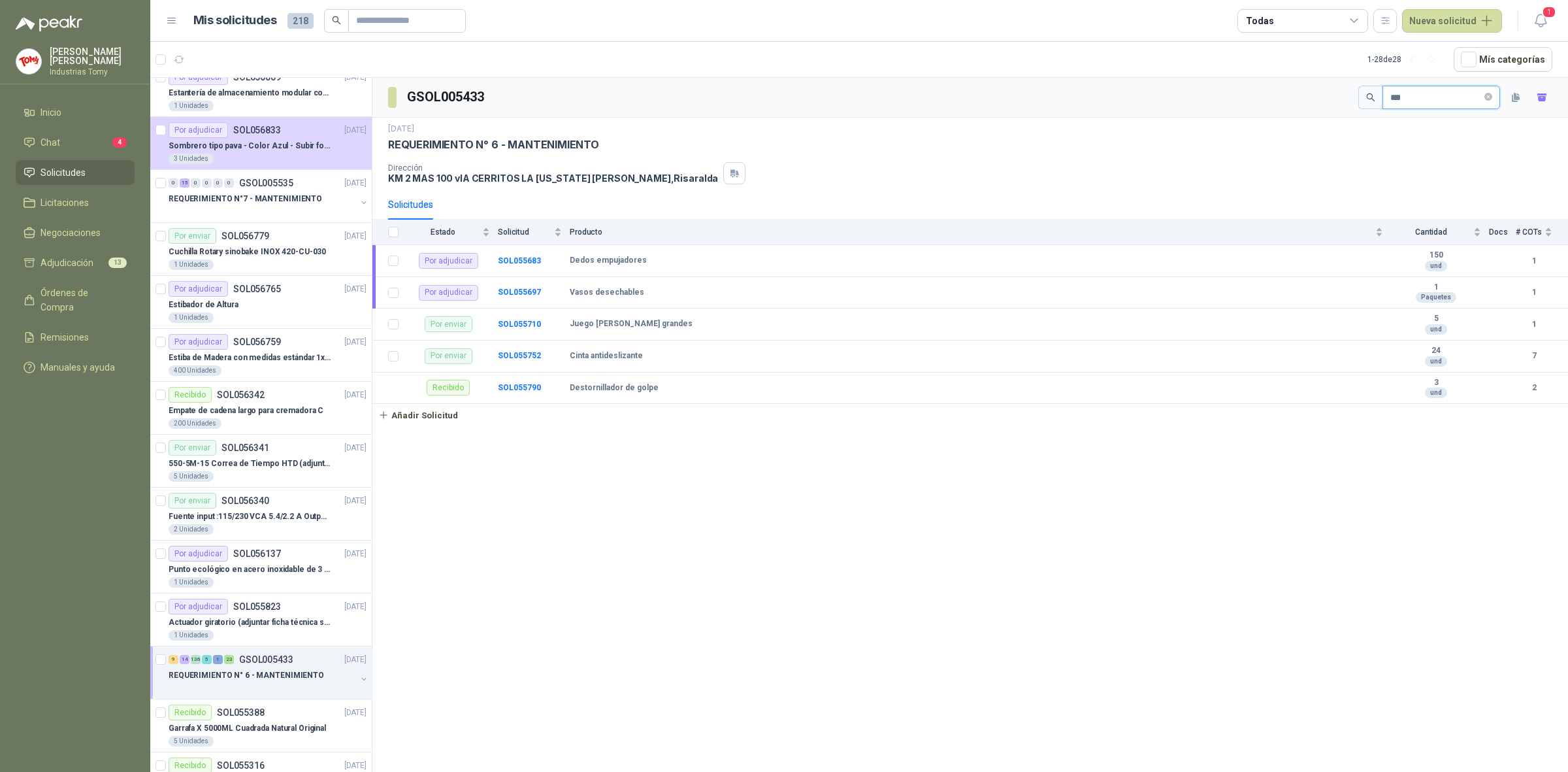
drag, startPoint x: 1327, startPoint y: 113, endPoint x: 1305, endPoint y: 114, distance: 22.0
click at [1305, 115] on div "GSOL005433 ***" at bounding box center [970, 97] width 1196 height 40
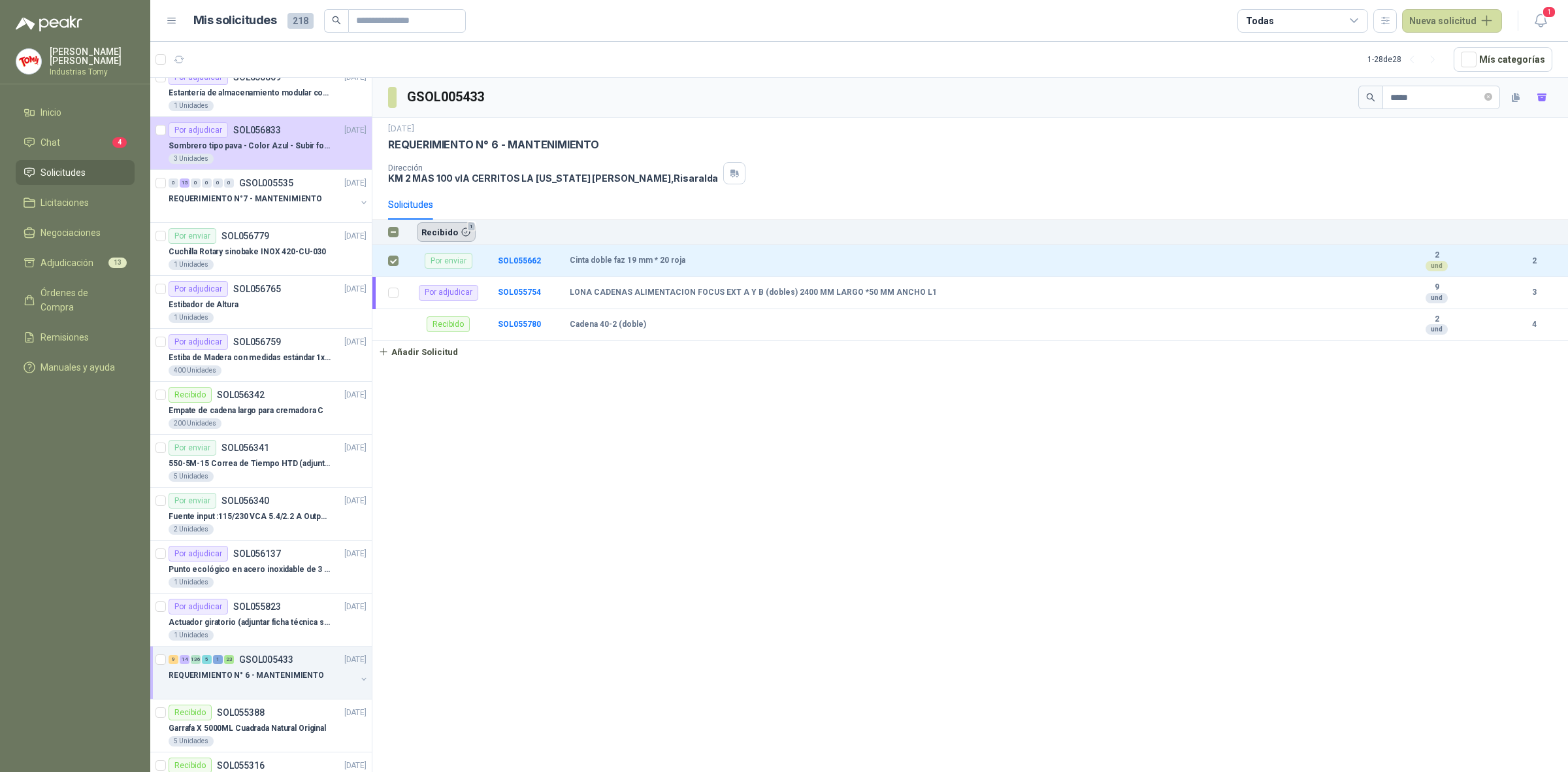
click at [441, 233] on button "Recibido 1" at bounding box center [446, 232] width 59 height 20
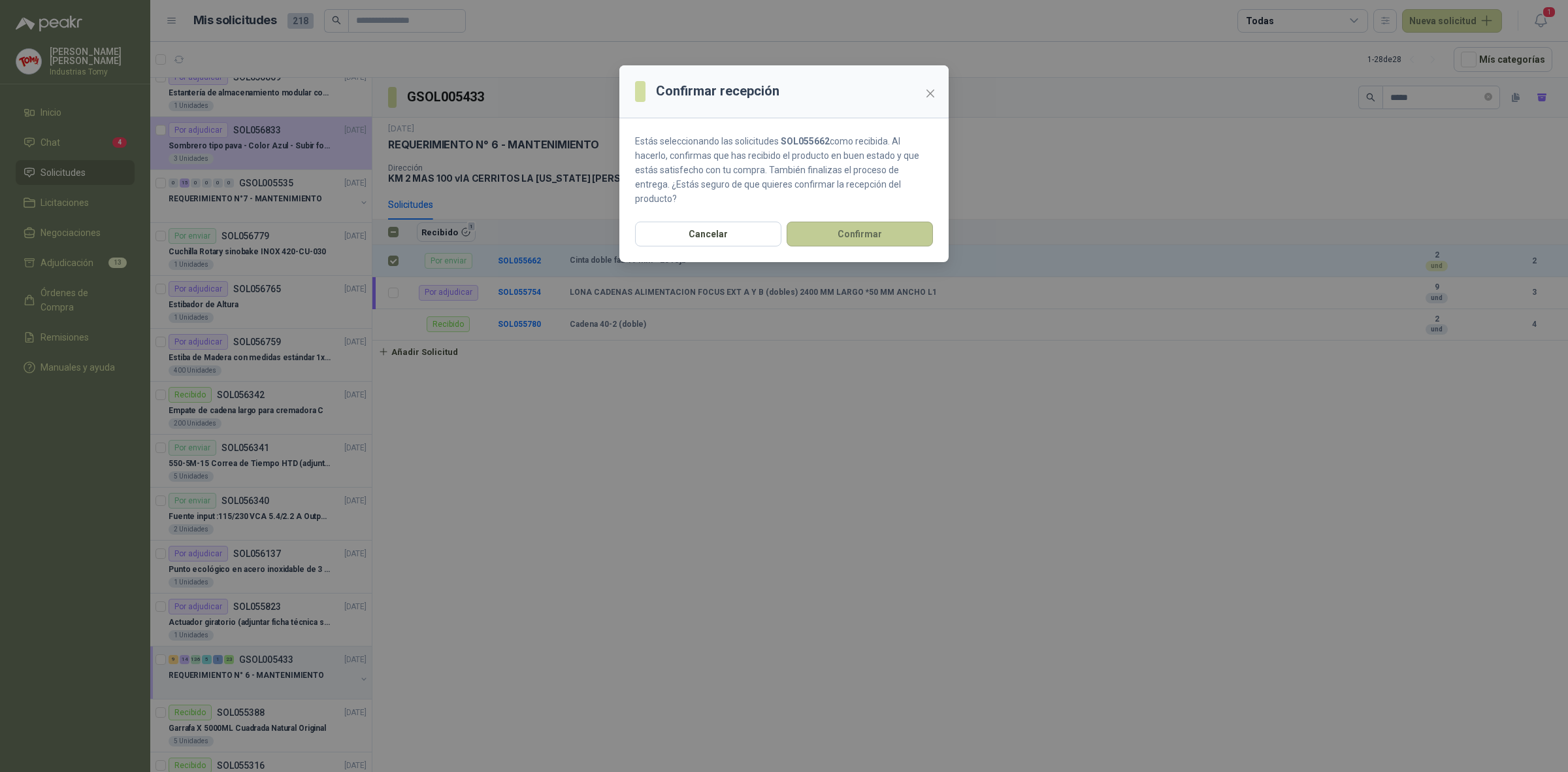
click at [877, 224] on button "Confirmar" at bounding box center [860, 234] width 146 height 25
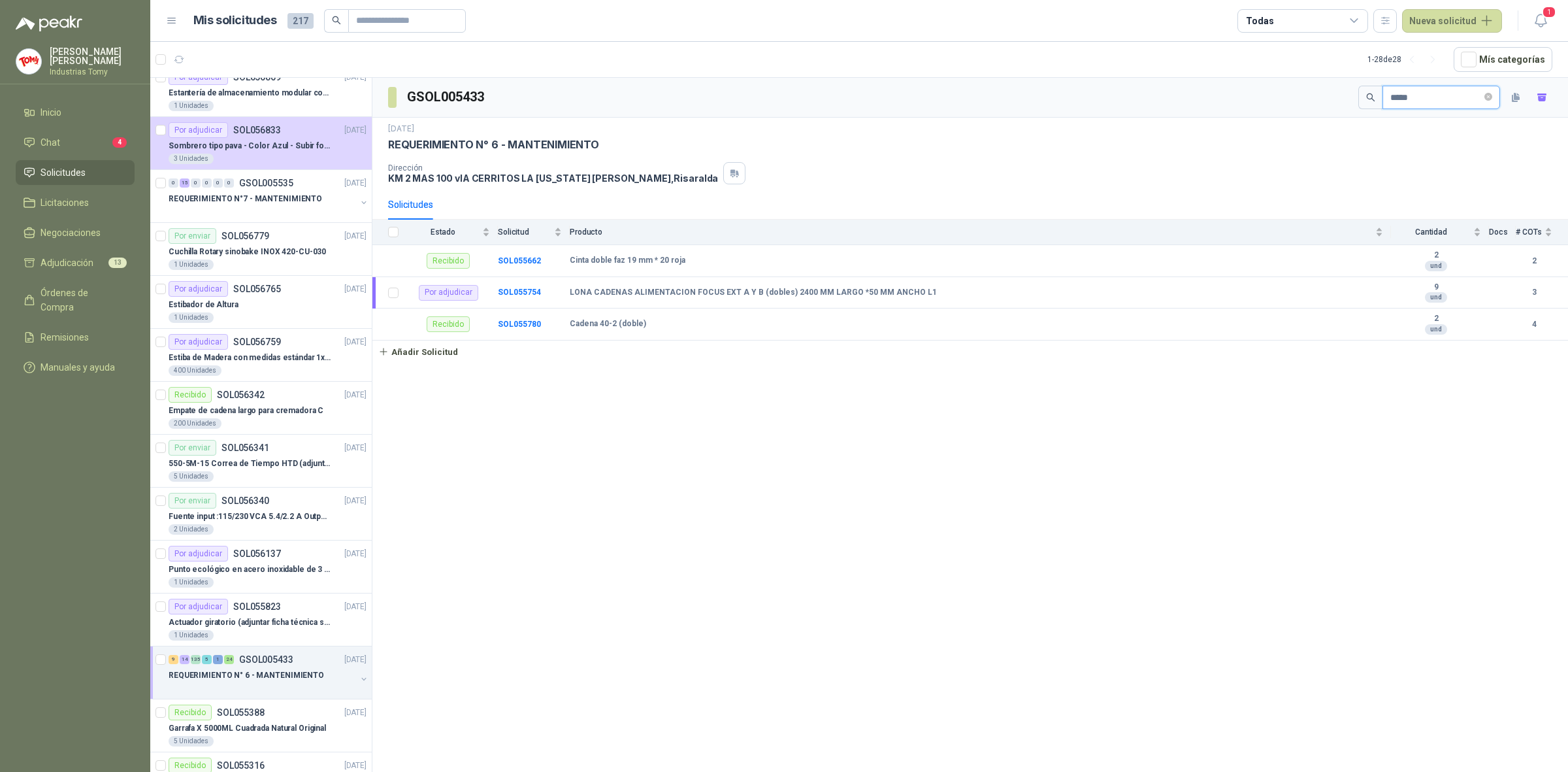
drag, startPoint x: 1415, startPoint y: 92, endPoint x: 1321, endPoint y: 112, distance: 96.1
click at [1321, 112] on div "GSOL005433 *****" at bounding box center [970, 97] width 1196 height 40
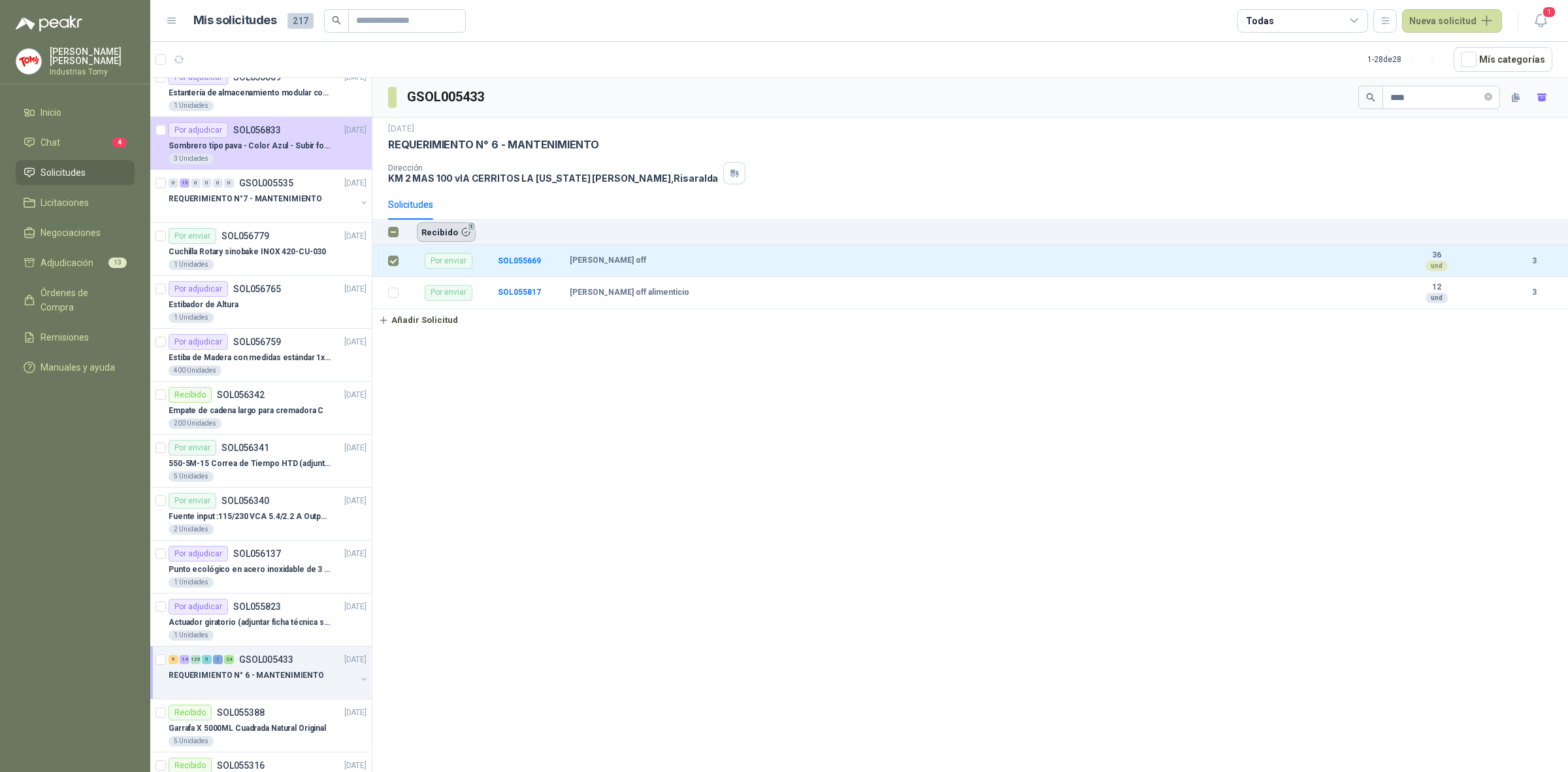
click at [461, 233] on button "Recibido 1" at bounding box center [446, 232] width 59 height 20
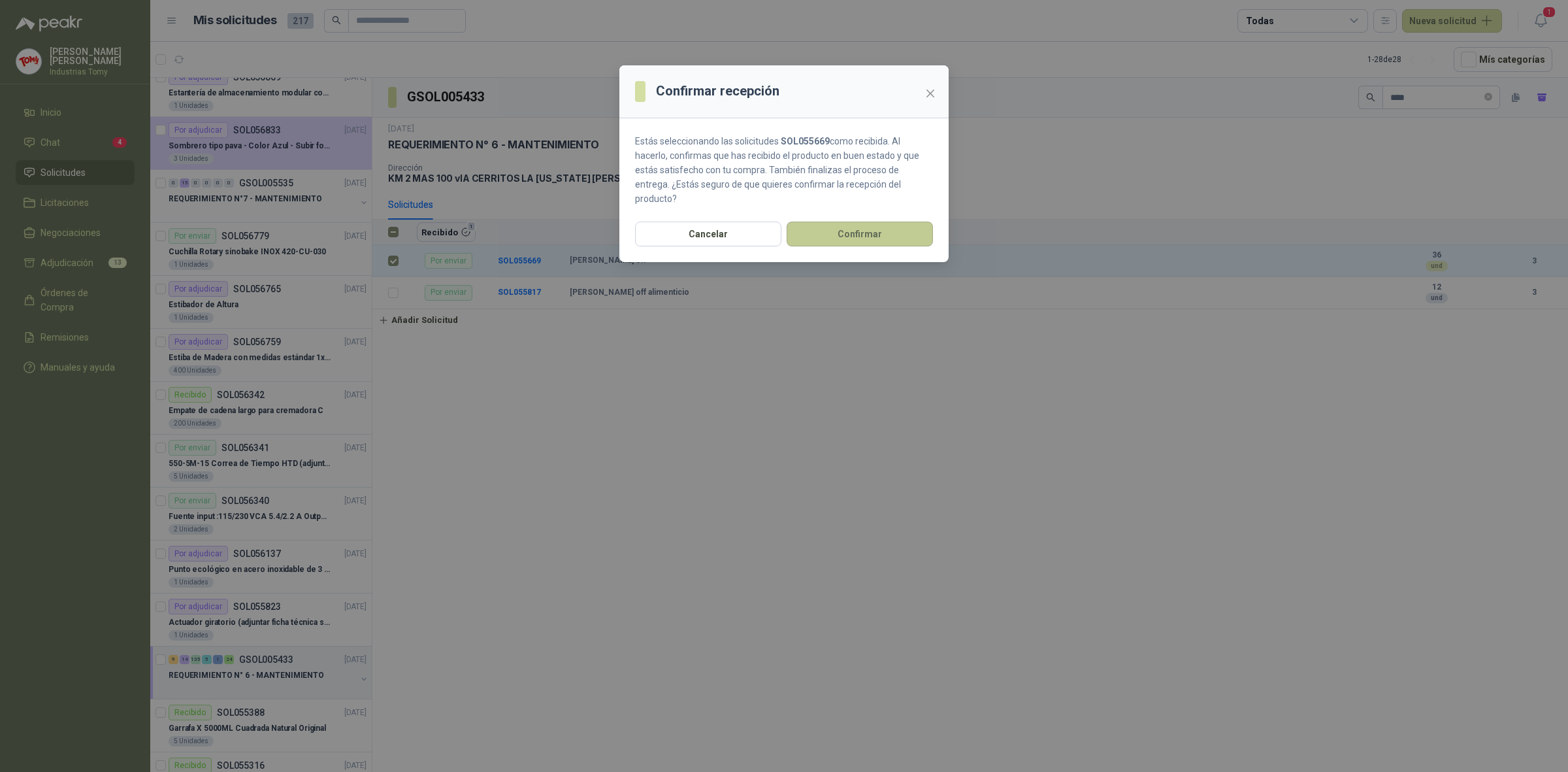
click at [870, 222] on button "Confirmar" at bounding box center [860, 234] width 146 height 25
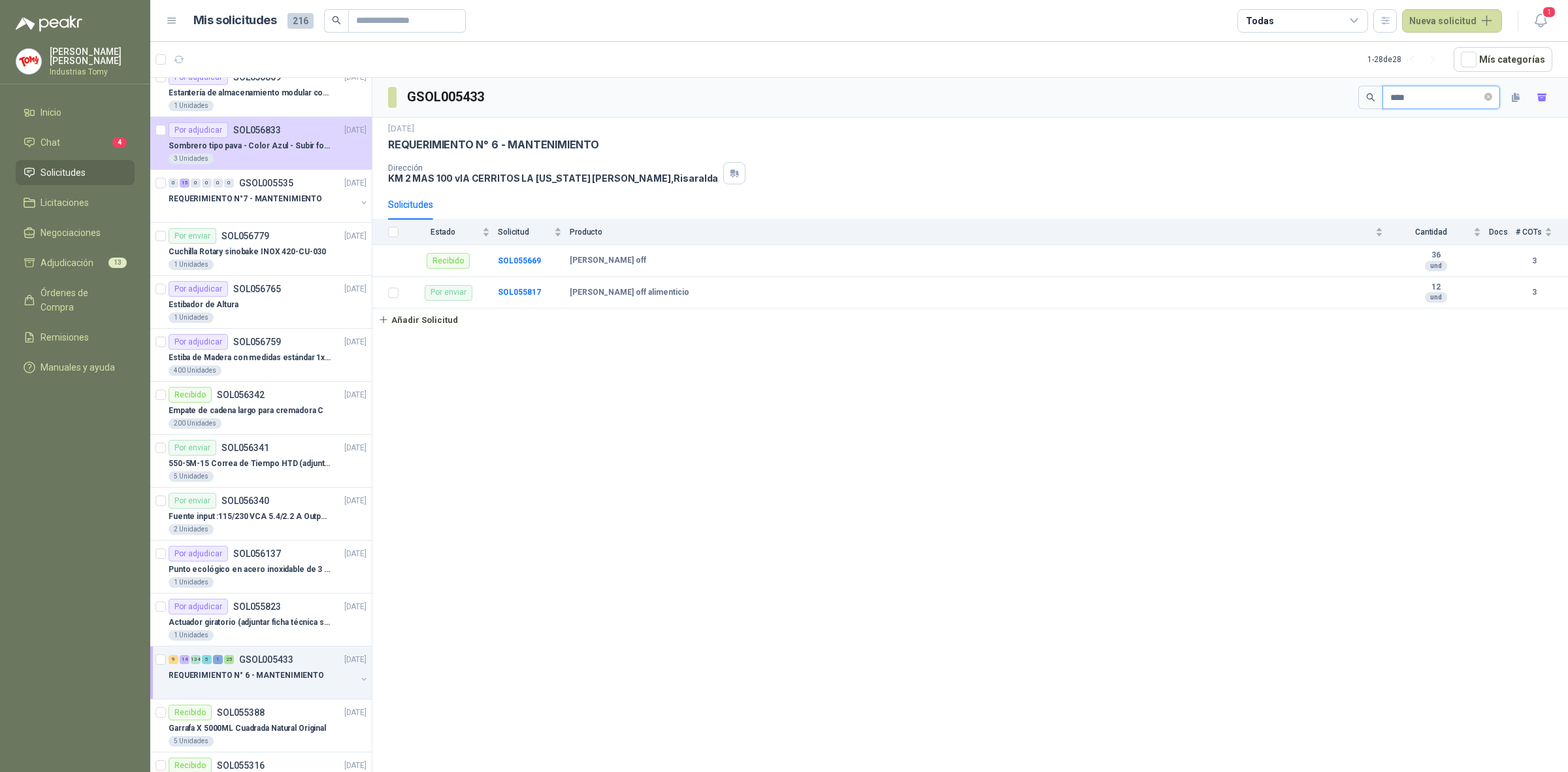
drag, startPoint x: 1376, startPoint y: 96, endPoint x: 1337, endPoint y: 96, distance: 39.0
click at [1337, 96] on div "GSOL005433 ****" at bounding box center [970, 97] width 1196 height 40
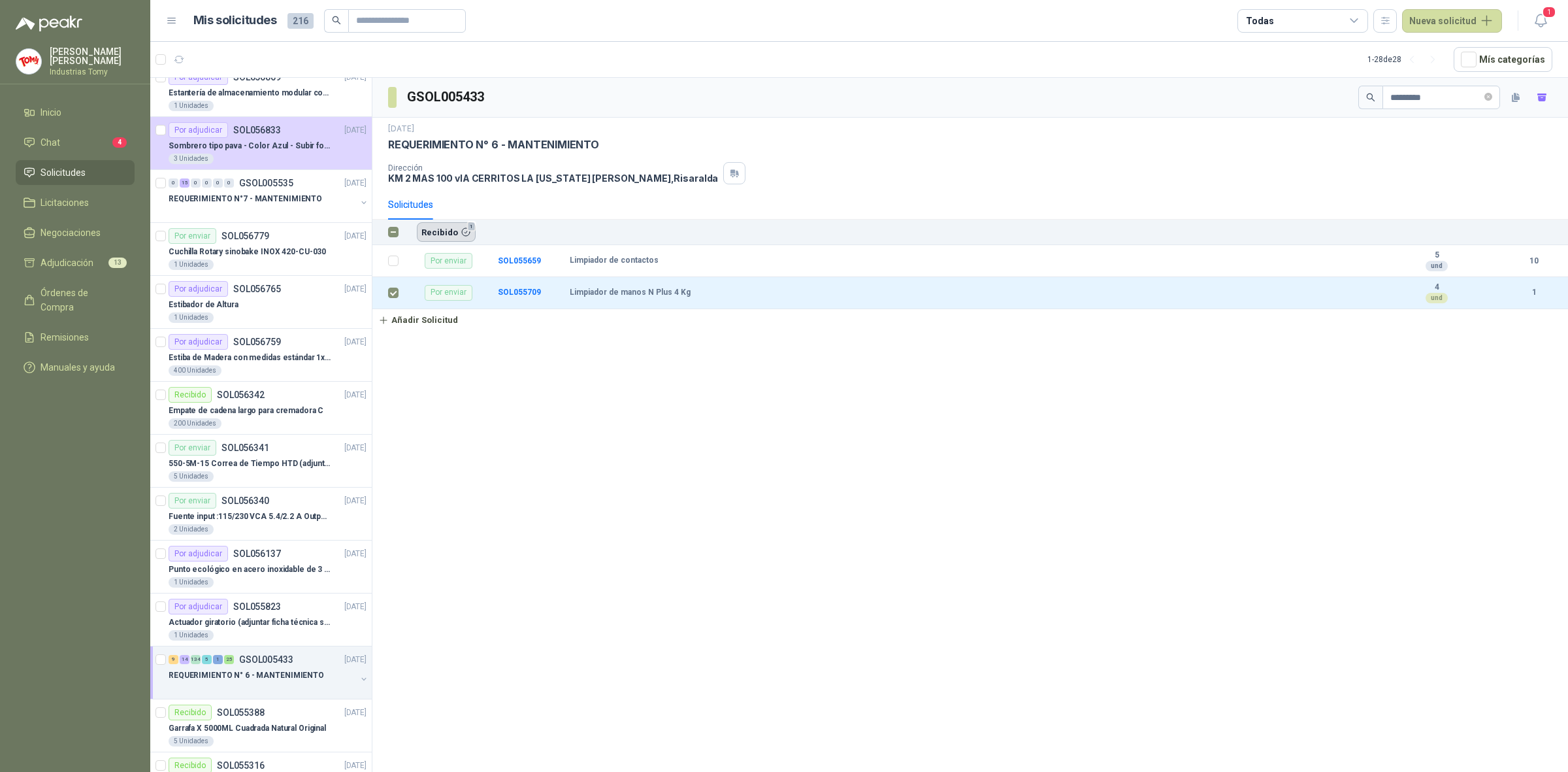
click at [451, 233] on button "Recibido 1" at bounding box center [446, 232] width 59 height 20
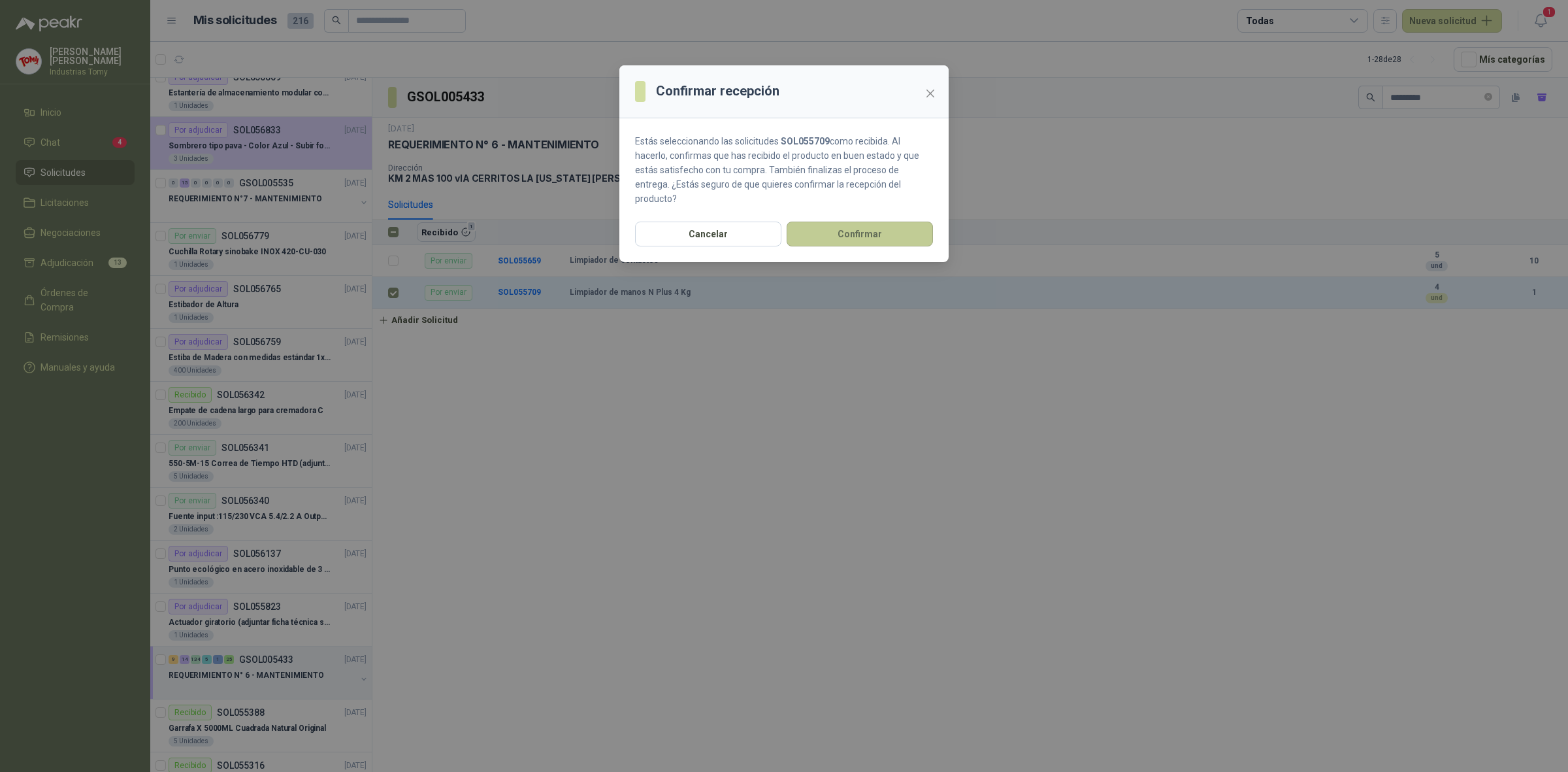
click at [867, 222] on button "Confirmar" at bounding box center [860, 234] width 146 height 25
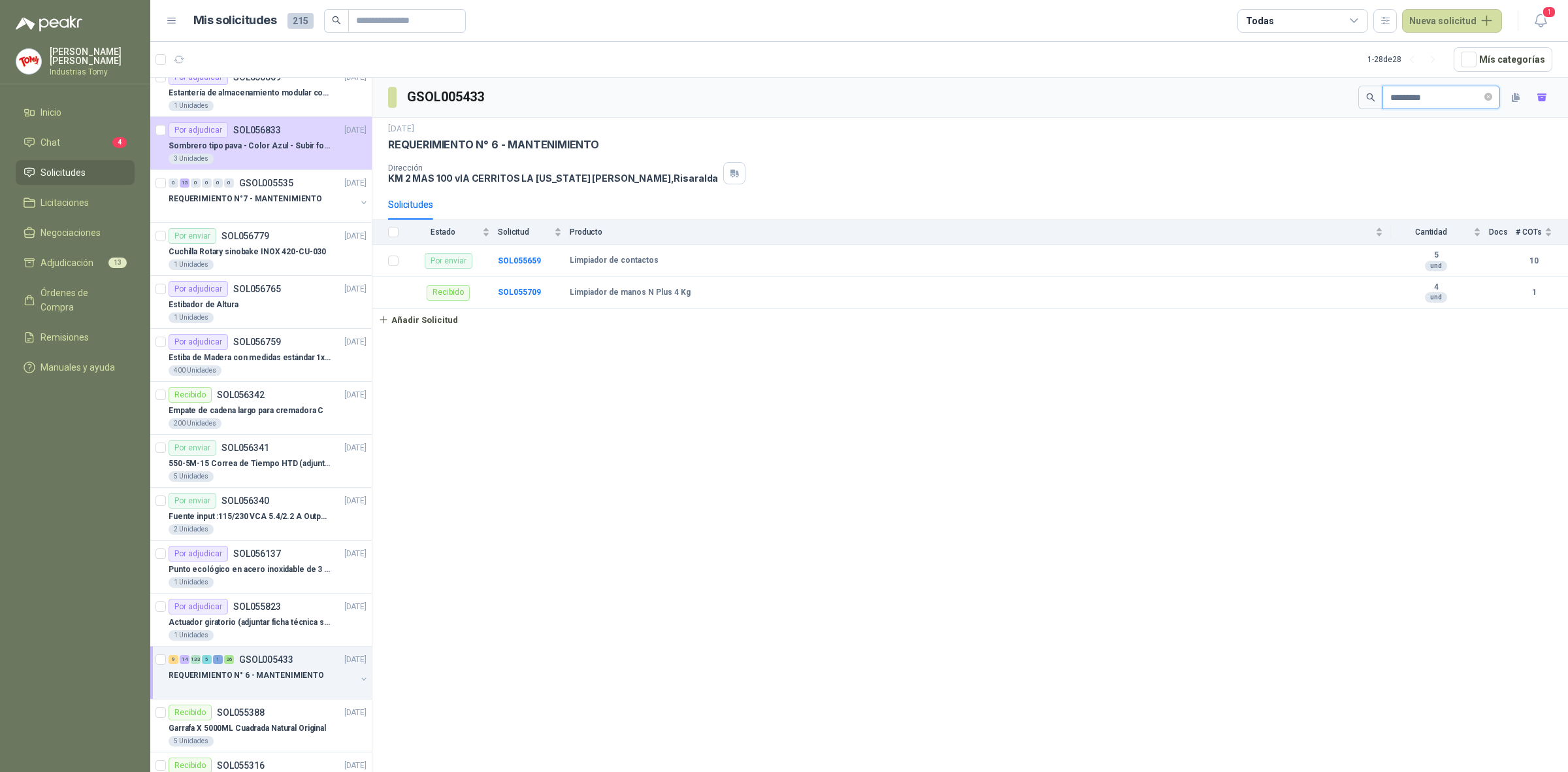
drag, startPoint x: 1434, startPoint y: 91, endPoint x: 1338, endPoint y: 102, distance: 96.6
click at [1338, 102] on div "GSOL005433 *********" at bounding box center [970, 97] width 1196 height 40
click at [384, 264] on td at bounding box center [389, 261] width 34 height 32
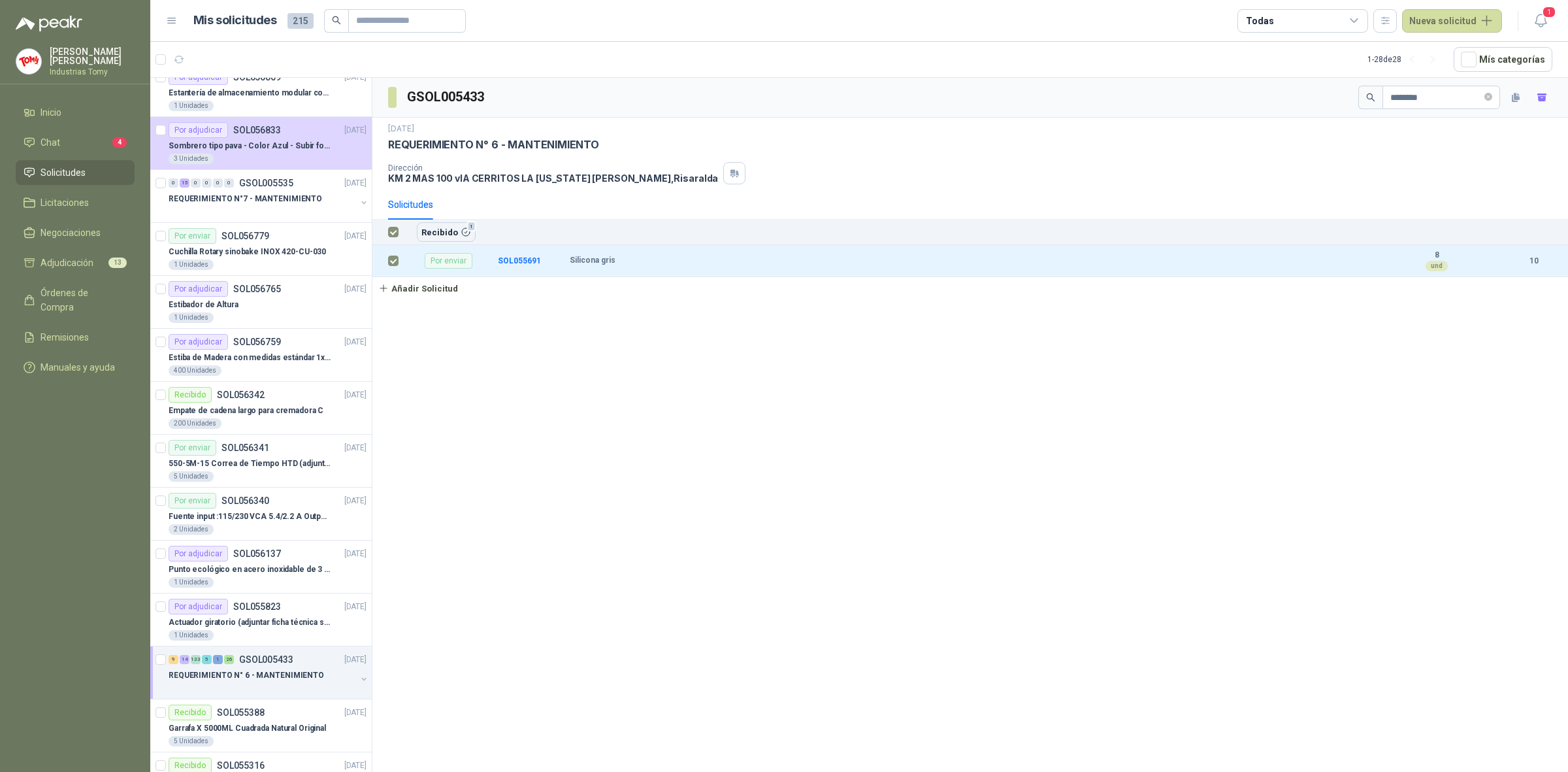
click at [436, 237] on button "Recibido 1" at bounding box center [446, 232] width 59 height 20
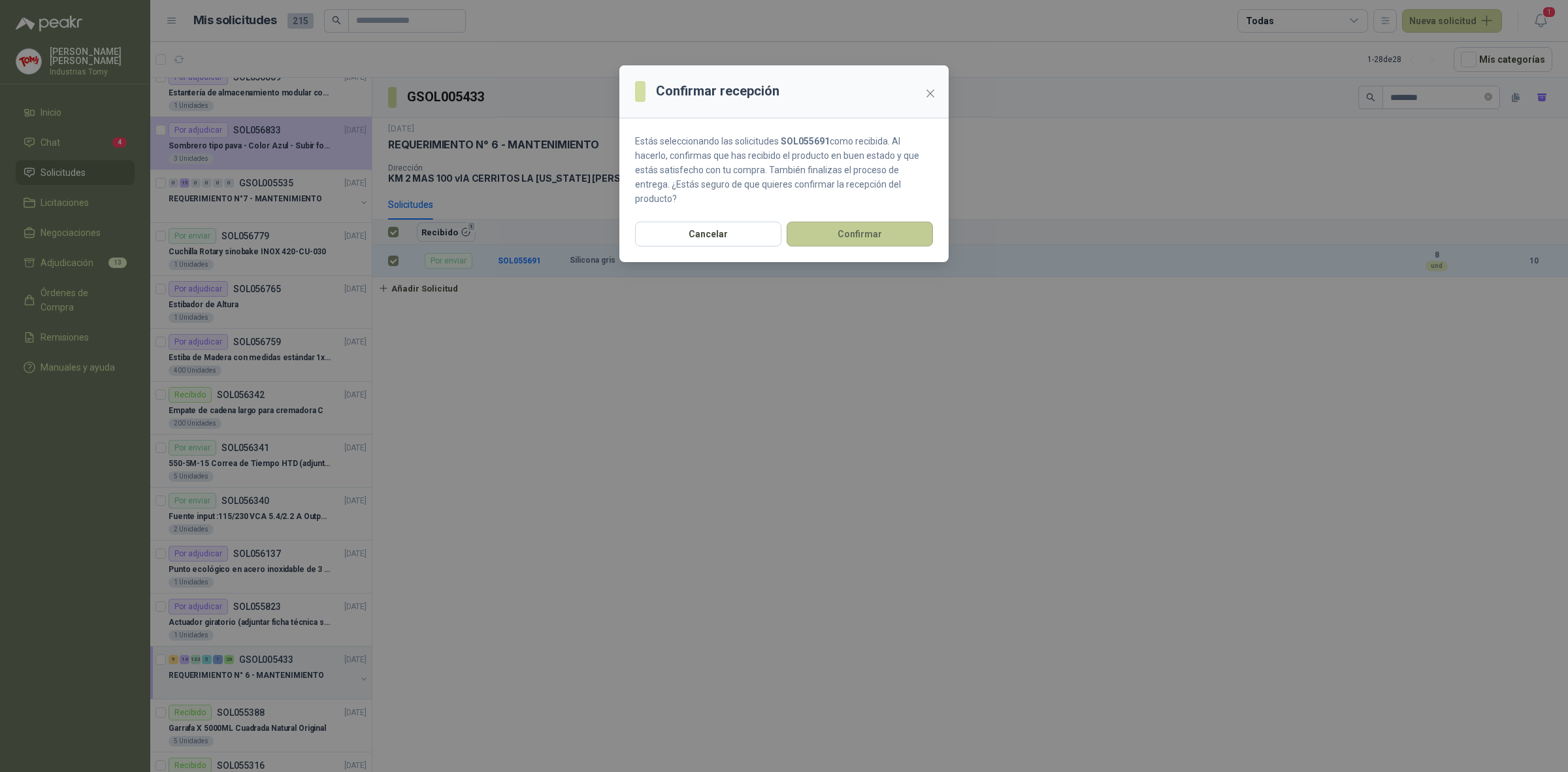
click at [891, 222] on button "Confirmar" at bounding box center [860, 234] width 146 height 25
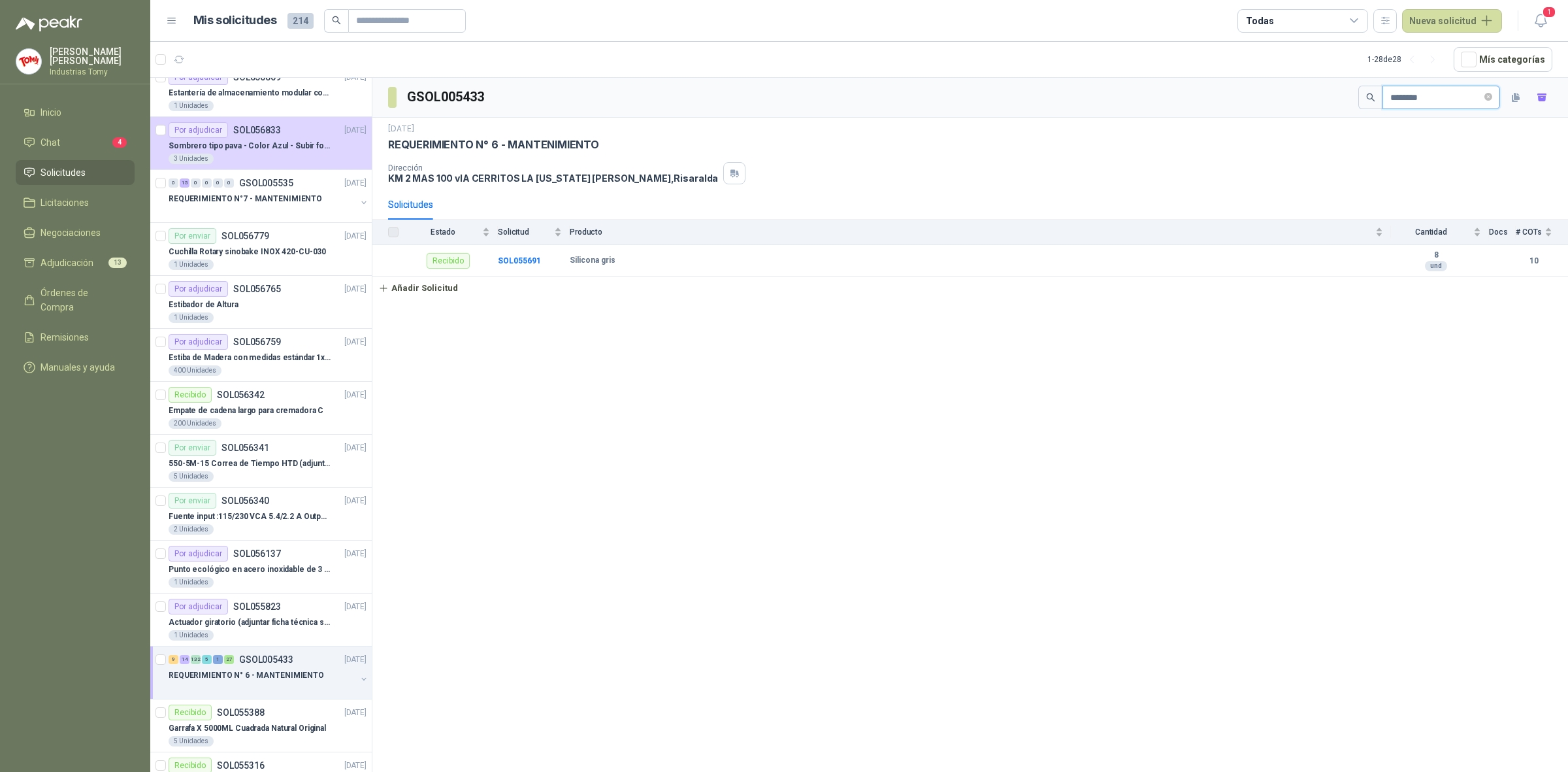
drag, startPoint x: 1356, startPoint y: 101, endPoint x: 1310, endPoint y: 103, distance: 46.0
click at [1310, 103] on div "GSOL005433 ********" at bounding box center [970, 97] width 1196 height 40
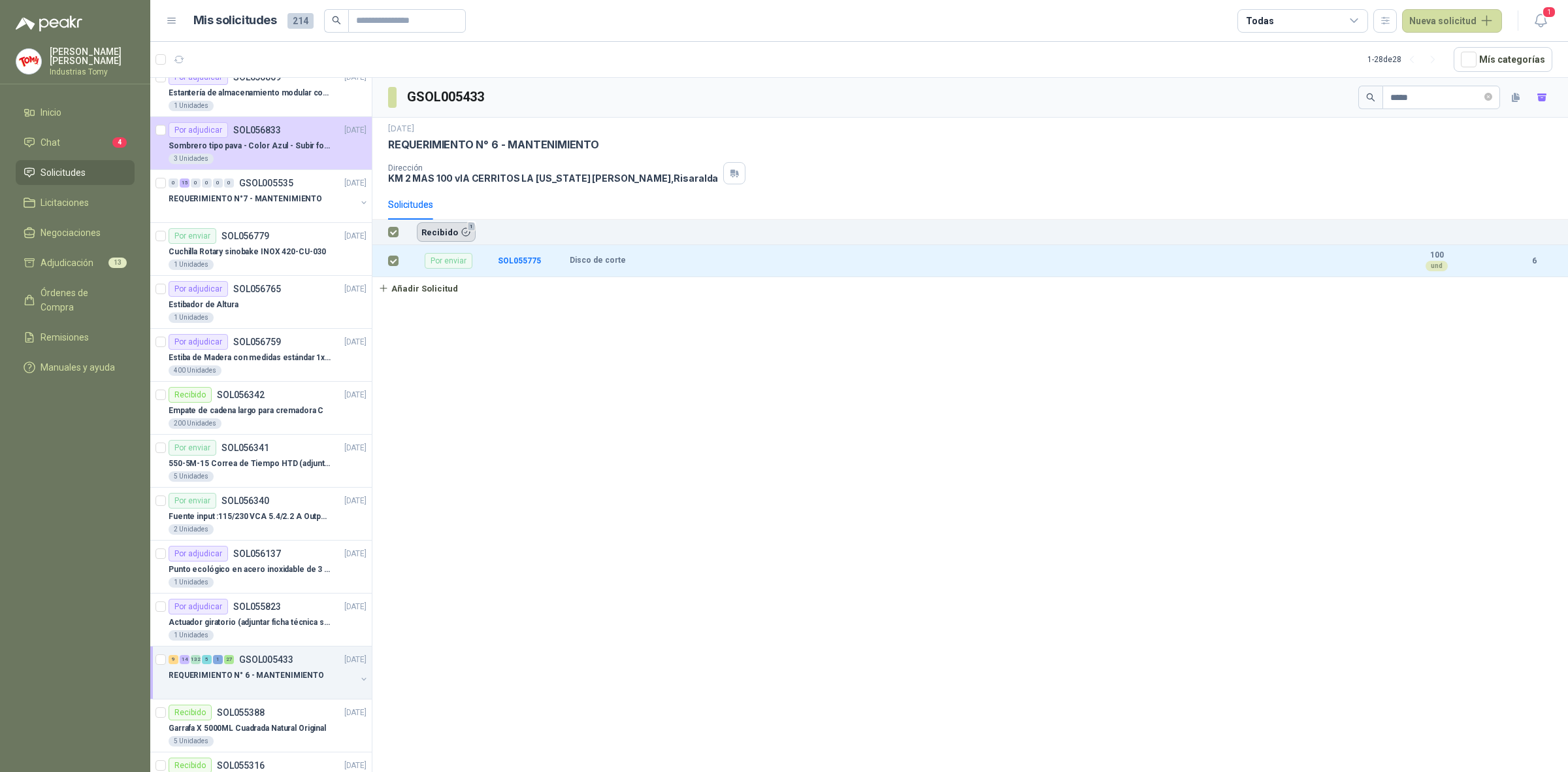
click at [438, 226] on button "Recibido 1" at bounding box center [446, 232] width 59 height 20
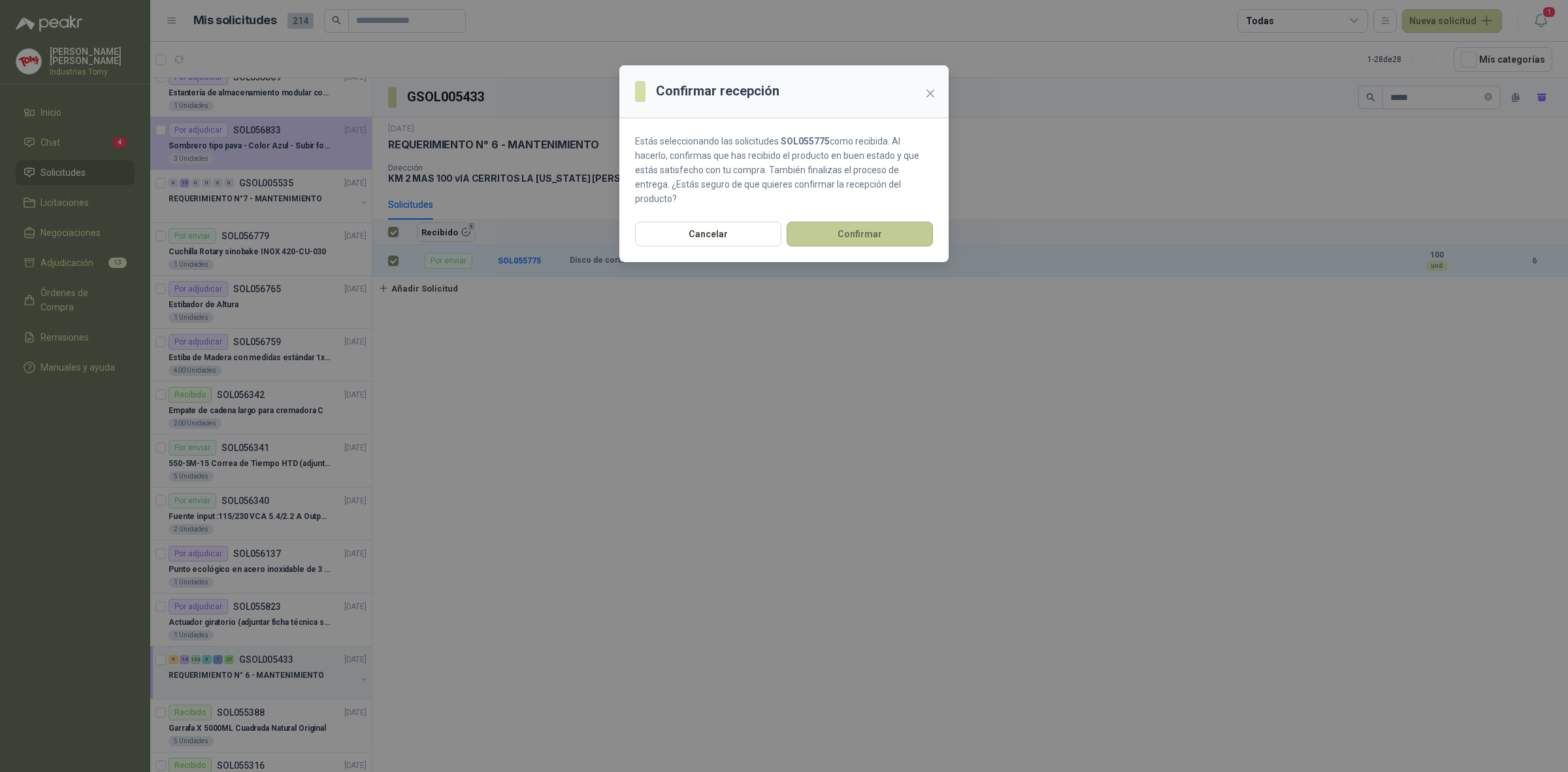
click at [835, 222] on button "Confirmar" at bounding box center [860, 234] width 146 height 25
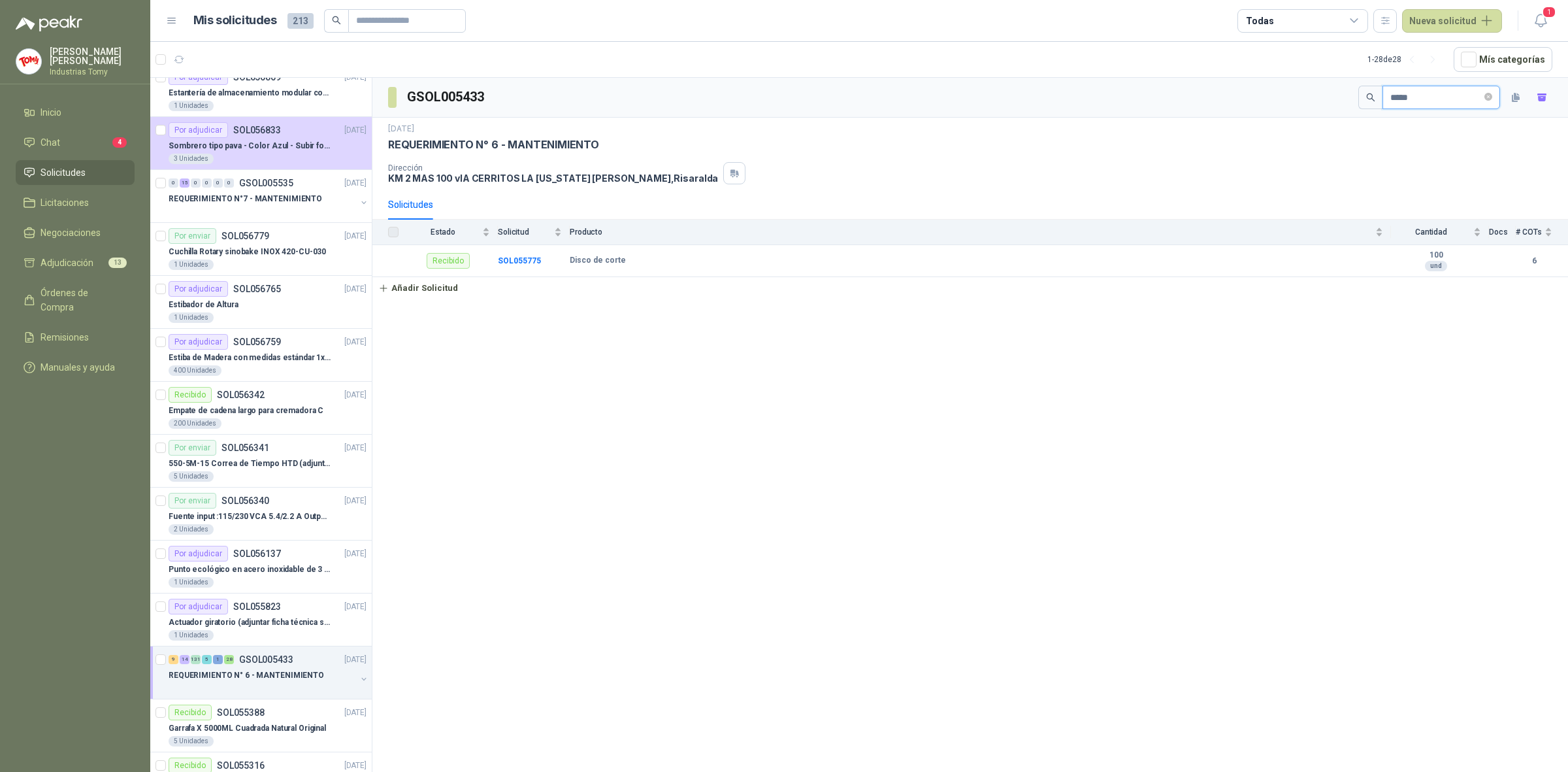
drag, startPoint x: 1412, startPoint y: 94, endPoint x: 1307, endPoint y: 106, distance: 105.7
click at [1307, 106] on div "GSOL005433 *****" at bounding box center [970, 97] width 1196 height 40
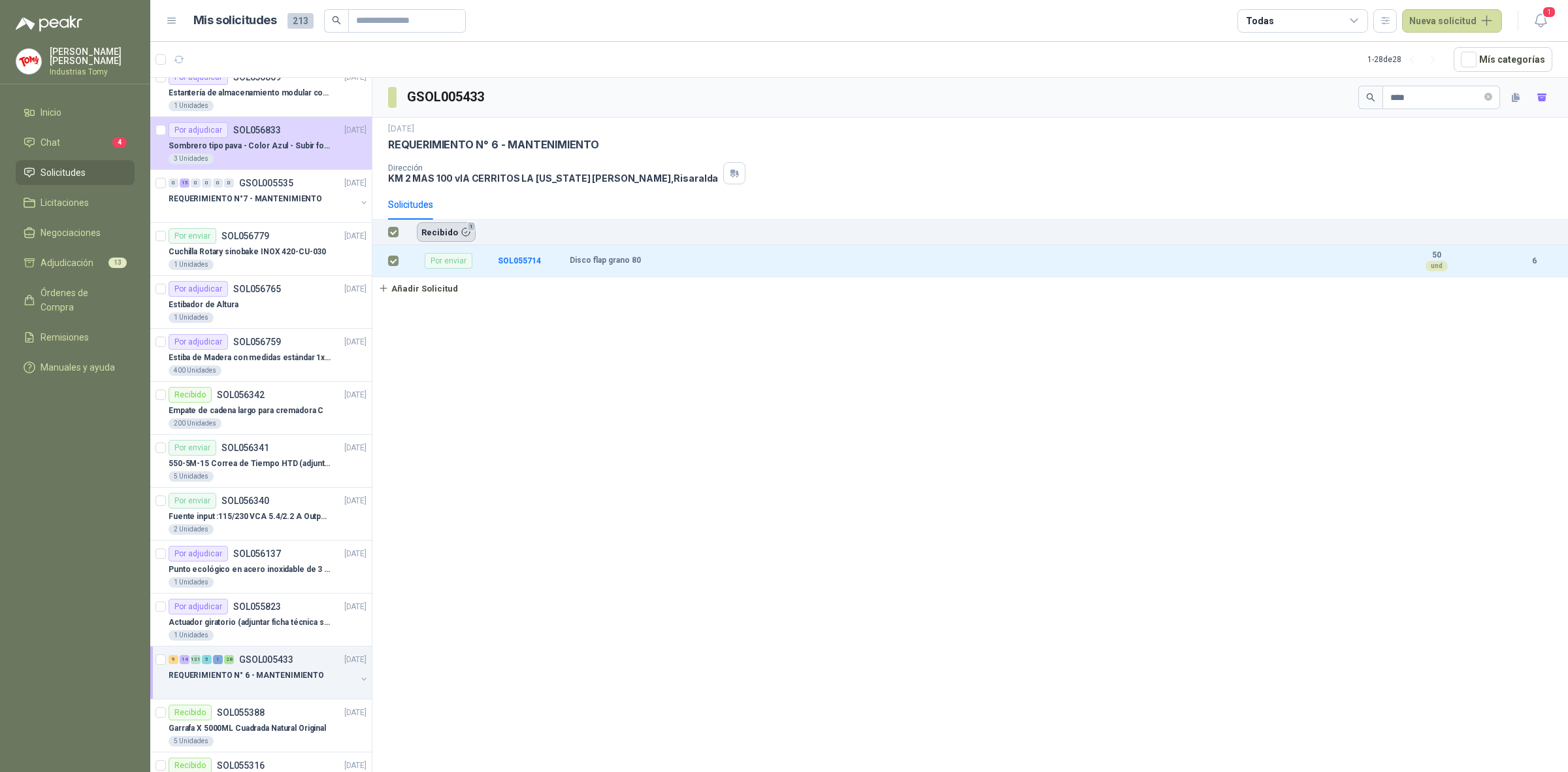
click at [442, 224] on button "Recibido 1" at bounding box center [446, 232] width 59 height 20
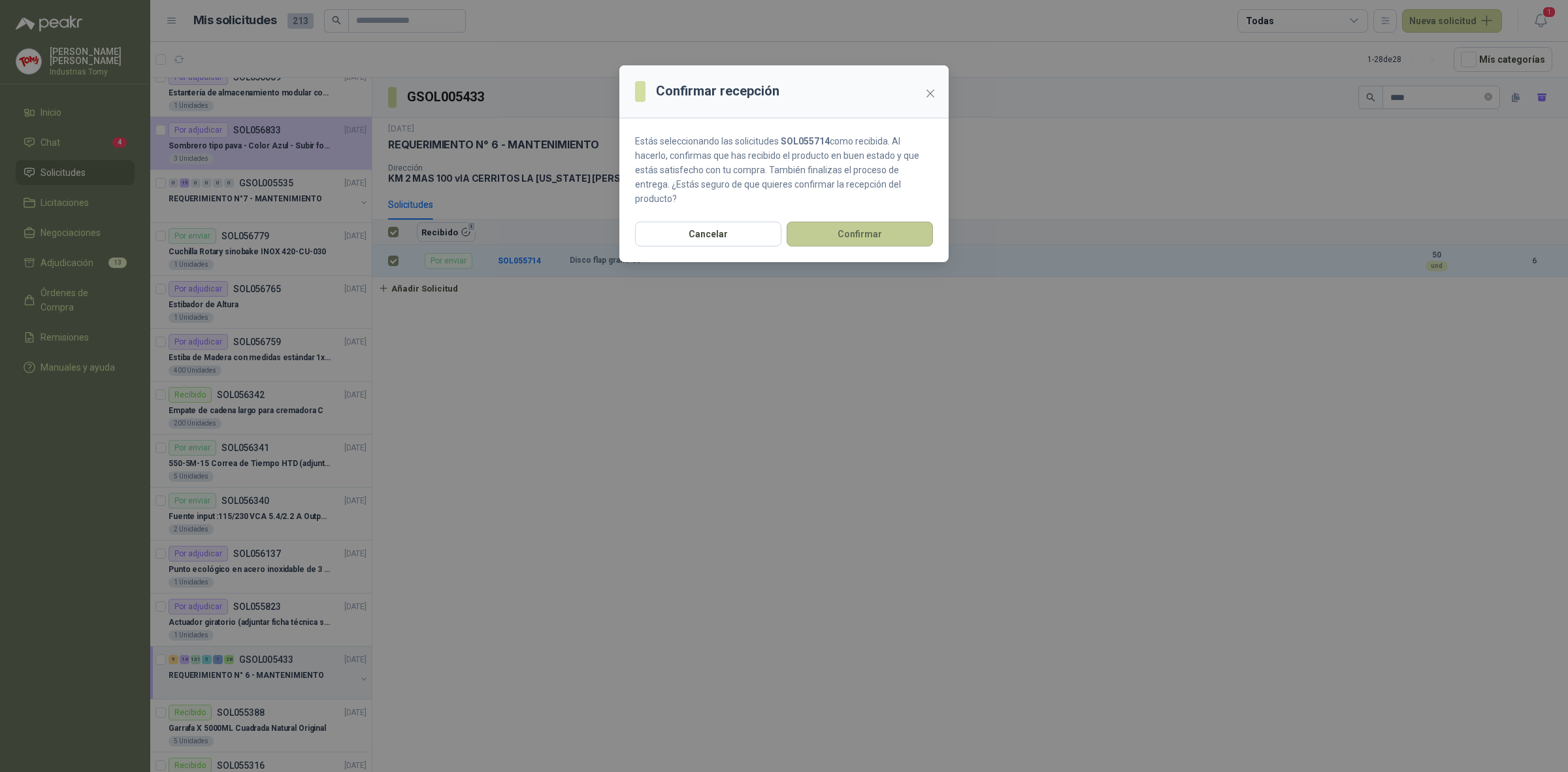
click at [825, 222] on button "Confirmar" at bounding box center [860, 234] width 146 height 25
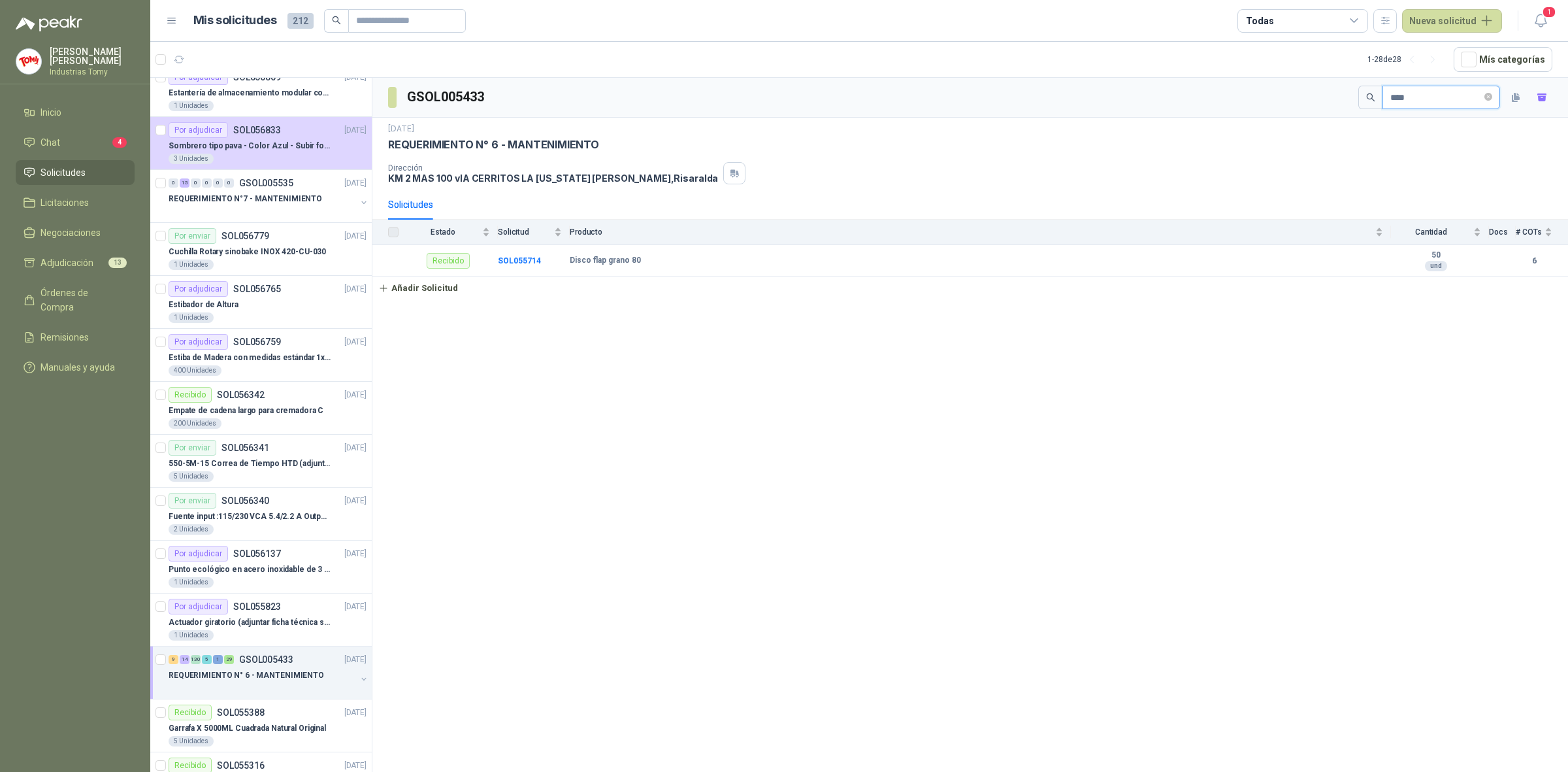
drag, startPoint x: 1394, startPoint y: 97, endPoint x: 1330, endPoint y: 111, distance: 65.5
click at [1331, 111] on div "GSOL005433 ****" at bounding box center [970, 97] width 1196 height 40
click at [399, 268] on td at bounding box center [389, 261] width 34 height 32
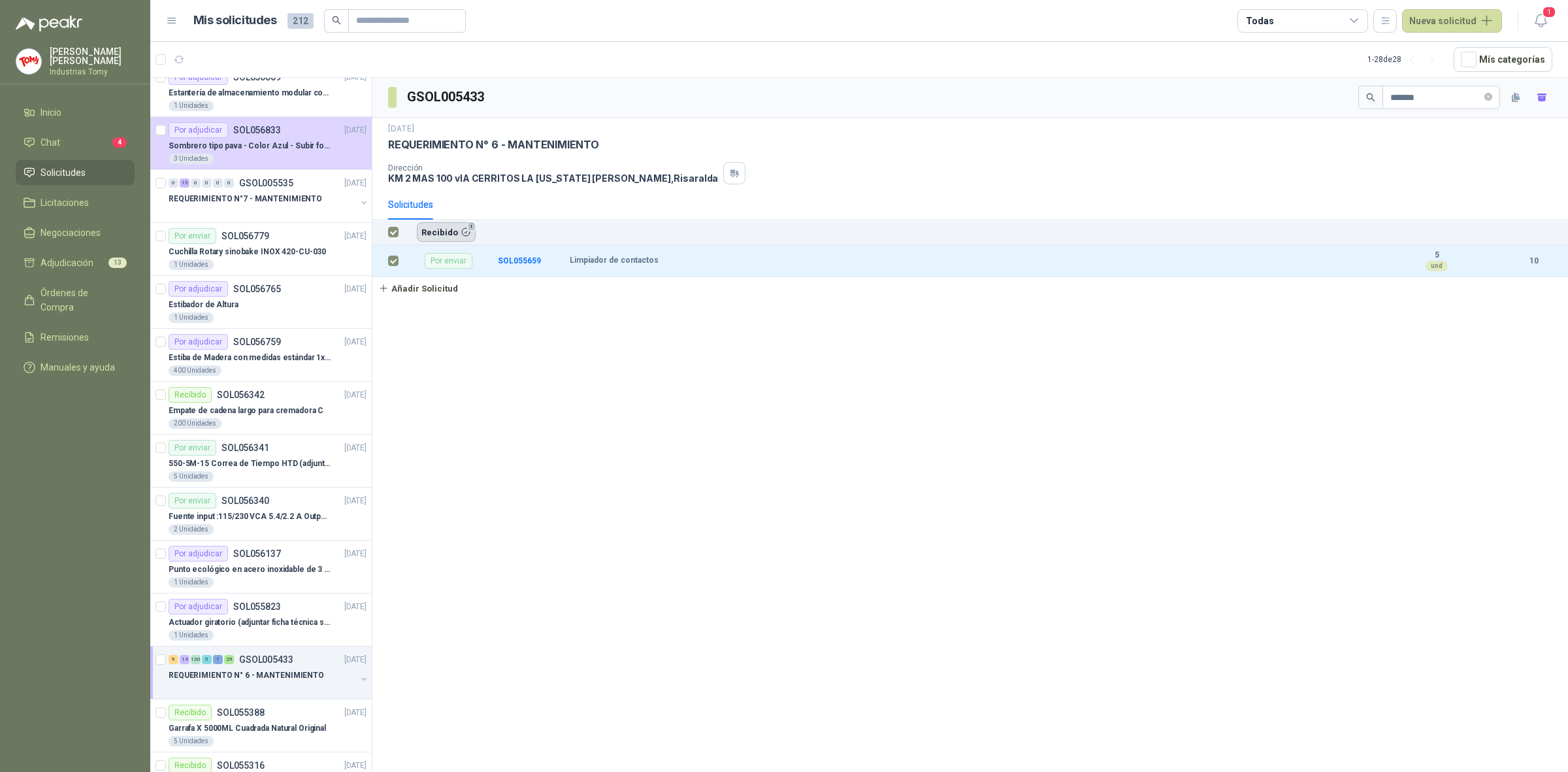
click at [440, 237] on button "Recibido 1" at bounding box center [446, 232] width 59 height 20
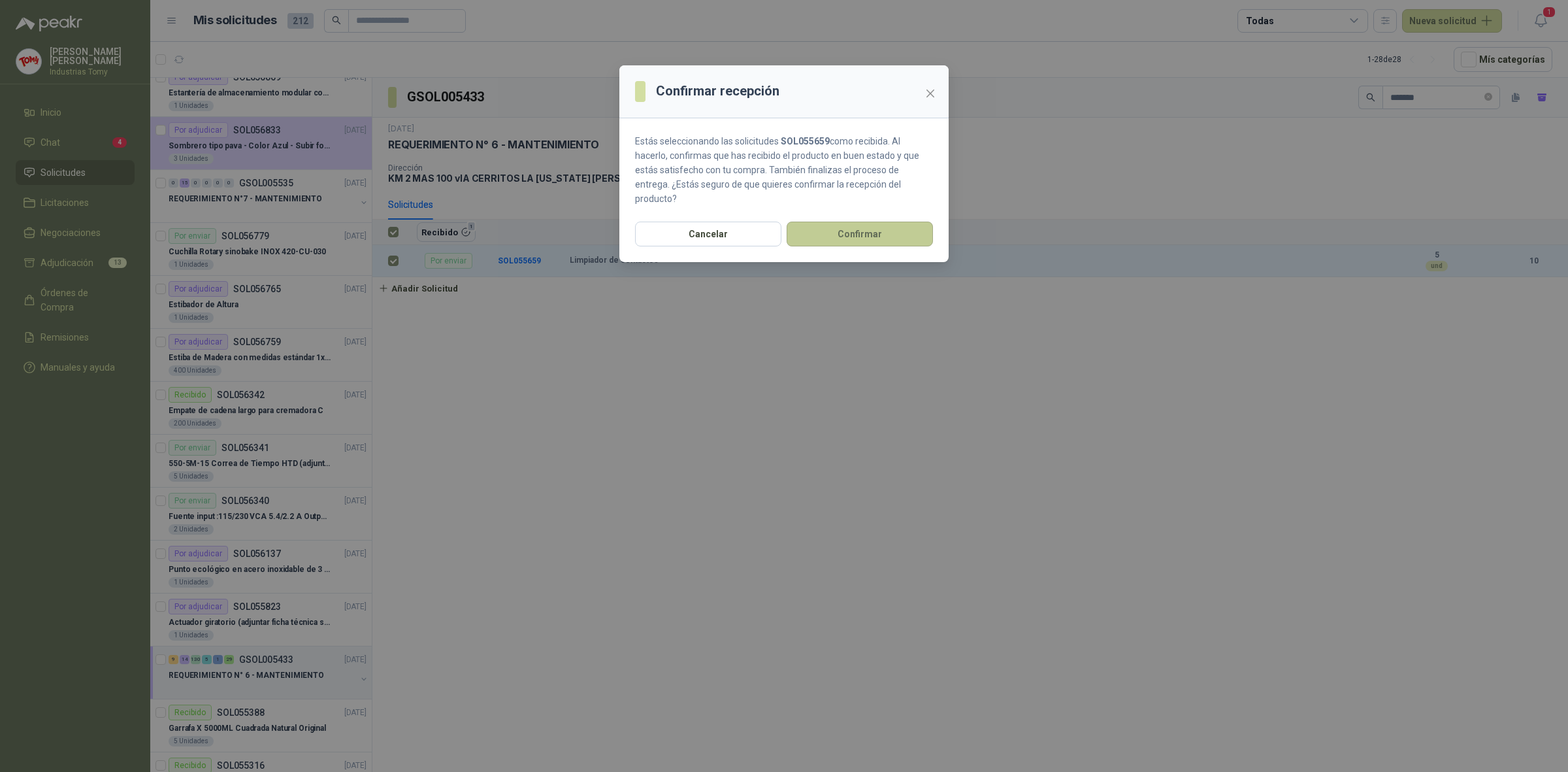
click at [858, 222] on button "Confirmar" at bounding box center [860, 234] width 146 height 25
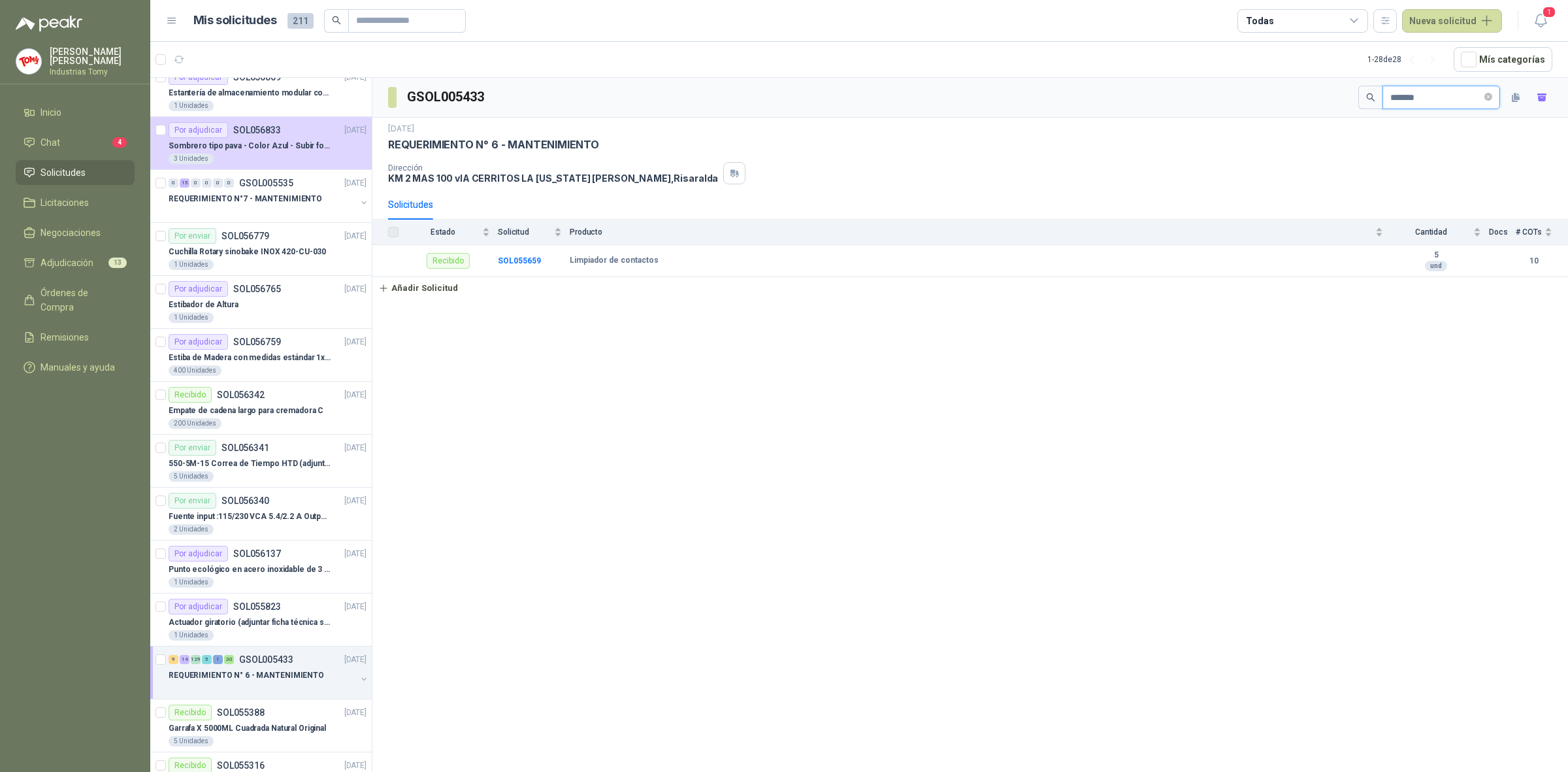
drag, startPoint x: 1415, startPoint y: 99, endPoint x: 1309, endPoint y: 91, distance: 106.3
click at [1309, 91] on div "GSOL005433 *******" at bounding box center [970, 97] width 1196 height 40
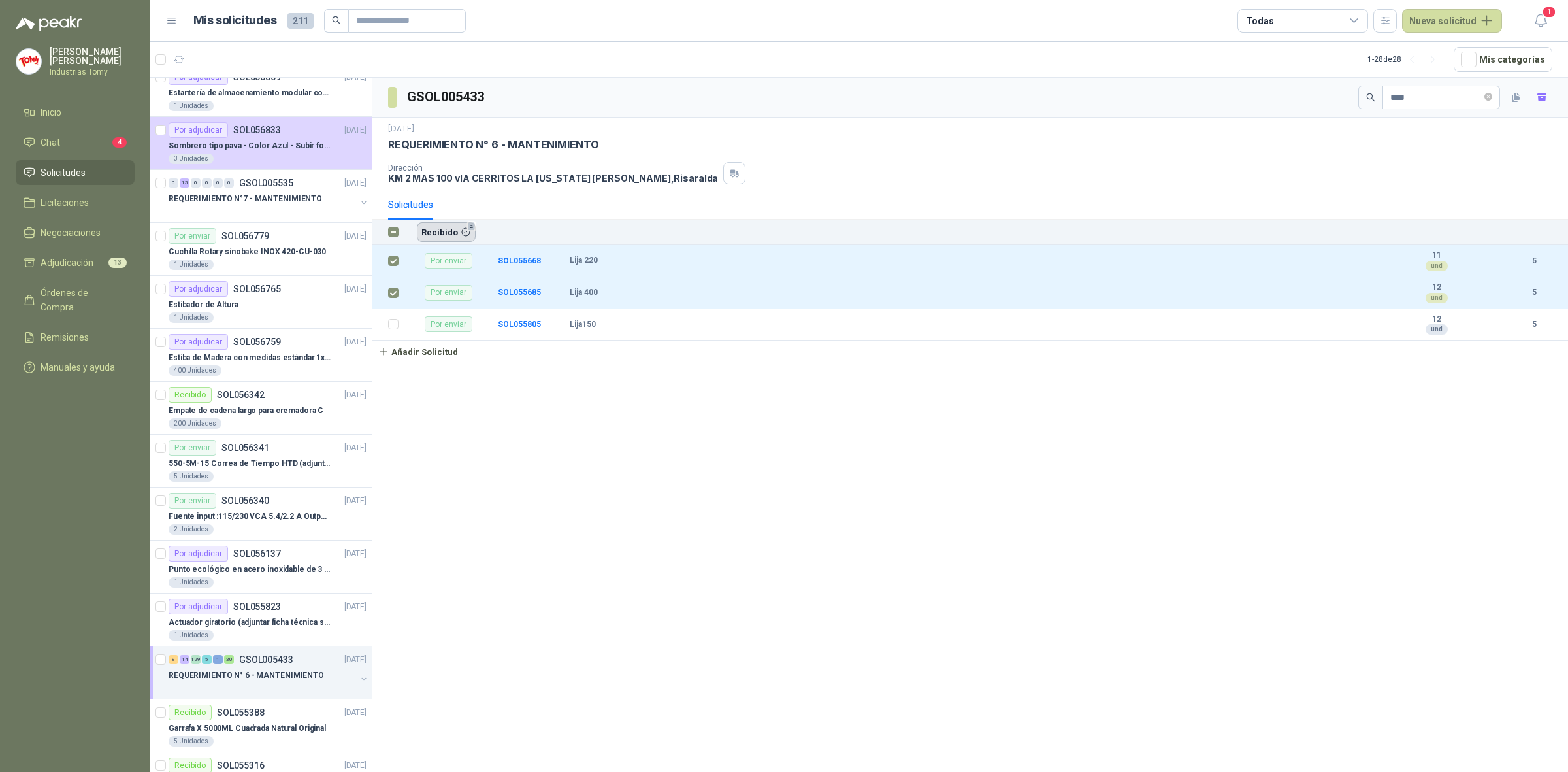
click at [448, 228] on button "Recibido 2" at bounding box center [446, 232] width 59 height 20
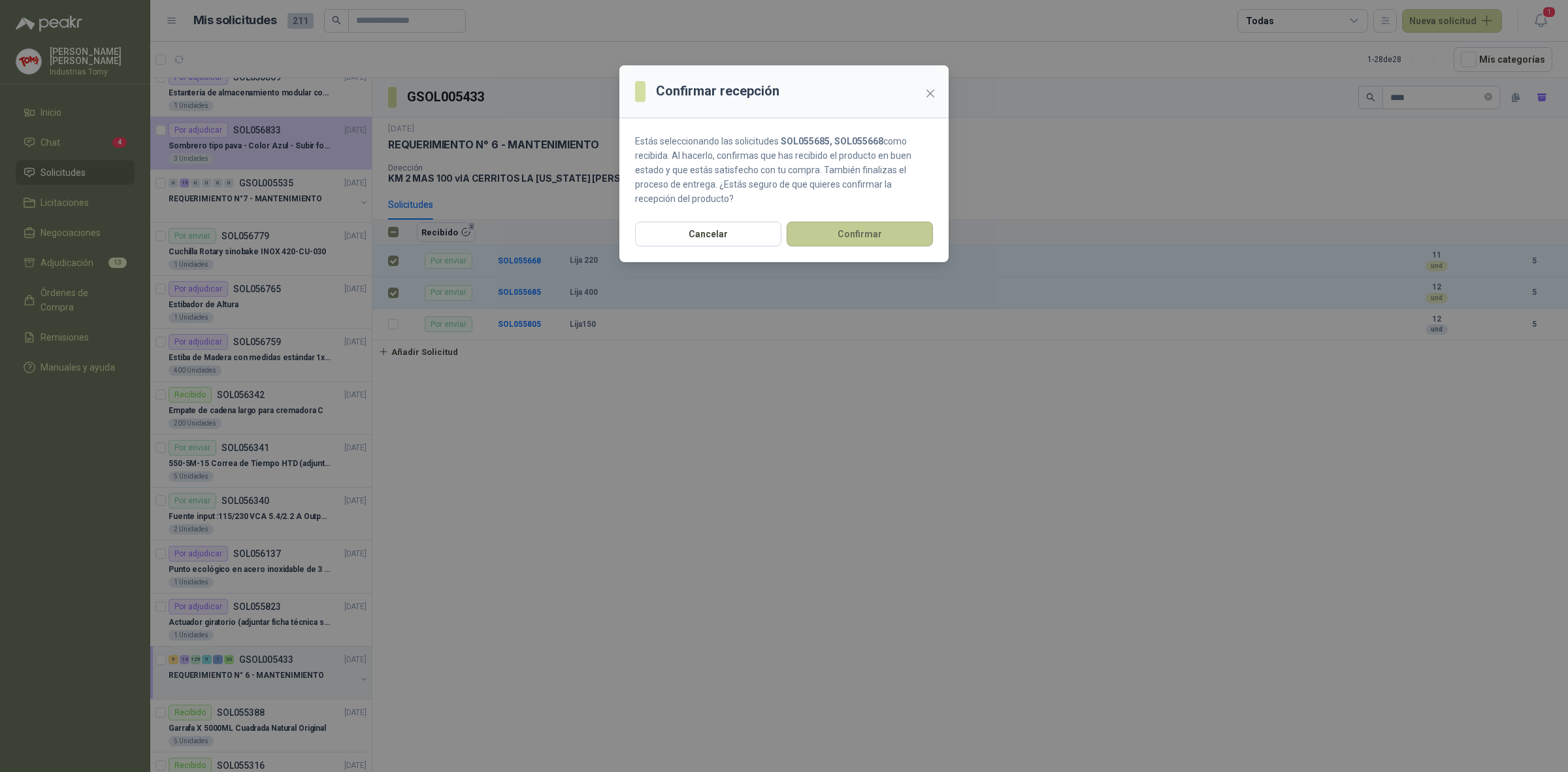
click at [874, 233] on button "Confirmar" at bounding box center [860, 234] width 146 height 25
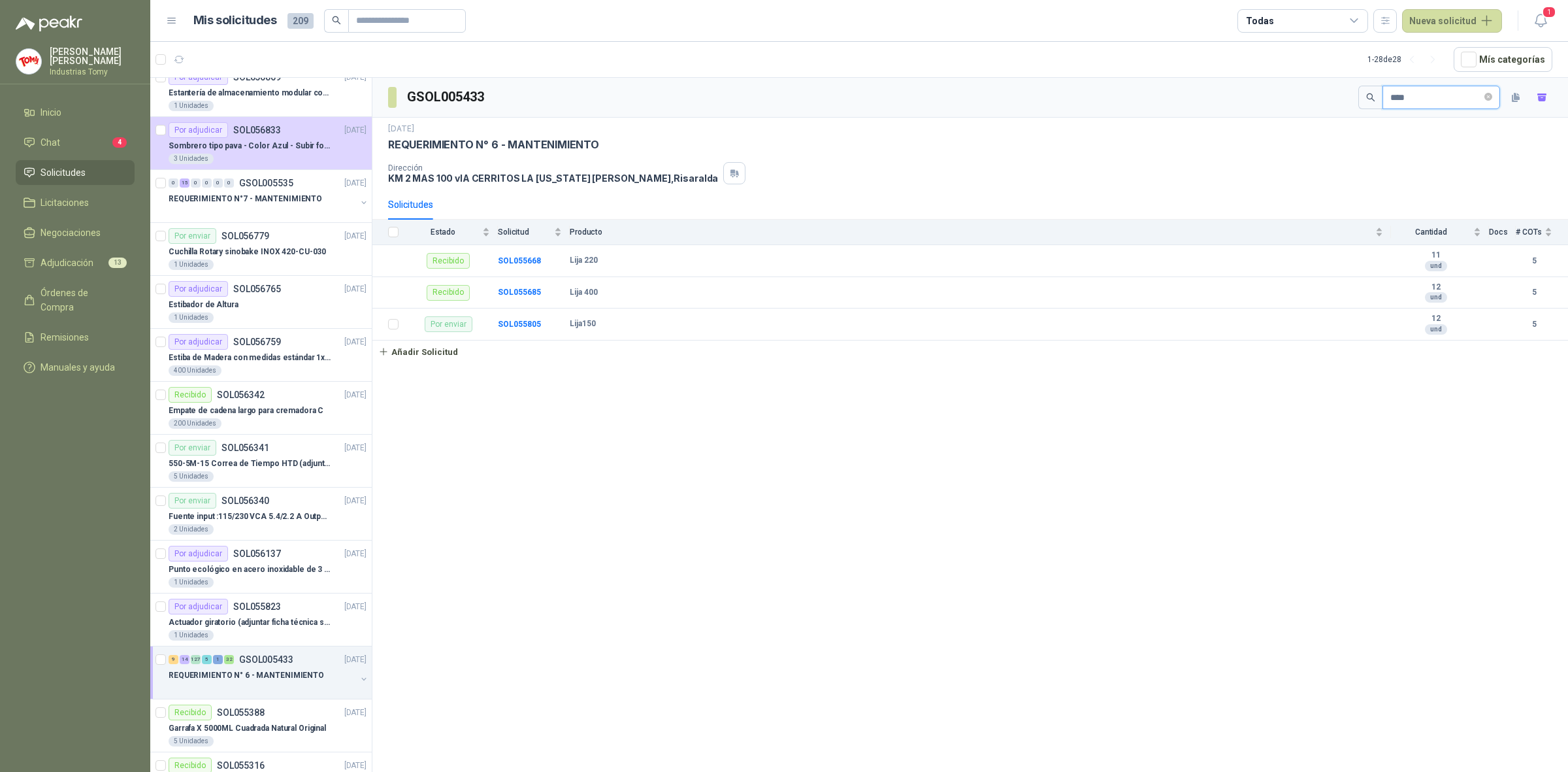
drag, startPoint x: 1330, startPoint y: 105, endPoint x: 1304, endPoint y: 106, distance: 26.0
click at [1304, 107] on div "GSOL005433 ****" at bounding box center [970, 97] width 1196 height 40
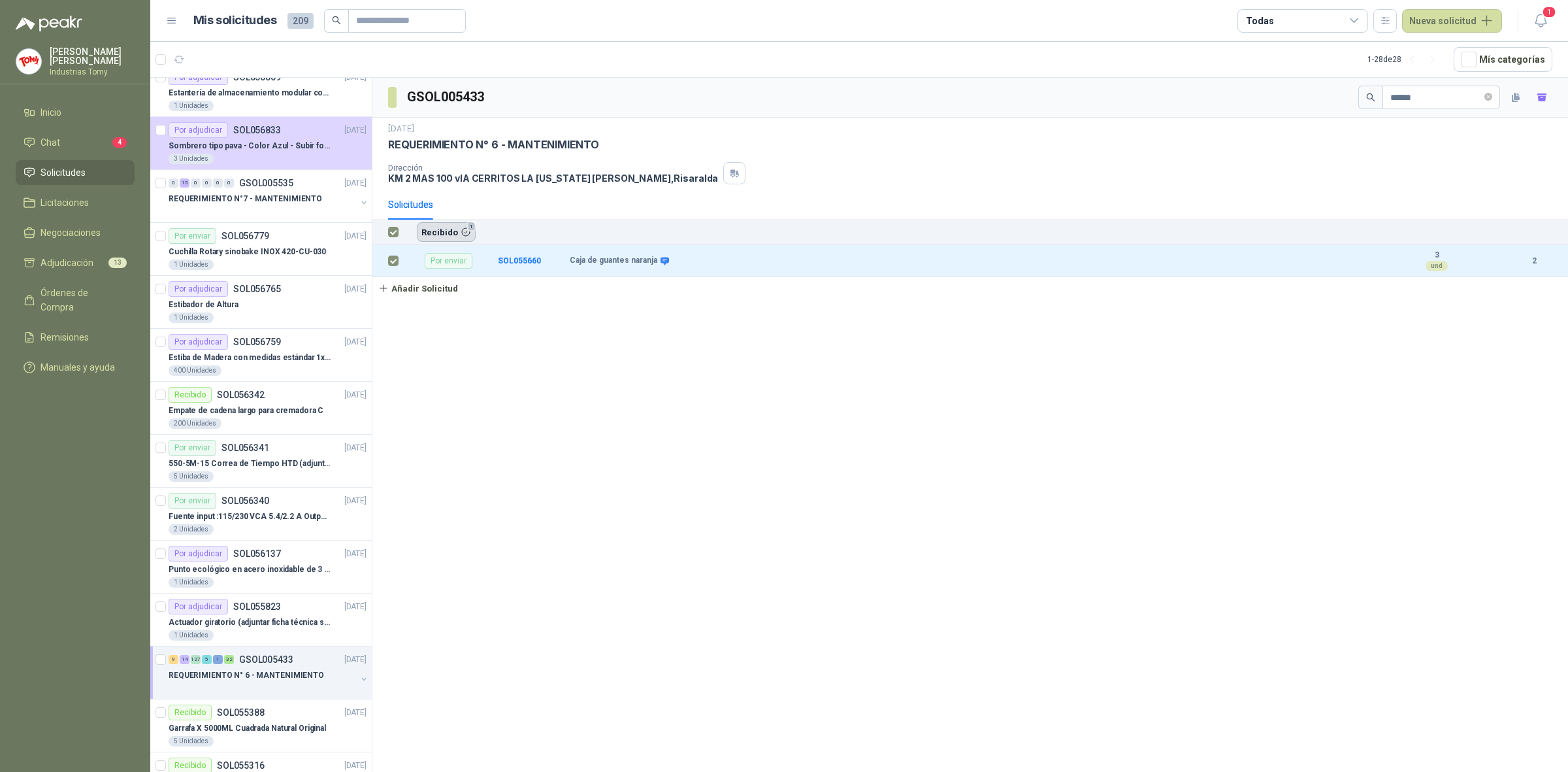
click at [441, 227] on button "Recibido 1" at bounding box center [446, 232] width 59 height 20
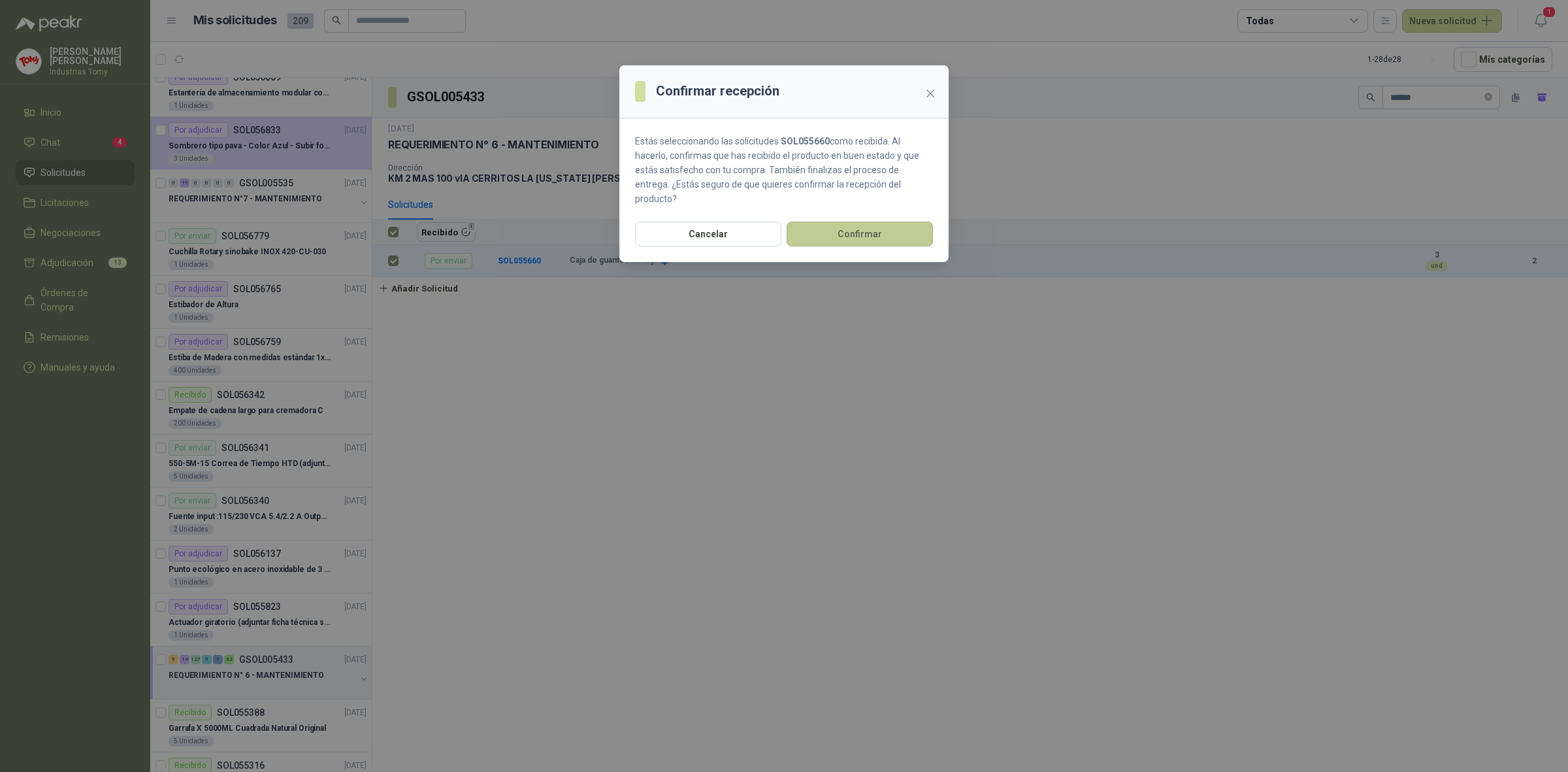
click at [850, 222] on button "Confirmar" at bounding box center [860, 234] width 146 height 25
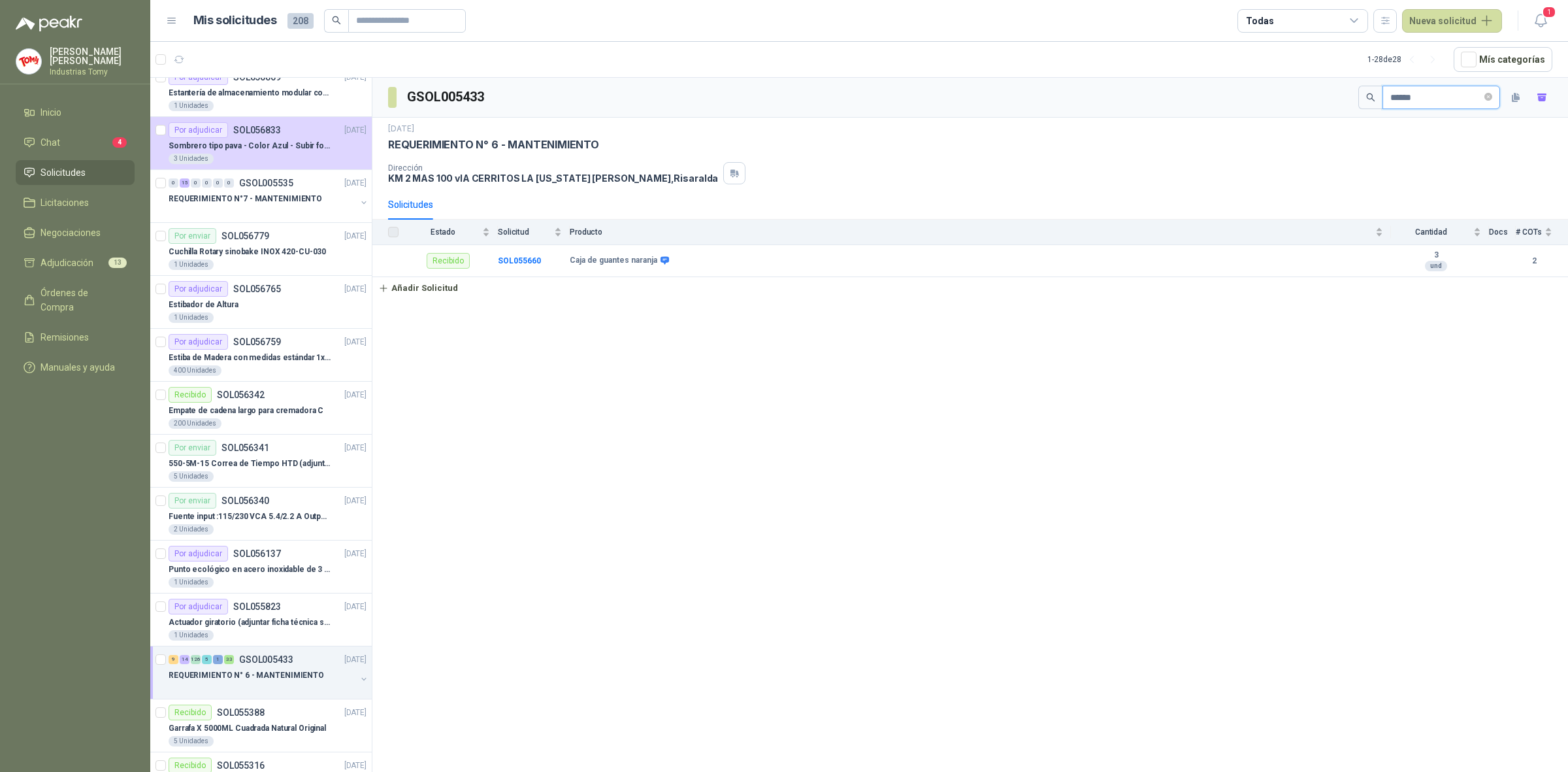
drag, startPoint x: 1426, startPoint y: 97, endPoint x: 1229, endPoint y: 113, distance: 197.6
click at [1233, 112] on div "GSOL005433 ******" at bounding box center [970, 97] width 1196 height 40
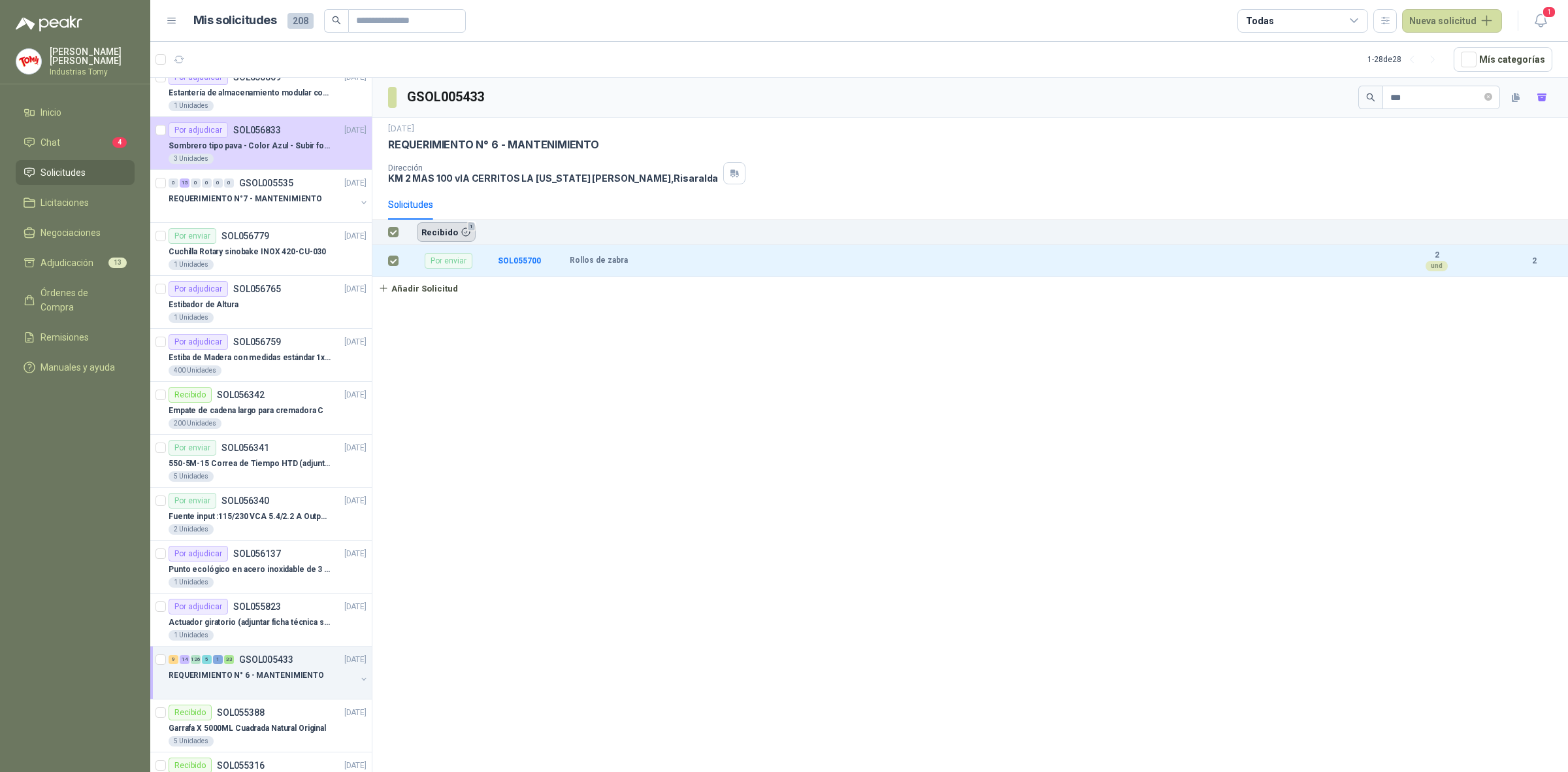
click at [443, 229] on button "Recibido 1" at bounding box center [446, 232] width 59 height 20
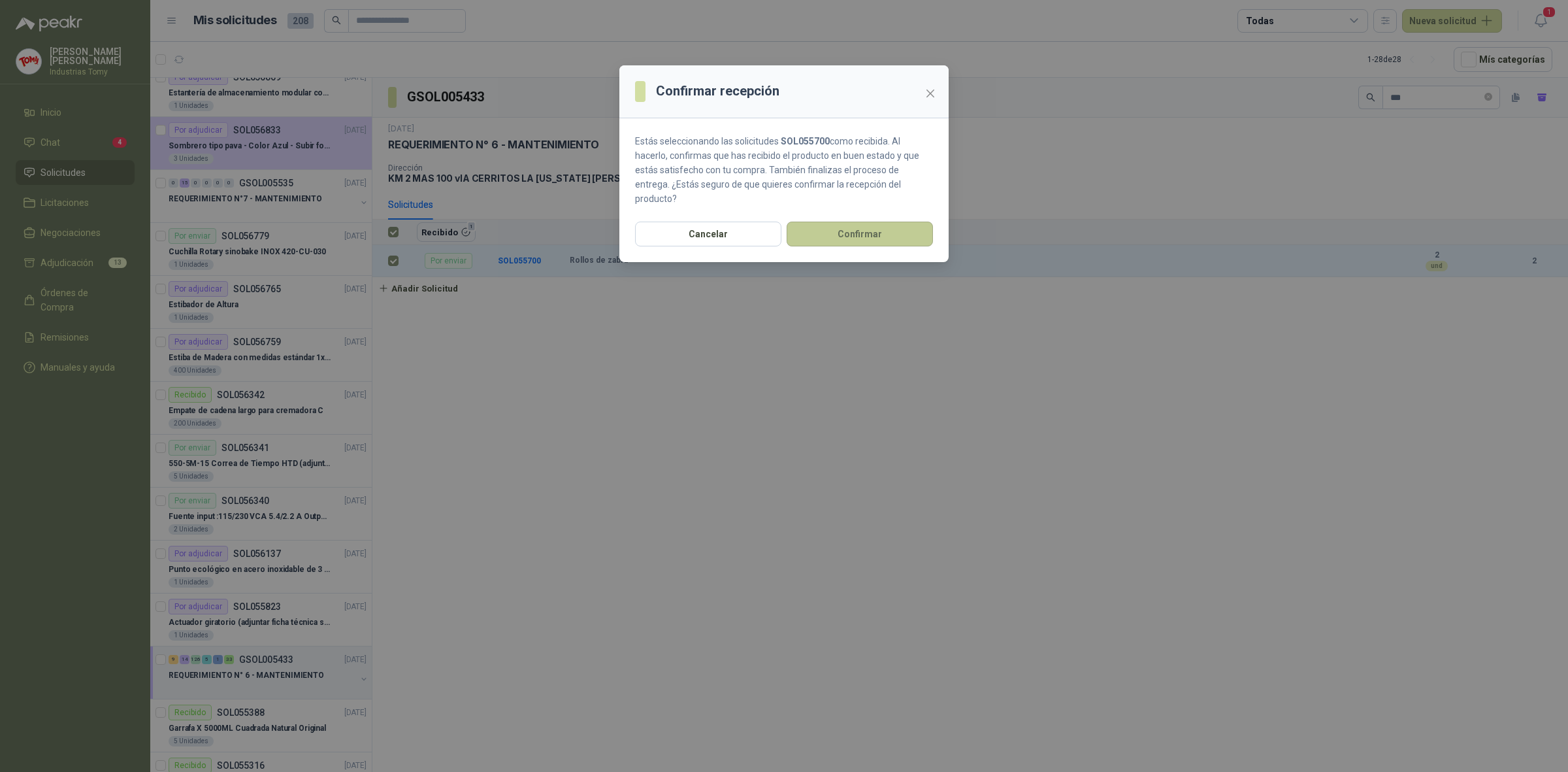
click at [875, 222] on button "Confirmar" at bounding box center [860, 234] width 146 height 25
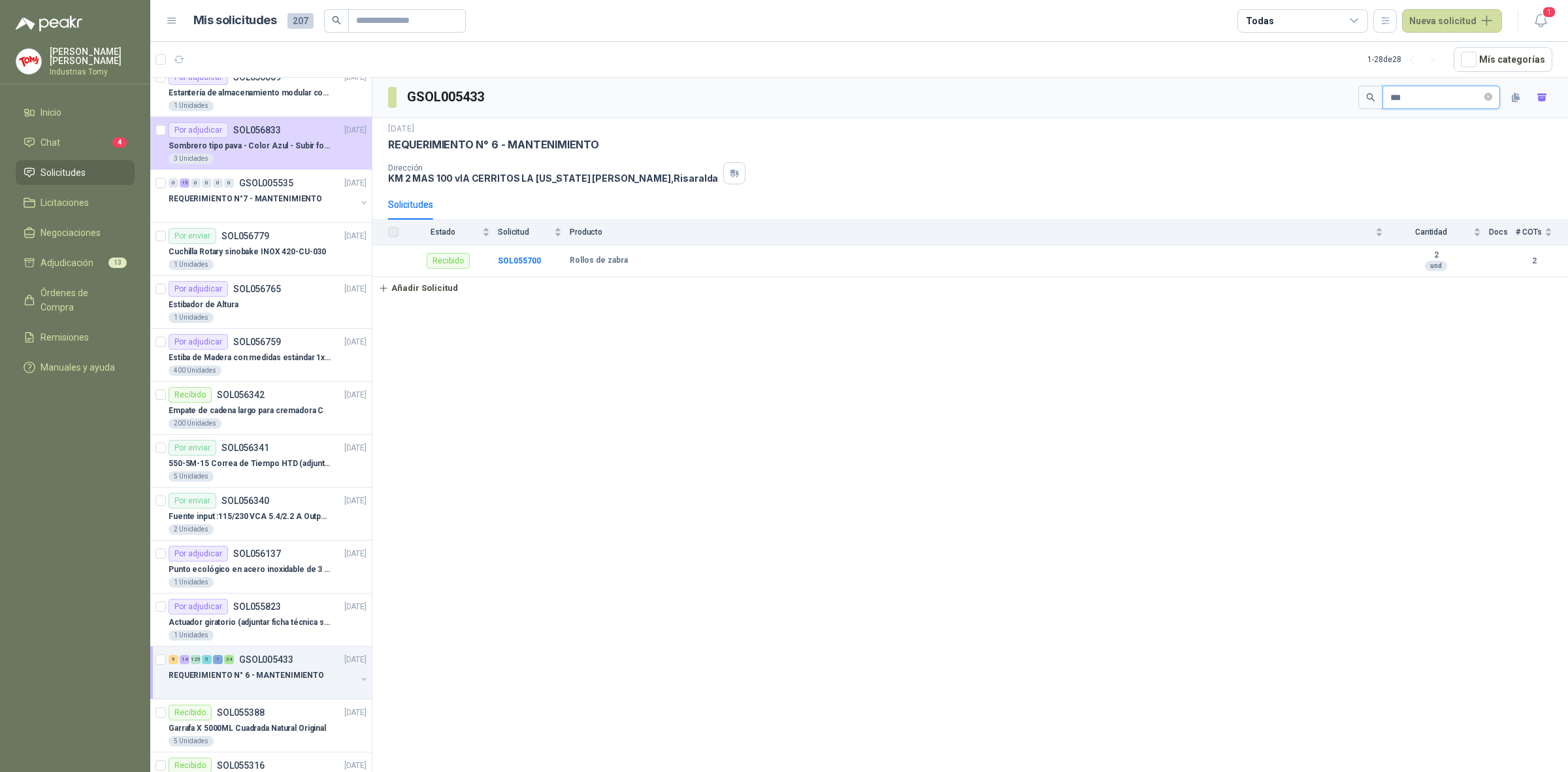
drag, startPoint x: 1432, startPoint y: 101, endPoint x: 1268, endPoint y: 88, distance: 164.5
click at [1268, 88] on div "GSOL005433 ***" at bounding box center [970, 97] width 1196 height 40
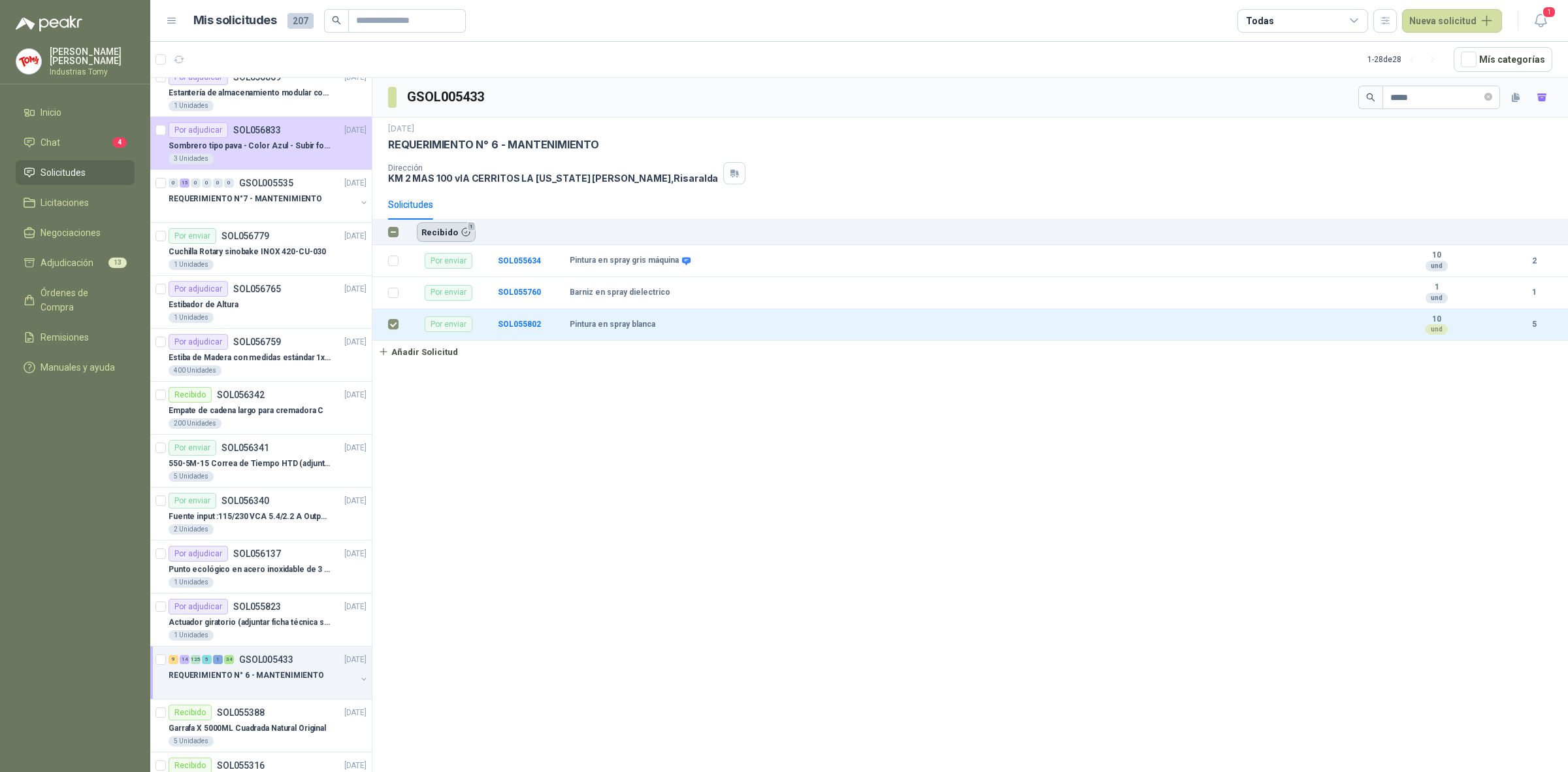
click at [443, 228] on button "Recibido 1" at bounding box center [446, 232] width 59 height 20
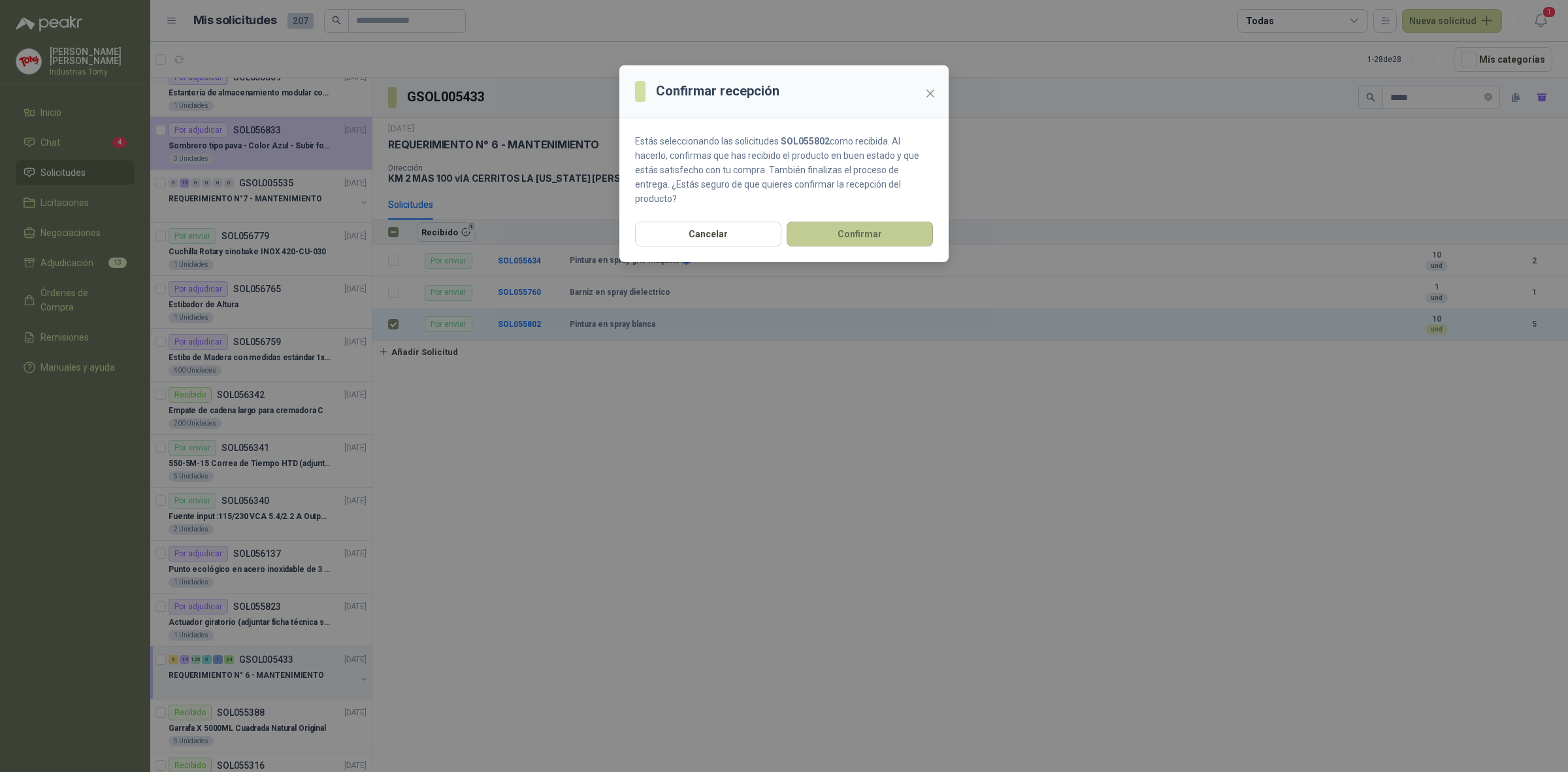
click at [838, 230] on button "Confirmar" at bounding box center [860, 234] width 146 height 25
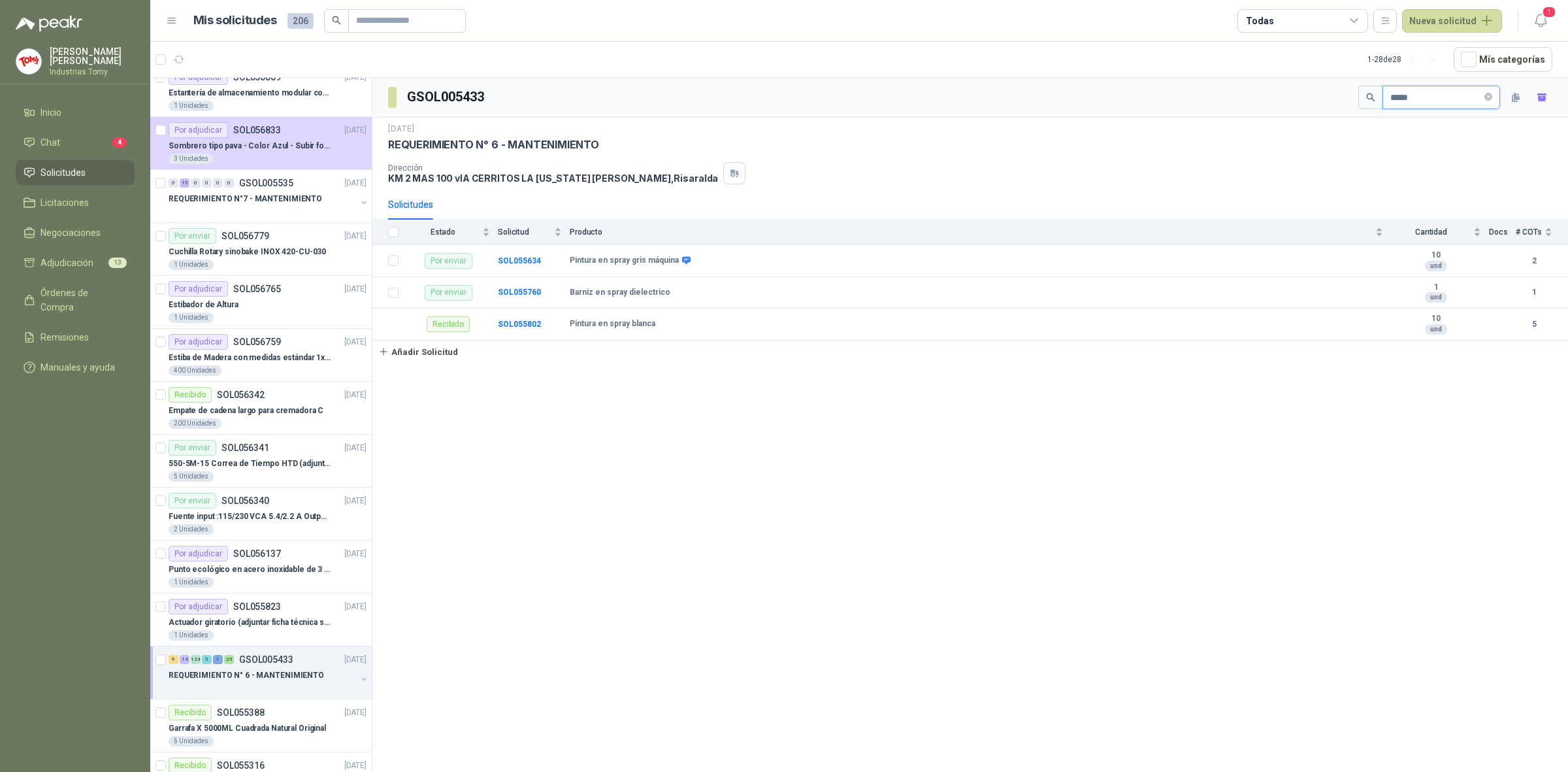
drag, startPoint x: 1337, startPoint y: 109, endPoint x: 1310, endPoint y: 114, distance: 27.5
click at [1310, 114] on div "GSOL005433 *****" at bounding box center [970, 97] width 1196 height 40
type input "*****"
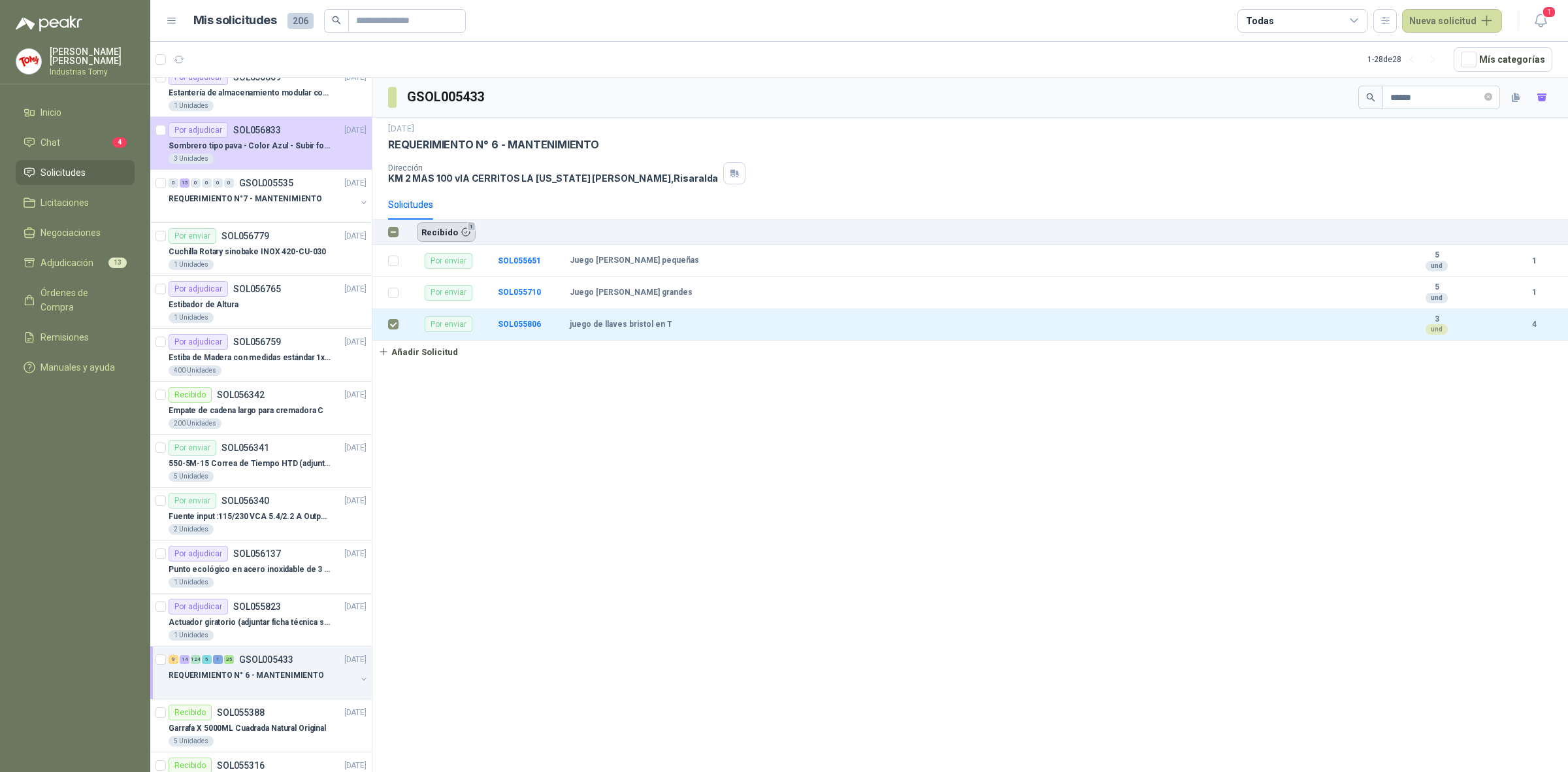
click at [442, 232] on button "Recibido 1" at bounding box center [446, 232] width 59 height 20
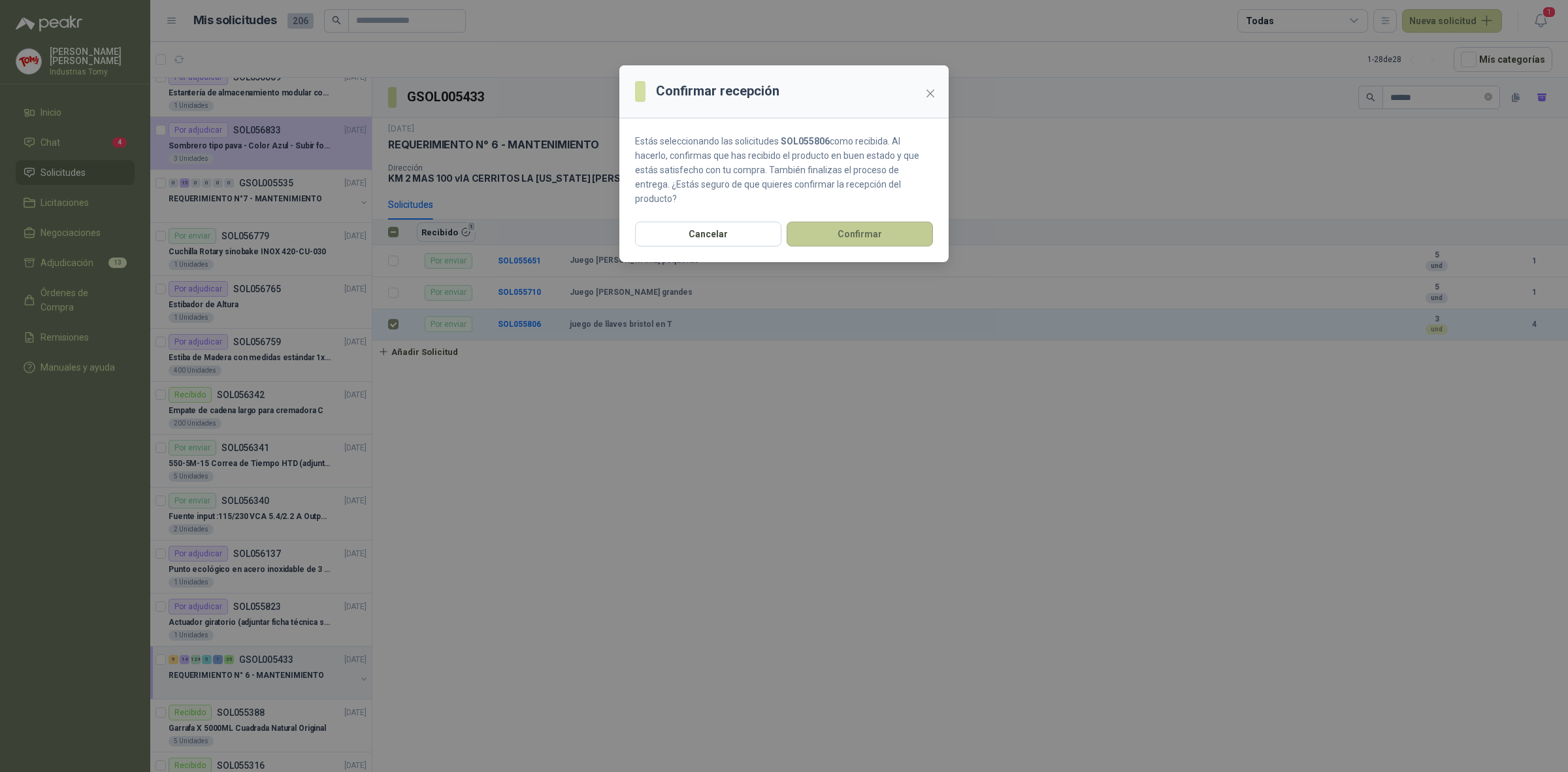
click at [861, 223] on button "Confirmar" at bounding box center [860, 234] width 146 height 25
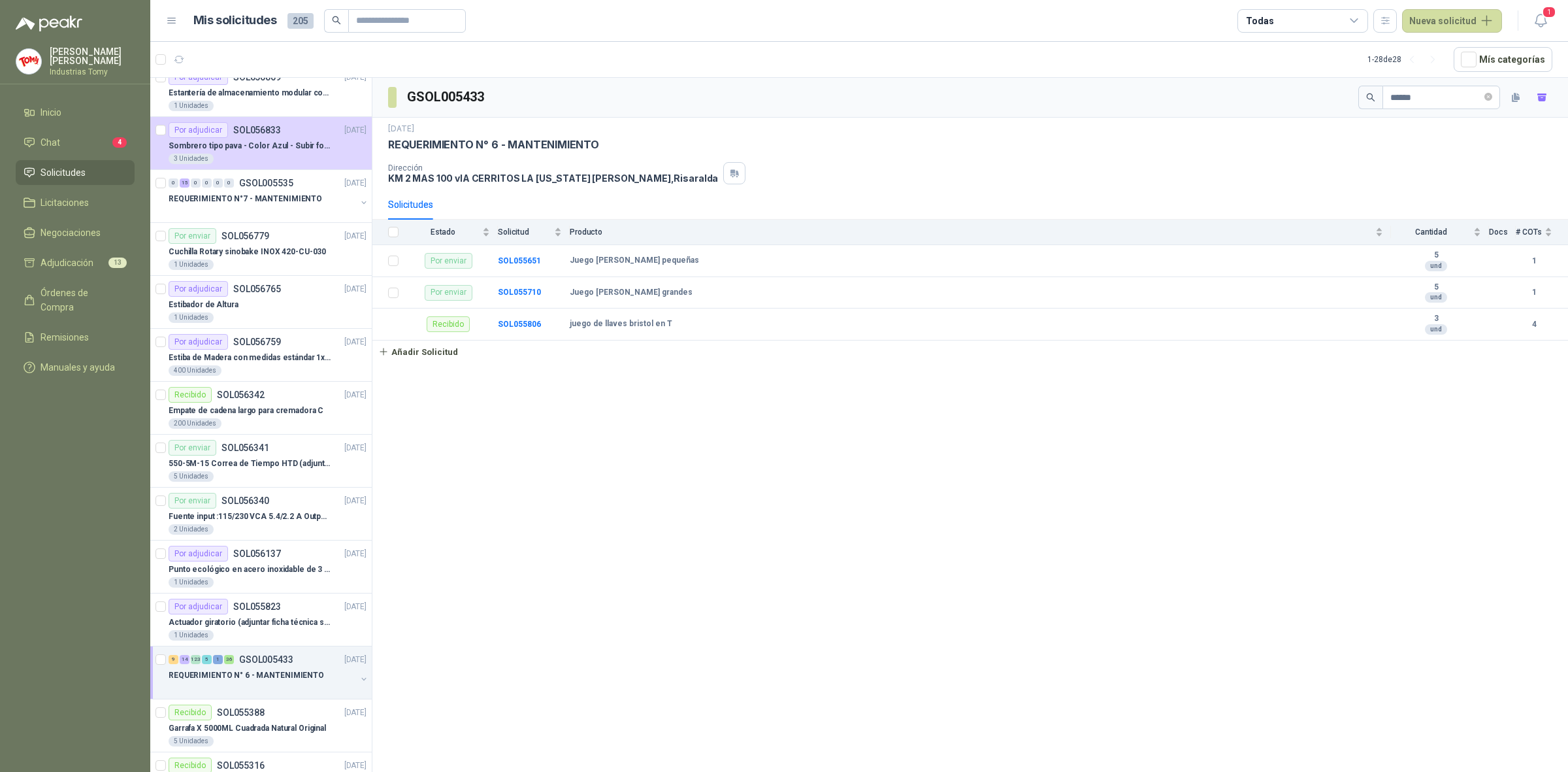
click at [719, 406] on div "GSOL005433 ***** 12 sept, 2025 REQUERIMIENTO N° 6 - MANTENIMIENTO Dirección KM …" at bounding box center [970, 426] width 1196 height 698
drag, startPoint x: 649, startPoint y: 299, endPoint x: 547, endPoint y: 302, distance: 102.0
click at [547, 302] on tr "Por enviar SOL055710 Juego de limas grandes 5 und 1" at bounding box center [970, 294] width 1196 height 32
click at [618, 289] on b "Juego de limas grandes" at bounding box center [631, 293] width 123 height 11
click at [83, 196] on span "Licitaciones" at bounding box center [64, 202] width 48 height 15
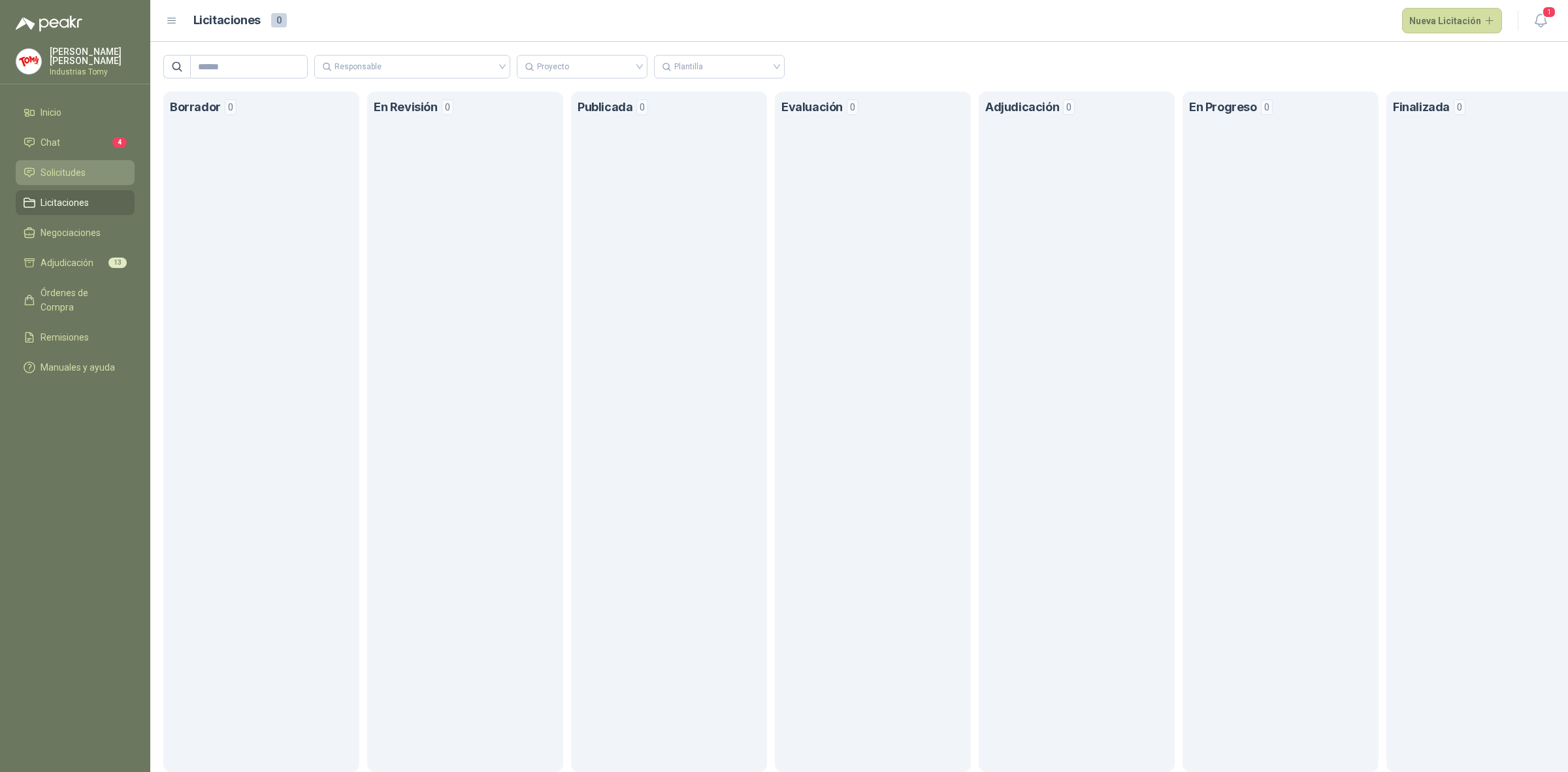
click at [99, 175] on li "Solicitudes" at bounding box center [75, 172] width 103 height 15
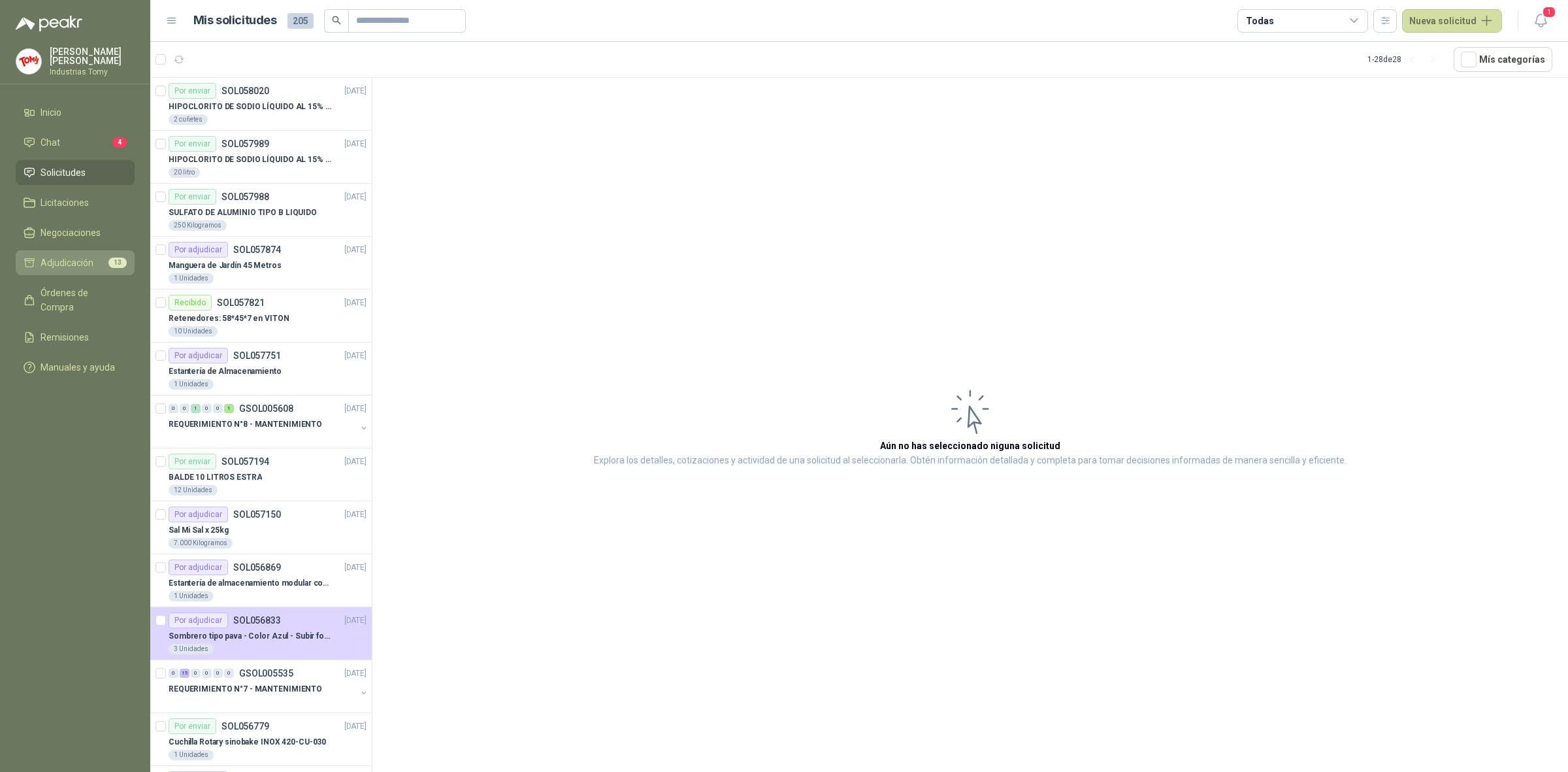
click at [97, 264] on li "Adjudicación 13" at bounding box center [75, 262] width 103 height 15
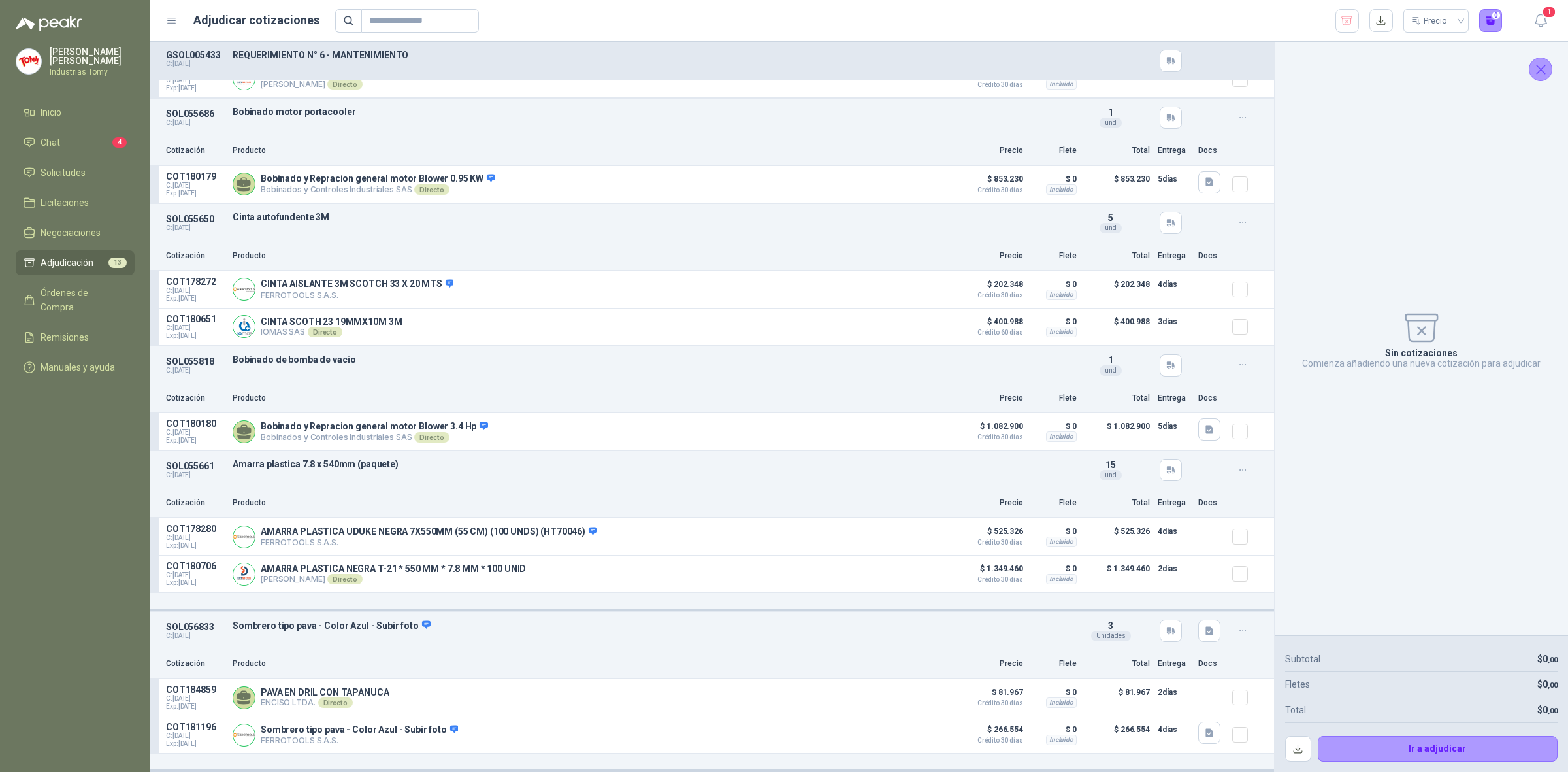
scroll to position [981, 0]
click at [507, 636] on div "SOL056833 C: 19/09/2025 Sombrero tipo pava - Color Azul - Subir foto Detalles 3…" at bounding box center [712, 630] width 1124 height 38
click at [82, 166] on span "Solicitudes" at bounding box center [63, 172] width 45 height 15
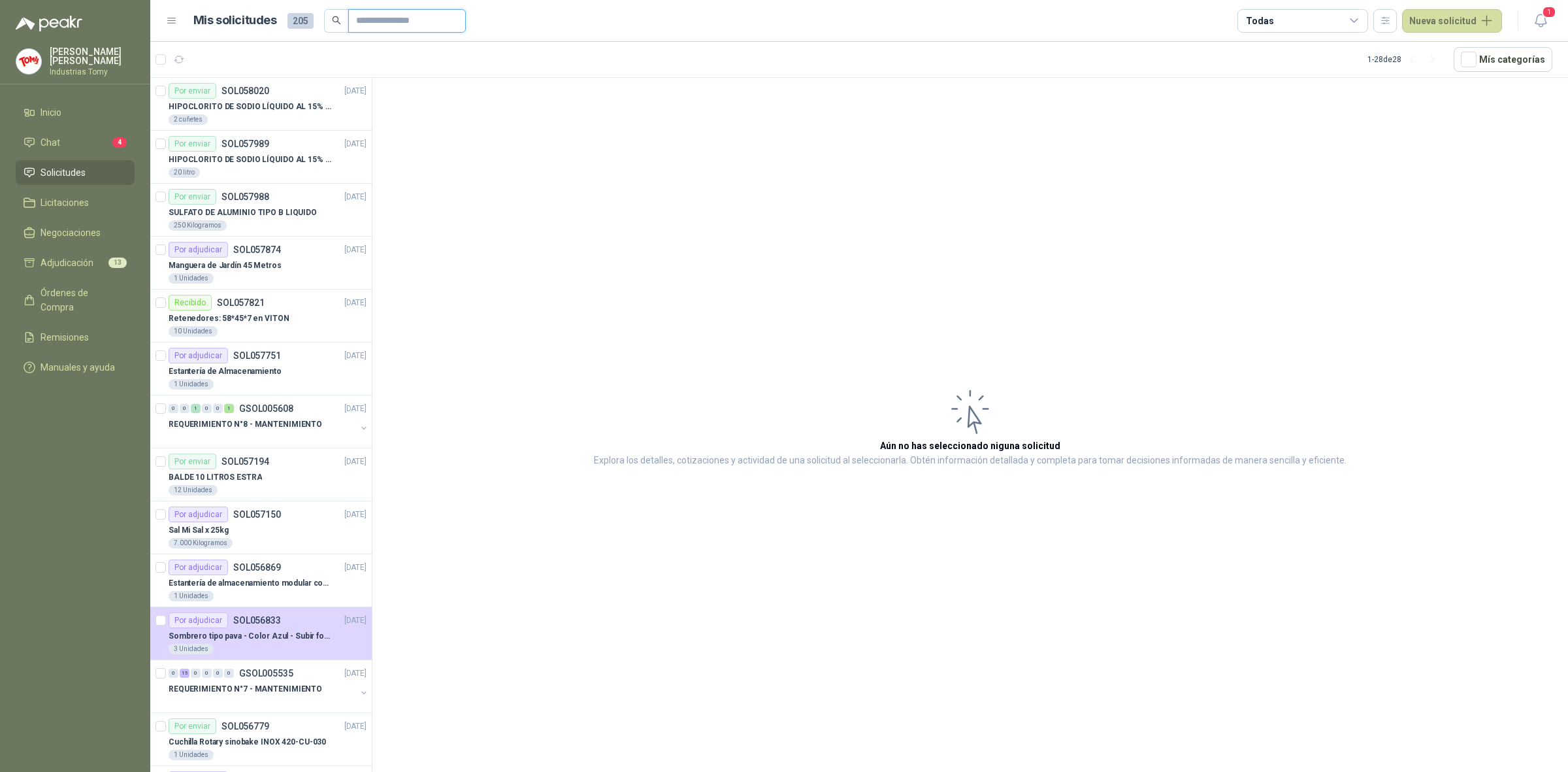
click at [405, 18] on input "text" at bounding box center [402, 21] width 91 height 22
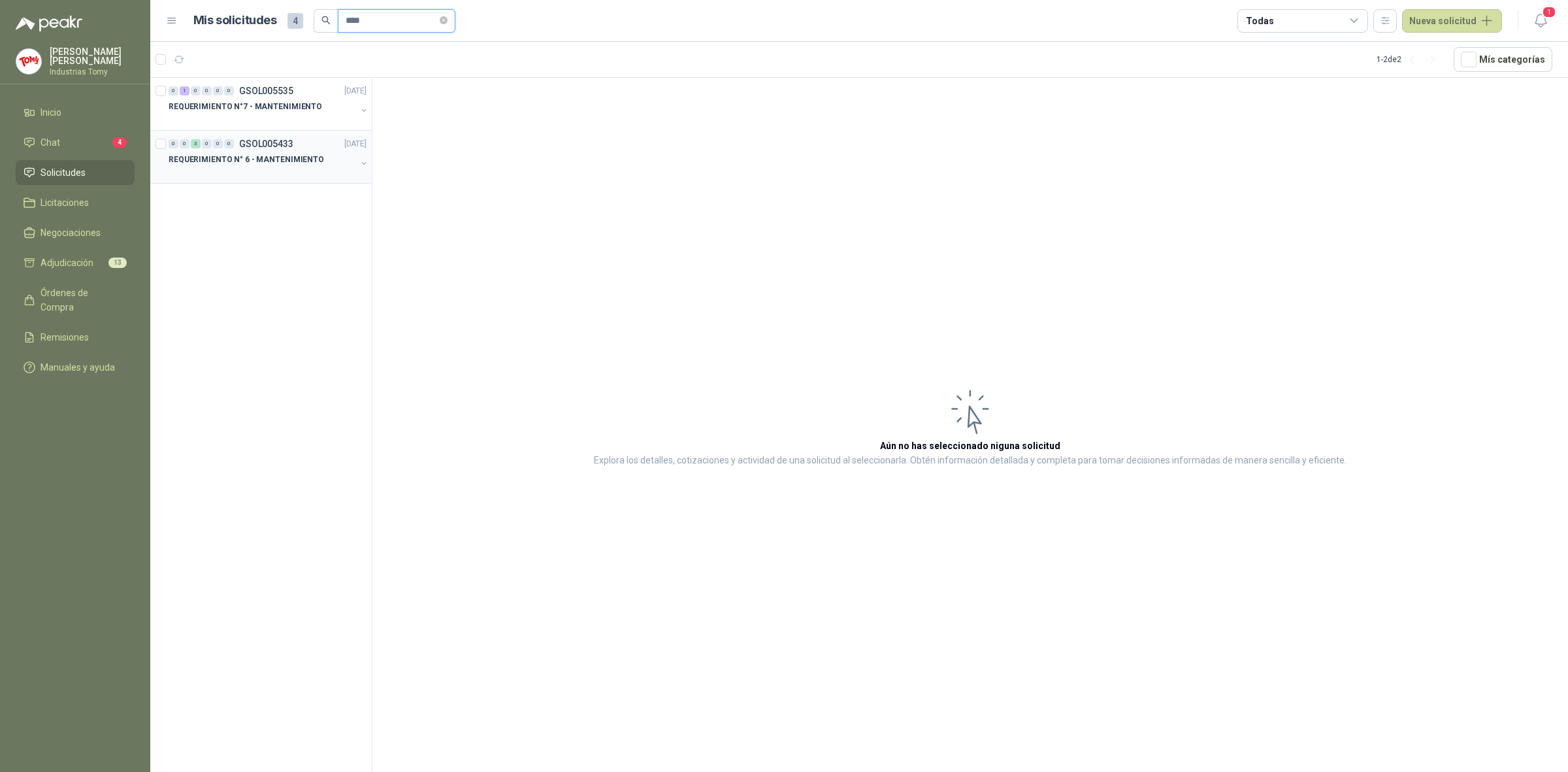
type input "****"
click at [290, 162] on p "REQUERIMIENTO N° 6 - MANTENIMIENTO" at bounding box center [246, 159] width 156 height 12
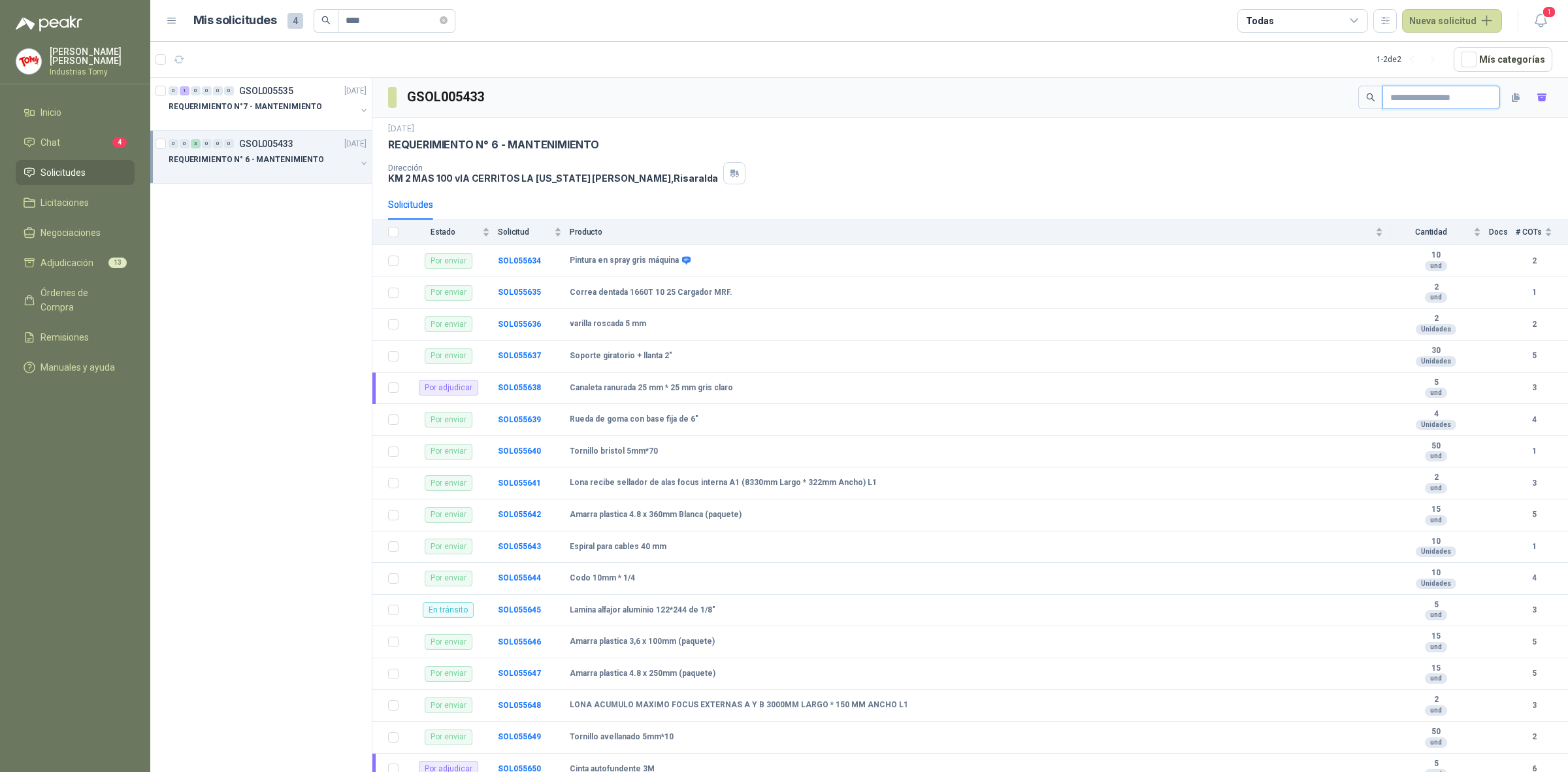
click at [1438, 95] on input "text" at bounding box center [1435, 97] width 91 height 22
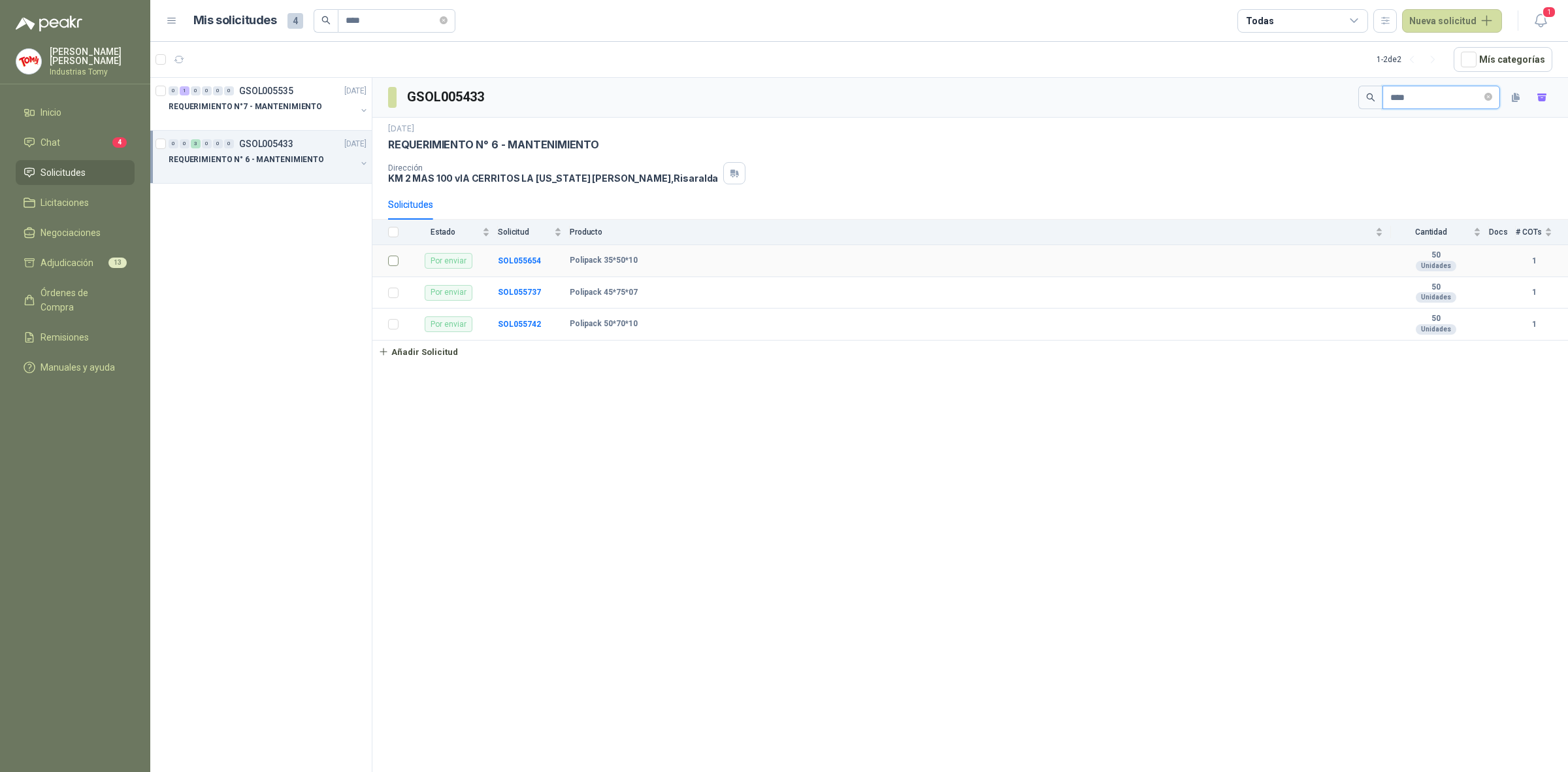
type input "****"
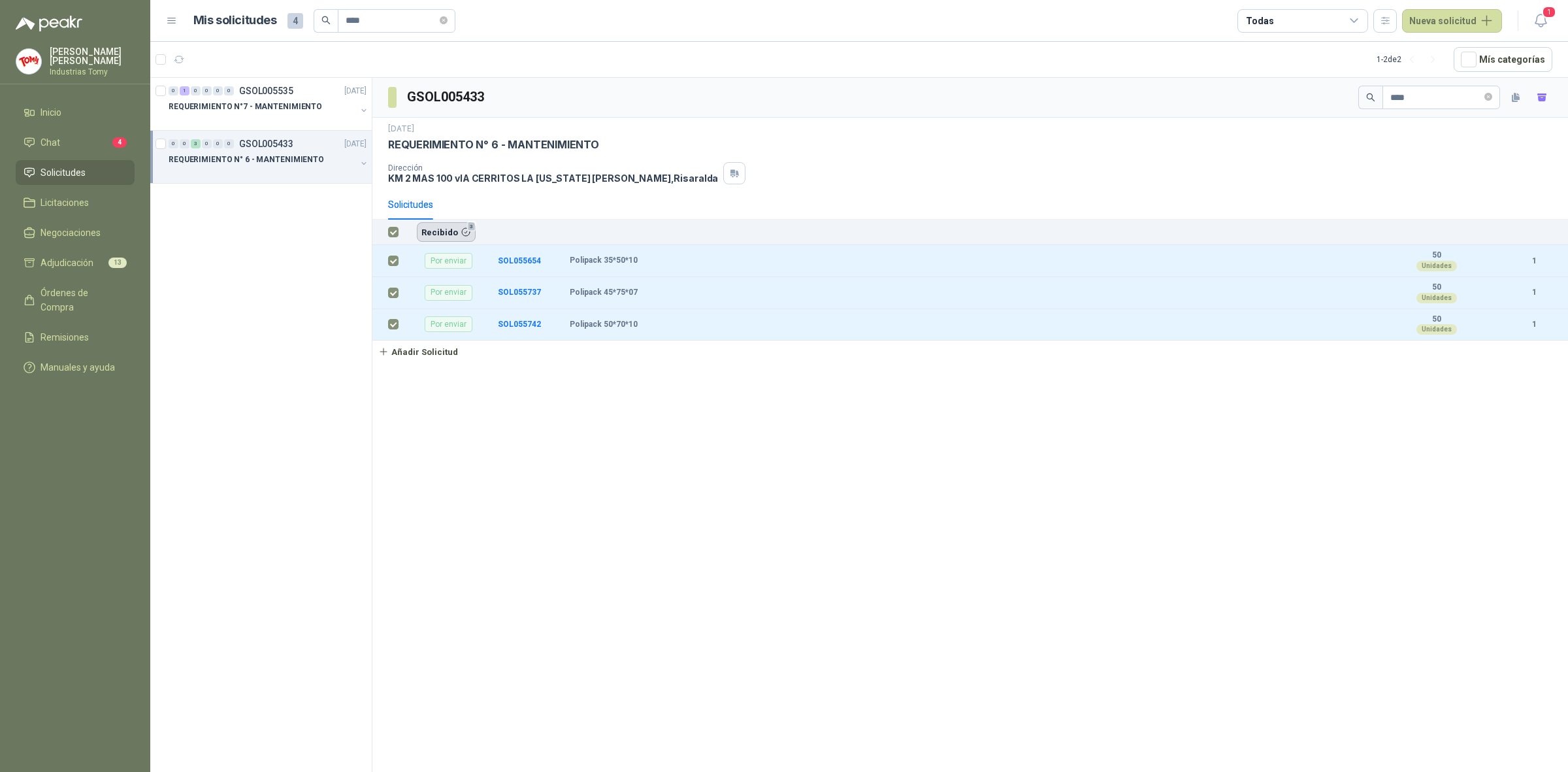
click at [432, 237] on button "Recibido 3" at bounding box center [446, 232] width 59 height 20
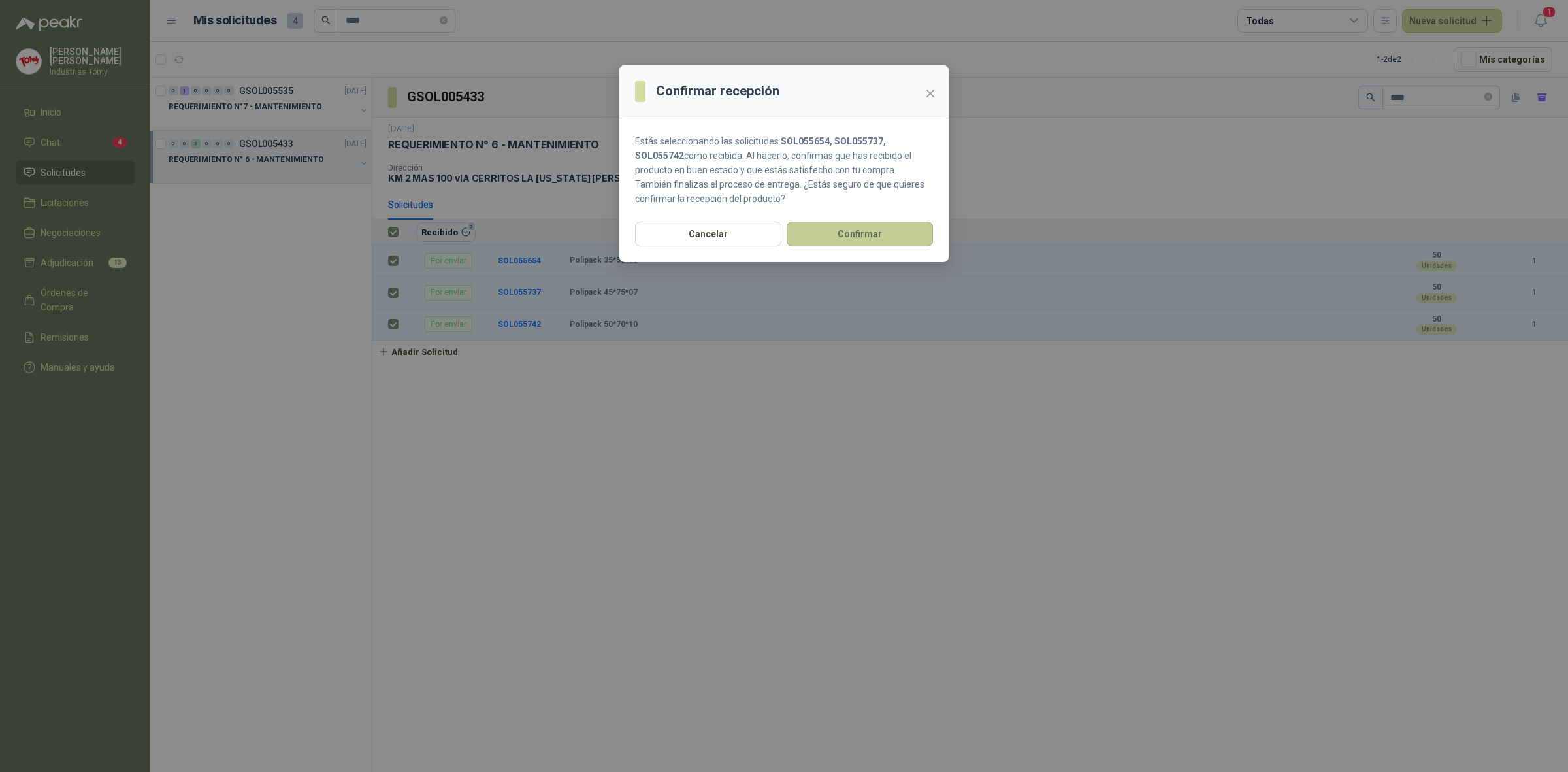
click at [861, 234] on button "Confirmar" at bounding box center [860, 234] width 146 height 25
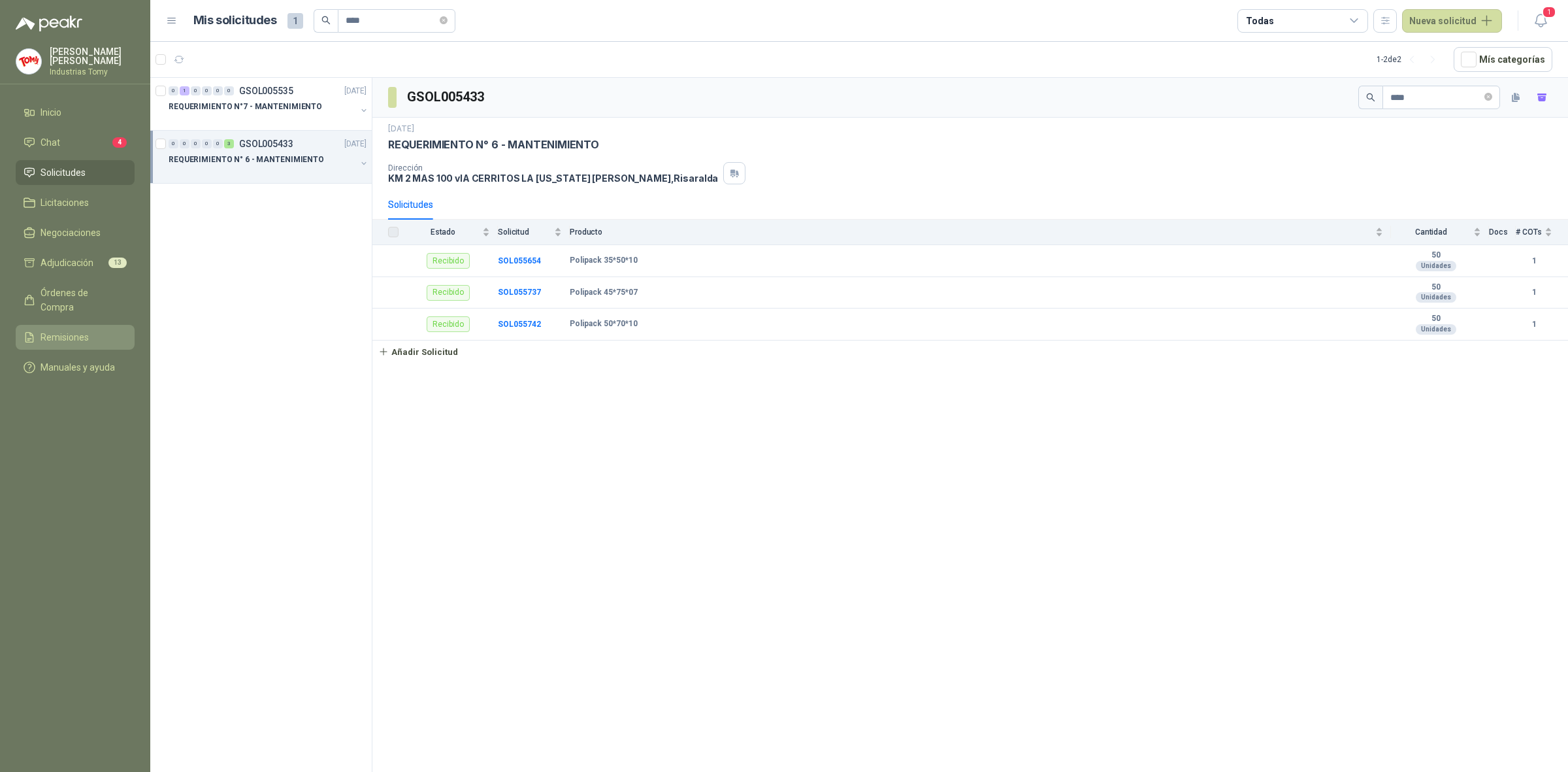
click at [64, 330] on span "Remisiones" at bounding box center [64, 337] width 48 height 15
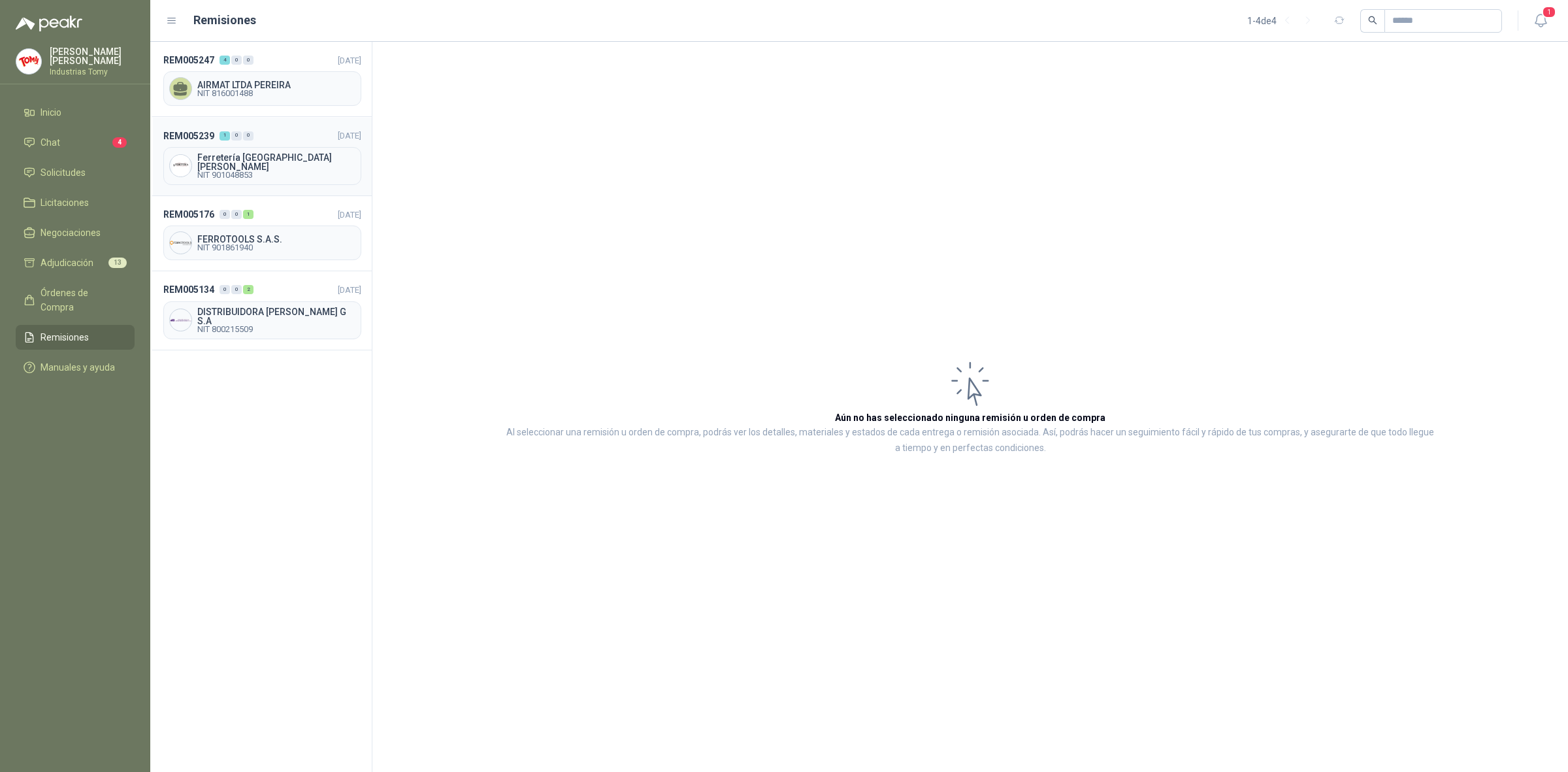
click at [246, 162] on span "Ferretería Industrial del Valle" at bounding box center [276, 163] width 158 height 18
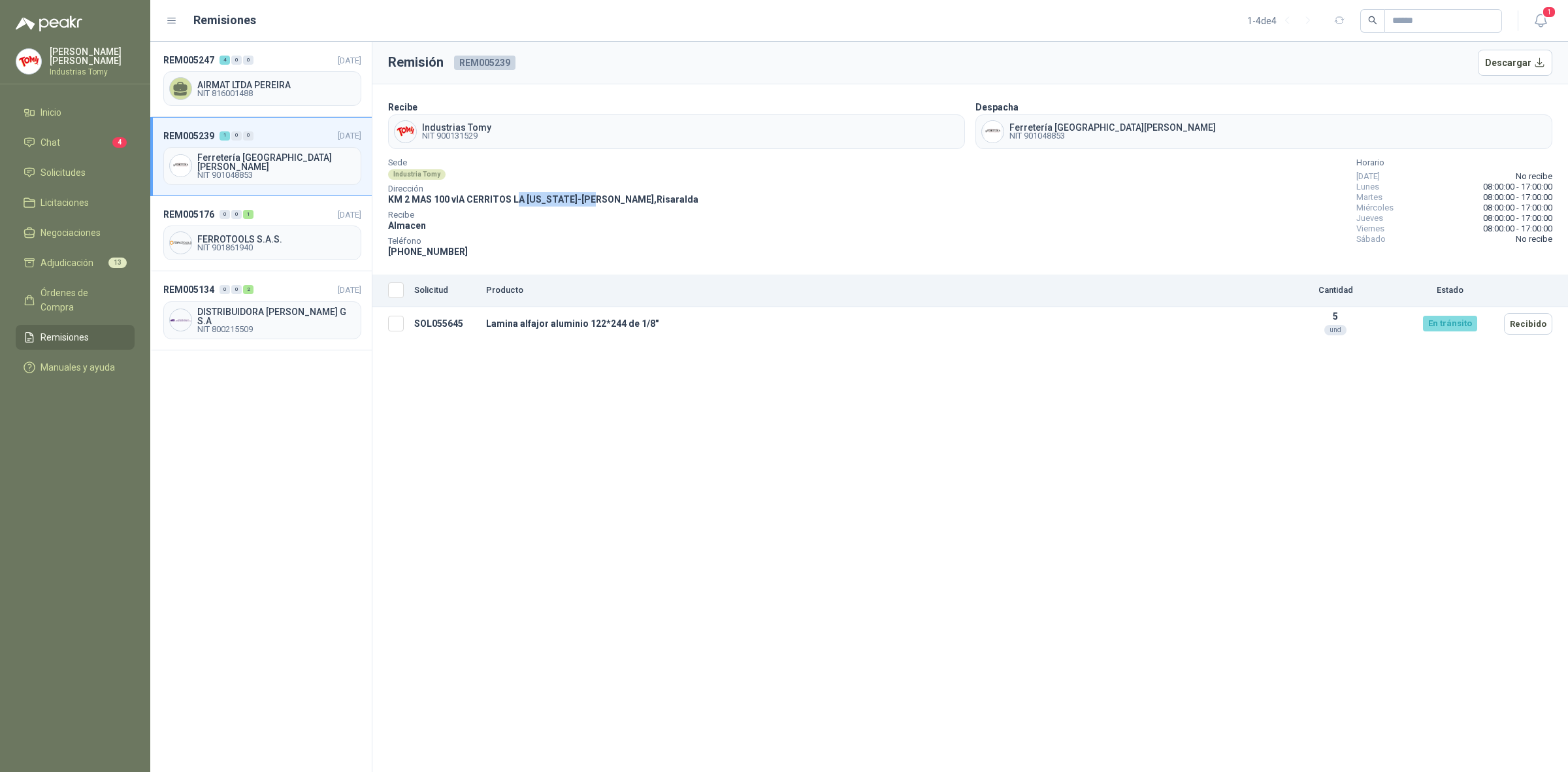
drag, startPoint x: 530, startPoint y: 194, endPoint x: 613, endPoint y: 202, distance: 83.4
click at [613, 202] on span "KM 2 MAS 100 vIA CERRITOS LA VIRGINIA - Pereira , Risaralda" at bounding box center [543, 199] width 310 height 11
drag, startPoint x: 644, startPoint y: 206, endPoint x: 756, endPoint y: 228, distance: 114.1
click at [644, 206] on div "Sede Industria Tomy Dirección KM 2 MAS 100 vIA CERRITOS LA VIRGINIA - Pereira ,…" at bounding box center [969, 209] width 1164 height 100
click at [884, 232] on div "Sede Industria Tomy Dirección KM 2 MAS 100 vIA CERRITOS LA VIRGINIA - Pereira ,…" at bounding box center [969, 209] width 1164 height 100
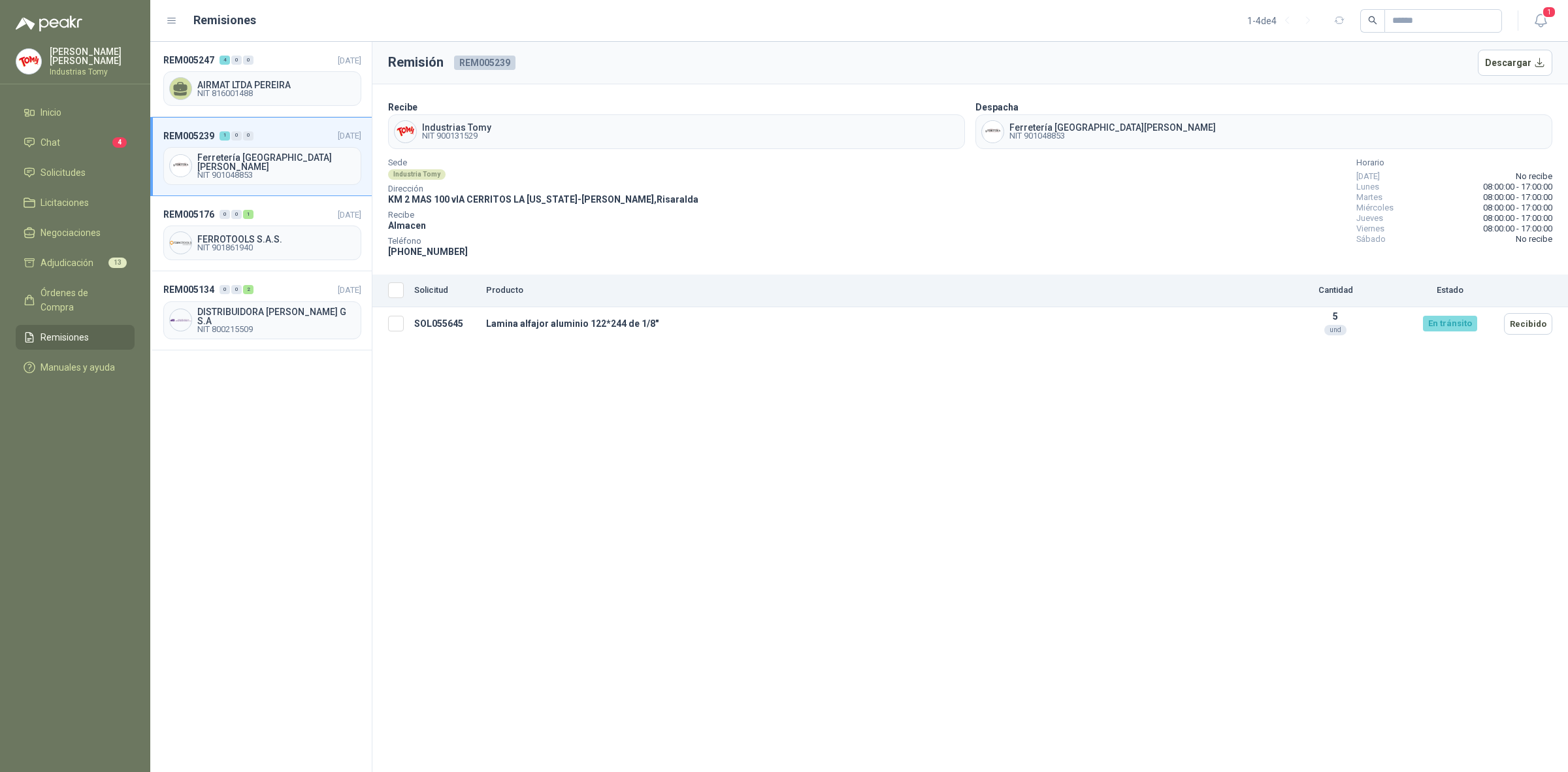
drag, startPoint x: 556, startPoint y: 371, endPoint x: 367, endPoint y: 330, distance: 193.4
click at [556, 370] on div "Remisión REM005239 Descargar Recibe Industrias Tomy NIT 900131529 Despacha Ferr…" at bounding box center [970, 407] width 1196 height 730
click at [77, 286] on span "Órdenes de Compra" at bounding box center [81, 301] width 82 height 29
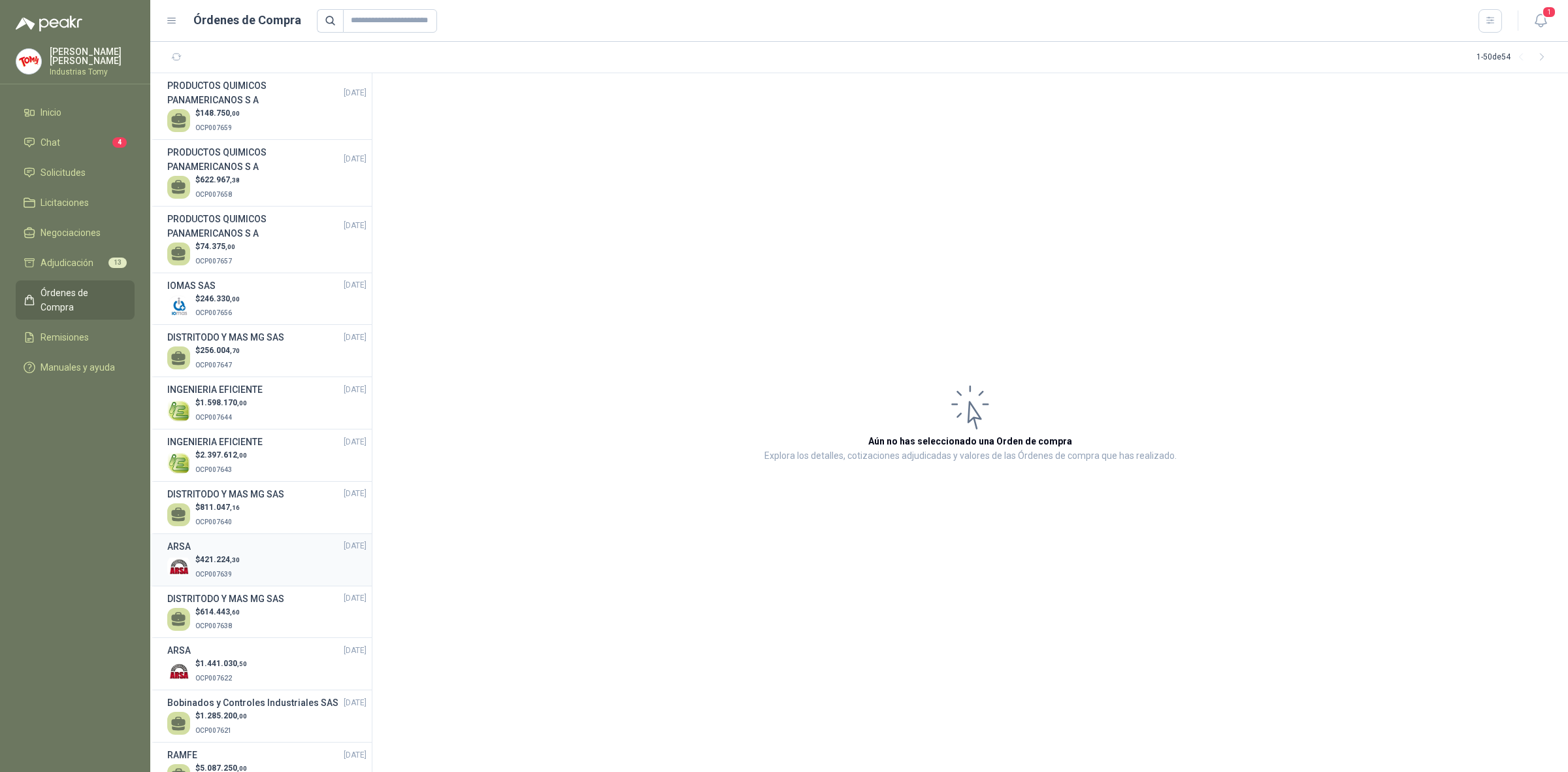
click at [245, 554] on div "$ 421.224 ,30 OCP007639" at bounding box center [267, 567] width 199 height 27
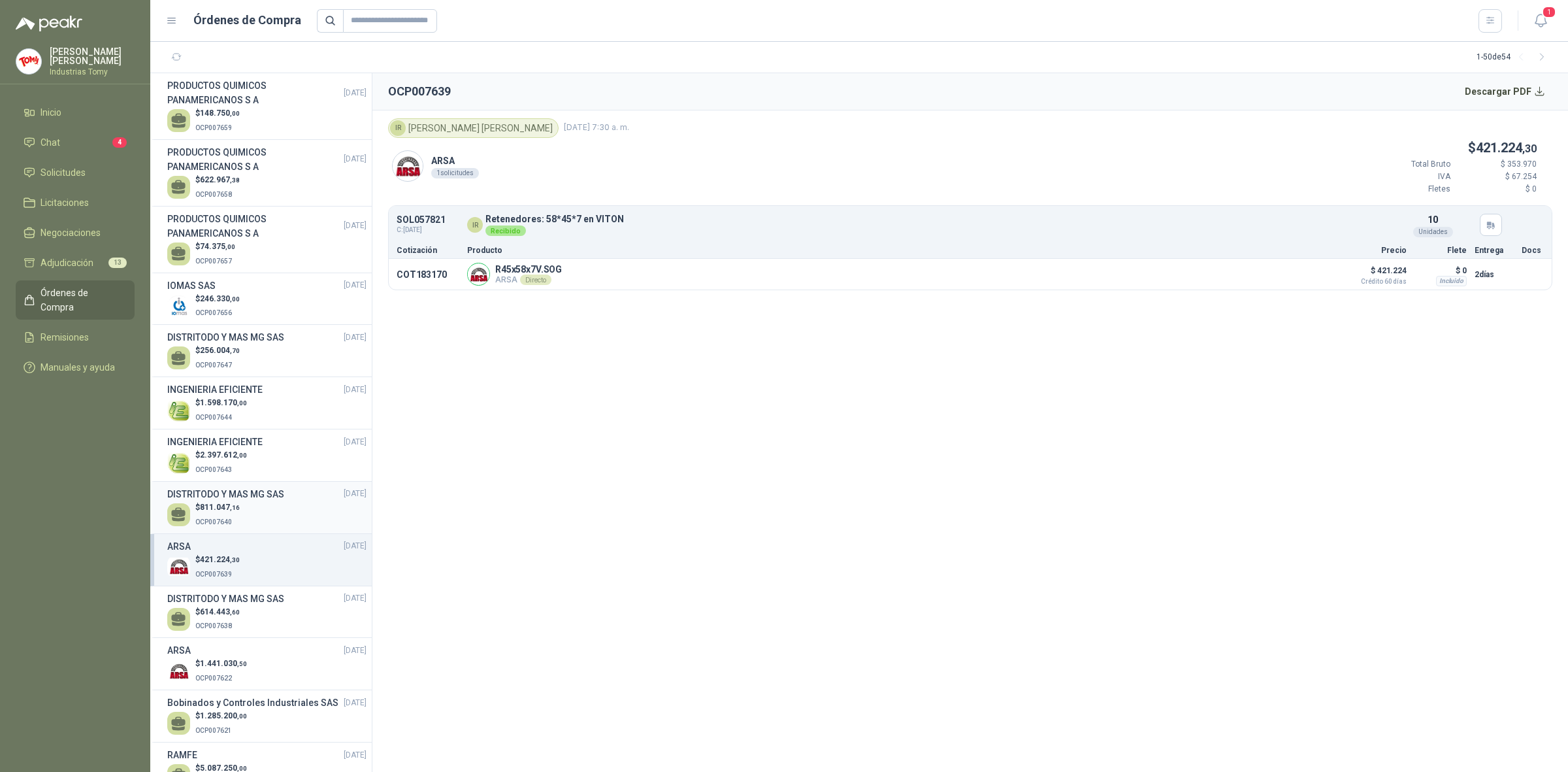
click at [237, 504] on span ",16" at bounding box center [235, 507] width 10 height 7
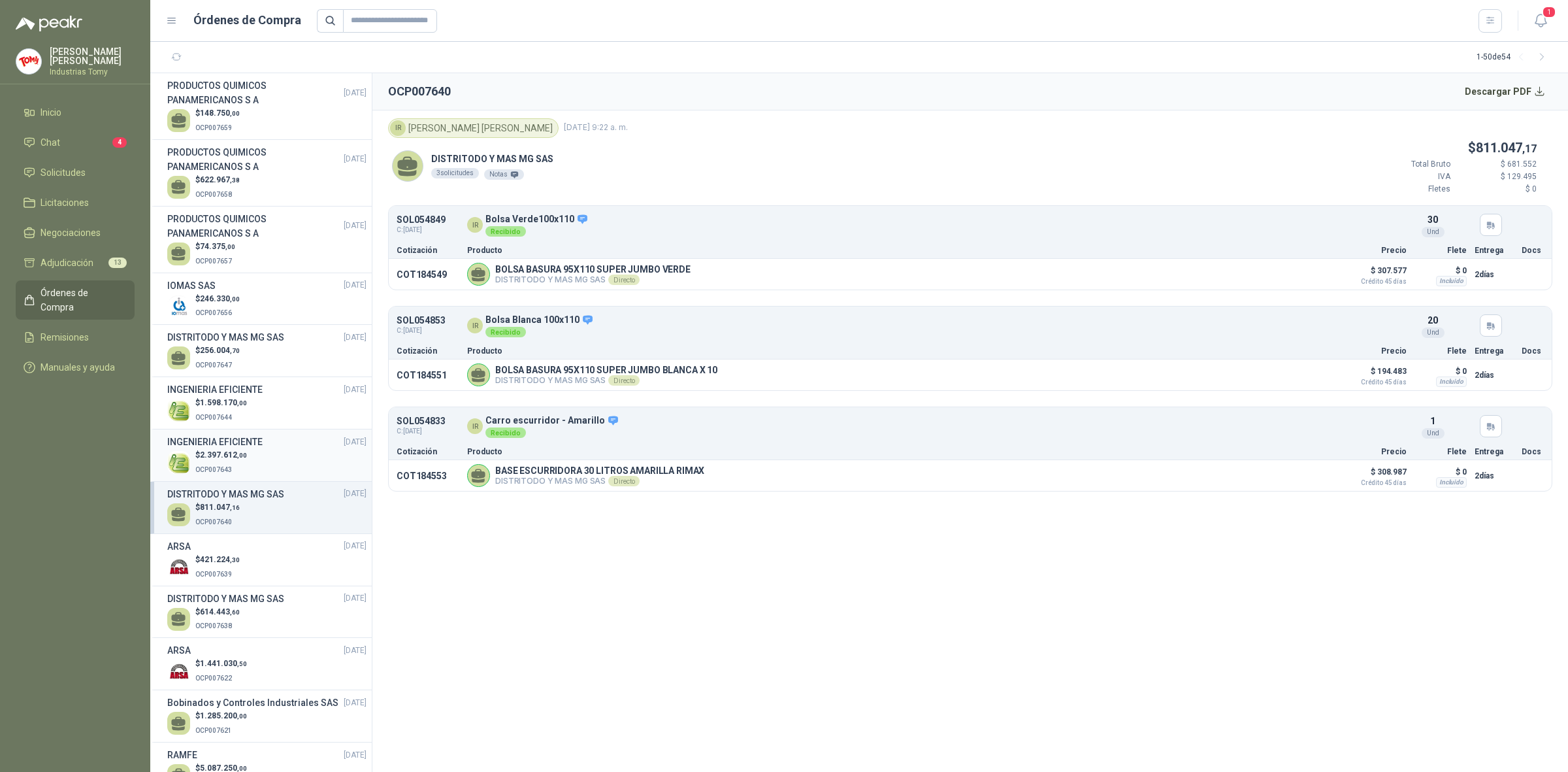
click at [252, 455] on div "$ 2.397.612 ,00 OCP007643" at bounding box center [267, 462] width 199 height 27
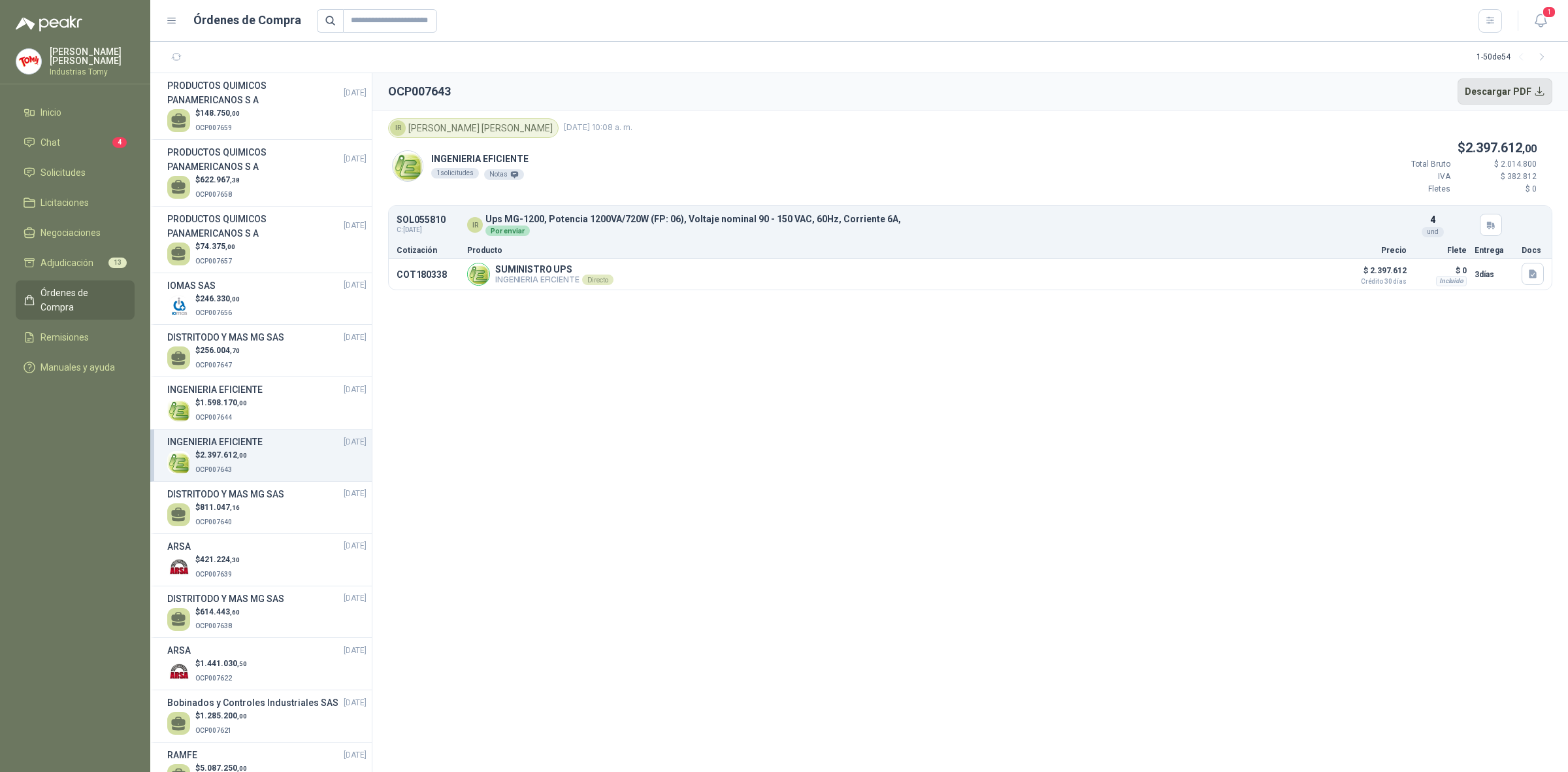
click at [1518, 90] on button "Descargar PDF" at bounding box center [1505, 91] width 95 height 26
click at [251, 393] on h3 "INGENIERIA EFICIENTE" at bounding box center [215, 389] width 95 height 15
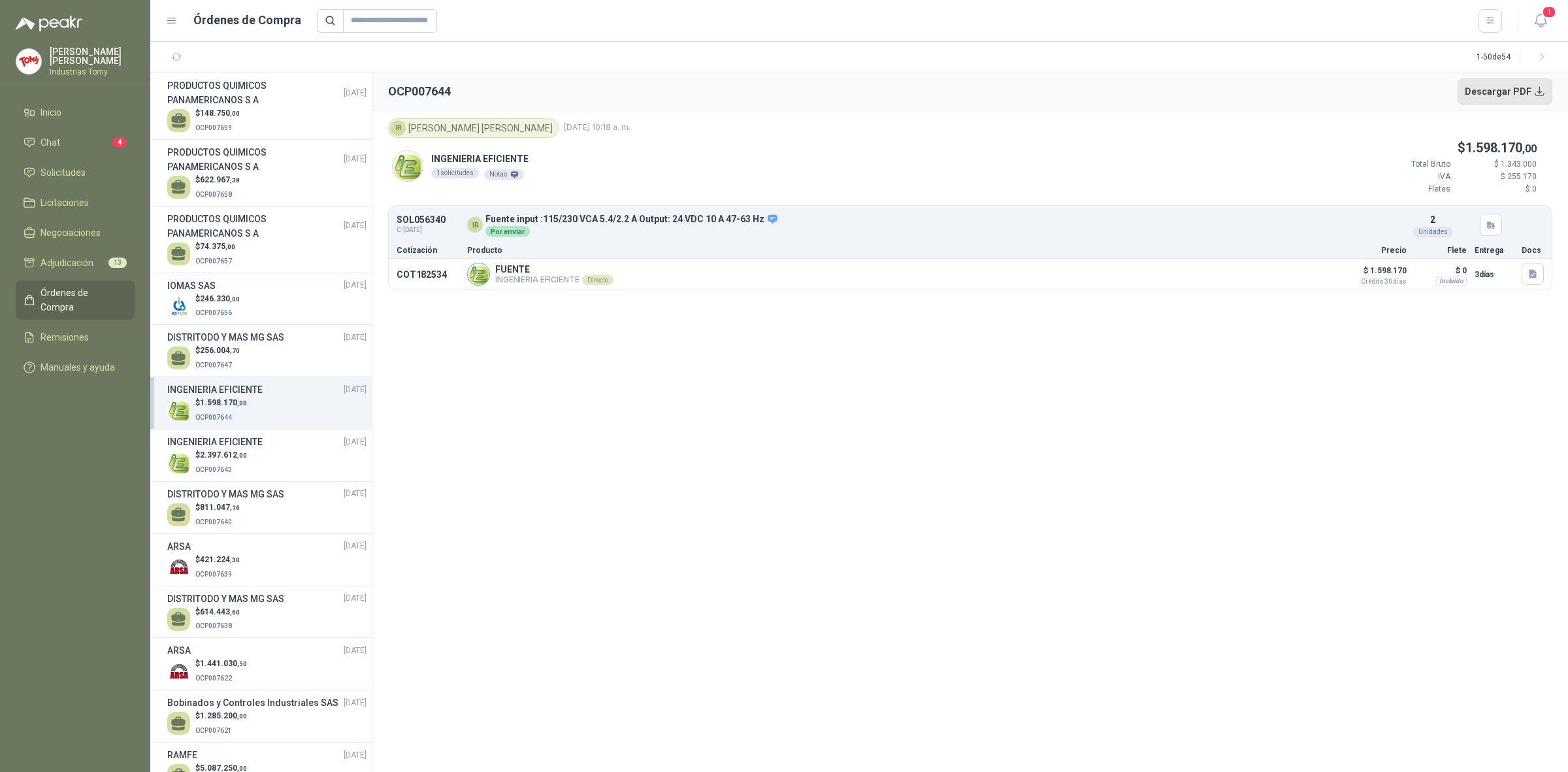
click at [1527, 87] on button "Descargar PDF" at bounding box center [1505, 91] width 95 height 26
click at [244, 353] on div "$ 256.004 ,70 OCP007647" at bounding box center [267, 357] width 199 height 27
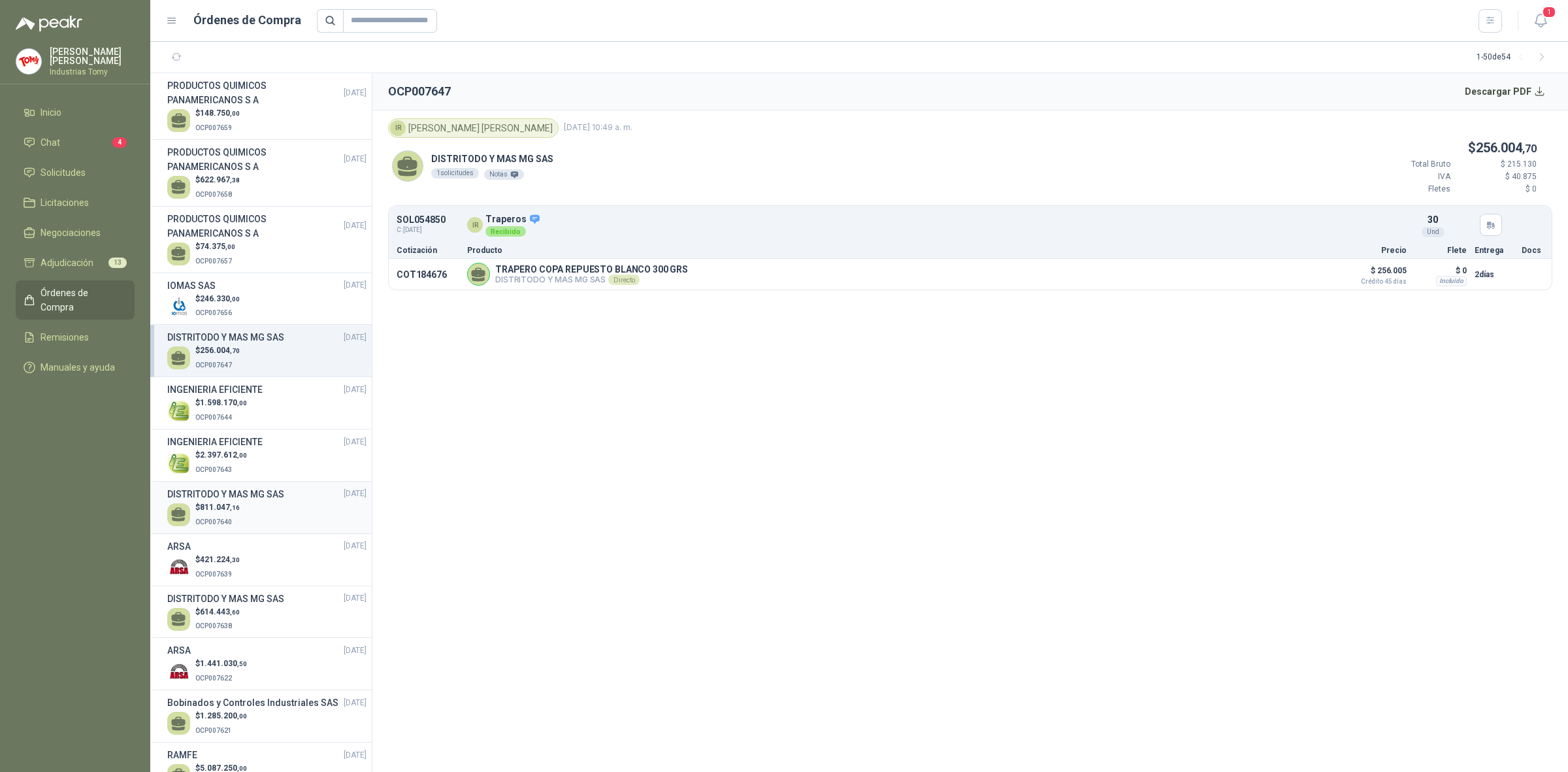
click at [261, 521] on div "$ 811.047 ,16 OCP007640" at bounding box center [267, 514] width 199 height 27
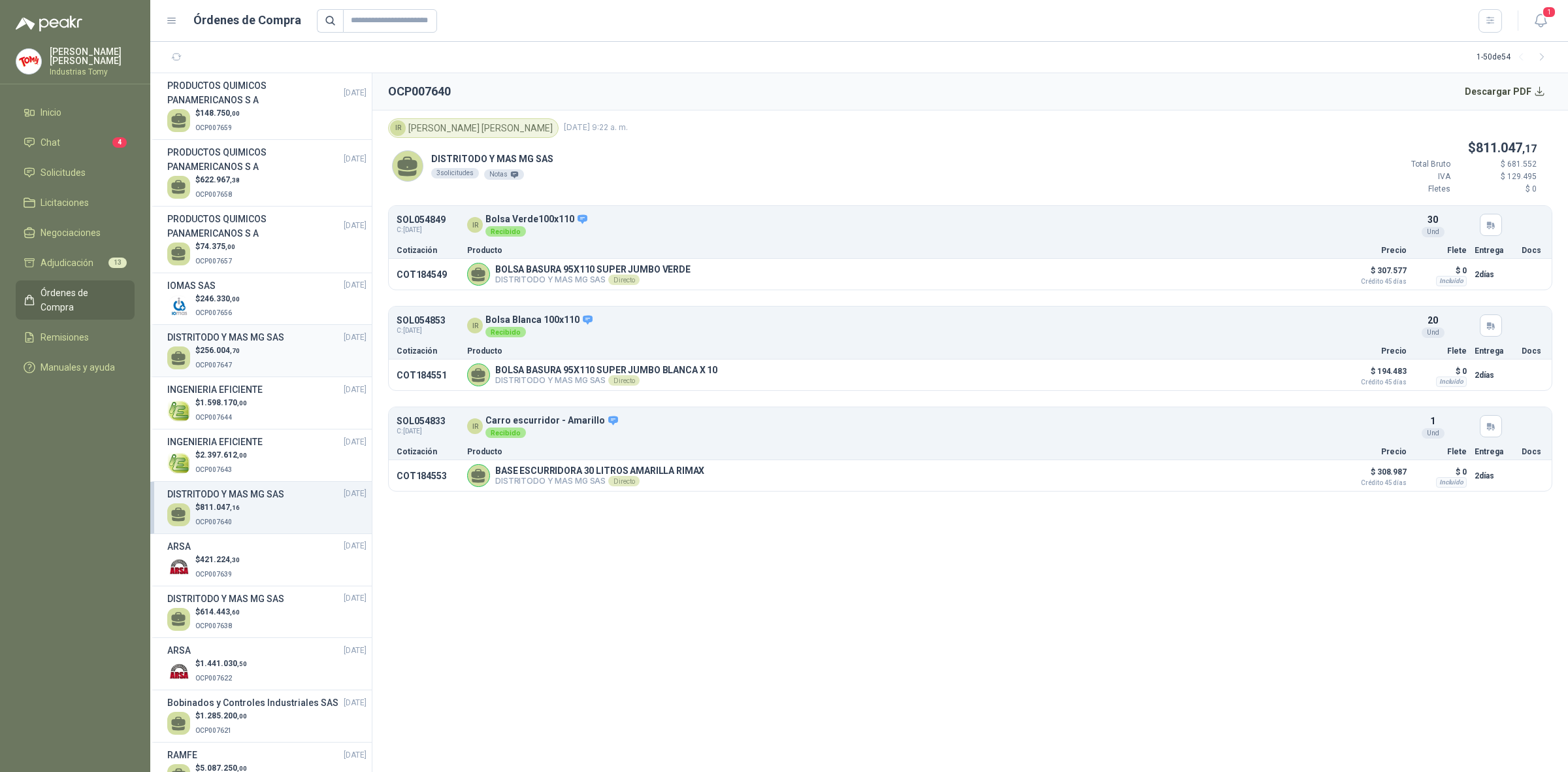
click at [224, 350] on span "256.004 ,70" at bounding box center [220, 350] width 40 height 9
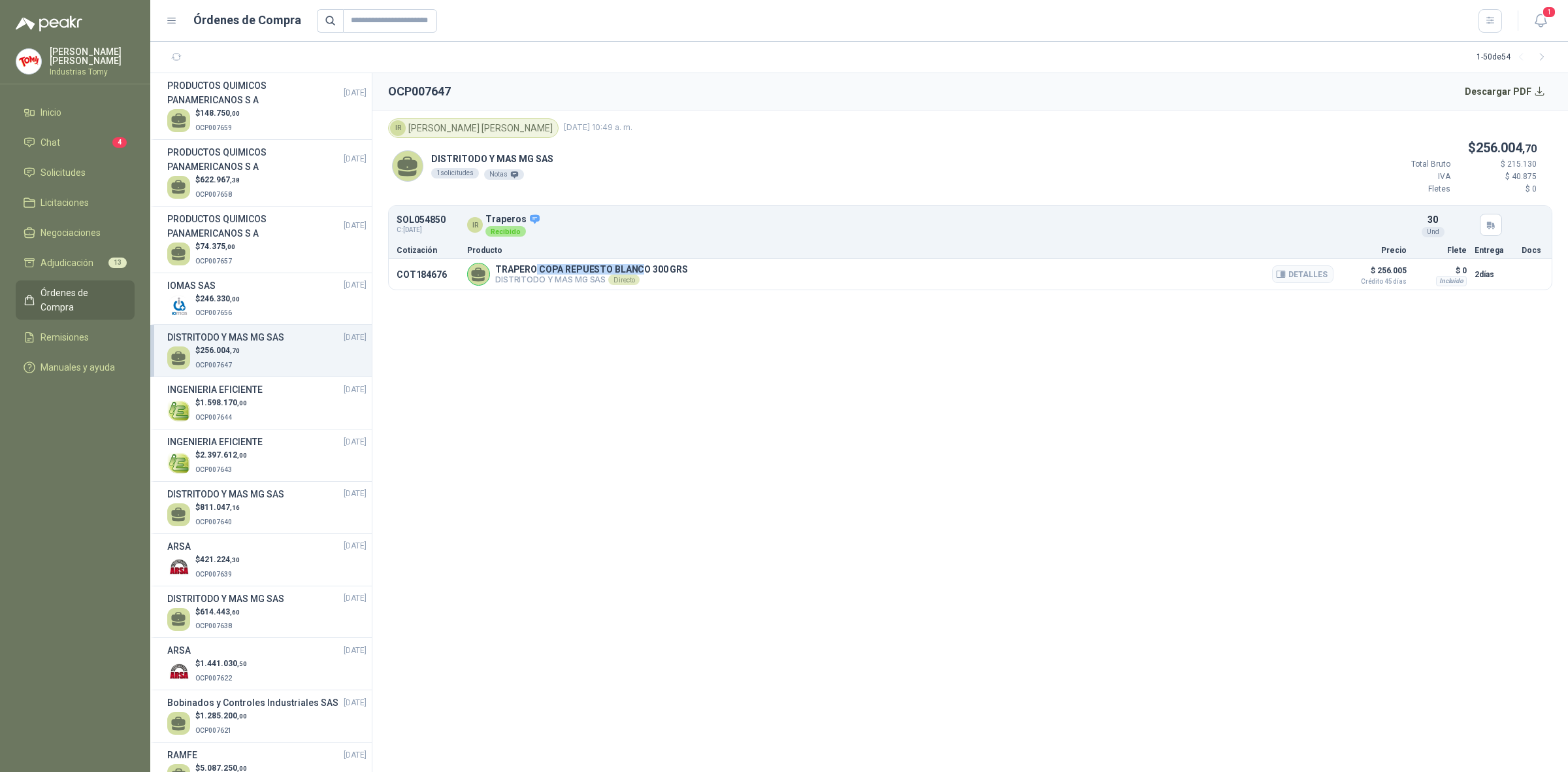
drag, startPoint x: 534, startPoint y: 269, endPoint x: 650, endPoint y: 270, distance: 116.0
click at [641, 270] on p "TRAPERO COPA REPUESTO BLANCO 300 GRS" at bounding box center [592, 269] width 193 height 11
click at [650, 270] on p "TRAPERO COPA REPUESTO BLANCO 300 GRS" at bounding box center [592, 269] width 193 height 11
click at [1501, 91] on button "Descargar PDF" at bounding box center [1505, 91] width 95 height 26
click at [214, 302] on span "246.330 ,00" at bounding box center [220, 299] width 40 height 9
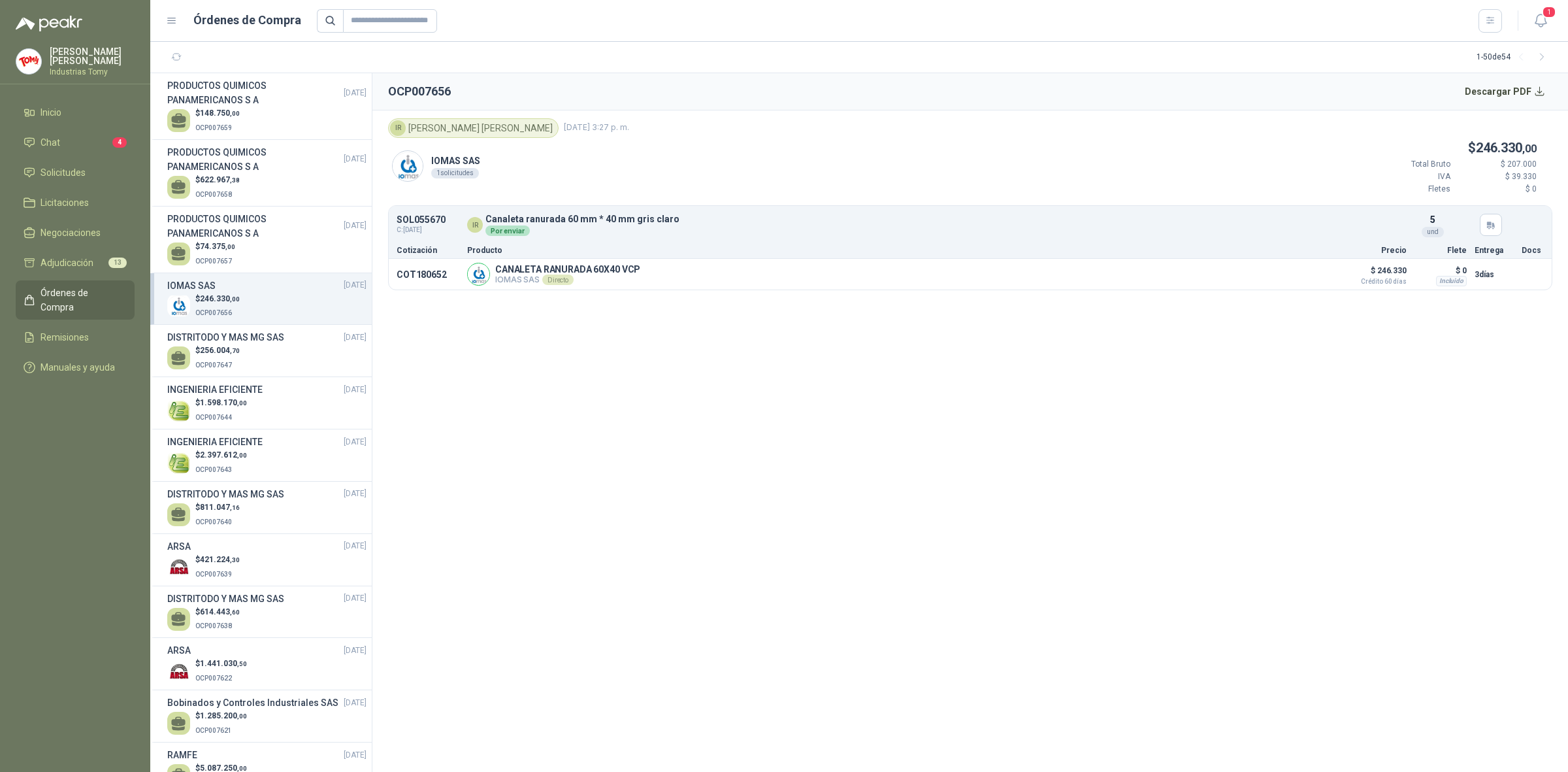
drag, startPoint x: 965, startPoint y: 367, endPoint x: 1452, endPoint y: 204, distance: 513.6
click at [966, 367] on section "OCP007656 Descargar PDF IR Isabel Ríos 29 de septiembre de 2025, 3:27 p. m. IOM…" at bounding box center [970, 422] width 1196 height 698
click at [1517, 82] on button "Descargar PDF" at bounding box center [1505, 91] width 95 height 26
click at [241, 220] on h3 "PRODUCTOS QUIMICOS PANAMERICANOS S A" at bounding box center [255, 226] width 176 height 29
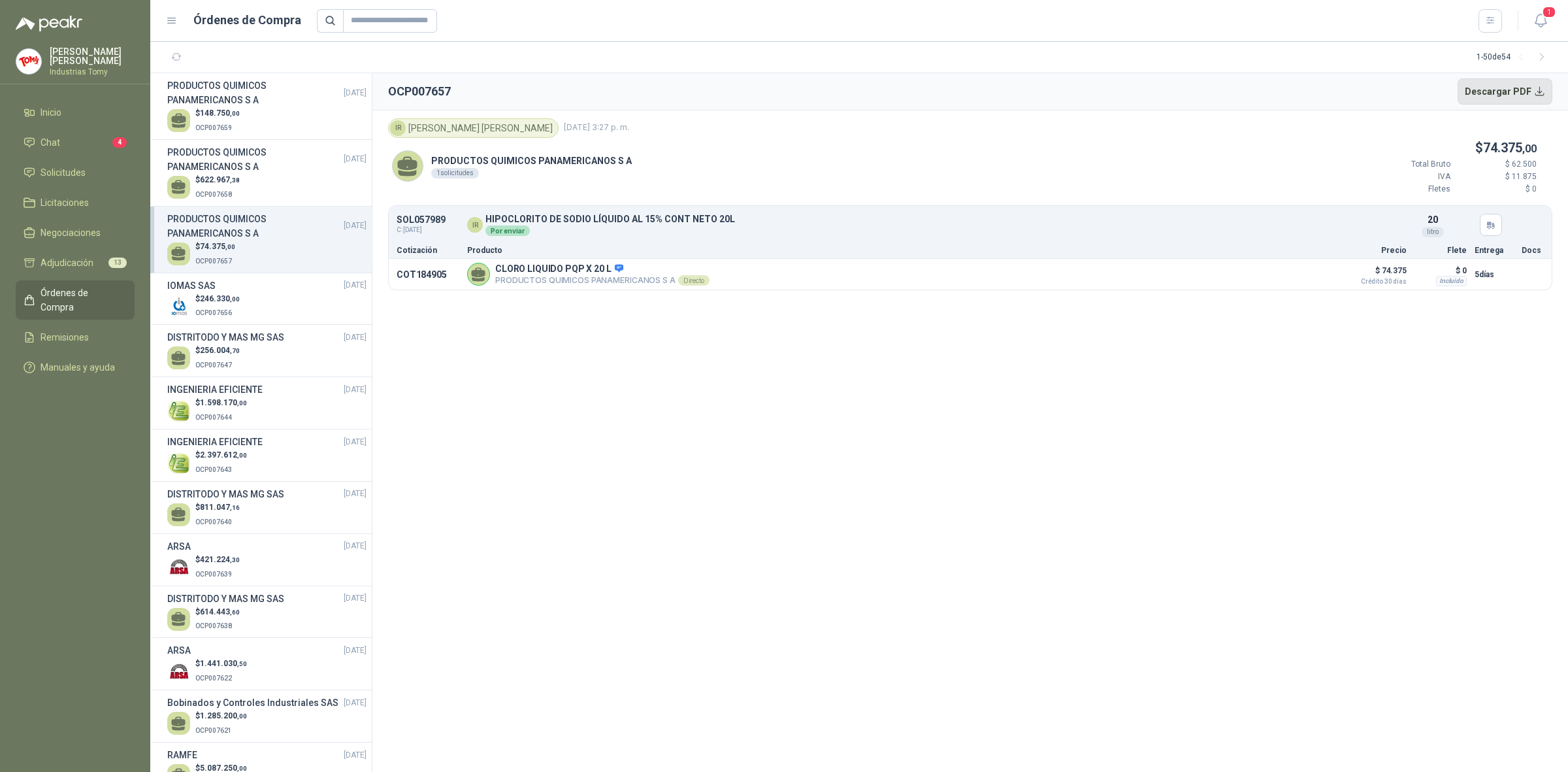
click at [1514, 95] on button "Descargar PDF" at bounding box center [1505, 91] width 95 height 26
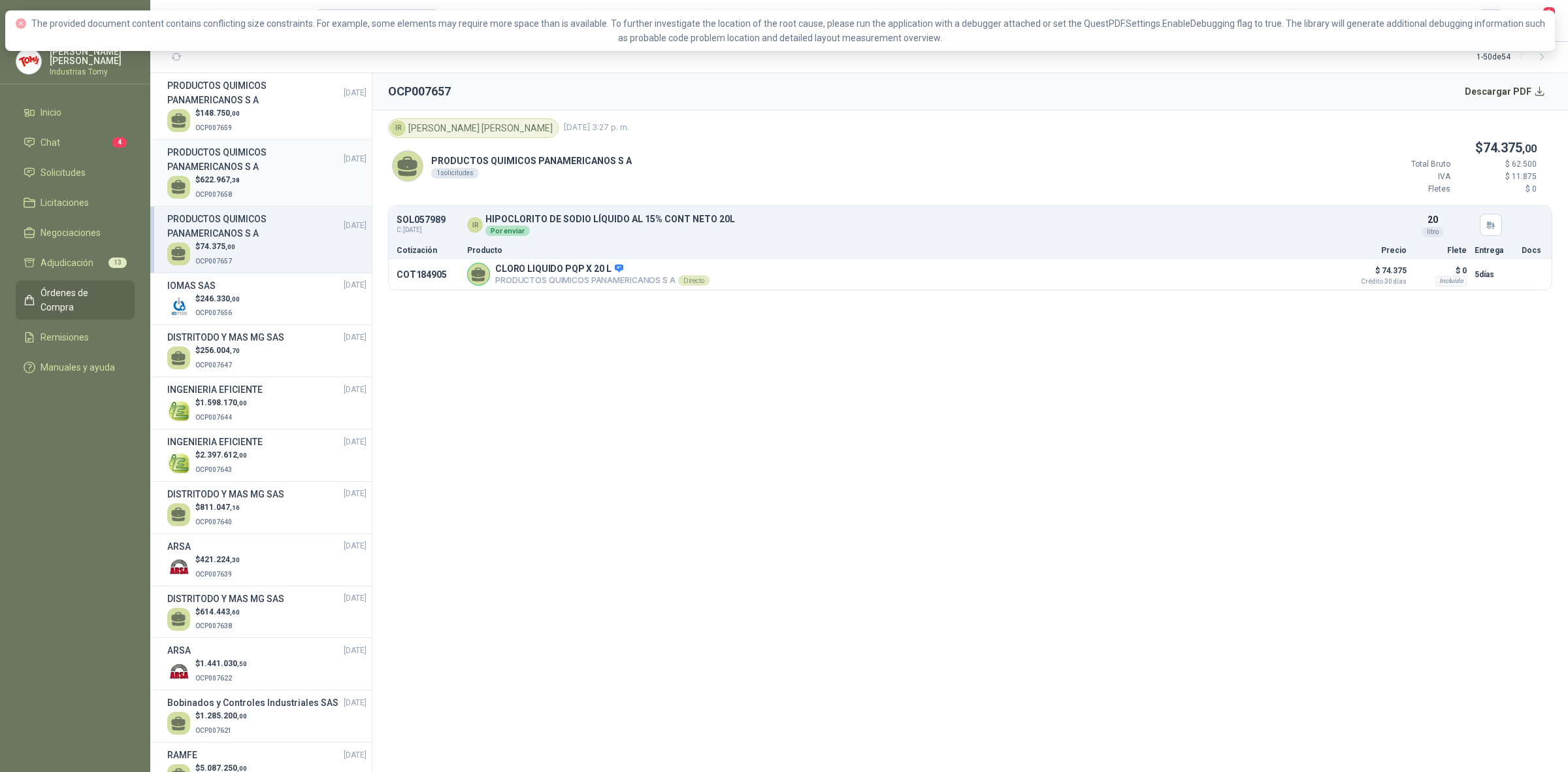
click at [251, 171] on h3 "PRODUCTOS QUIMICOS PANAMERICANOS S A" at bounding box center [255, 159] width 176 height 29
click at [1514, 84] on button "Descargar PDF" at bounding box center [1505, 91] width 95 height 26
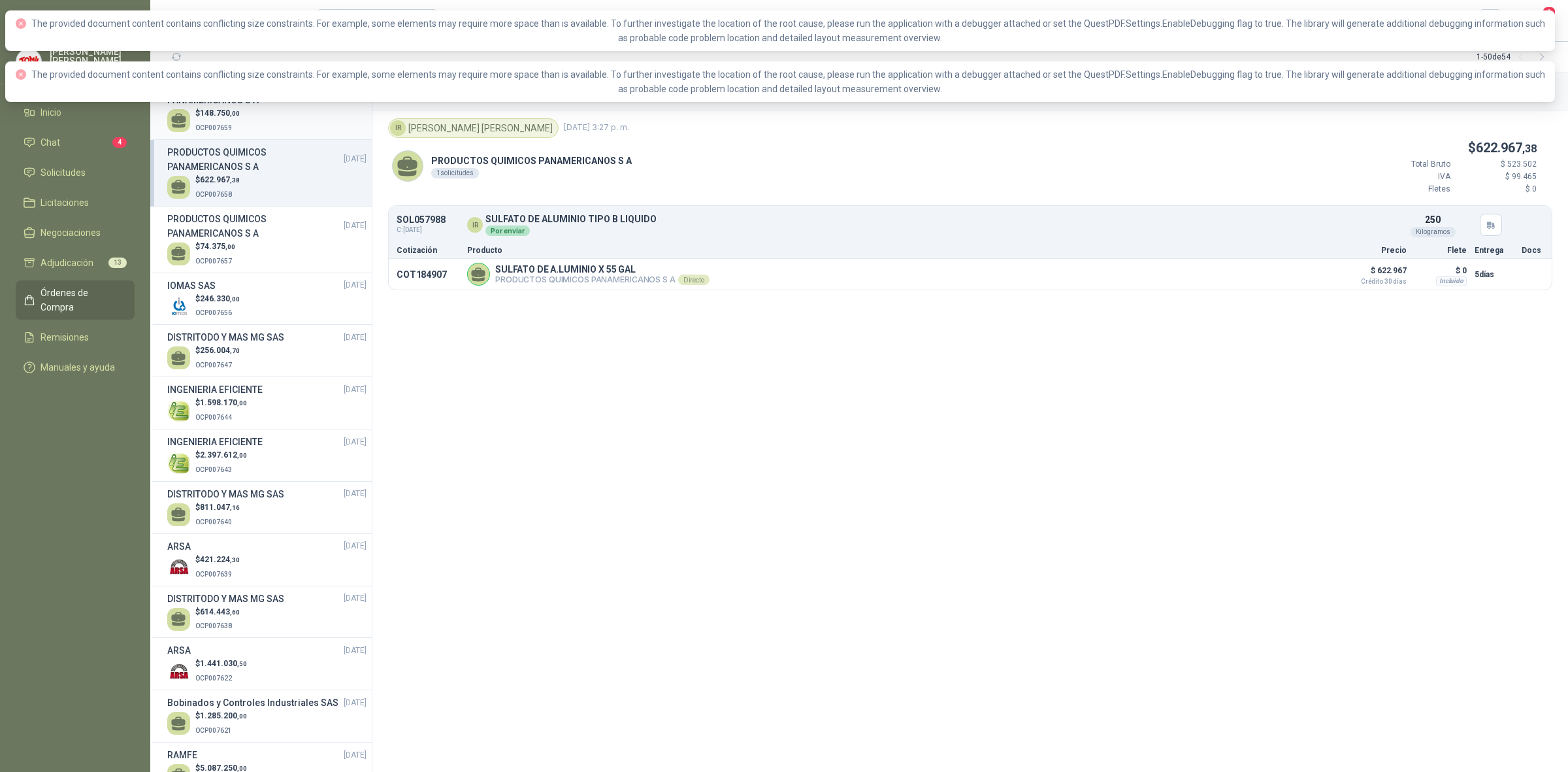
click at [274, 119] on div "$ 148.750 ,00 OCP007659" at bounding box center [267, 120] width 199 height 27
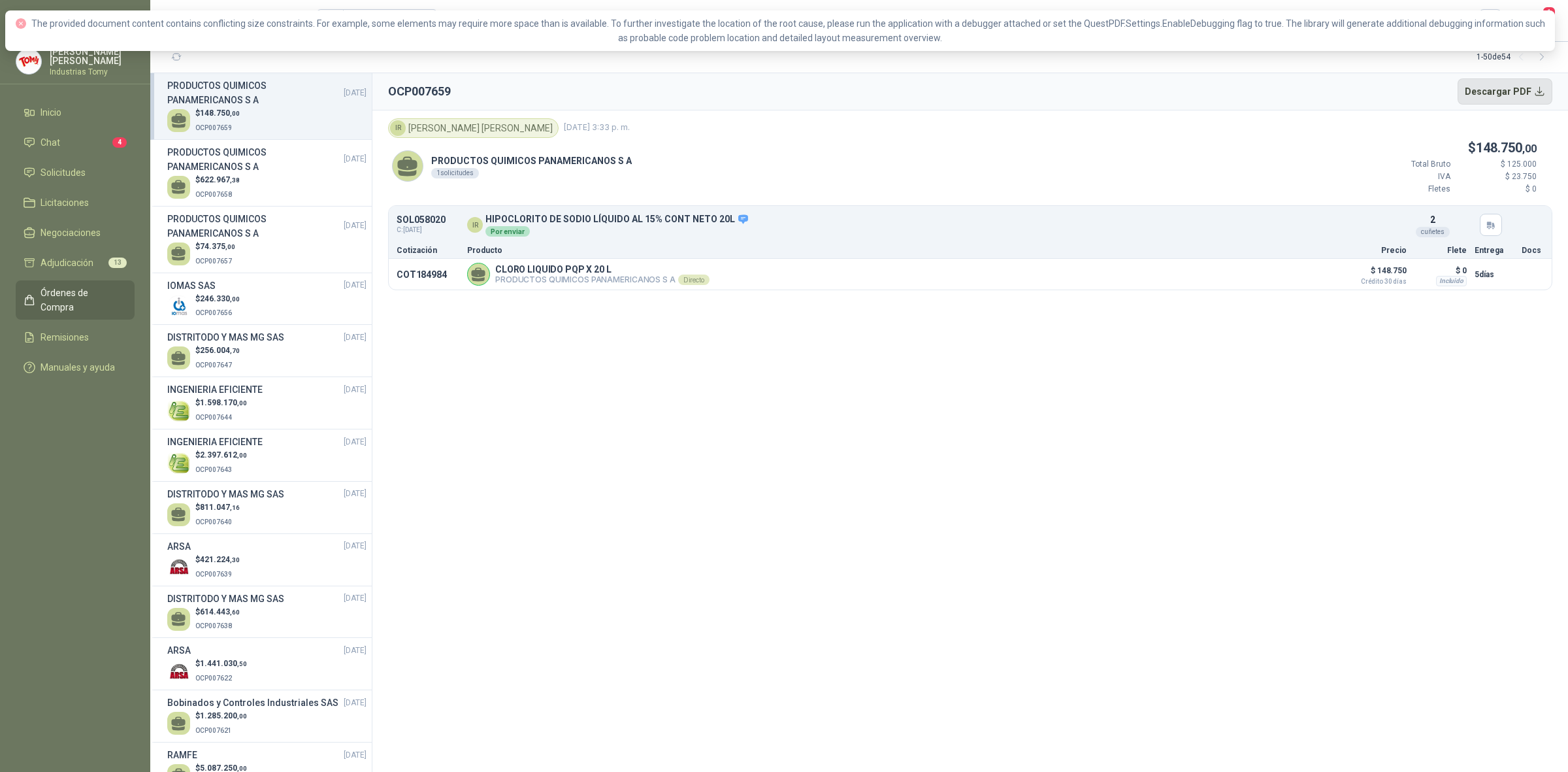
click at [1508, 87] on button "Descargar PDF" at bounding box center [1505, 91] width 95 height 26
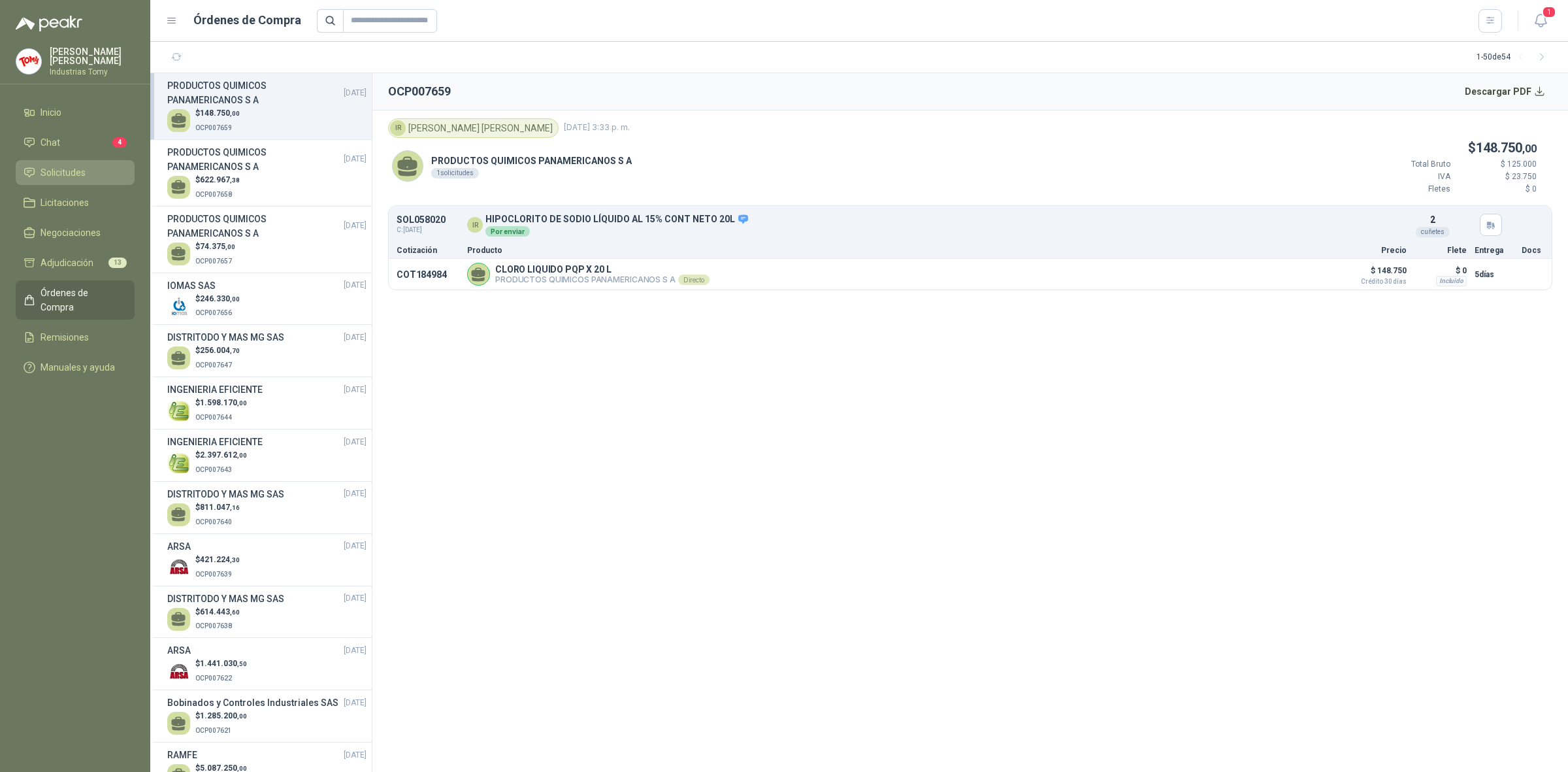
click at [95, 166] on li "Solicitudes" at bounding box center [75, 172] width 103 height 15
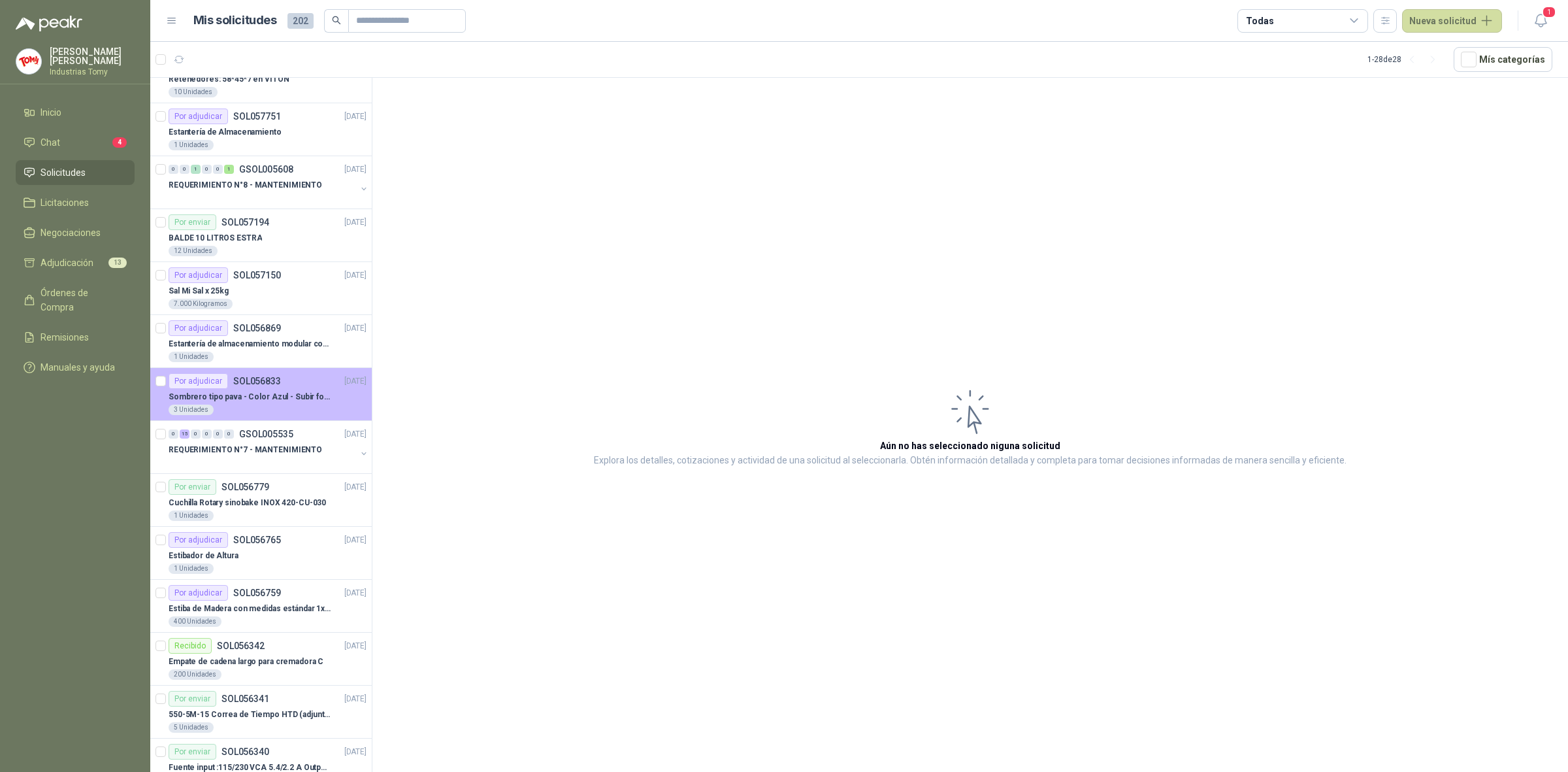
scroll to position [245, 0]
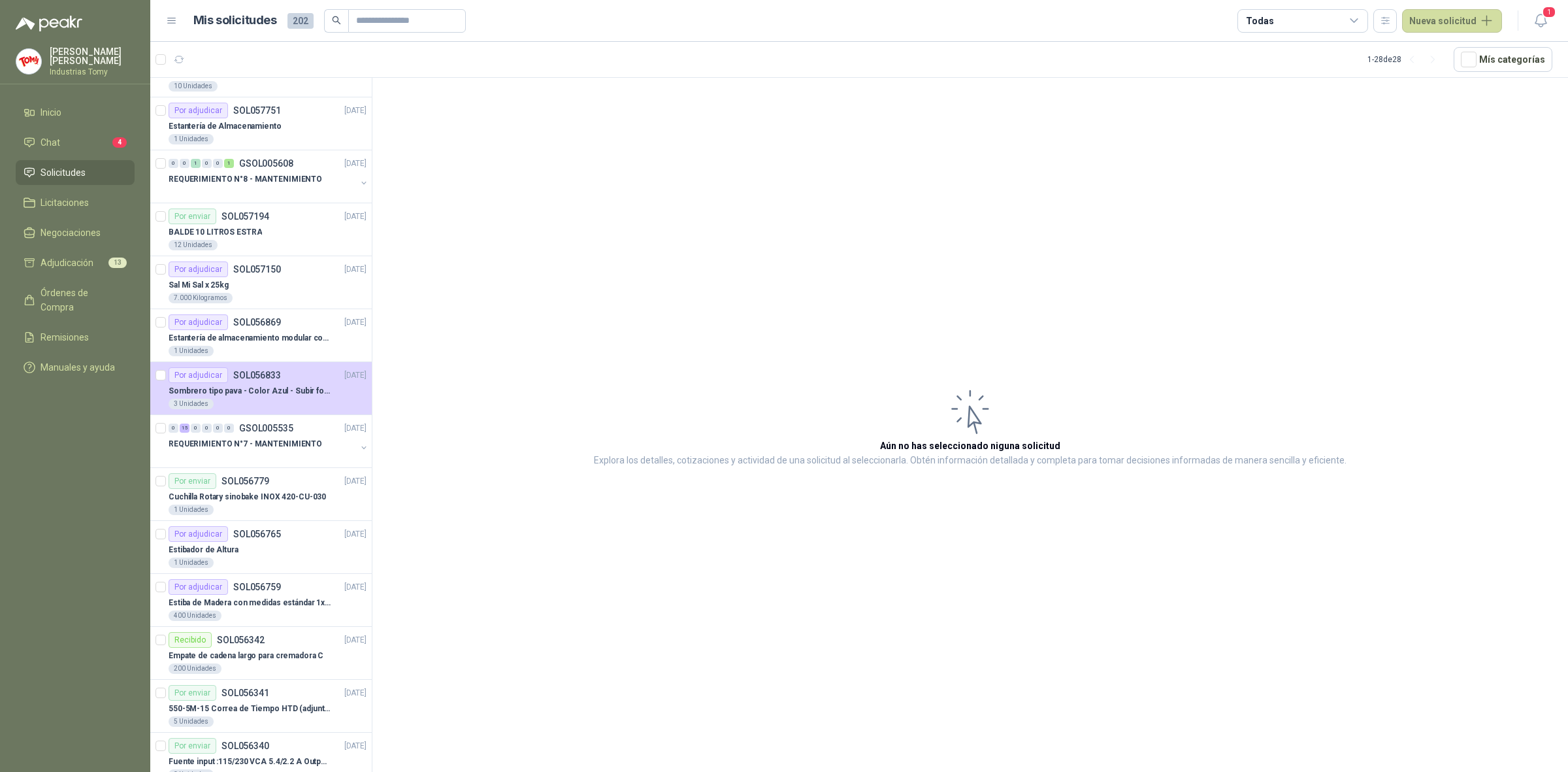
click at [479, 340] on article "Aún no has seleccionado niguna solicitud Explora los detalles, cotizaciones y a…" at bounding box center [970, 426] width 1196 height 698
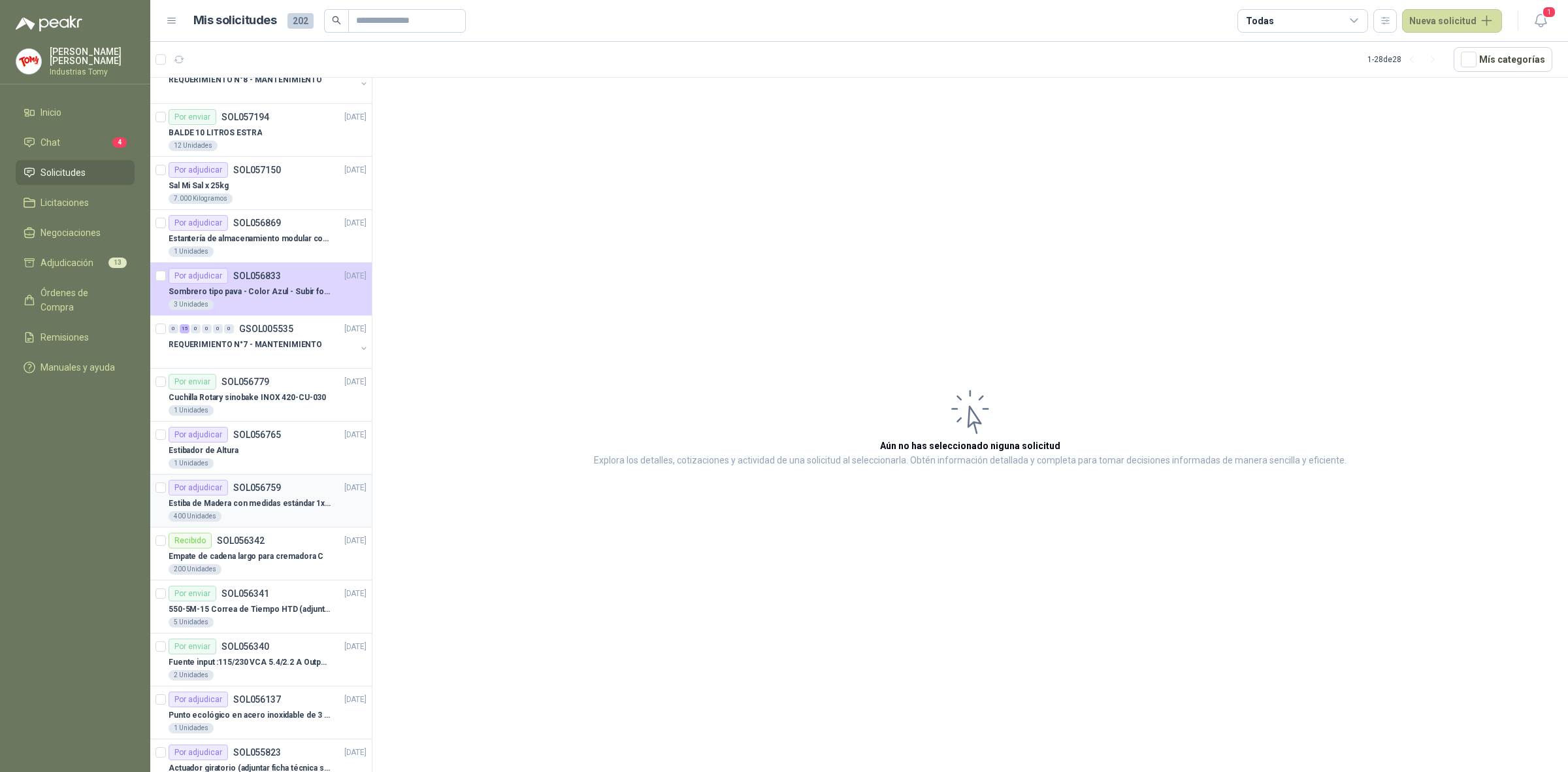
scroll to position [315, 0]
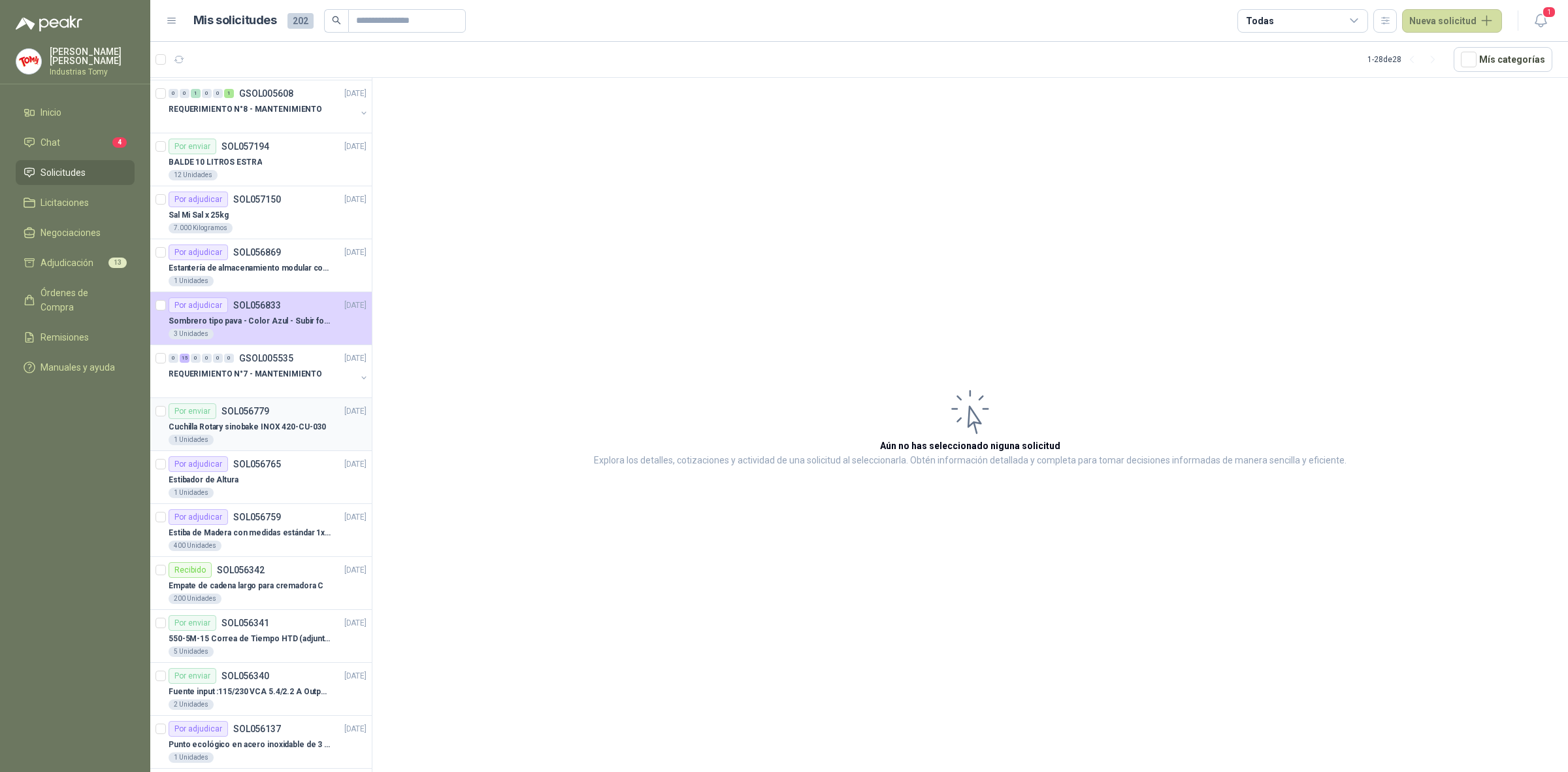
click at [243, 425] on p "Cuchilla Rotary sinobake INOX 420-CU-030" at bounding box center [247, 427] width 157 height 12
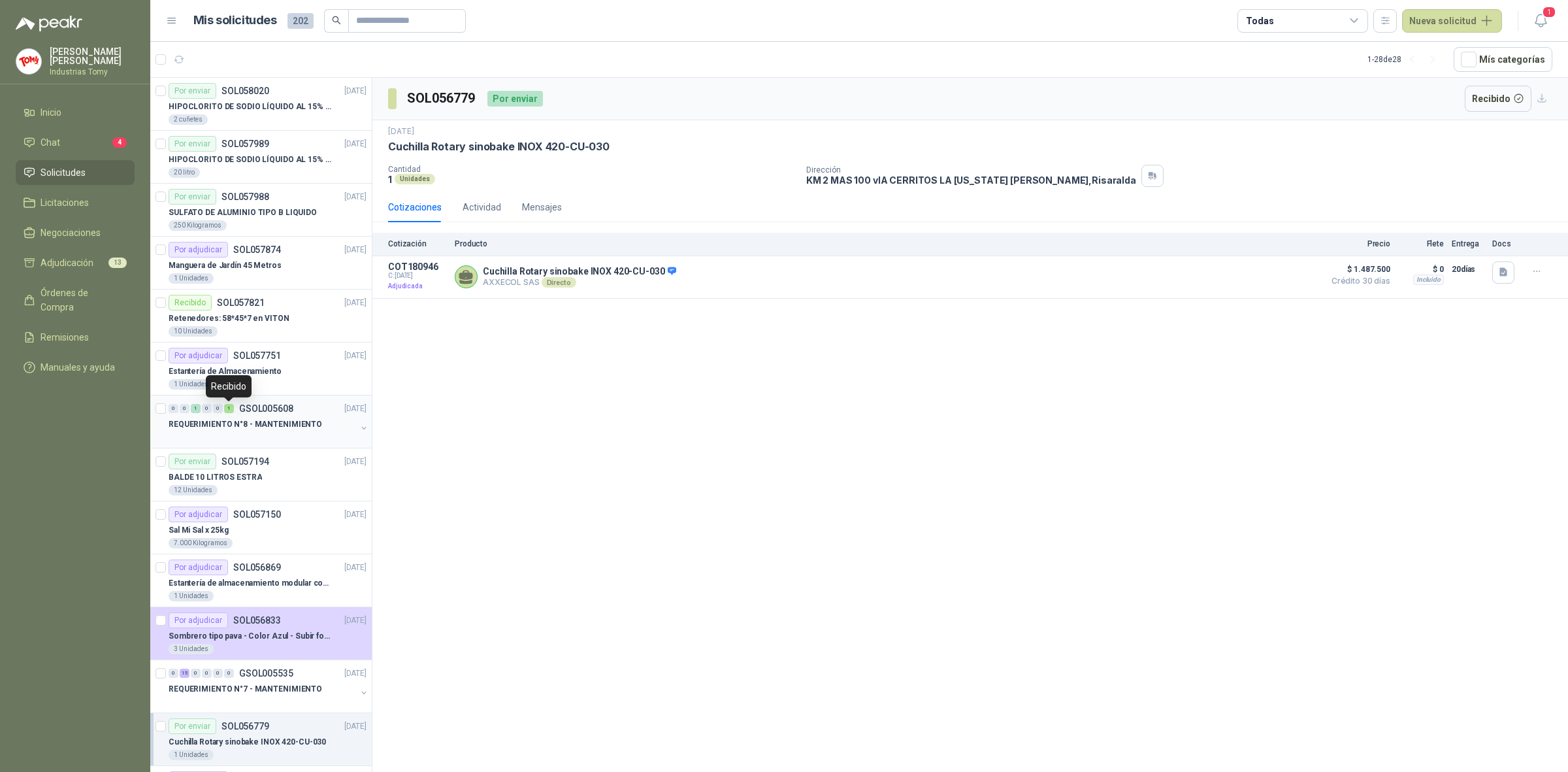
click at [281, 429] on p "REQUERIMIENTO N°8 - MANTENIMIENTO" at bounding box center [245, 425] width 153 height 12
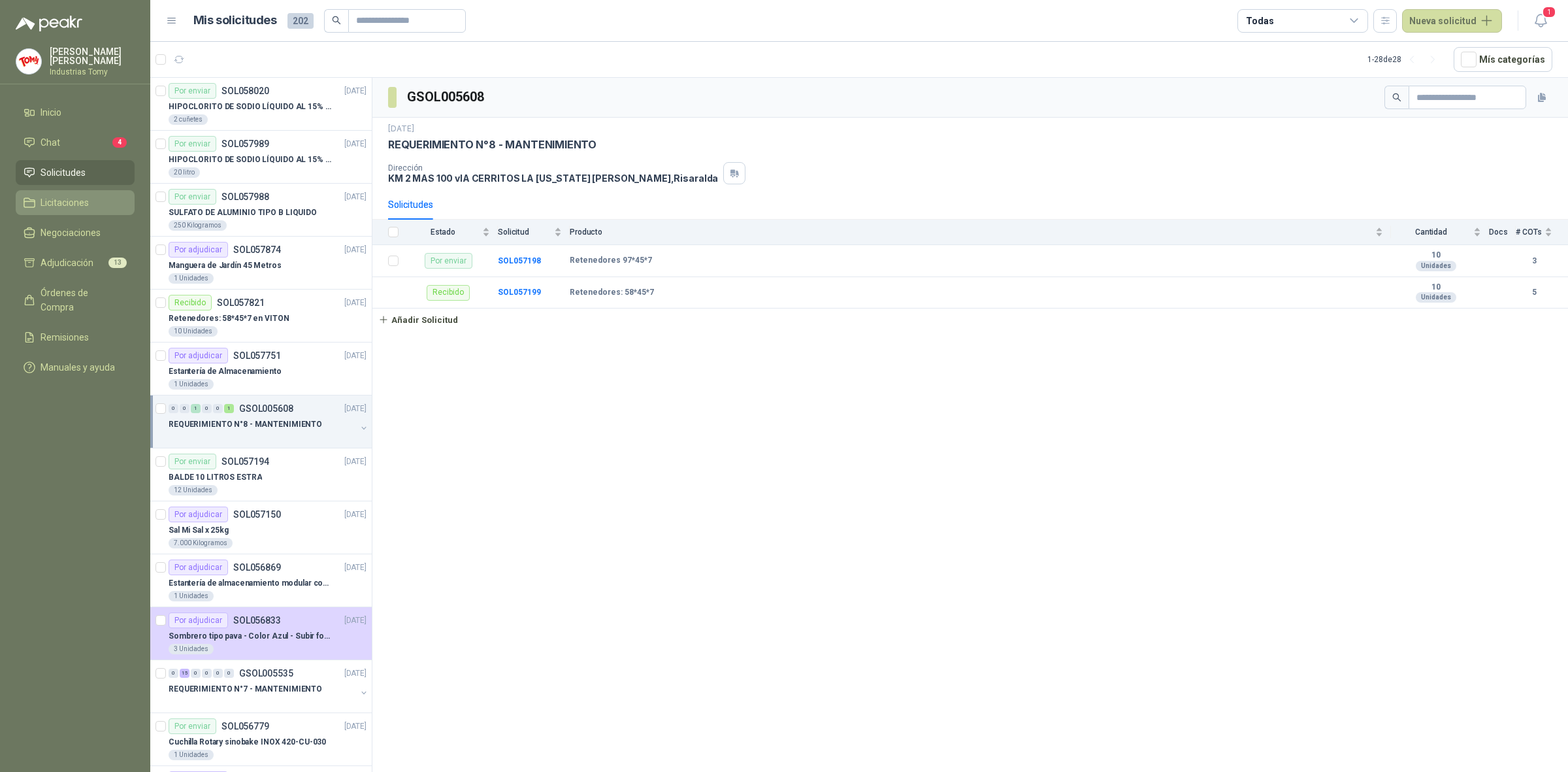
click at [66, 202] on span "Licitaciones" at bounding box center [64, 202] width 48 height 15
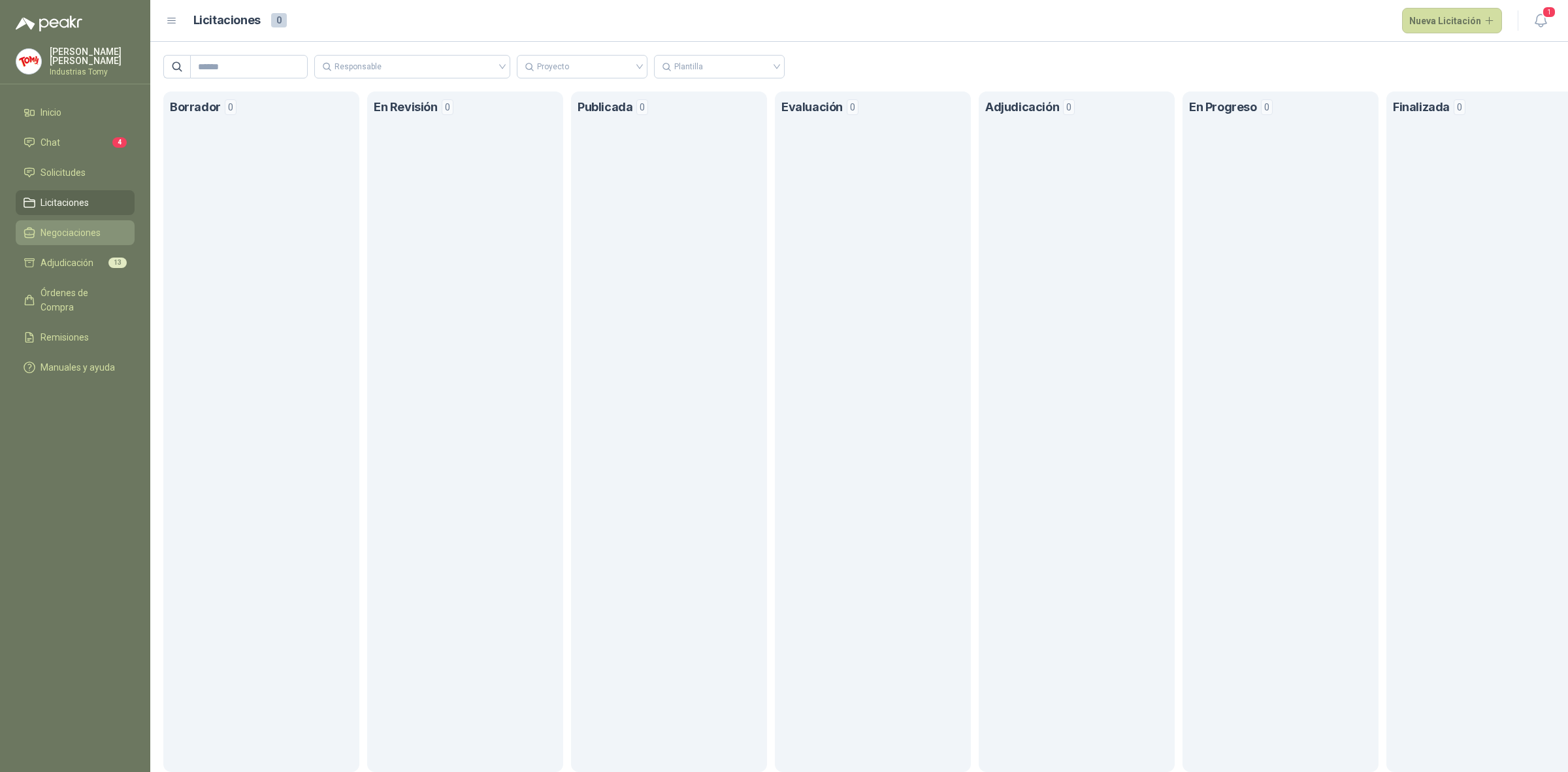
click at [72, 220] on link "Negociaciones" at bounding box center [74, 232] width 119 height 25
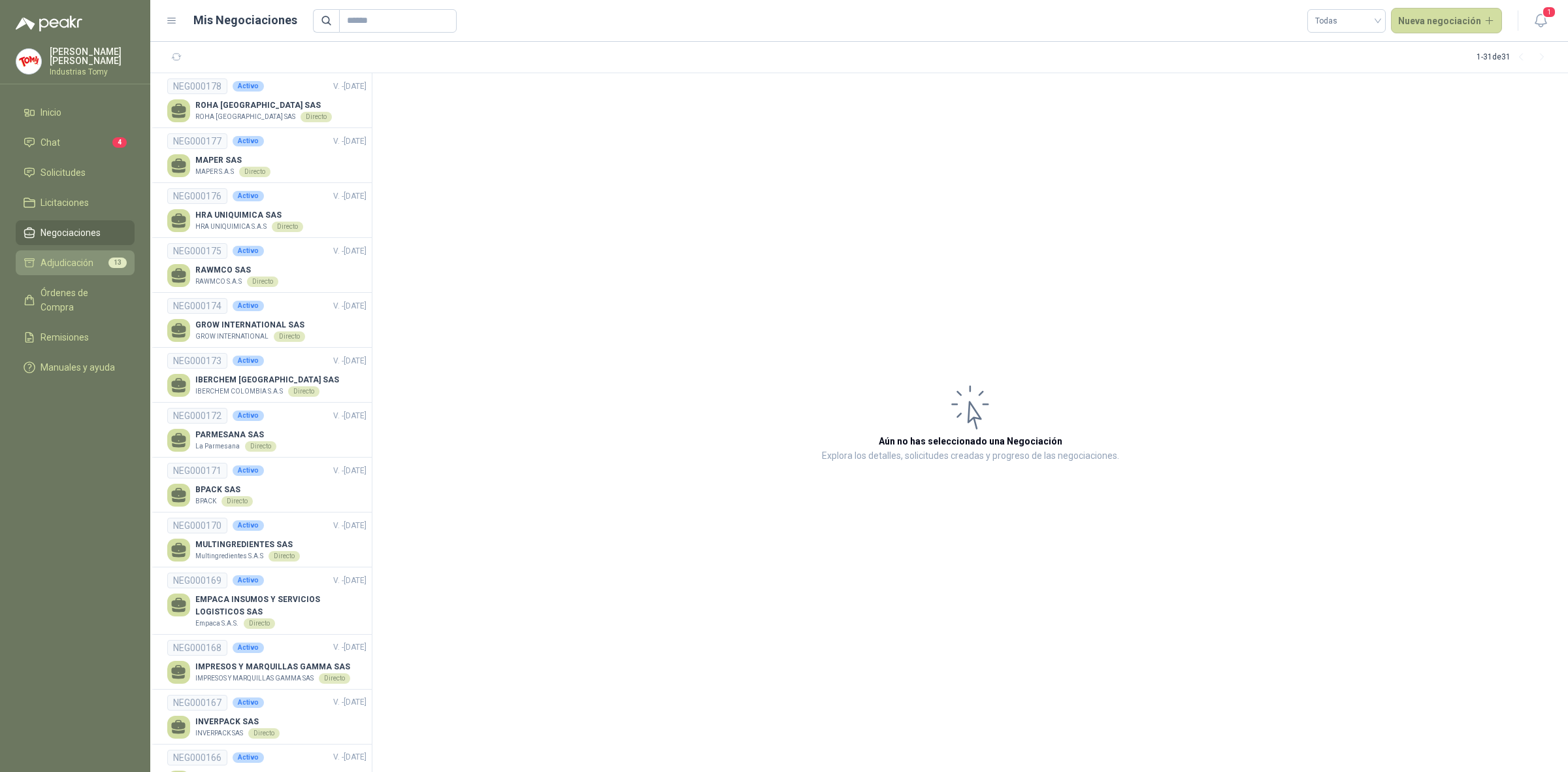
click at [82, 257] on span "Adjudicación" at bounding box center [67, 262] width 53 height 15
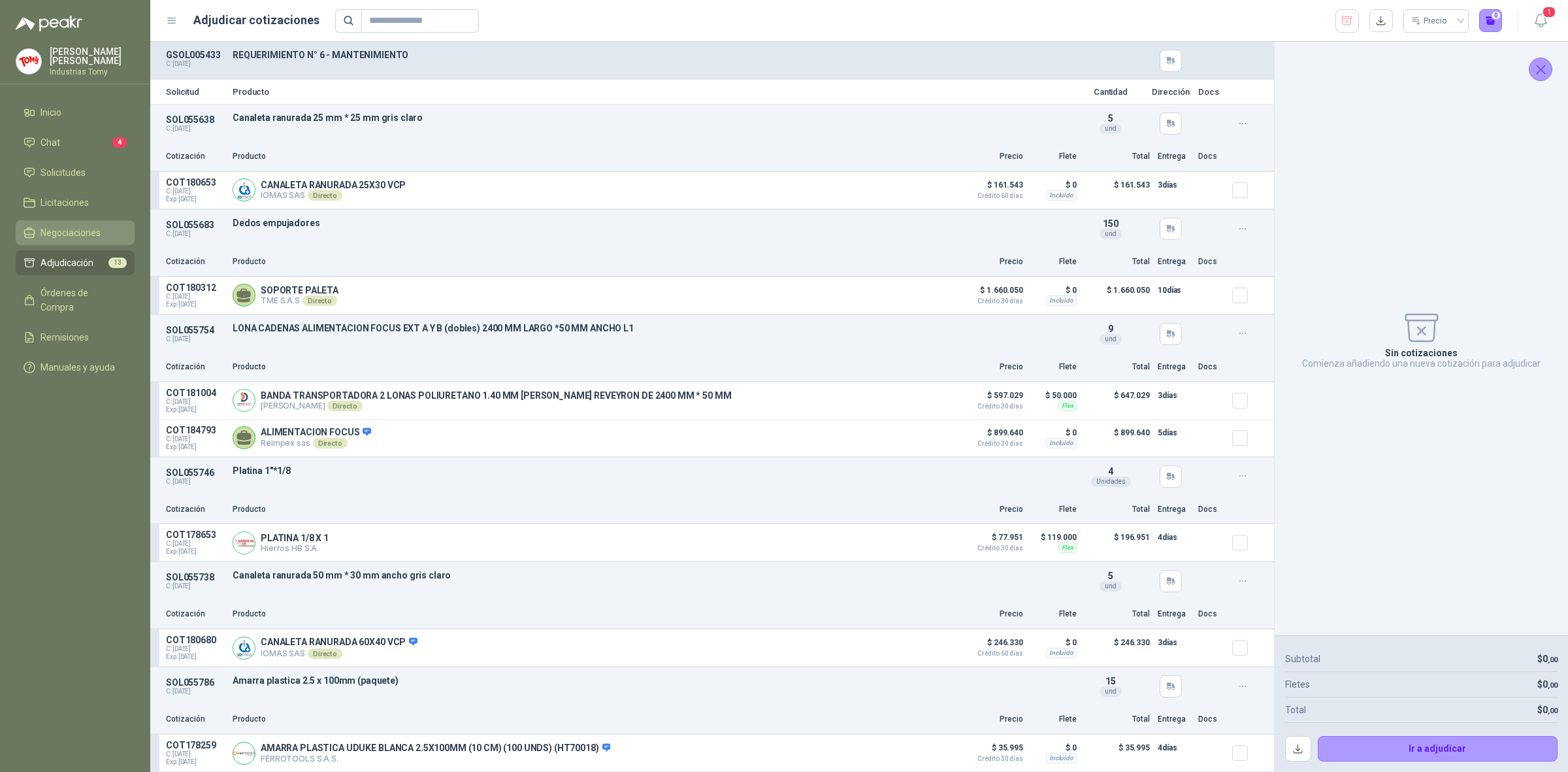
click at [74, 239] on link "Negociaciones" at bounding box center [74, 232] width 119 height 25
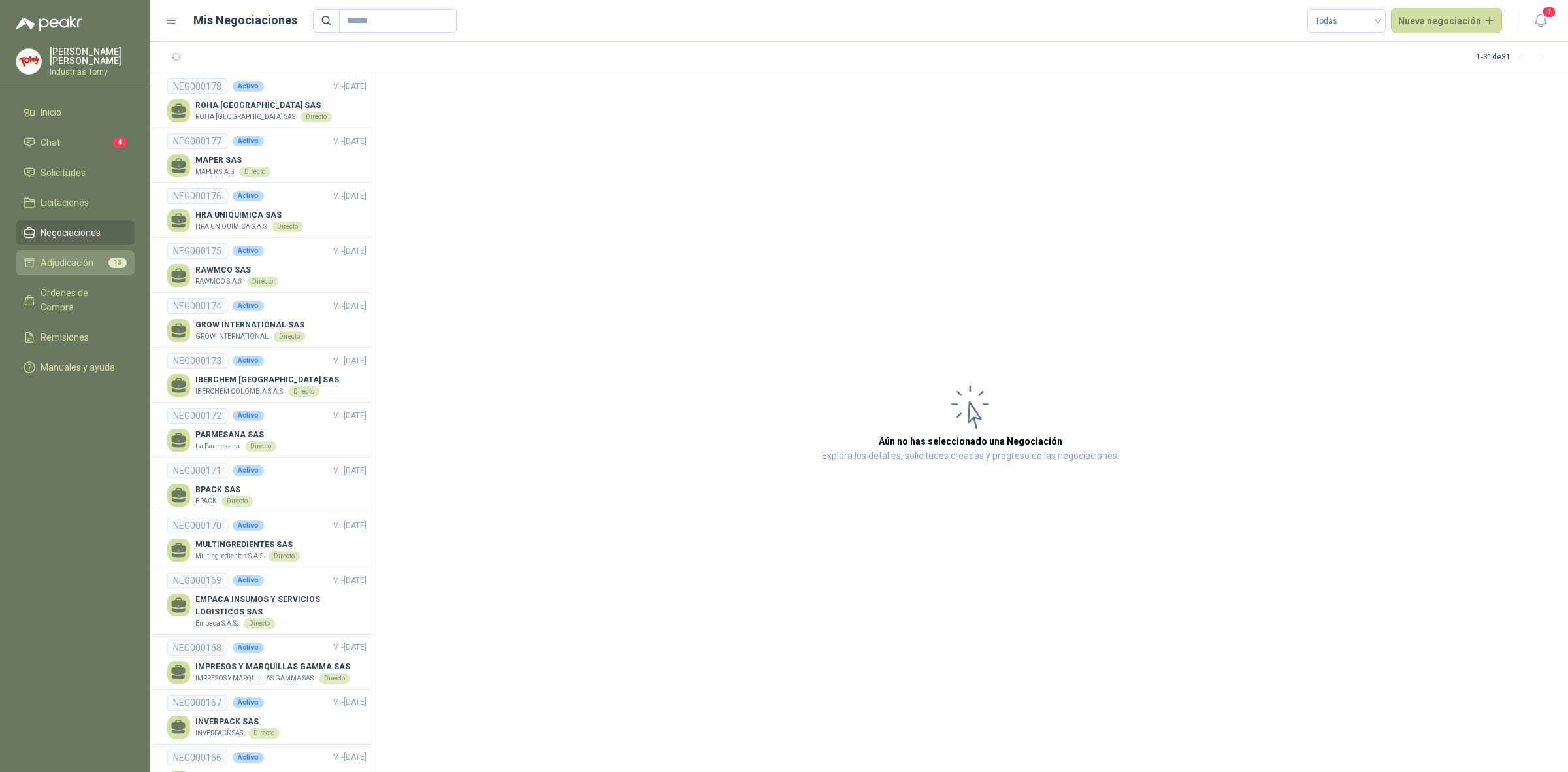
click at [75, 258] on span "Adjudicación" at bounding box center [67, 262] width 53 height 15
